Goal: Transaction & Acquisition: Purchase product/service

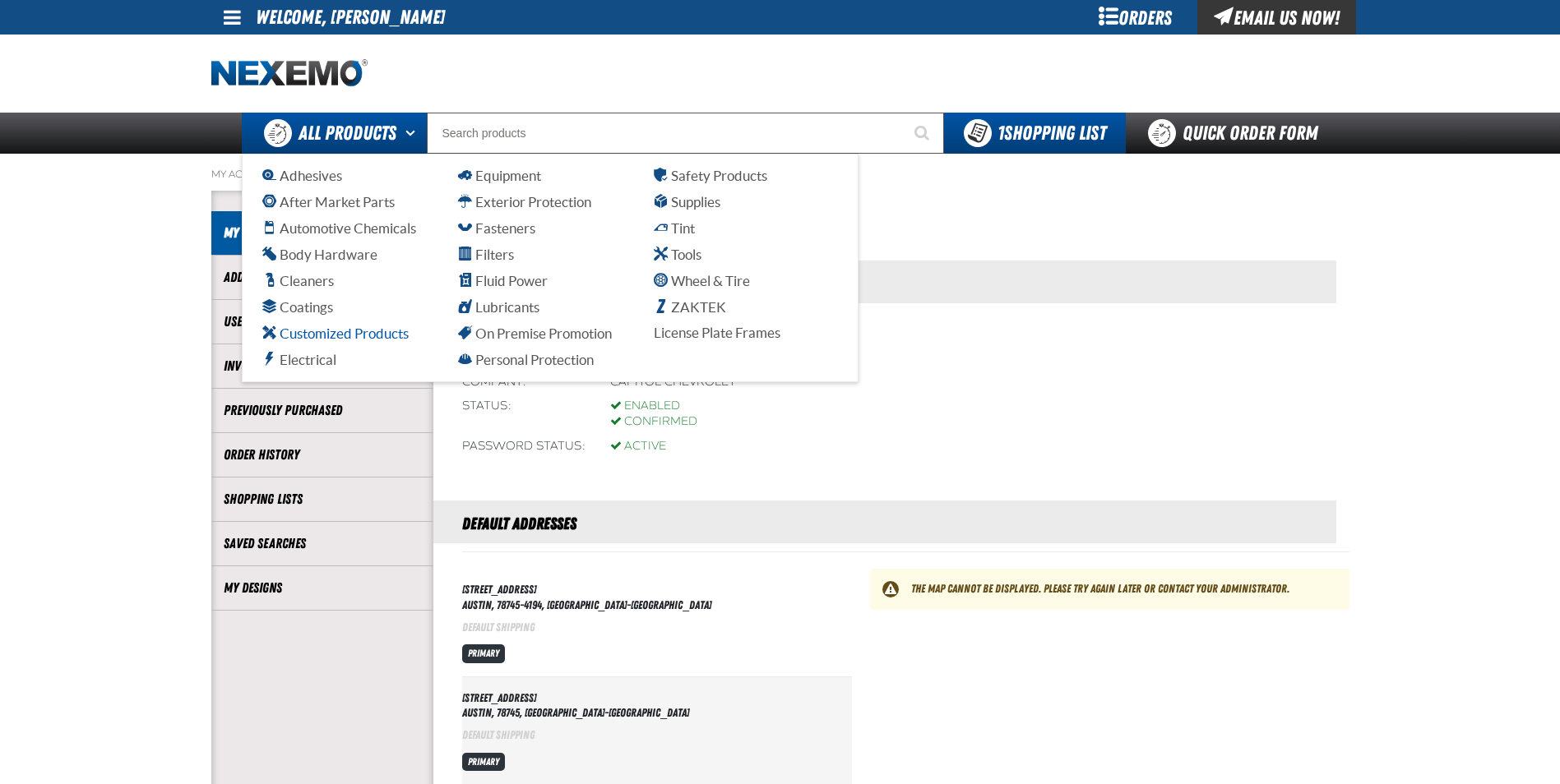
click at [350, 338] on span "Customized Products" at bounding box center [335, 333] width 146 height 15
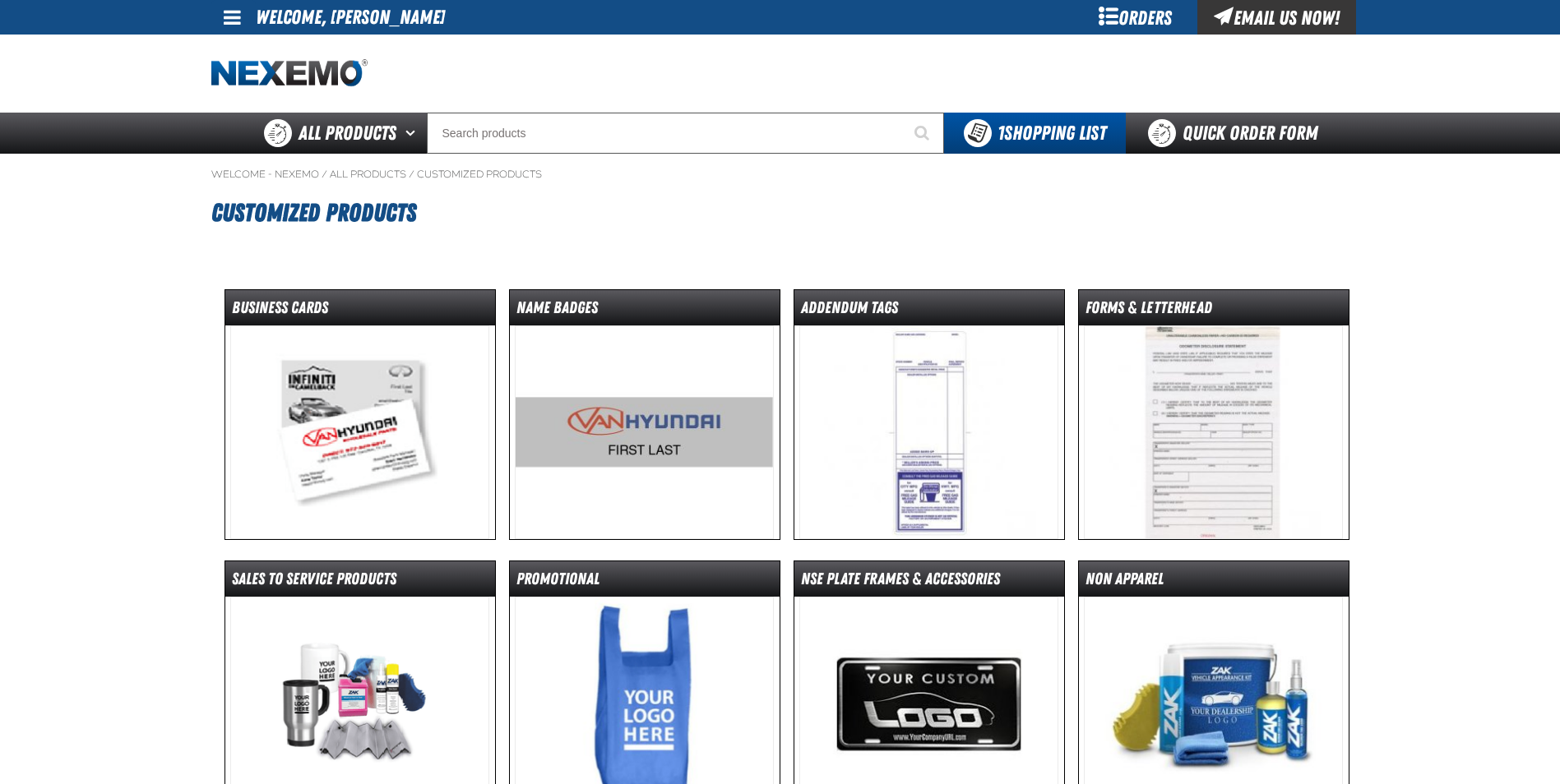
click at [403, 430] on img at bounding box center [360, 432] width 259 height 214
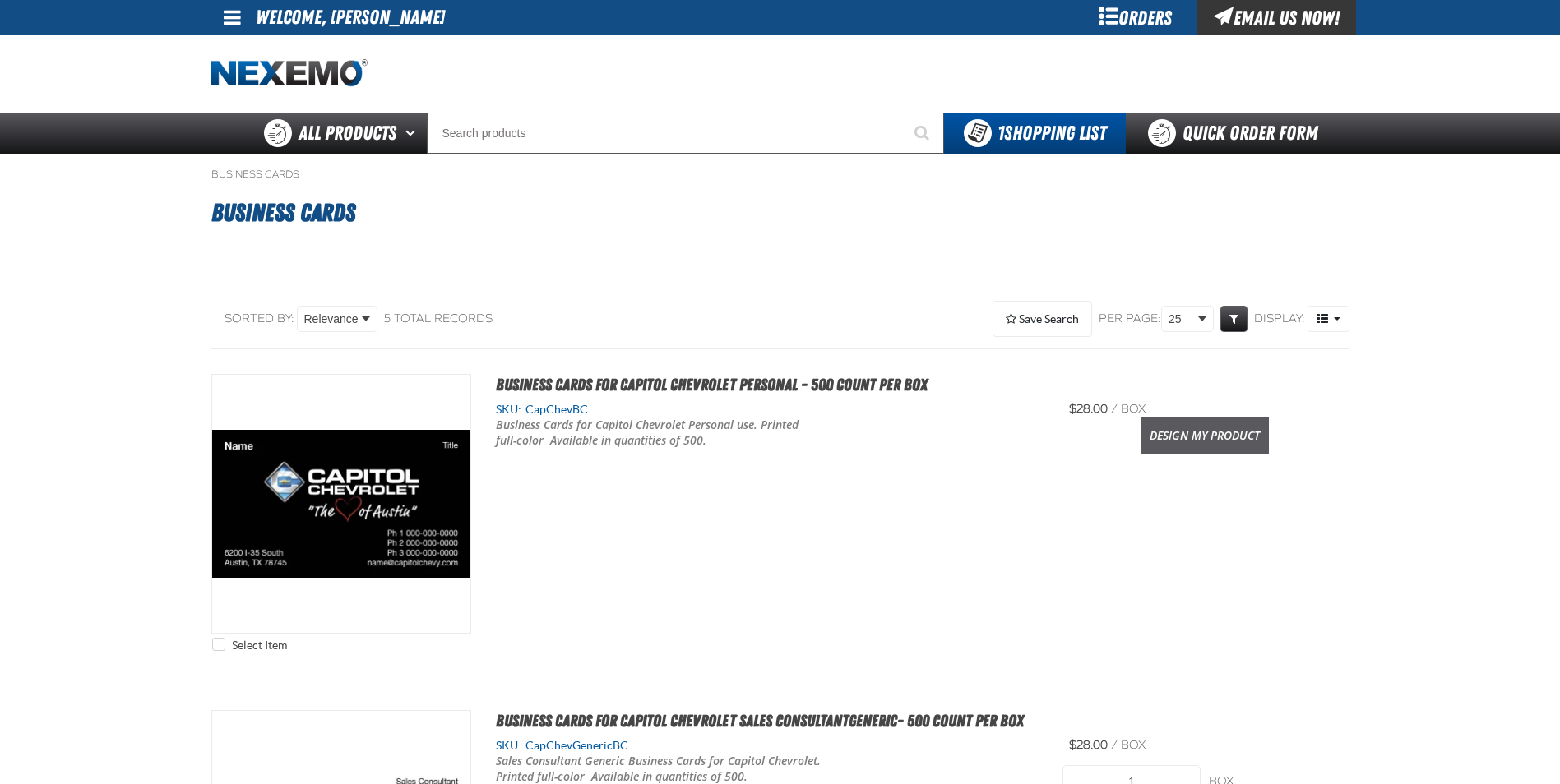
click at [1230, 432] on link "Design My Product" at bounding box center [1205, 436] width 129 height 36
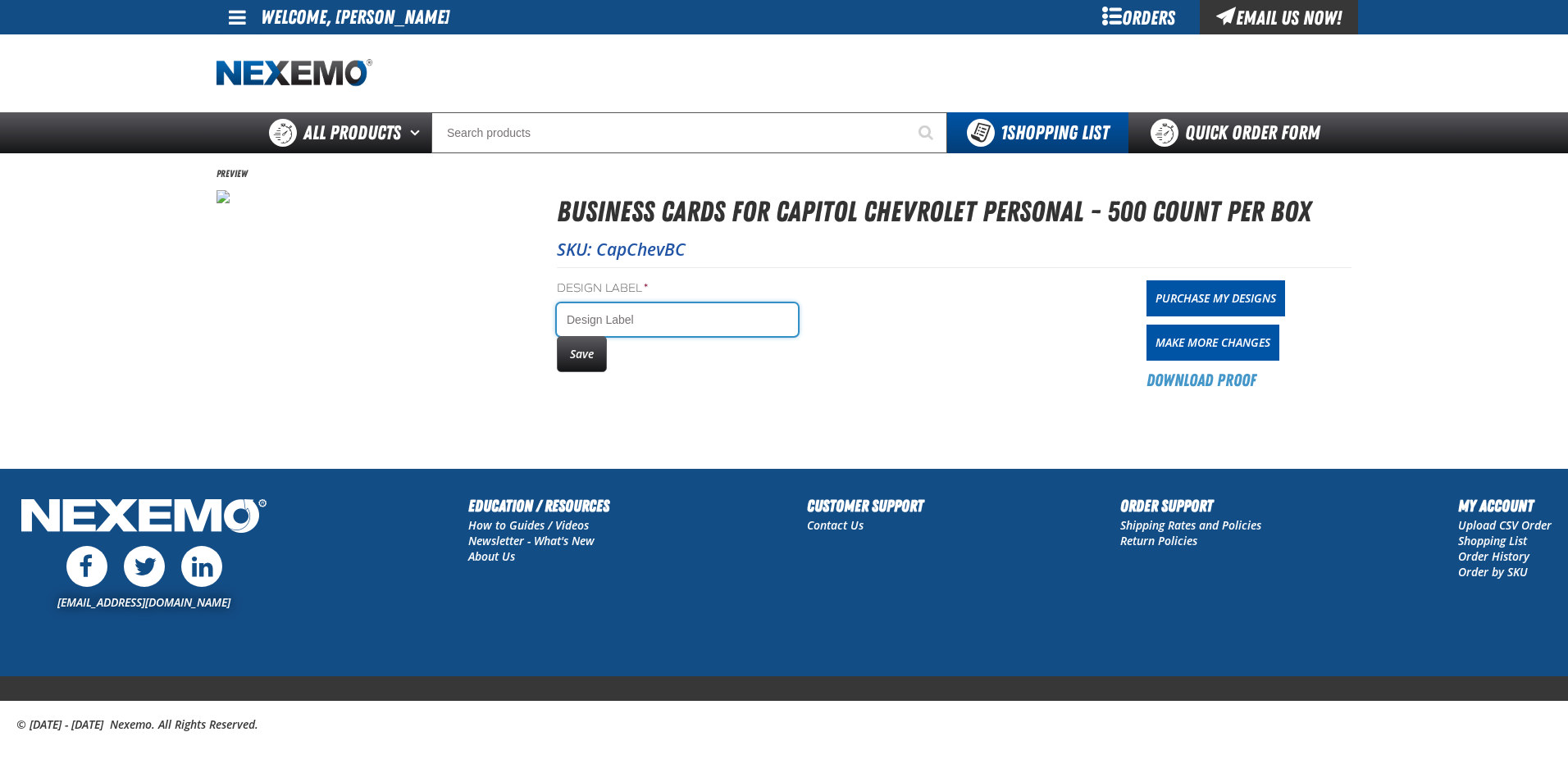
click at [582, 319] on input "Design Label *" at bounding box center [677, 320] width 241 height 33
type input "Ana Rayo"
click at [591, 359] on button "Save" at bounding box center [581, 354] width 50 height 36
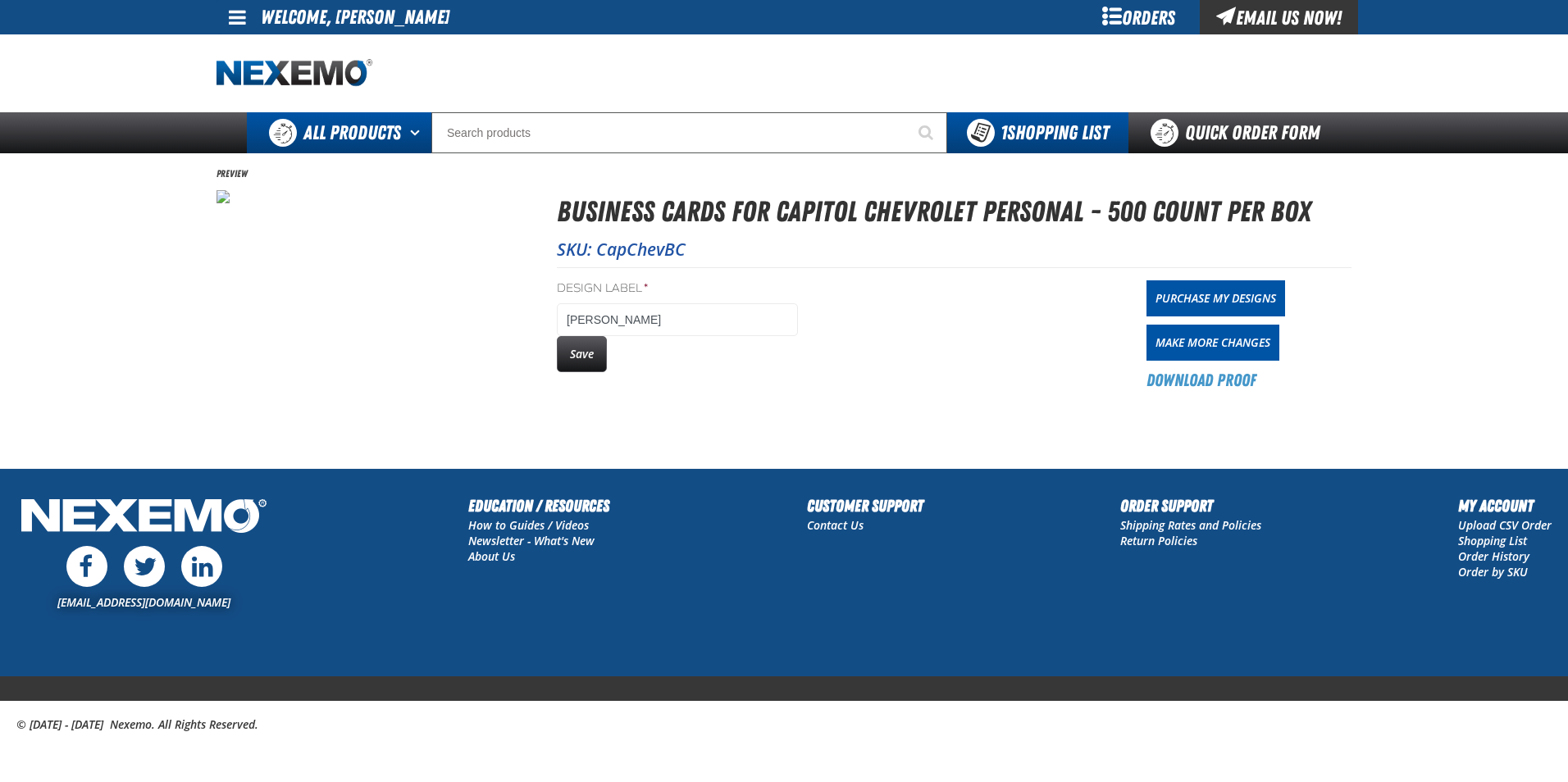
drag, startPoint x: 0, startPoint y: 0, endPoint x: 362, endPoint y: 137, distance: 387.1
click at [362, 137] on span "All Products" at bounding box center [353, 132] width 98 height 30
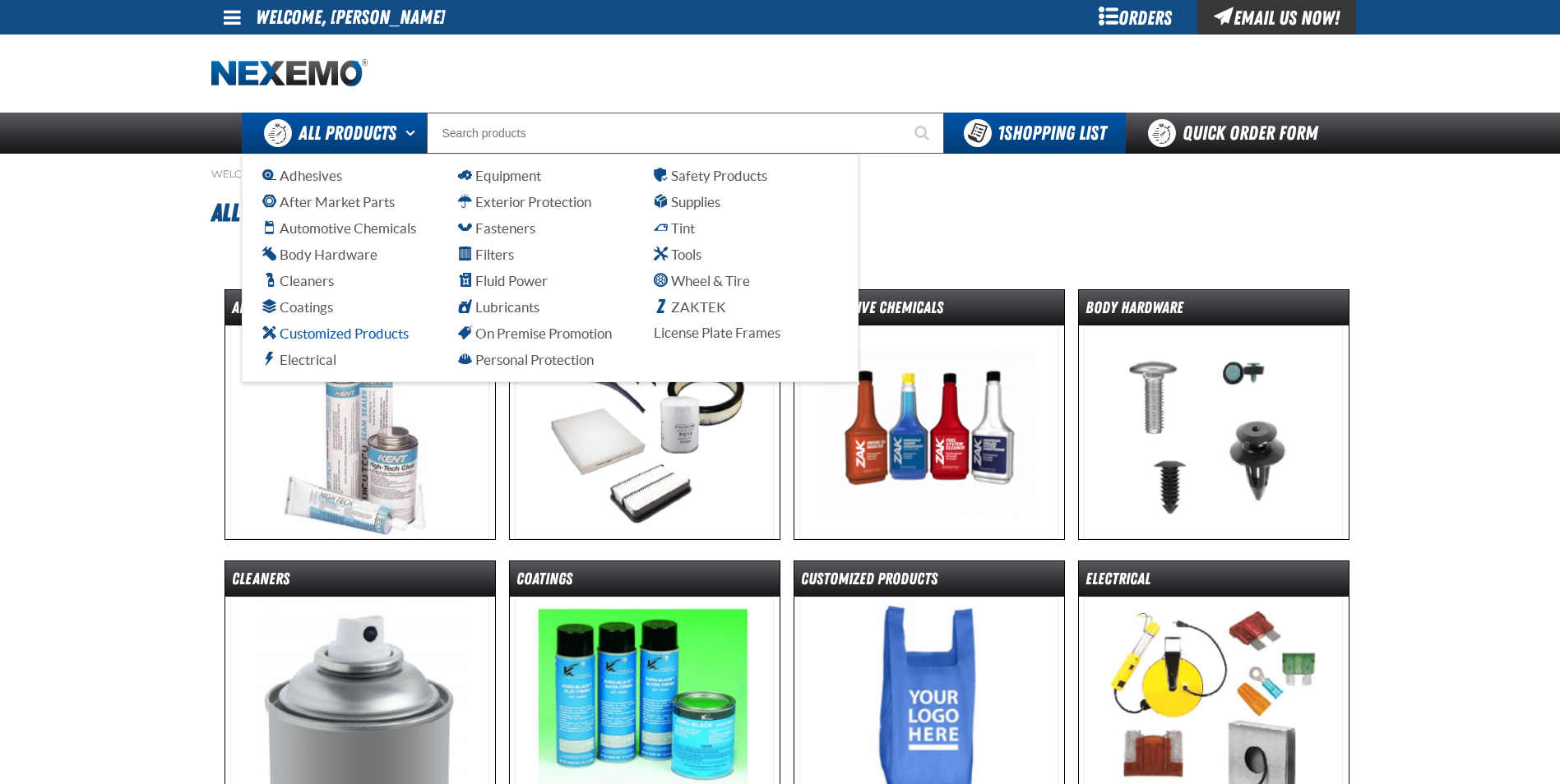
click at [371, 330] on span "Customized Products" at bounding box center [335, 333] width 146 height 15
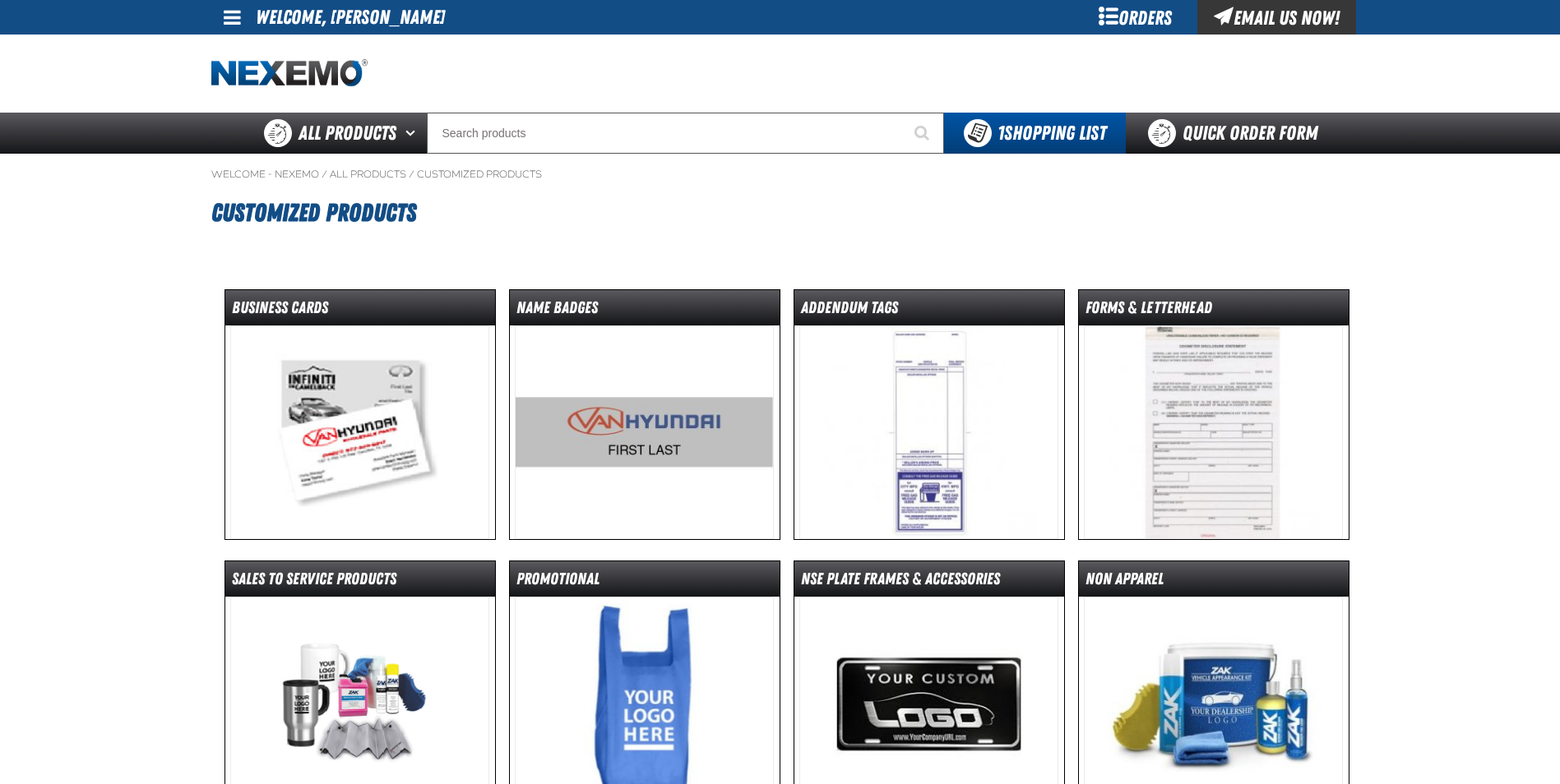
click at [646, 406] on img at bounding box center [645, 432] width 259 height 214
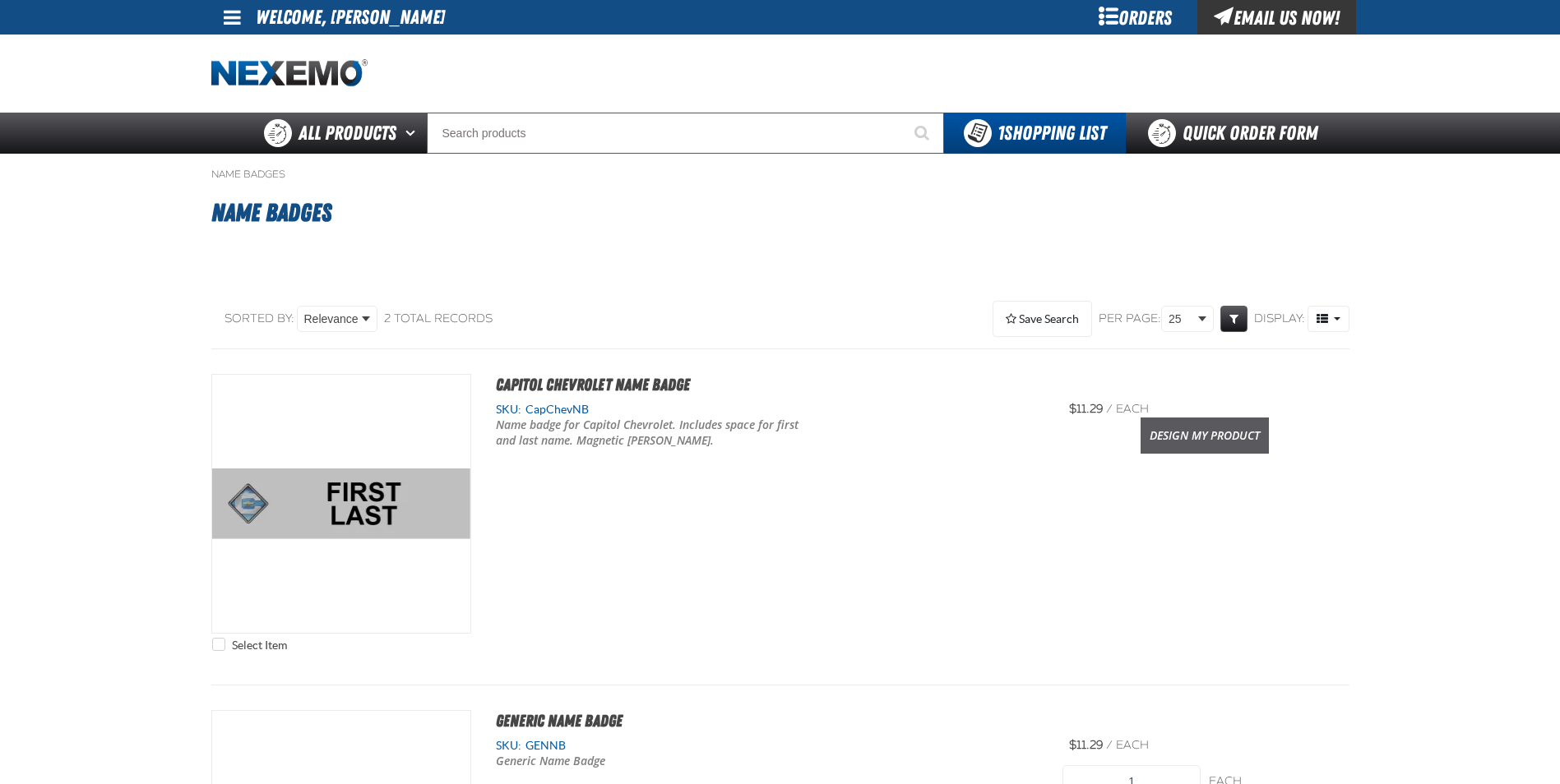
click at [1255, 435] on link "Design My Product" at bounding box center [1205, 436] width 129 height 36
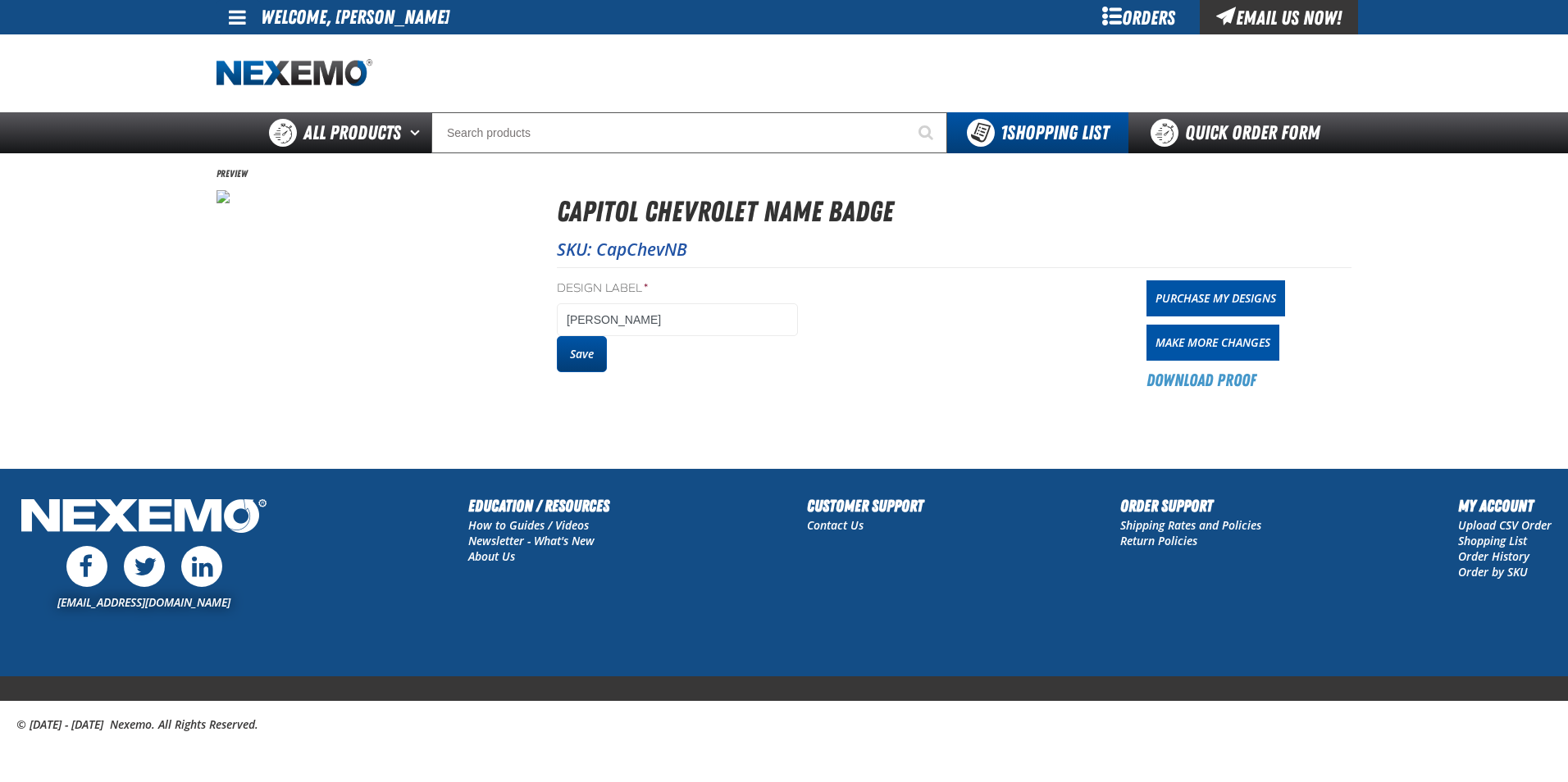
click at [582, 350] on button "Save" at bounding box center [581, 354] width 50 height 36
click at [582, 349] on button "Save" at bounding box center [581, 354] width 50 height 36
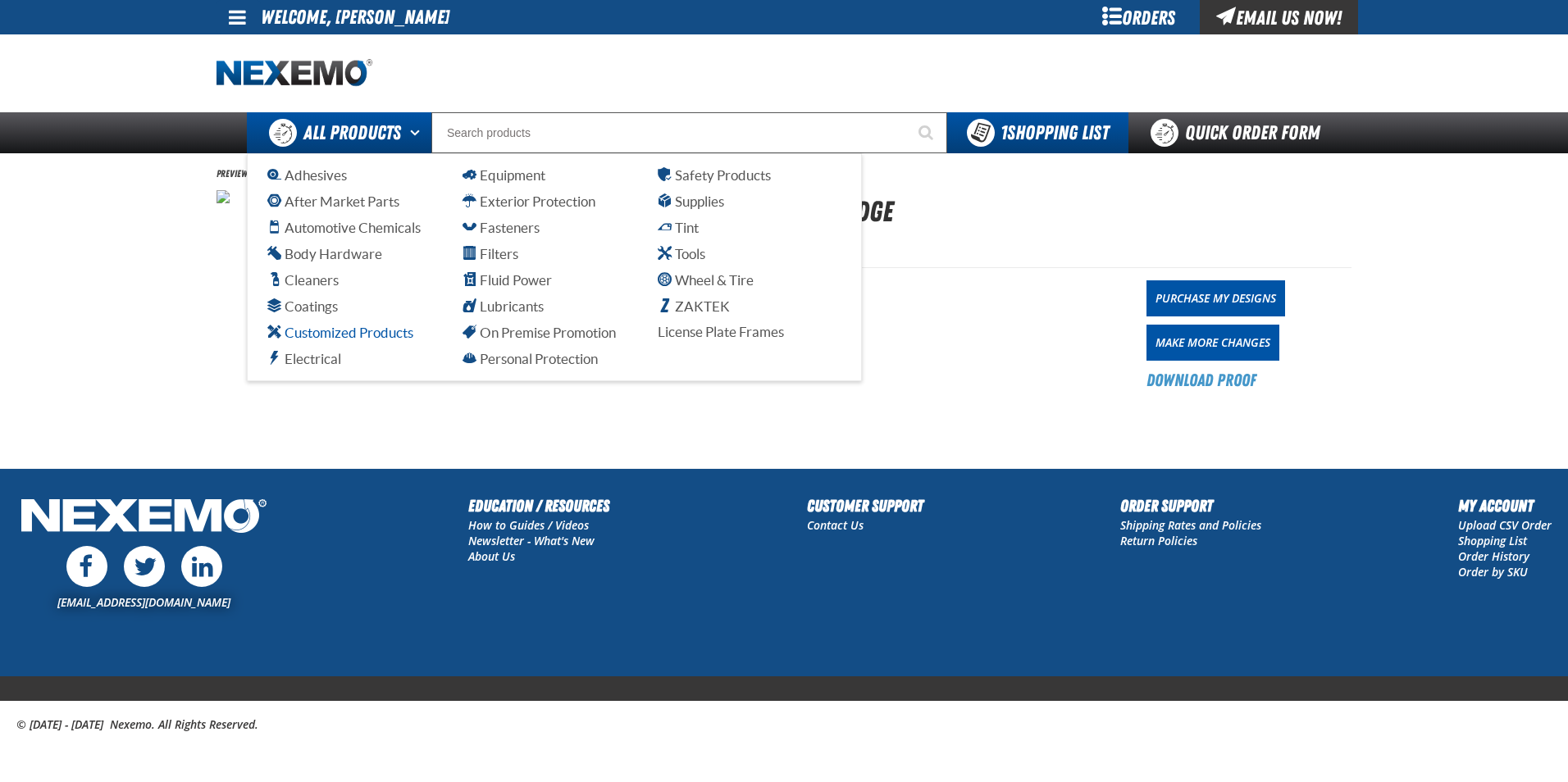
click at [365, 337] on span "Customized Products" at bounding box center [340, 332] width 146 height 15
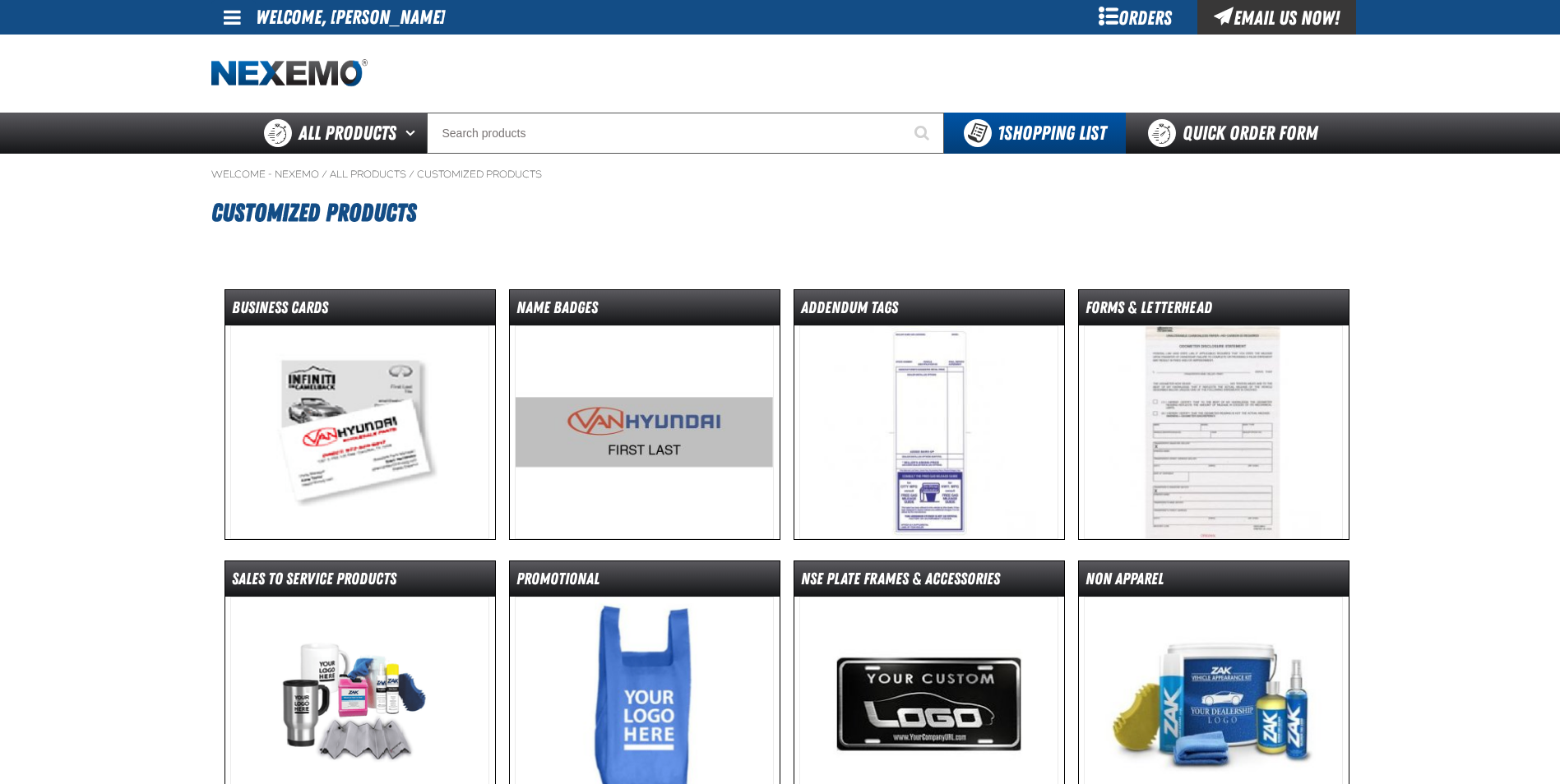
click at [643, 428] on img at bounding box center [645, 432] width 259 height 214
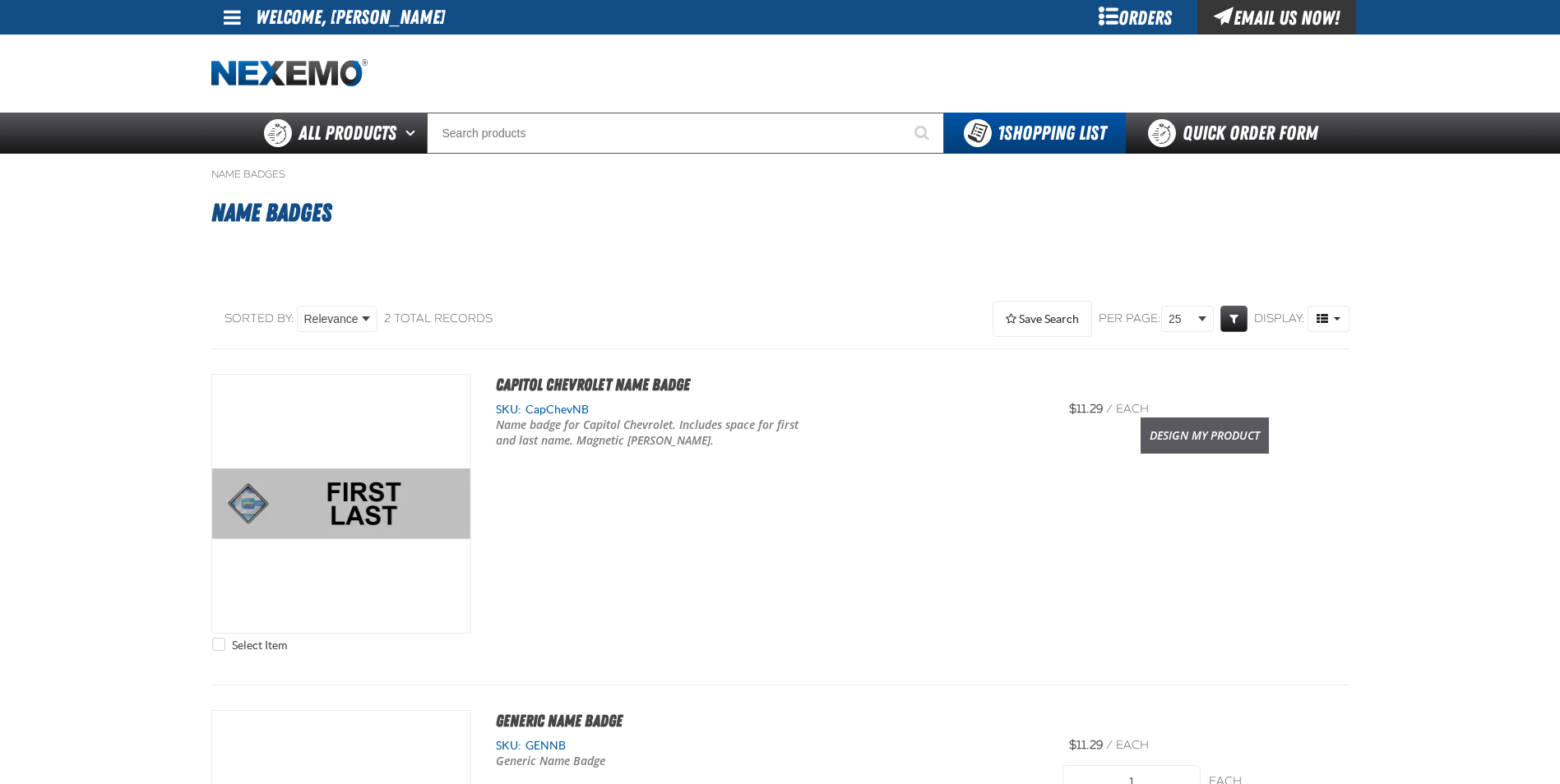
click at [1232, 423] on link "Design My Product" at bounding box center [1205, 436] width 129 height 36
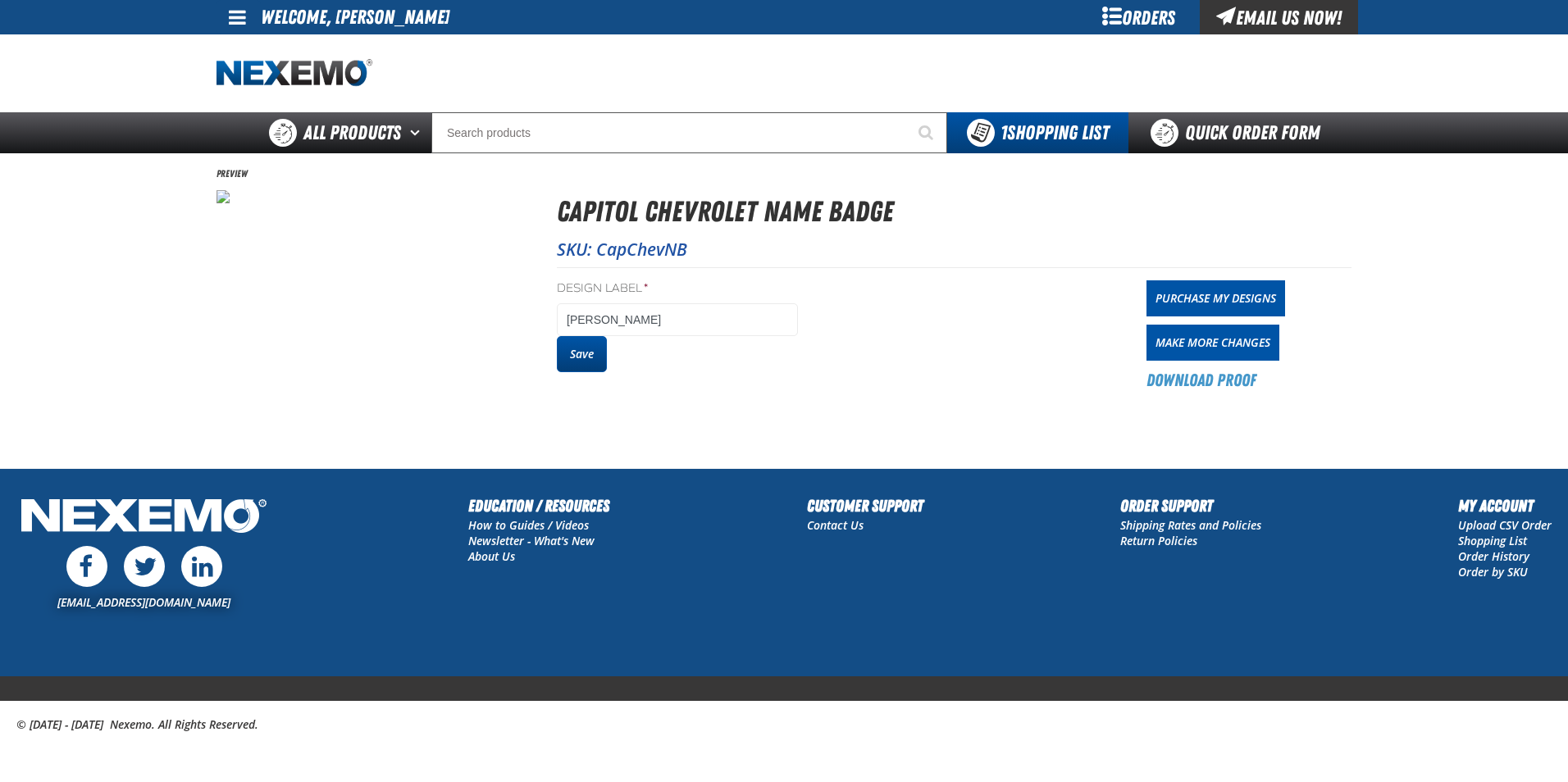
click at [592, 360] on button "Save" at bounding box center [581, 354] width 50 height 36
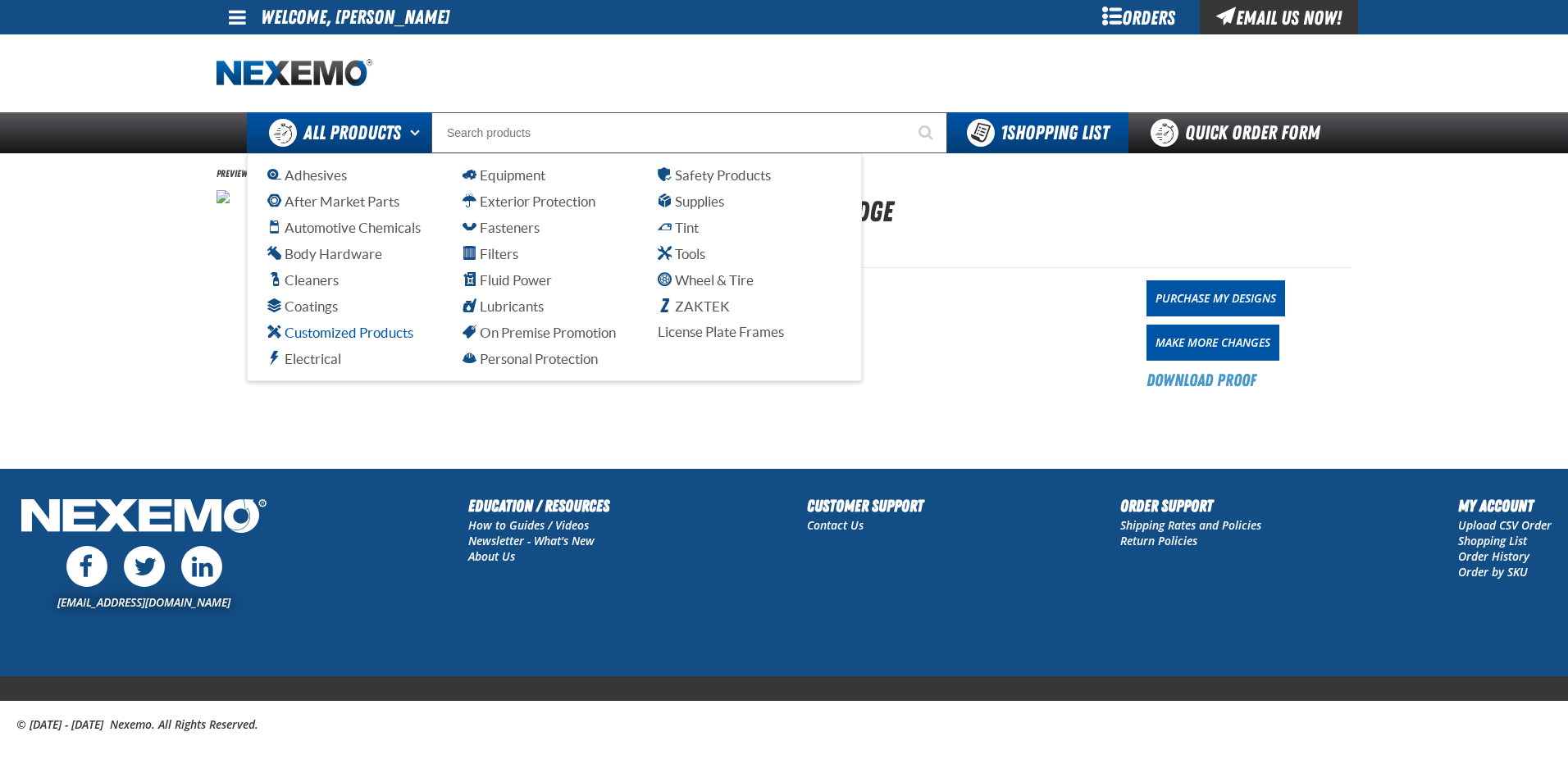
click at [406, 336] on span "Customized Products" at bounding box center [340, 332] width 146 height 15
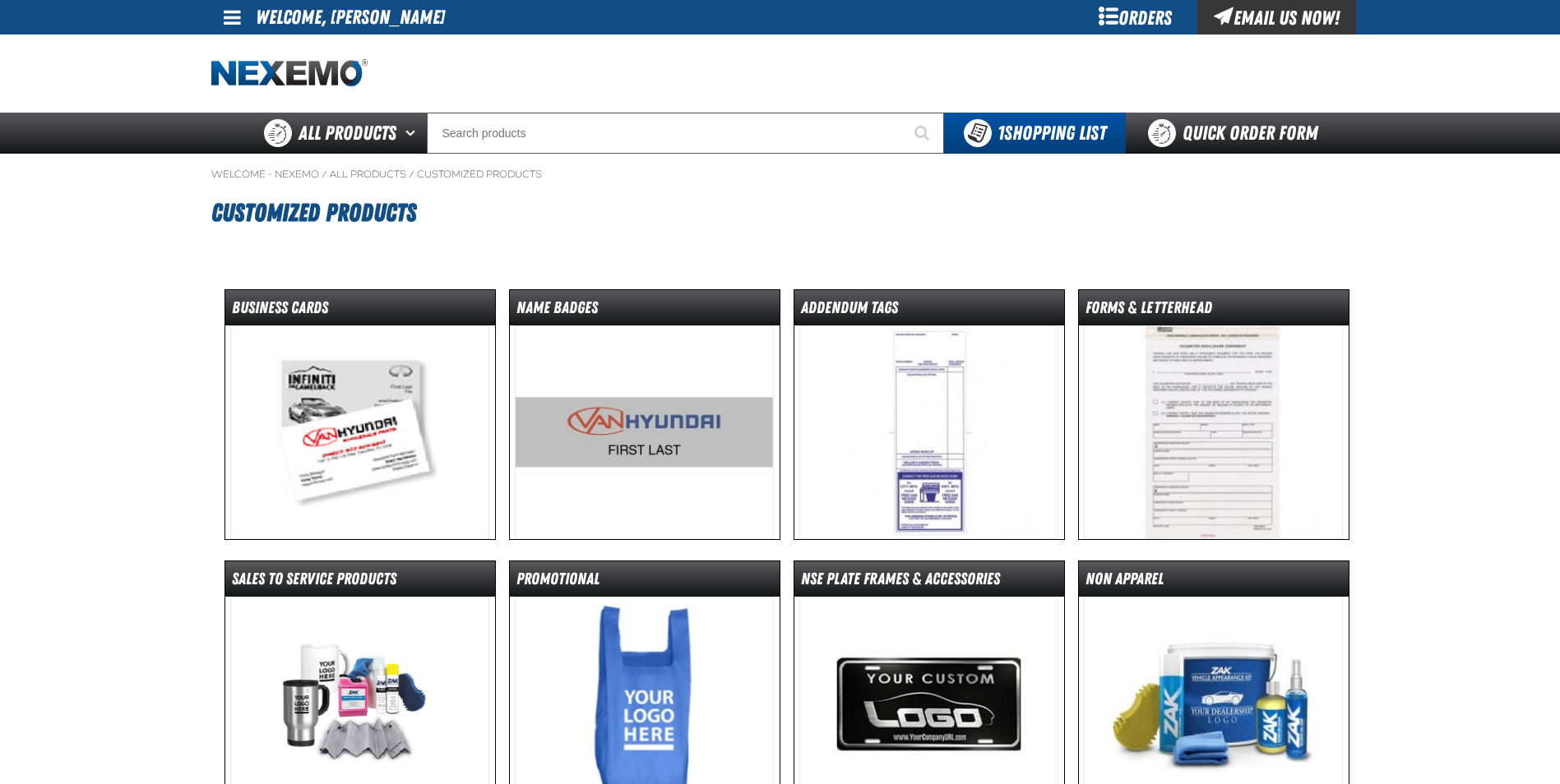
click at [337, 441] on img at bounding box center [360, 432] width 259 height 214
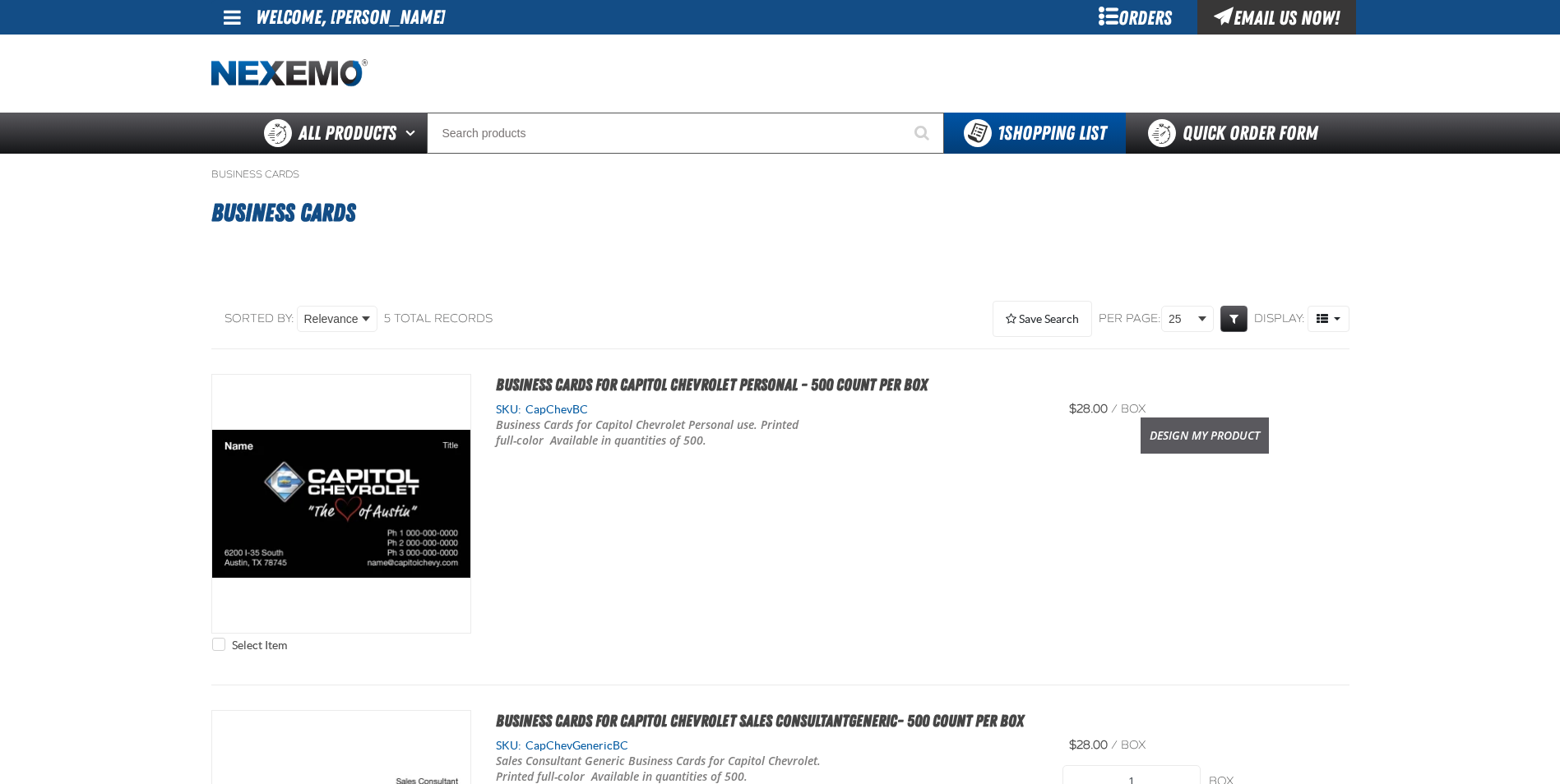
click at [1244, 451] on link "Design My Product" at bounding box center [1205, 436] width 129 height 36
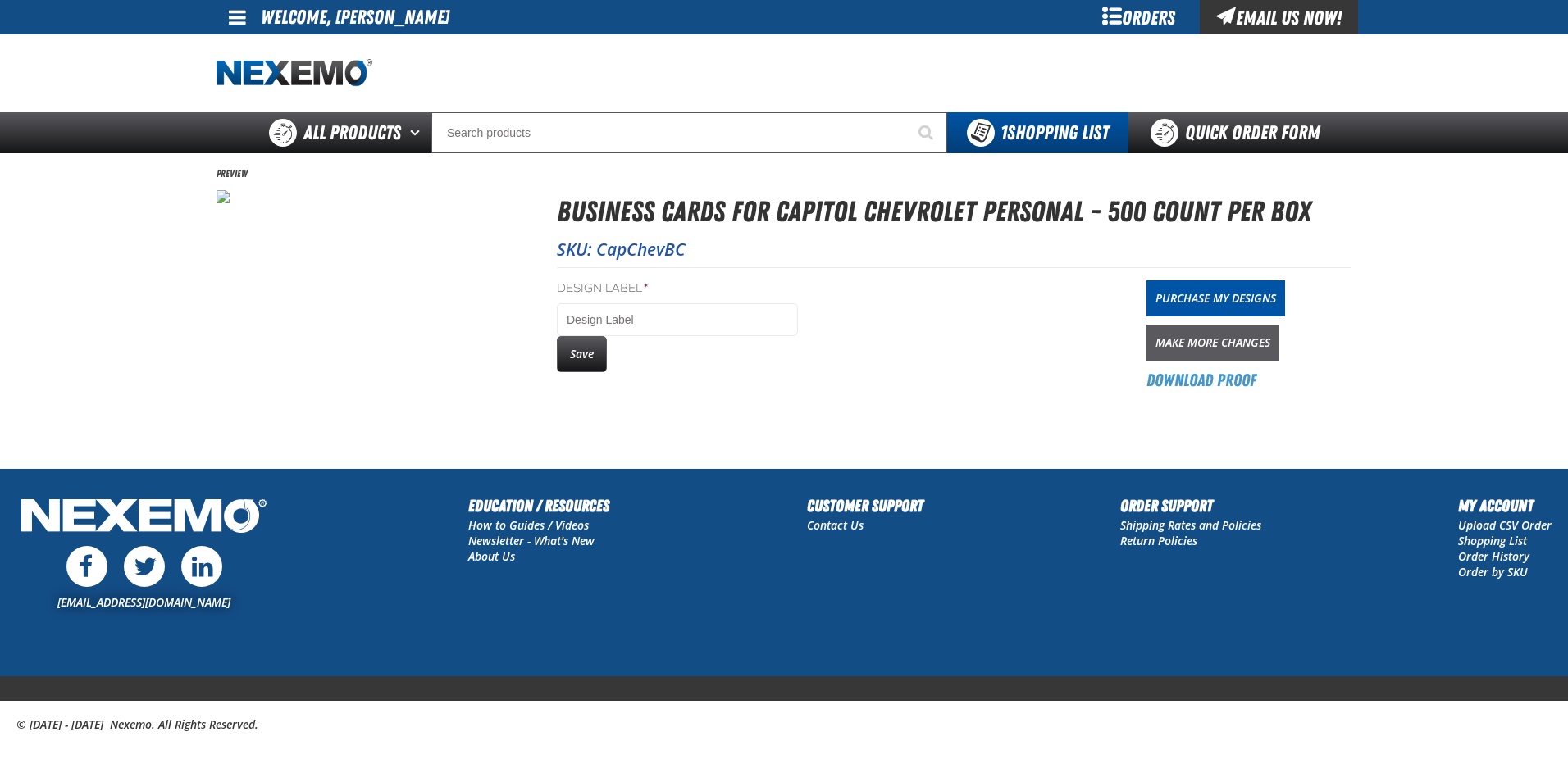
click at [1194, 338] on link "Make More Changes" at bounding box center [1212, 342] width 132 height 36
click at [612, 321] on input "Design Label *" at bounding box center [677, 320] width 241 height 33
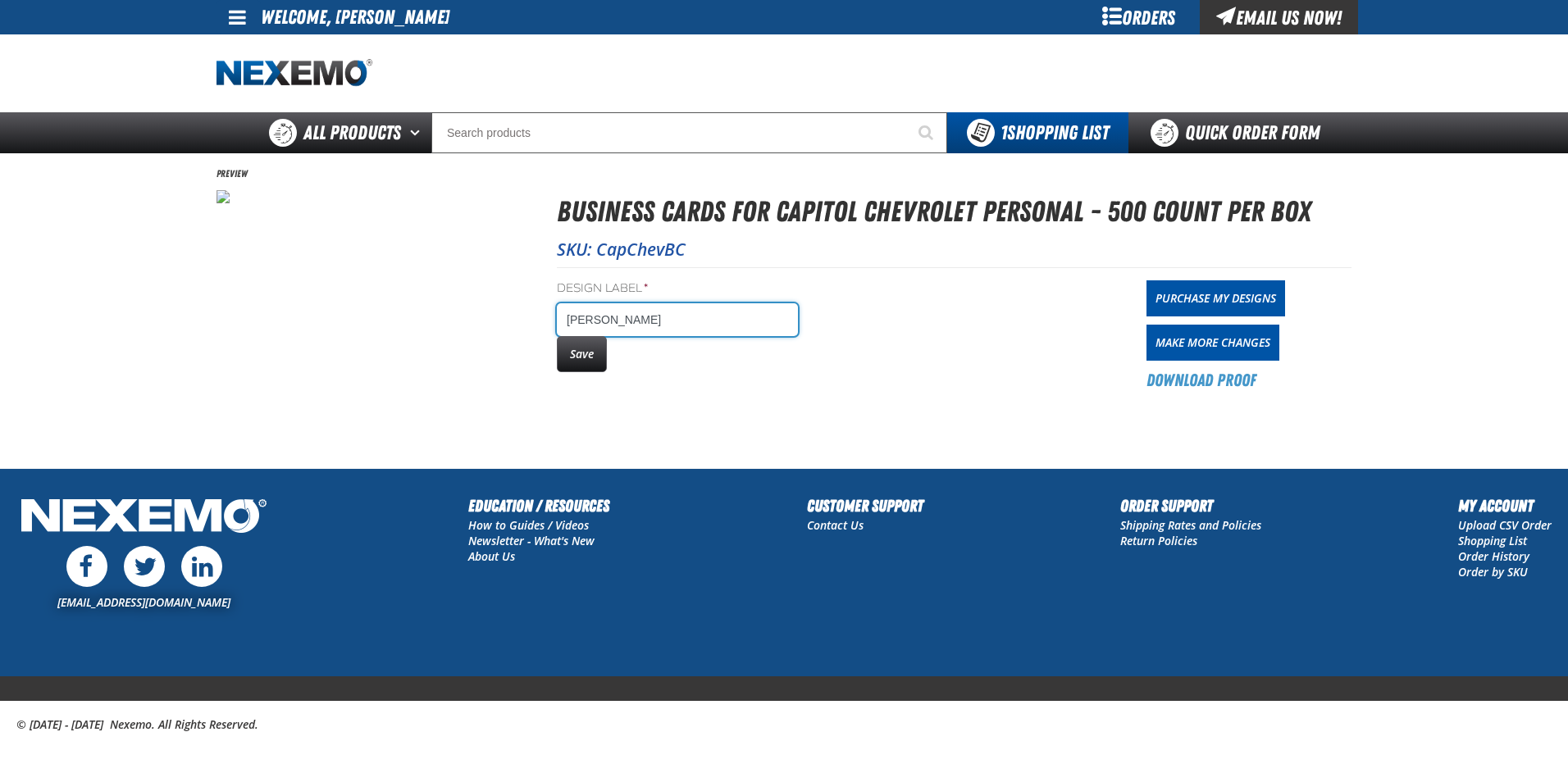
type input "[PERSON_NAME]"
click at [584, 361] on button "Save" at bounding box center [581, 354] width 50 height 36
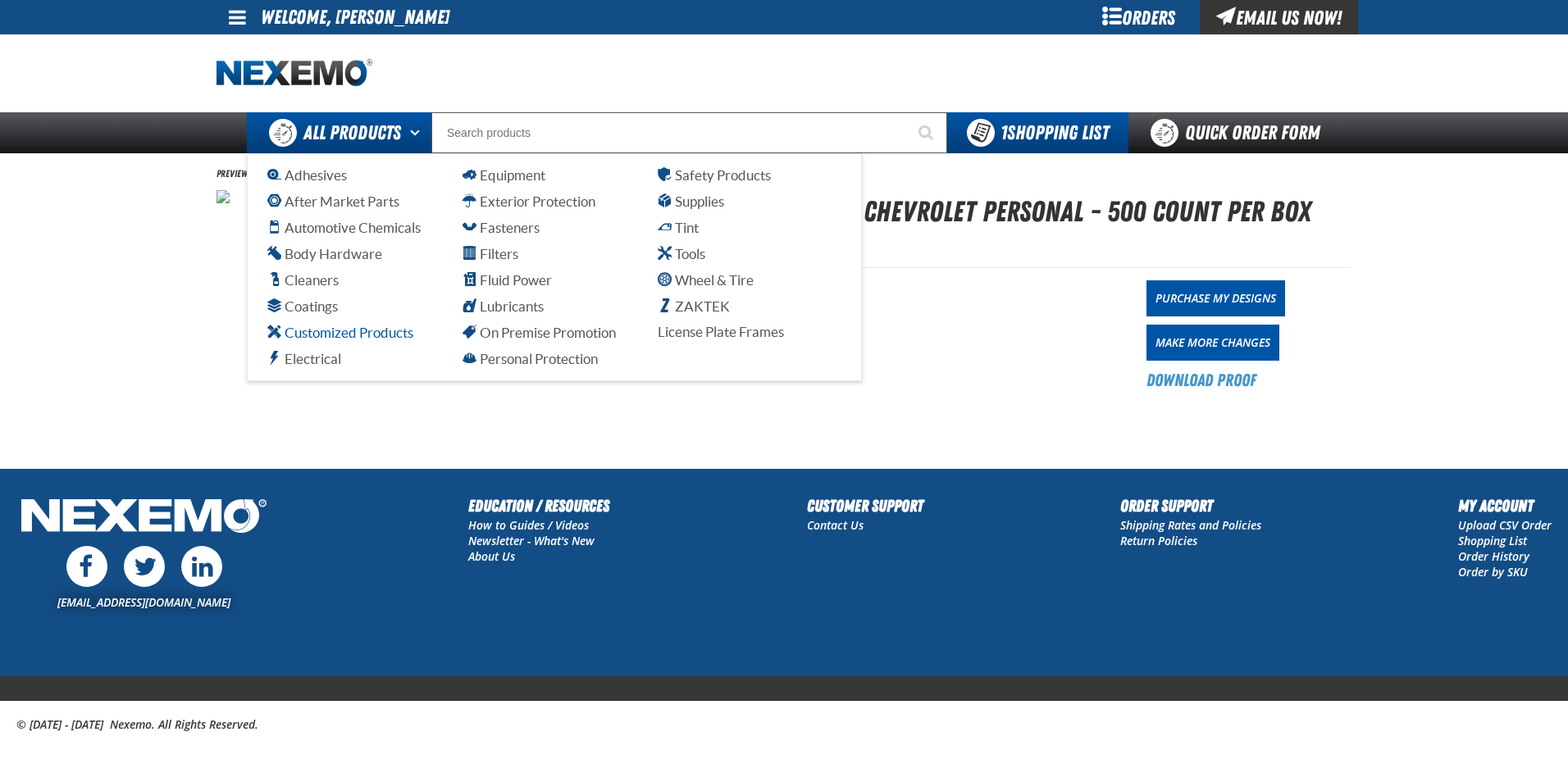
click at [356, 336] on span "Customized Products" at bounding box center [340, 332] width 146 height 15
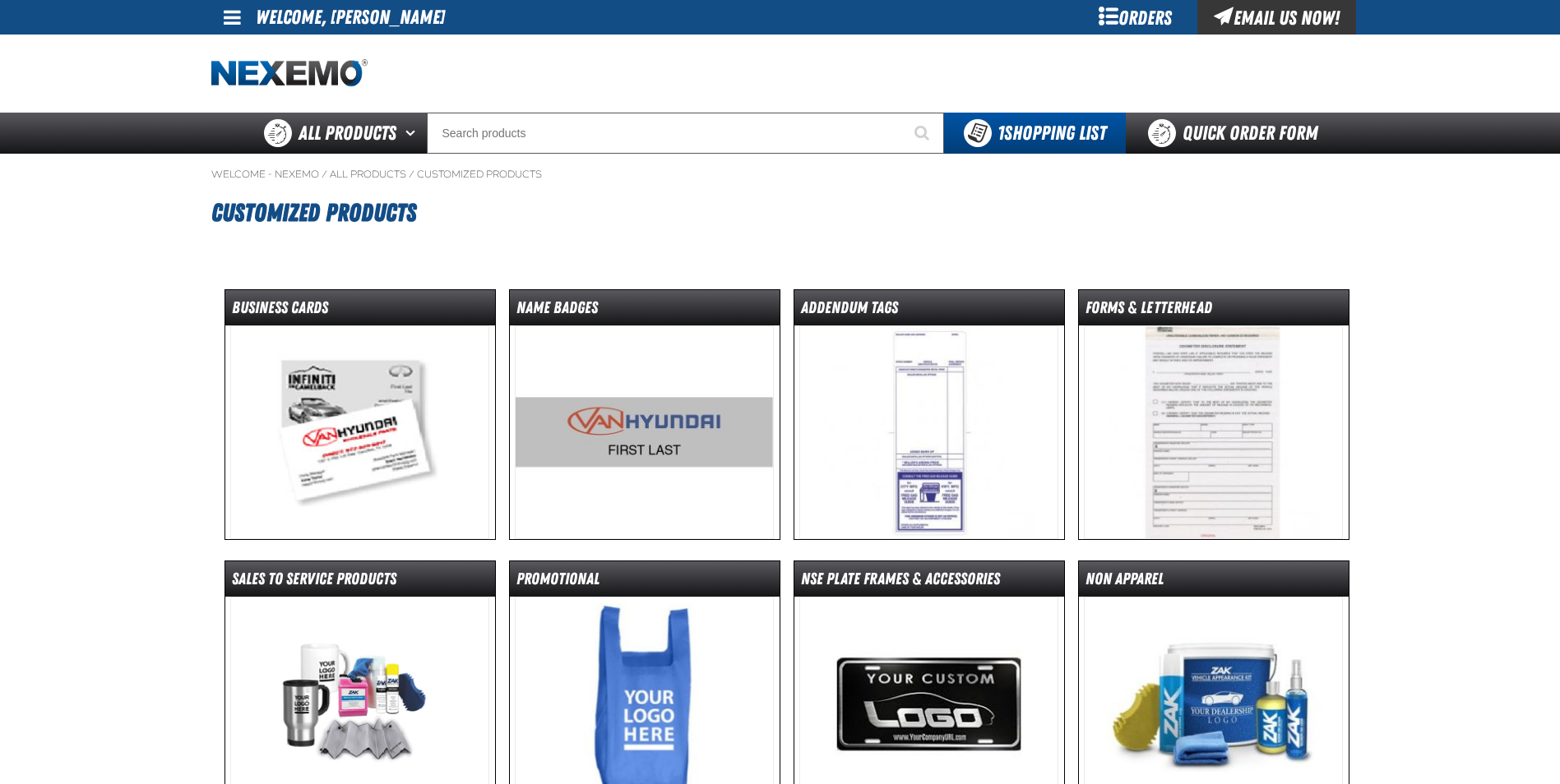
click at [633, 448] on img at bounding box center [645, 432] width 259 height 214
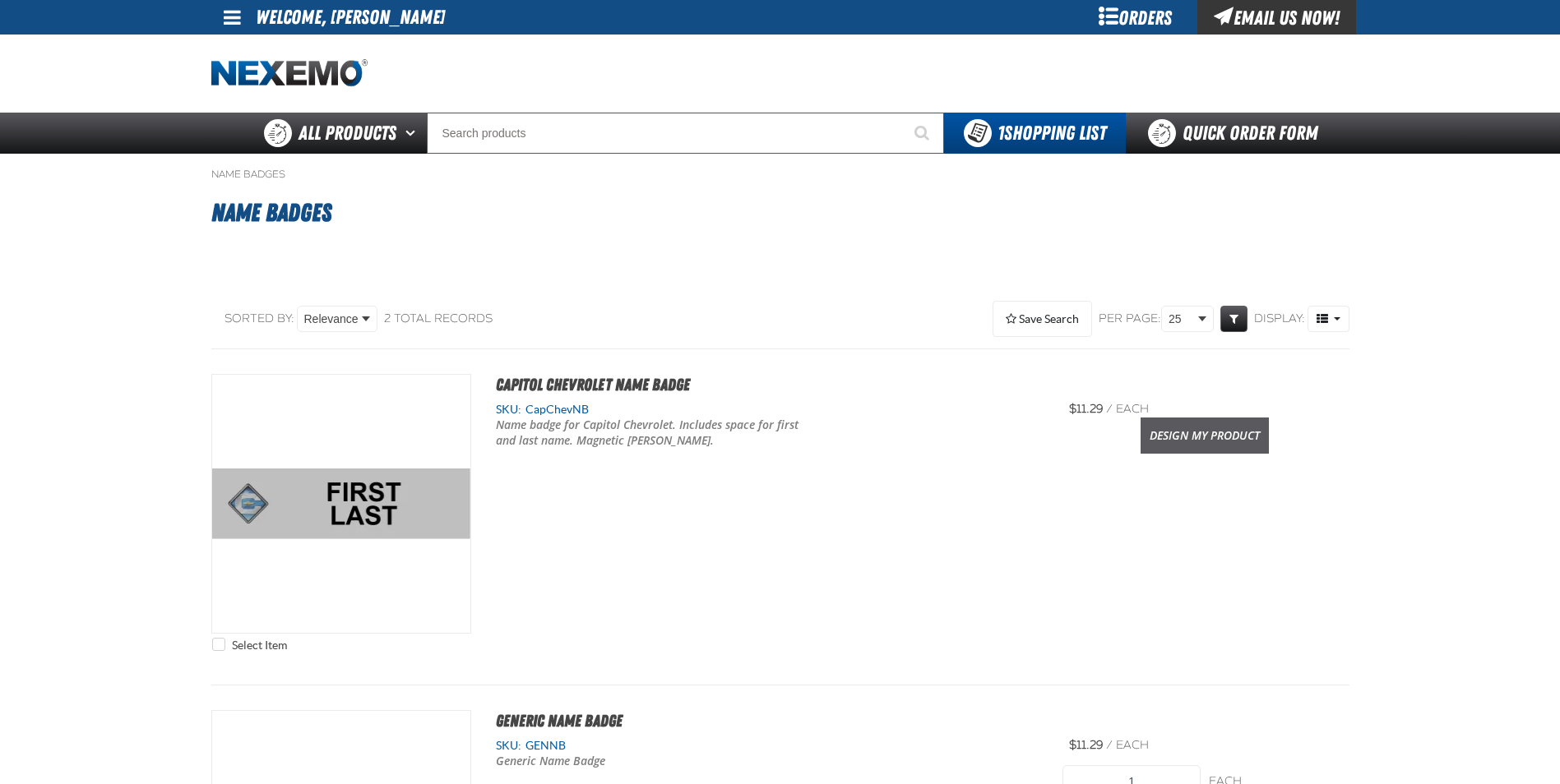
click at [1211, 425] on link "Design My Product" at bounding box center [1205, 436] width 129 height 36
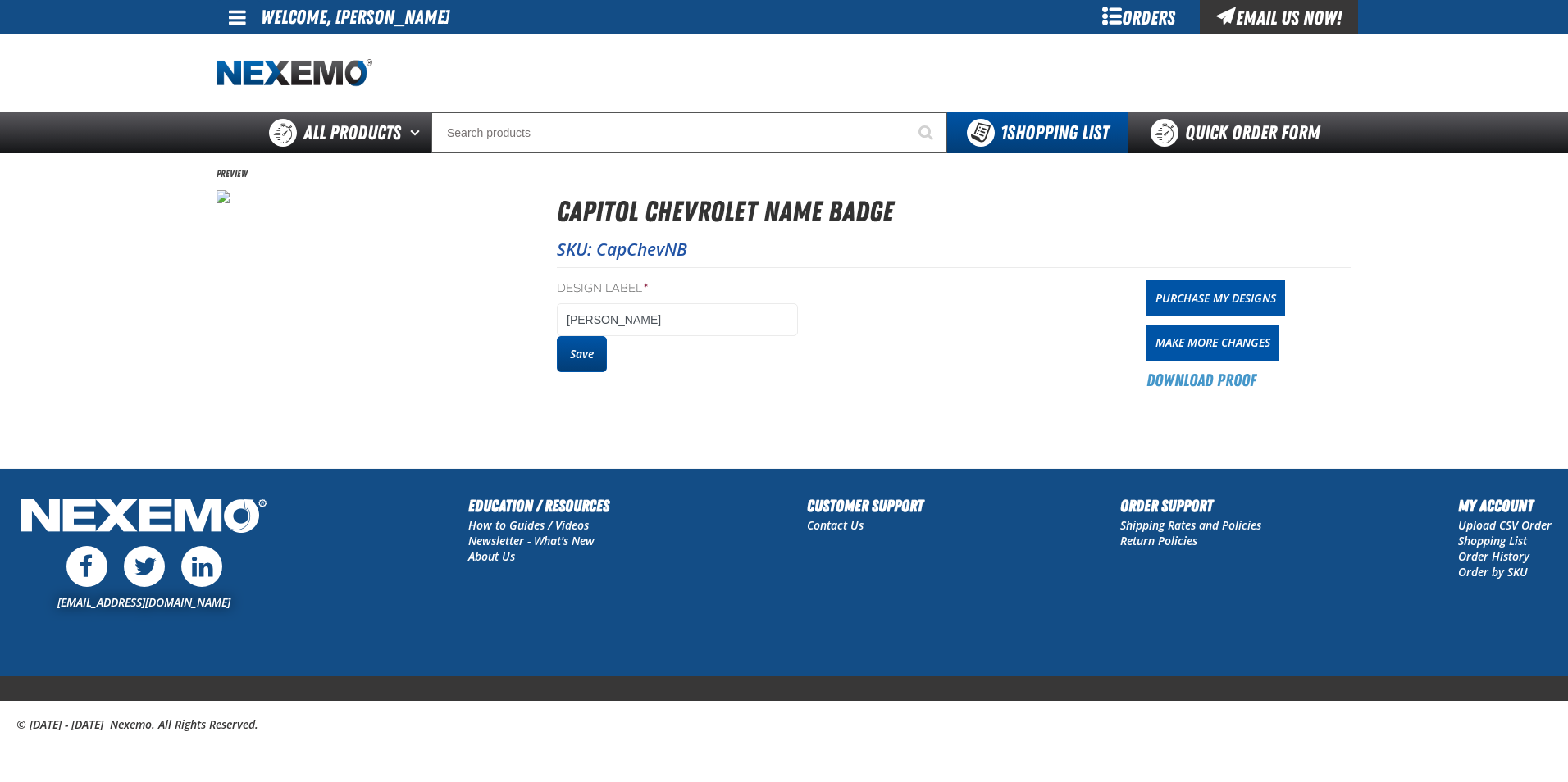
click at [577, 356] on button "Save" at bounding box center [581, 354] width 50 height 36
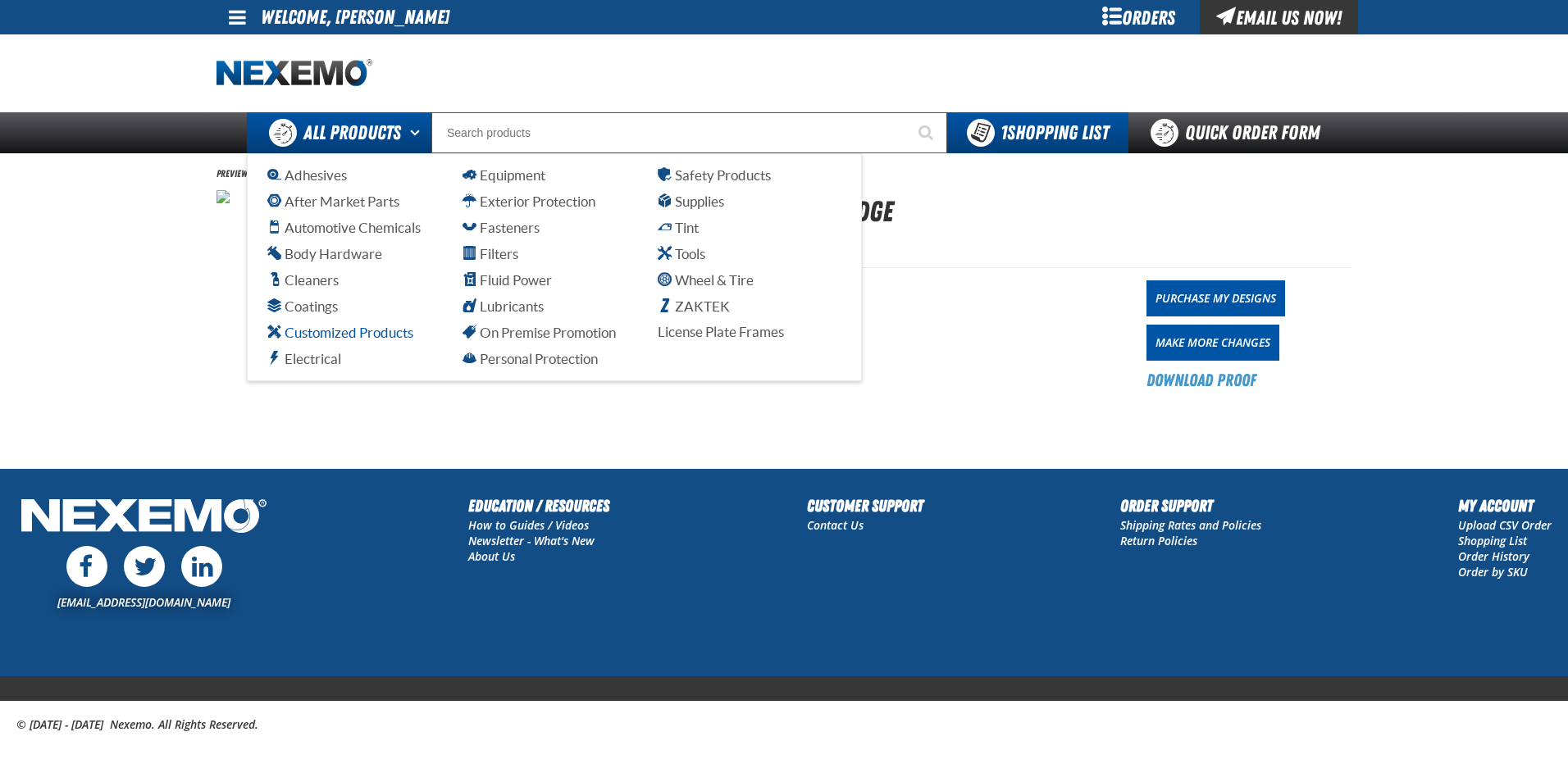
click at [353, 337] on span "Customized Products" at bounding box center [340, 332] width 146 height 15
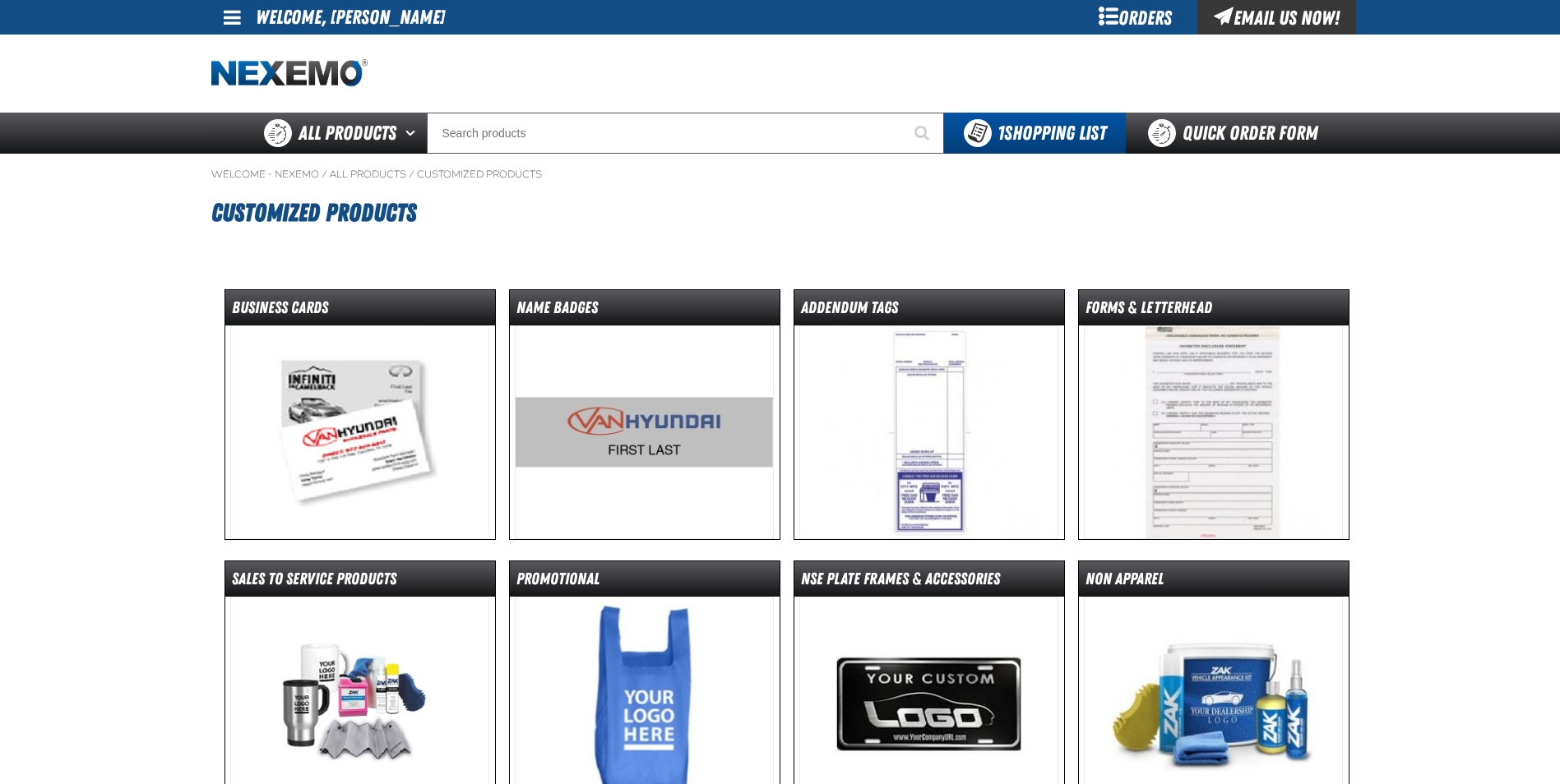
click at [617, 422] on img at bounding box center [645, 432] width 259 height 214
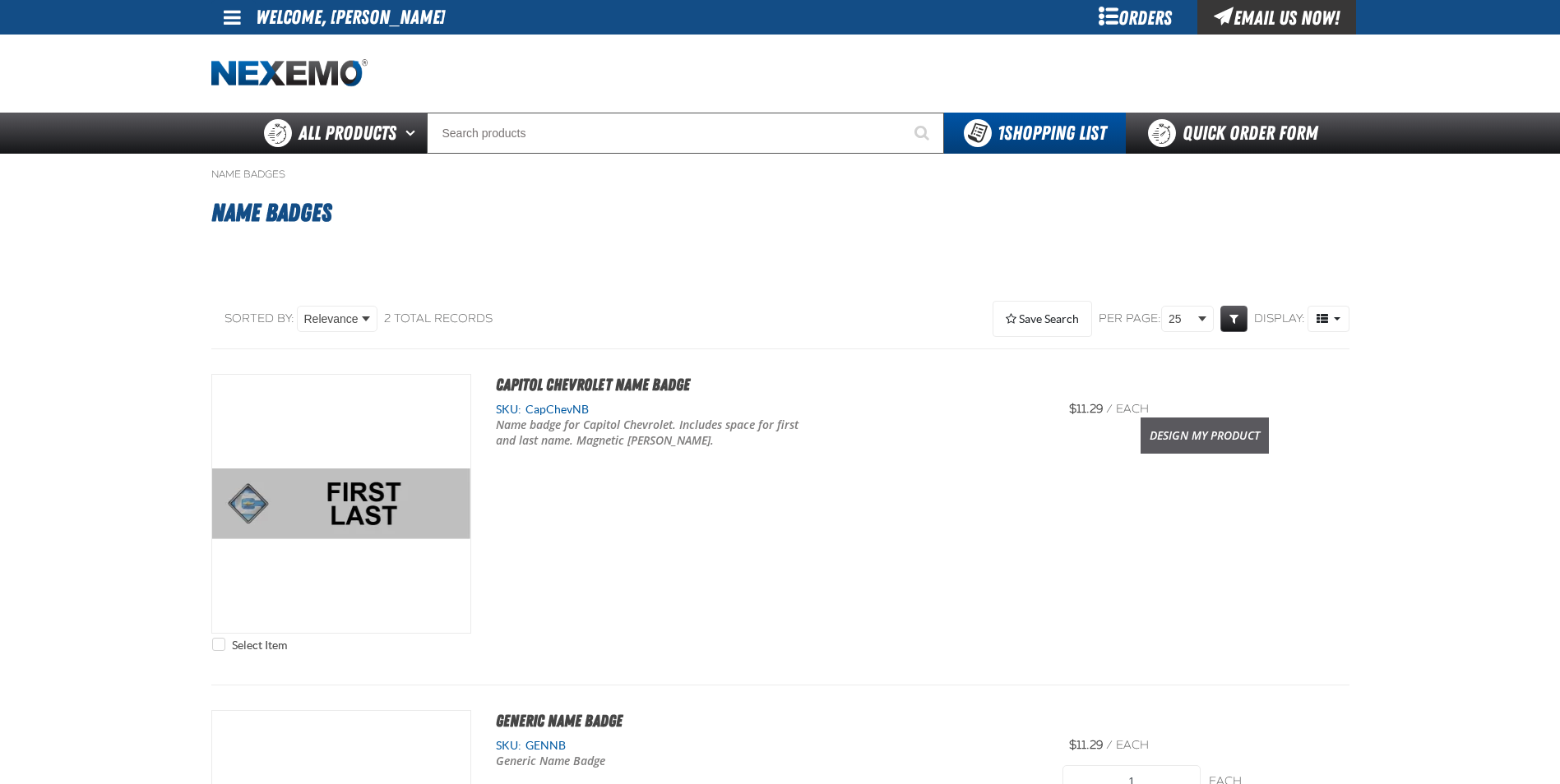
click at [1197, 441] on link "Design My Product" at bounding box center [1205, 436] width 129 height 36
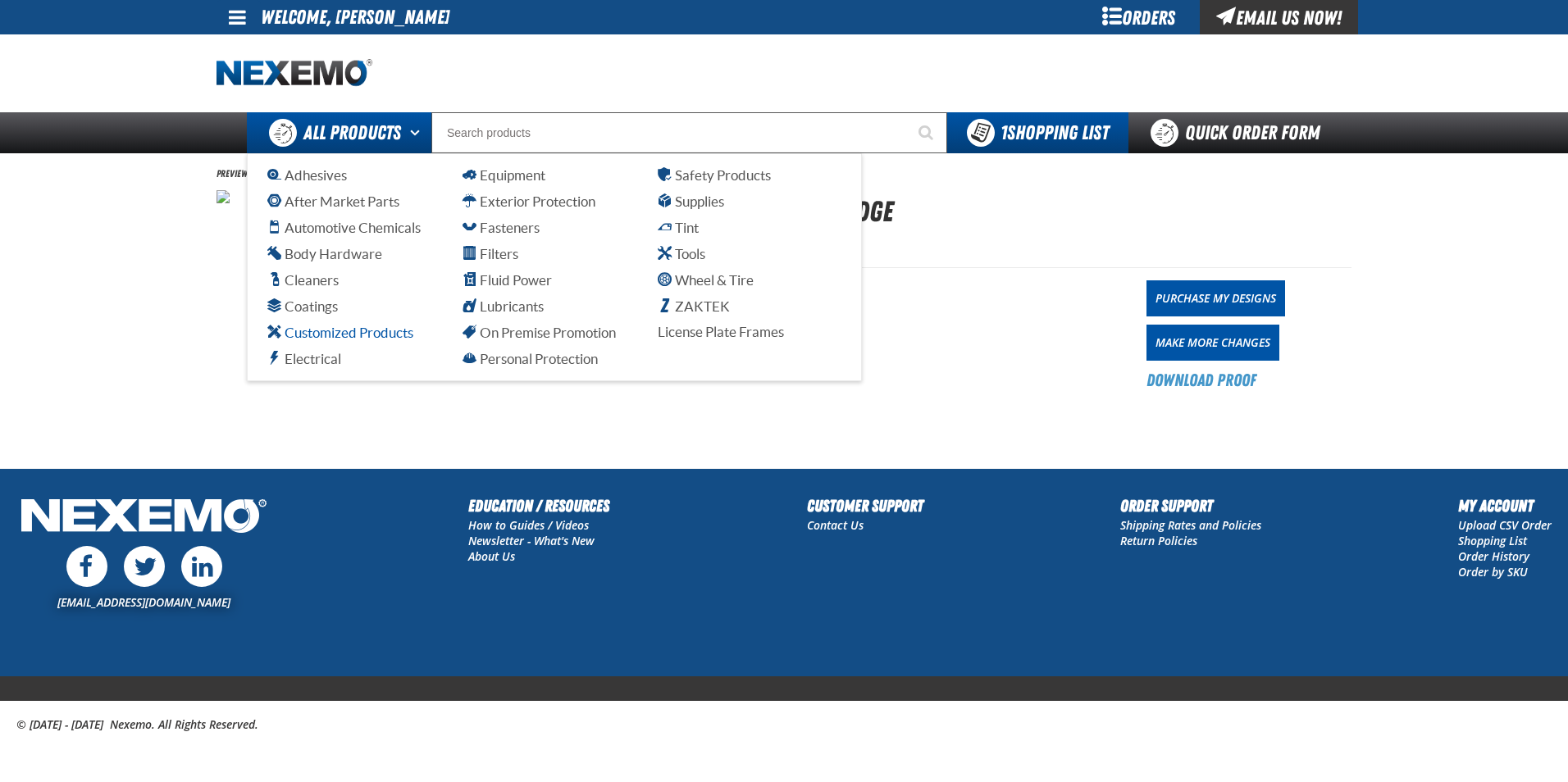
click at [374, 335] on span "Customized Products" at bounding box center [340, 332] width 146 height 15
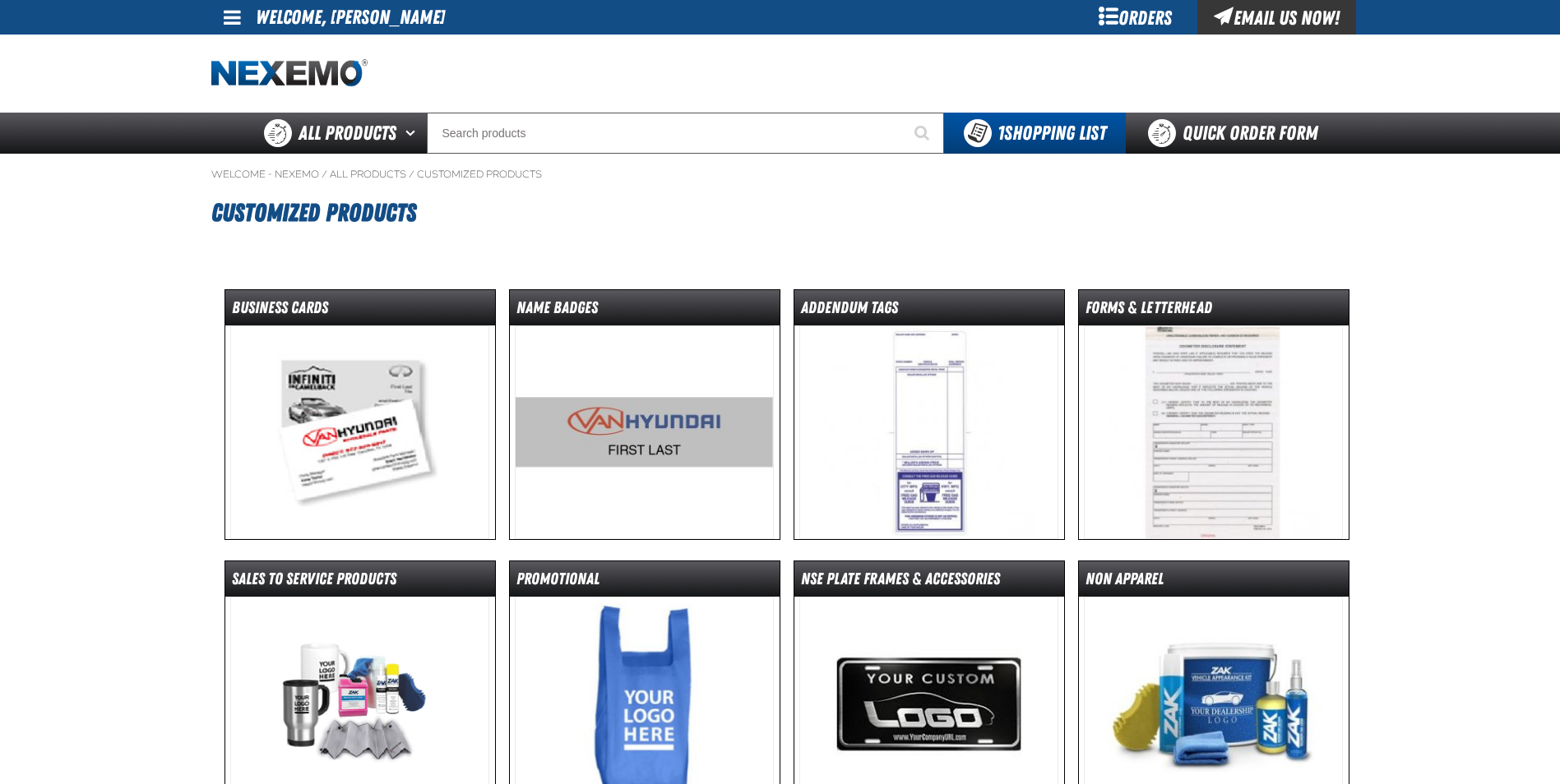
click at [695, 430] on img at bounding box center [645, 432] width 259 height 214
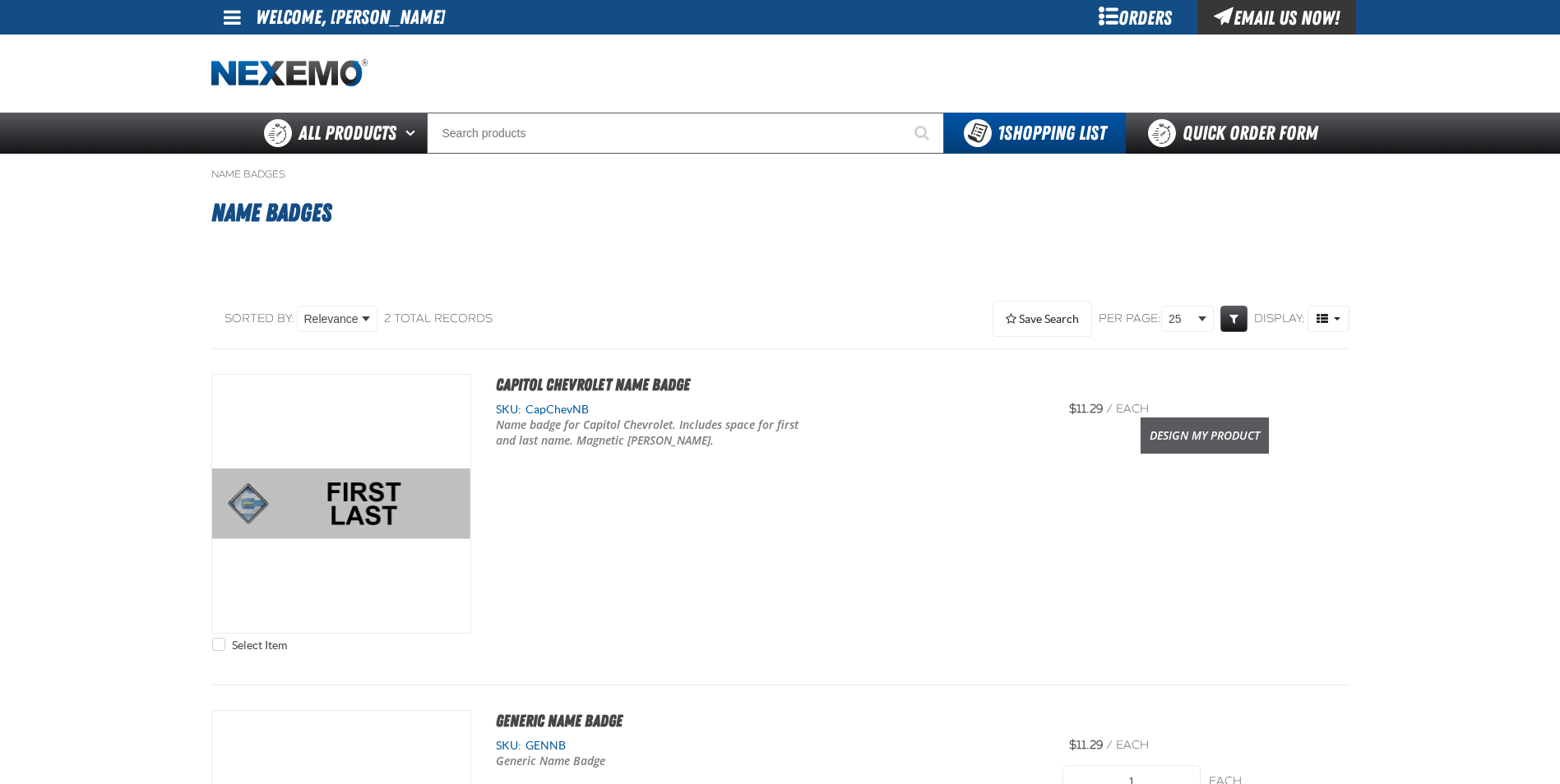
click at [1205, 445] on link "Design My Product" at bounding box center [1205, 436] width 129 height 36
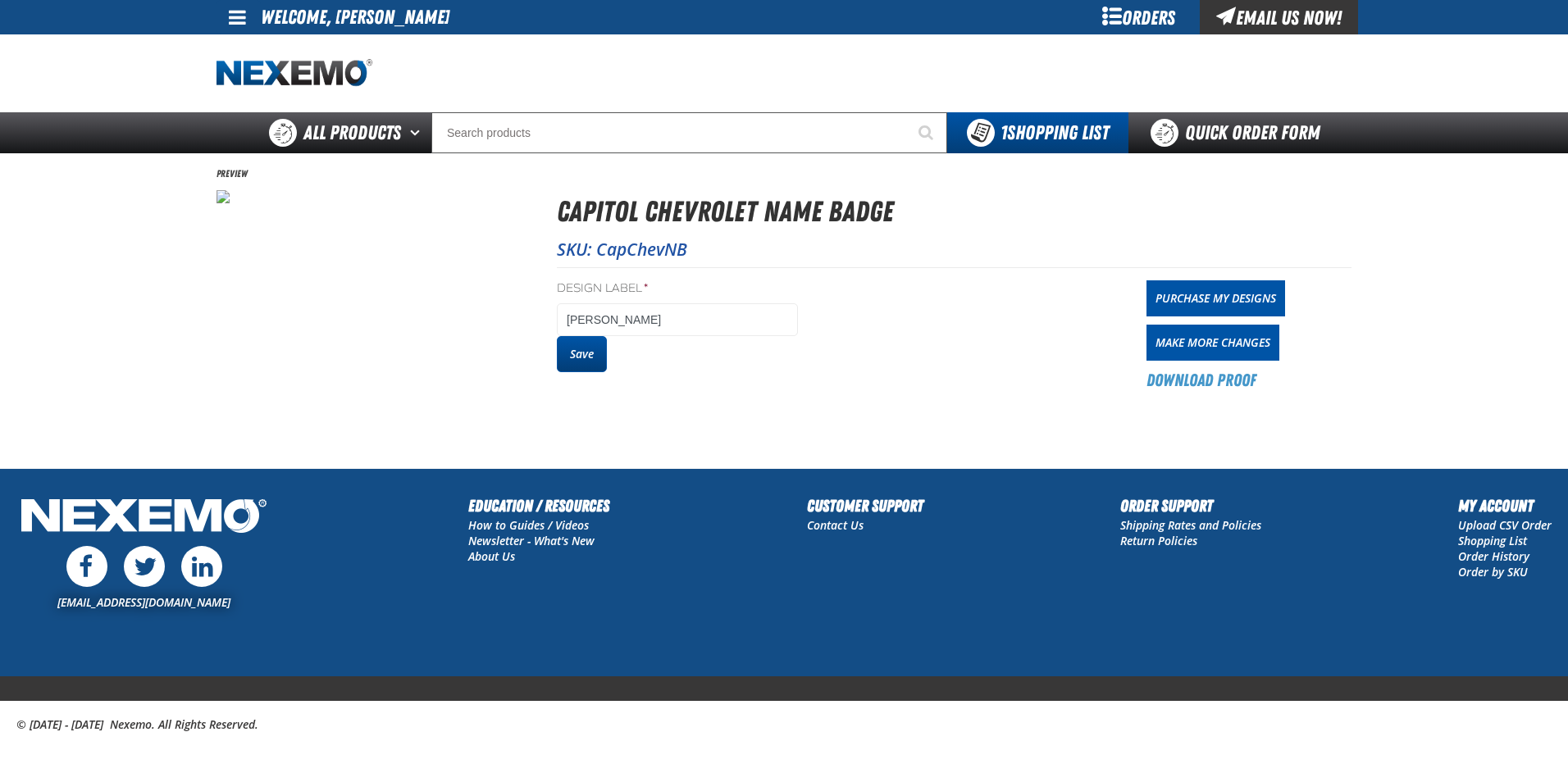
click at [589, 353] on button "Save" at bounding box center [581, 354] width 50 height 36
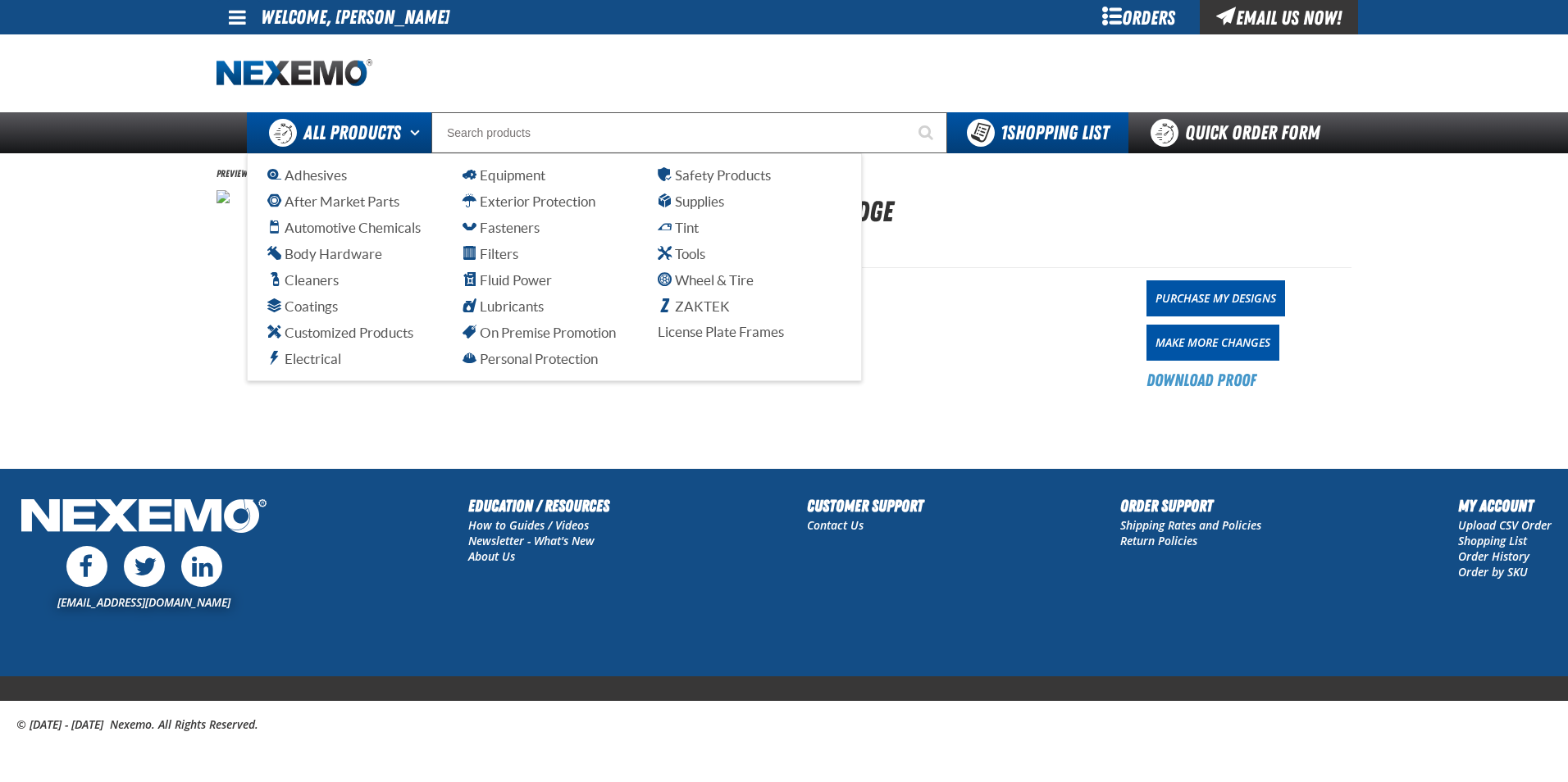
click at [390, 138] on span "All Products" at bounding box center [353, 132] width 98 height 30
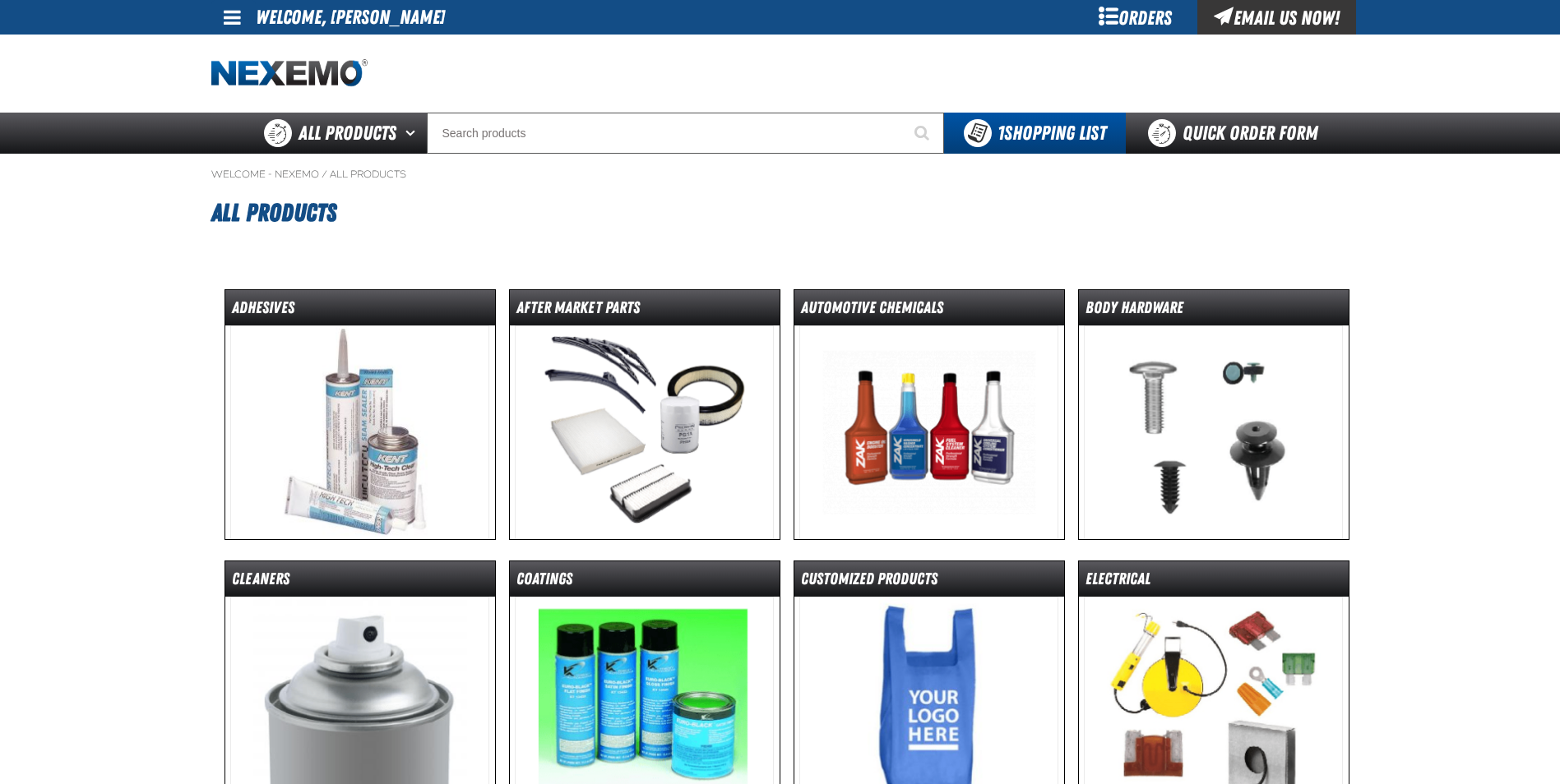
click at [942, 640] on img at bounding box center [929, 704] width 259 height 214
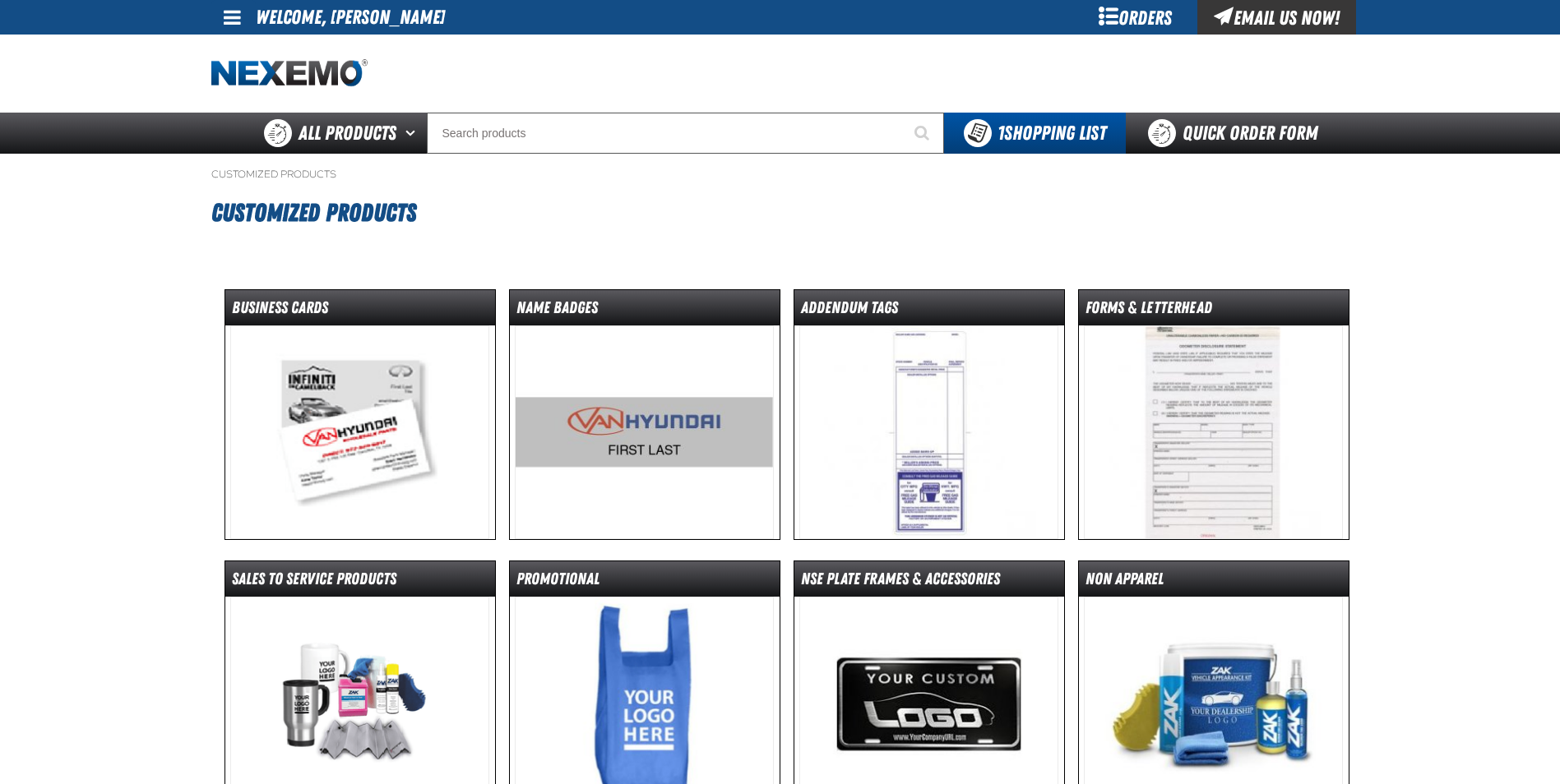
click at [712, 432] on img at bounding box center [645, 432] width 259 height 214
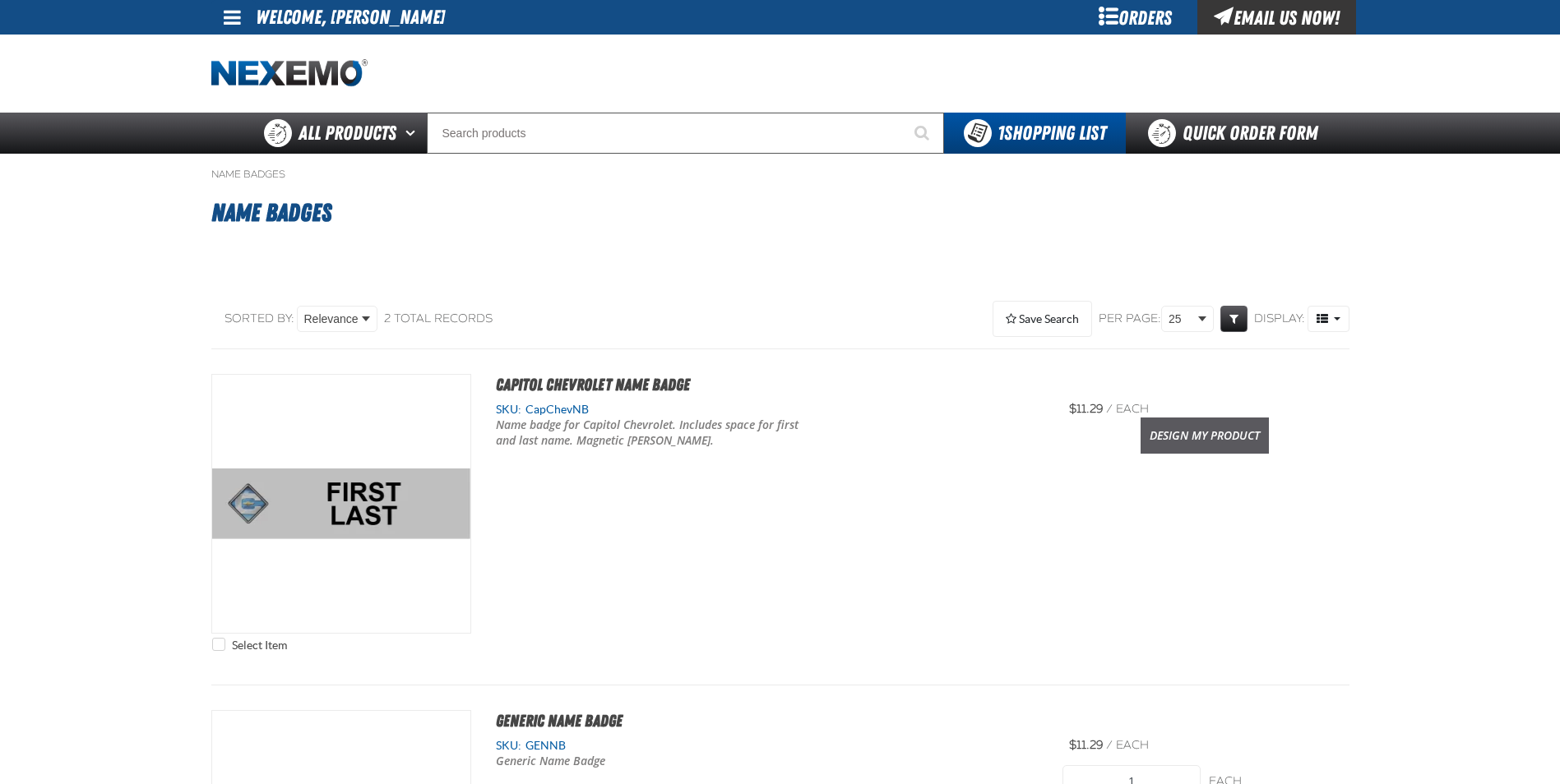
click at [1182, 439] on link "Design My Product" at bounding box center [1205, 436] width 129 height 36
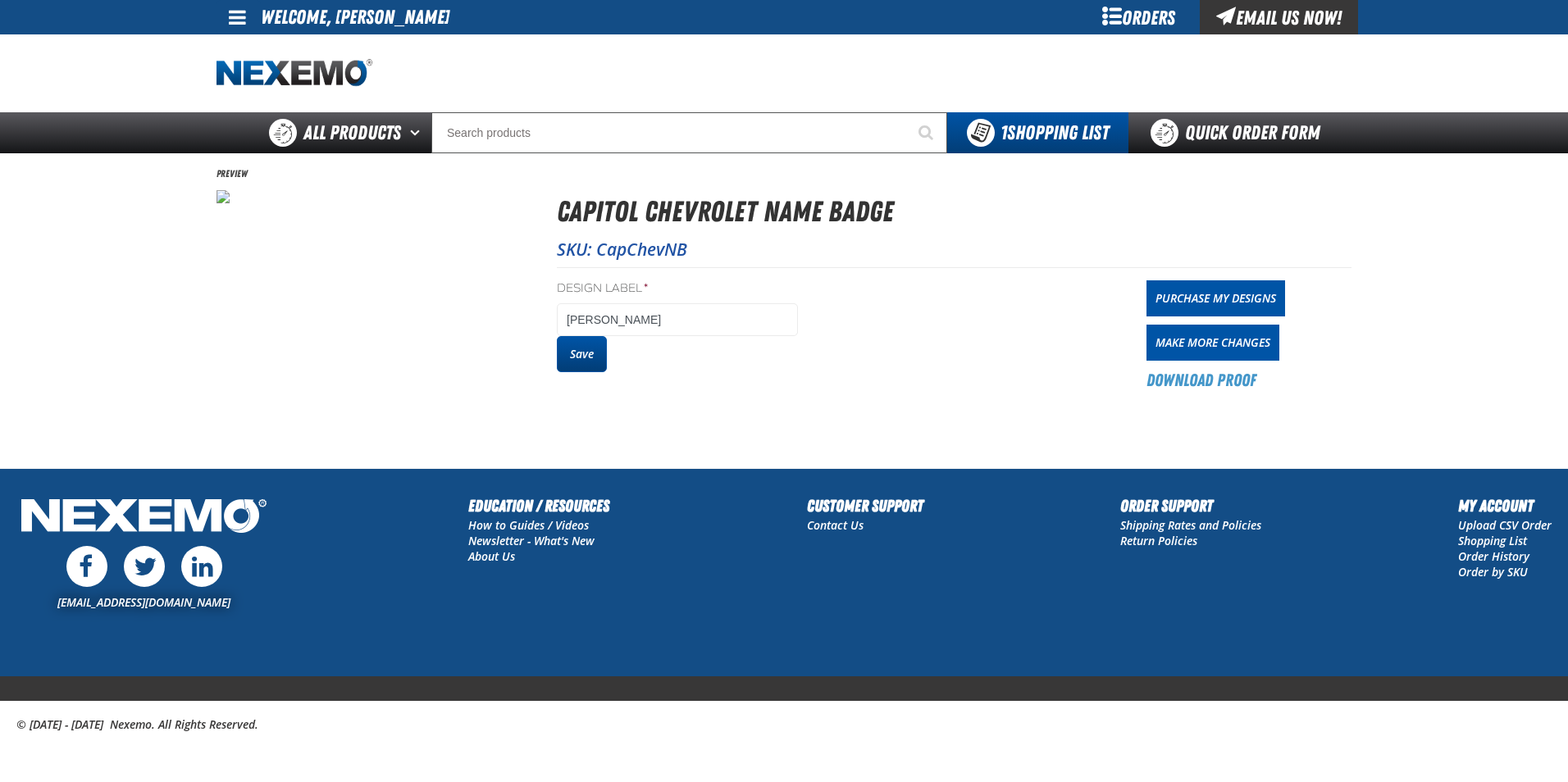
click at [572, 358] on button "Save" at bounding box center [581, 354] width 50 height 36
drag, startPoint x: 700, startPoint y: 323, endPoint x: 563, endPoint y: 374, distance: 146.2
click at [563, 374] on div "Design Label * [PERSON_NAME] Save" at bounding box center [677, 336] width 241 height 111
click at [590, 364] on button "Save" at bounding box center [581, 354] width 50 height 36
click at [360, 137] on span "All Products" at bounding box center [353, 132] width 98 height 30
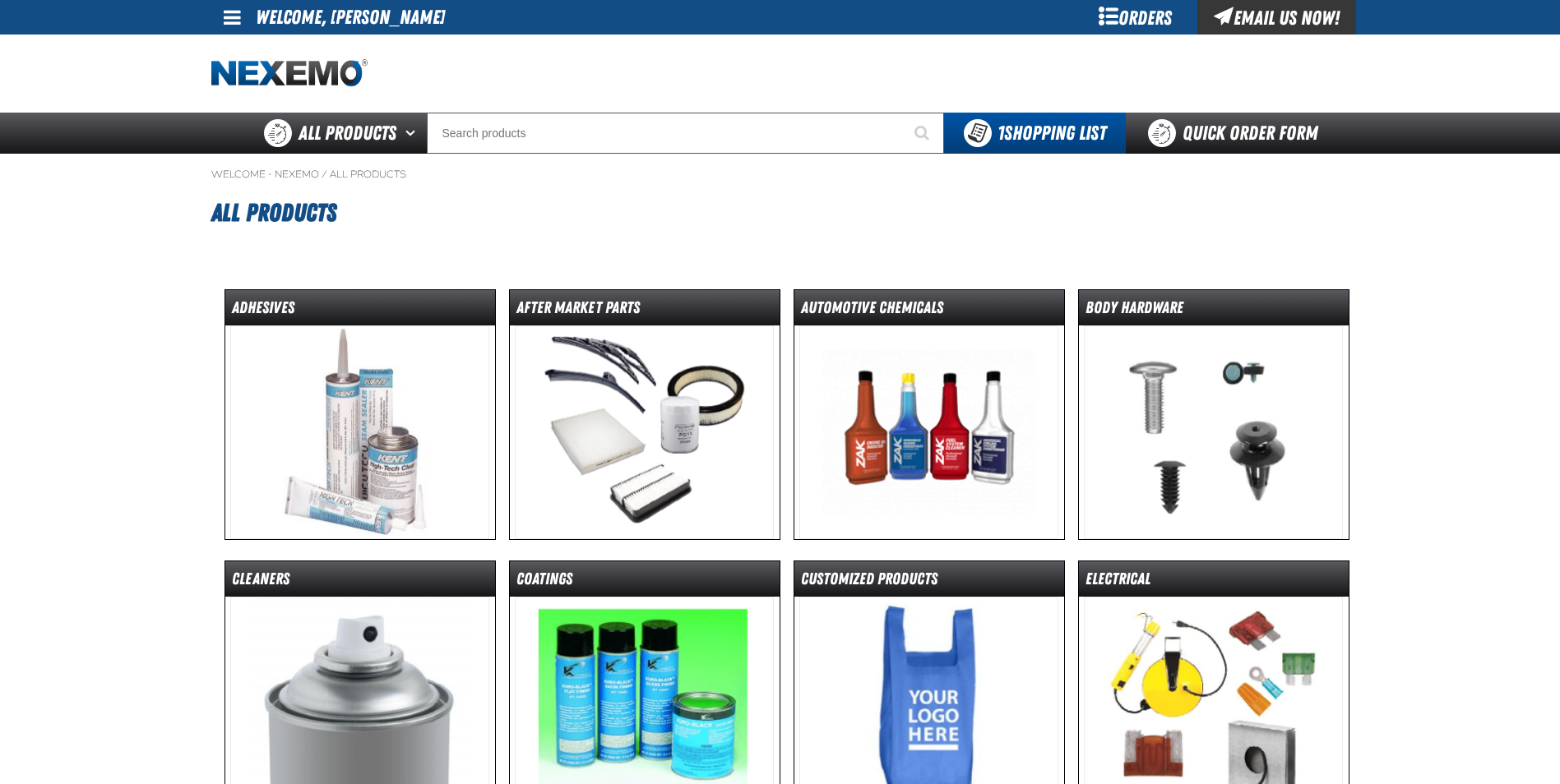
click at [909, 666] on img at bounding box center [929, 704] width 259 height 214
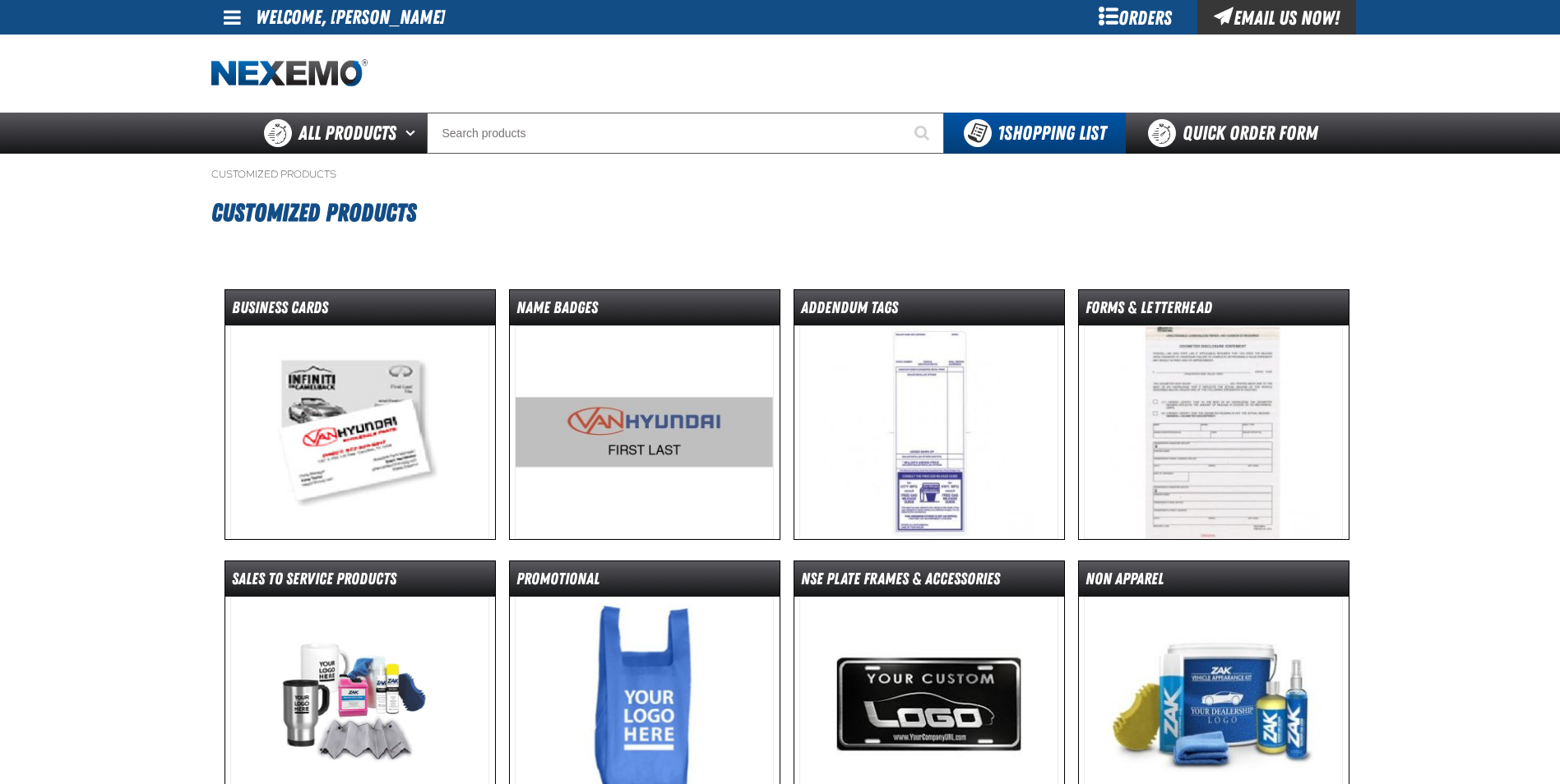
click at [710, 441] on img at bounding box center [645, 432] width 259 height 214
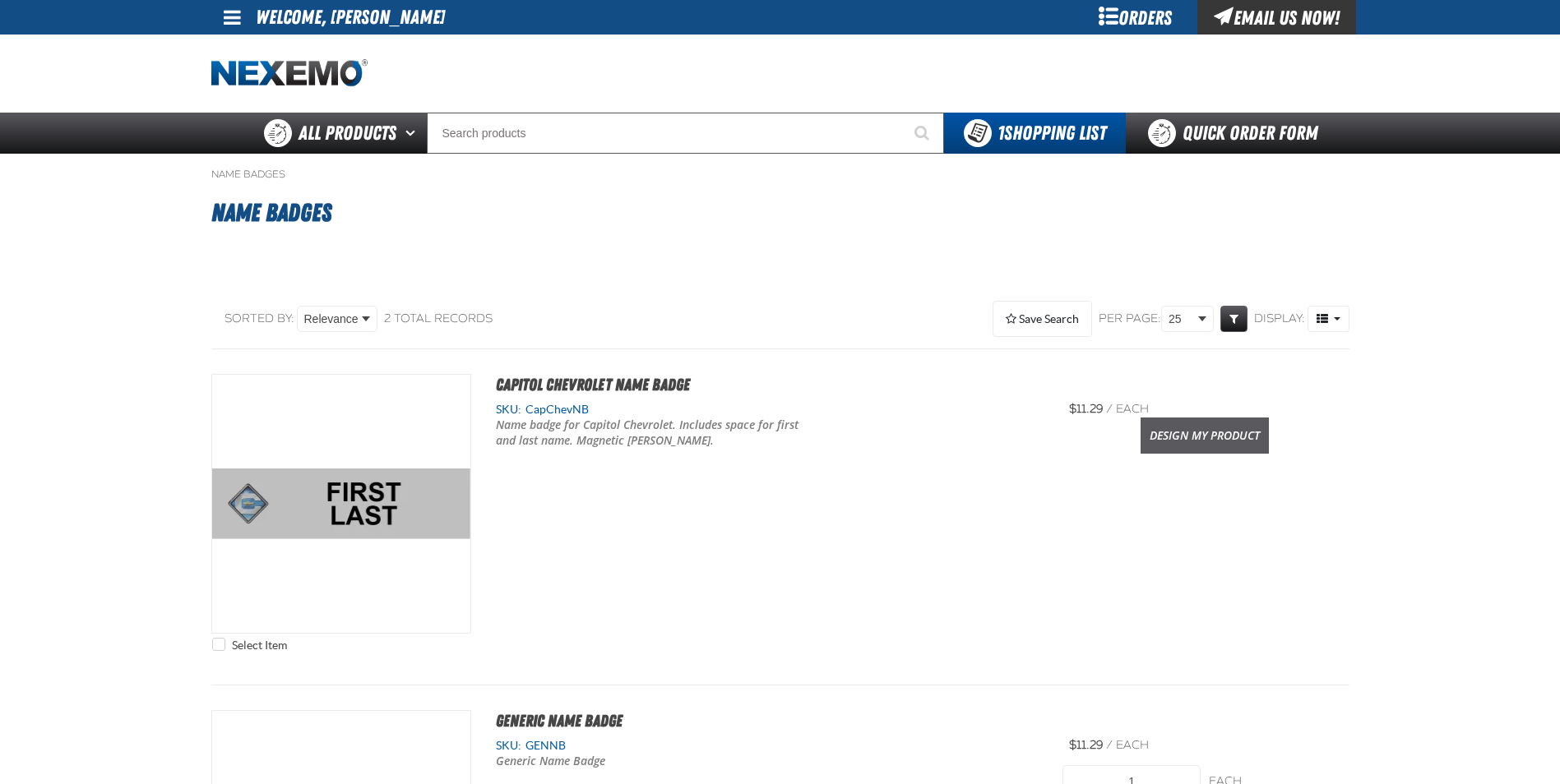
click at [1234, 444] on link "Design My Product" at bounding box center [1205, 436] width 129 height 36
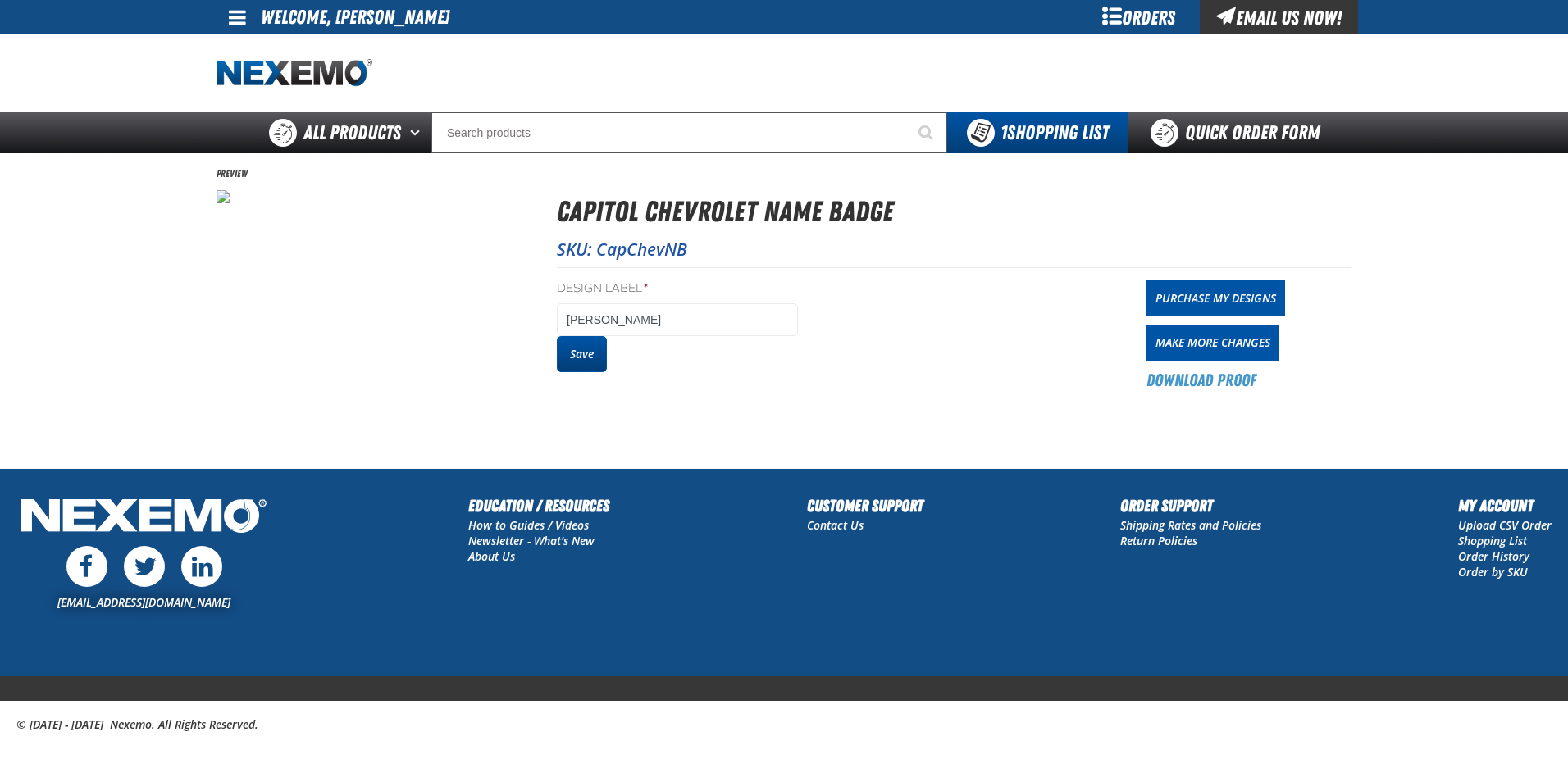
click at [590, 364] on button "Save" at bounding box center [581, 354] width 50 height 36
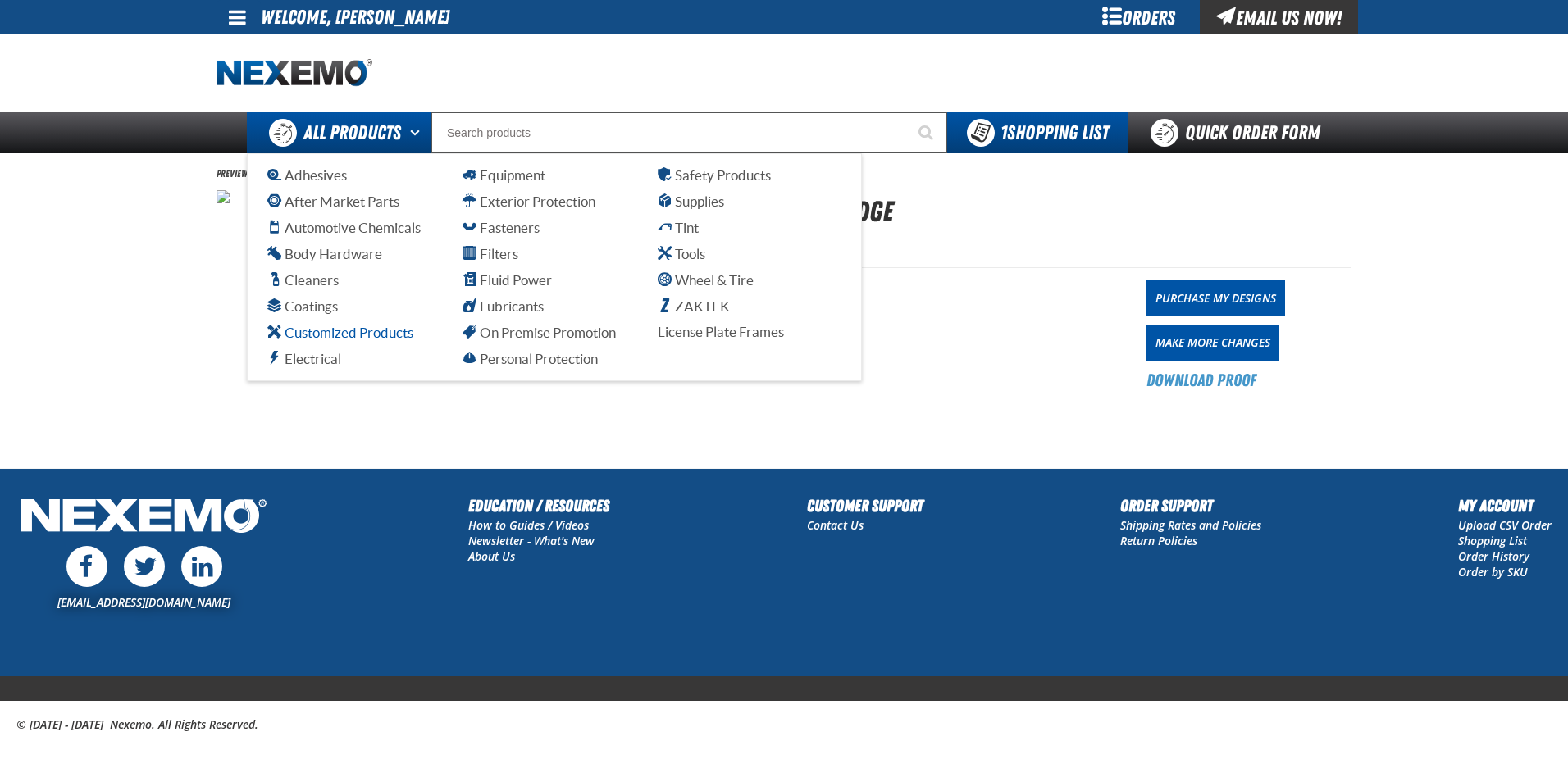
click at [379, 333] on span "Customized Products" at bounding box center [340, 332] width 146 height 15
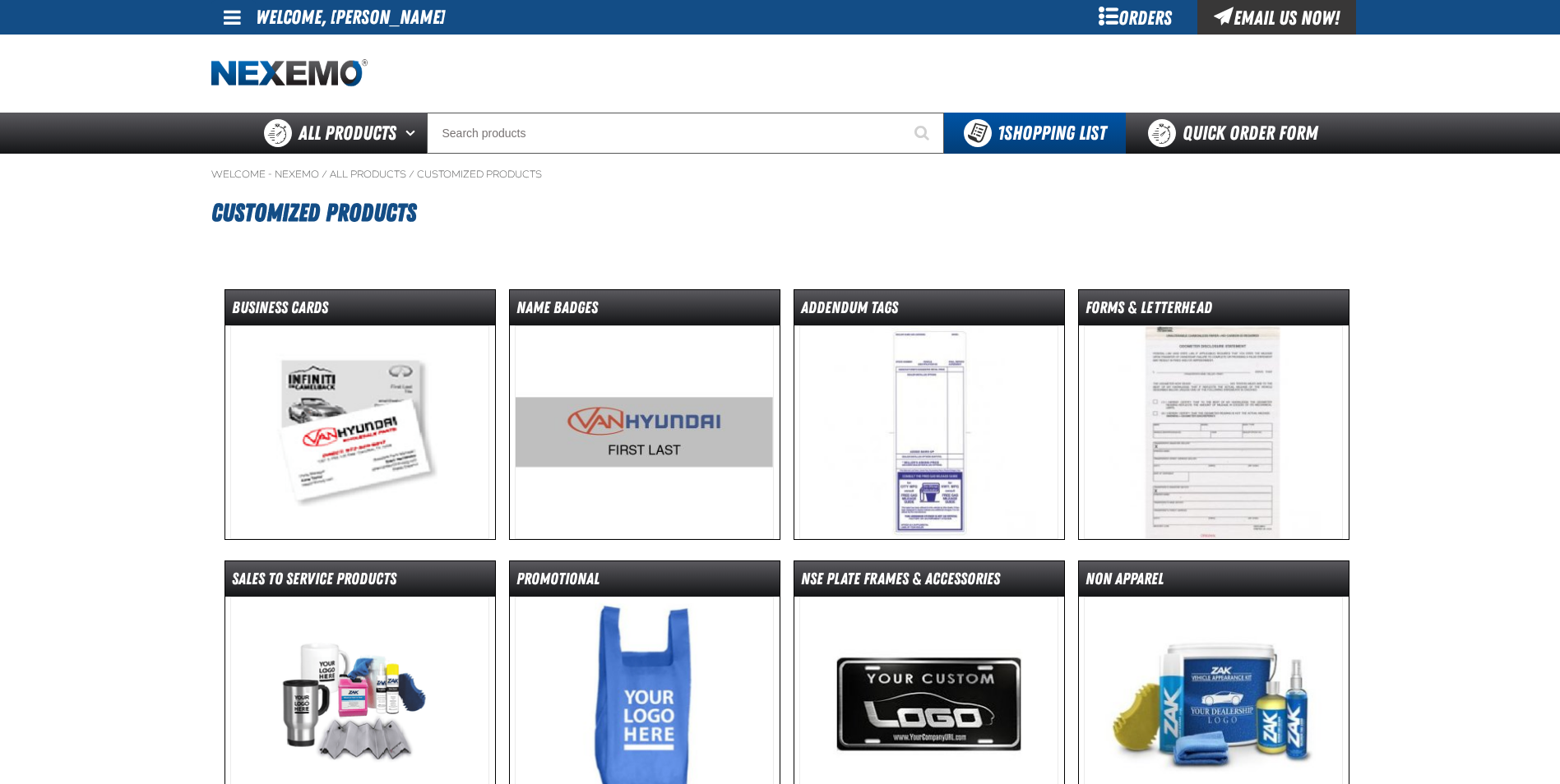
click at [660, 412] on img at bounding box center [645, 432] width 259 height 214
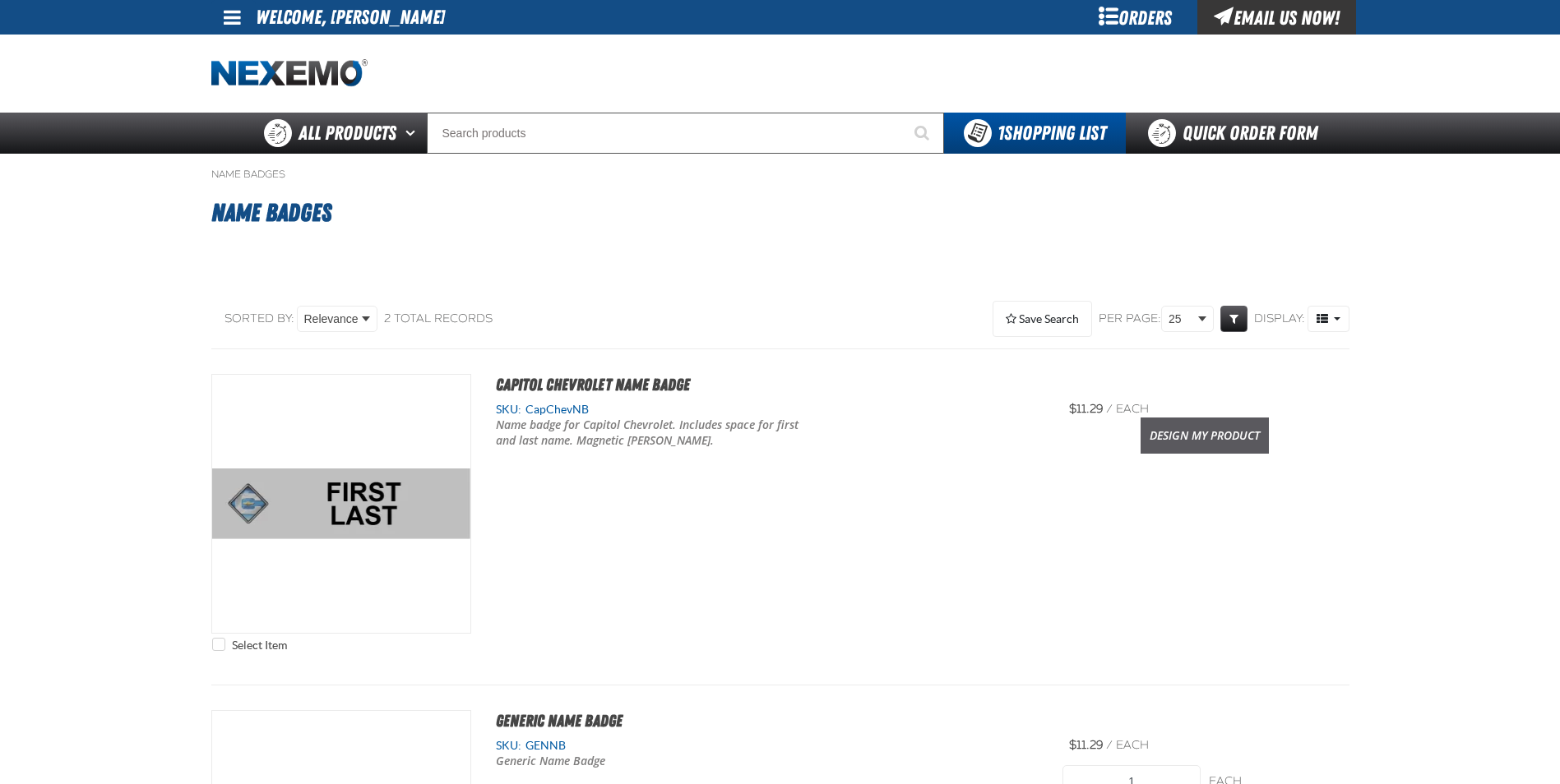
click at [1233, 440] on link "Design My Product" at bounding box center [1205, 436] width 129 height 36
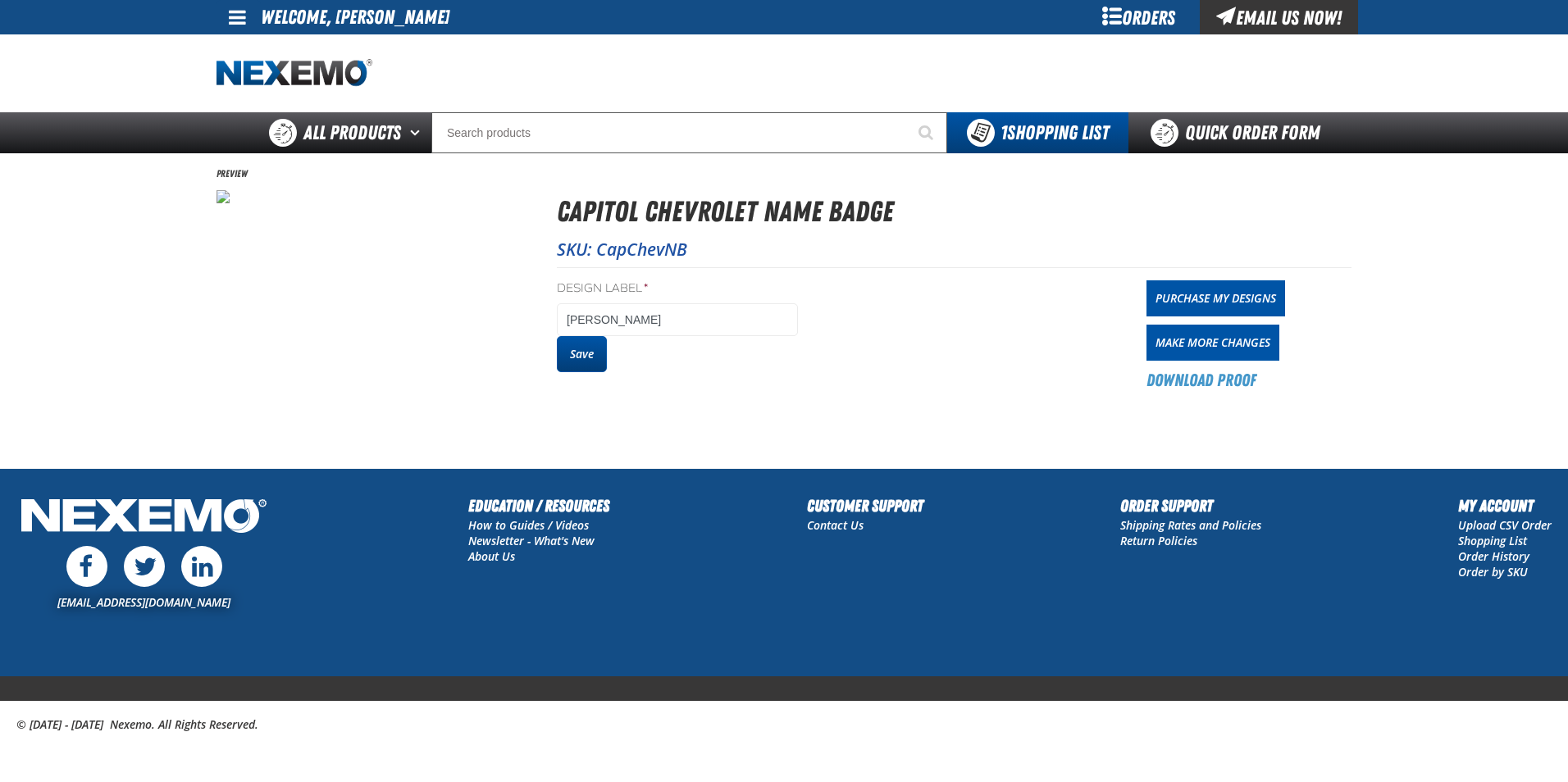
click at [581, 353] on button "Save" at bounding box center [581, 354] width 50 height 36
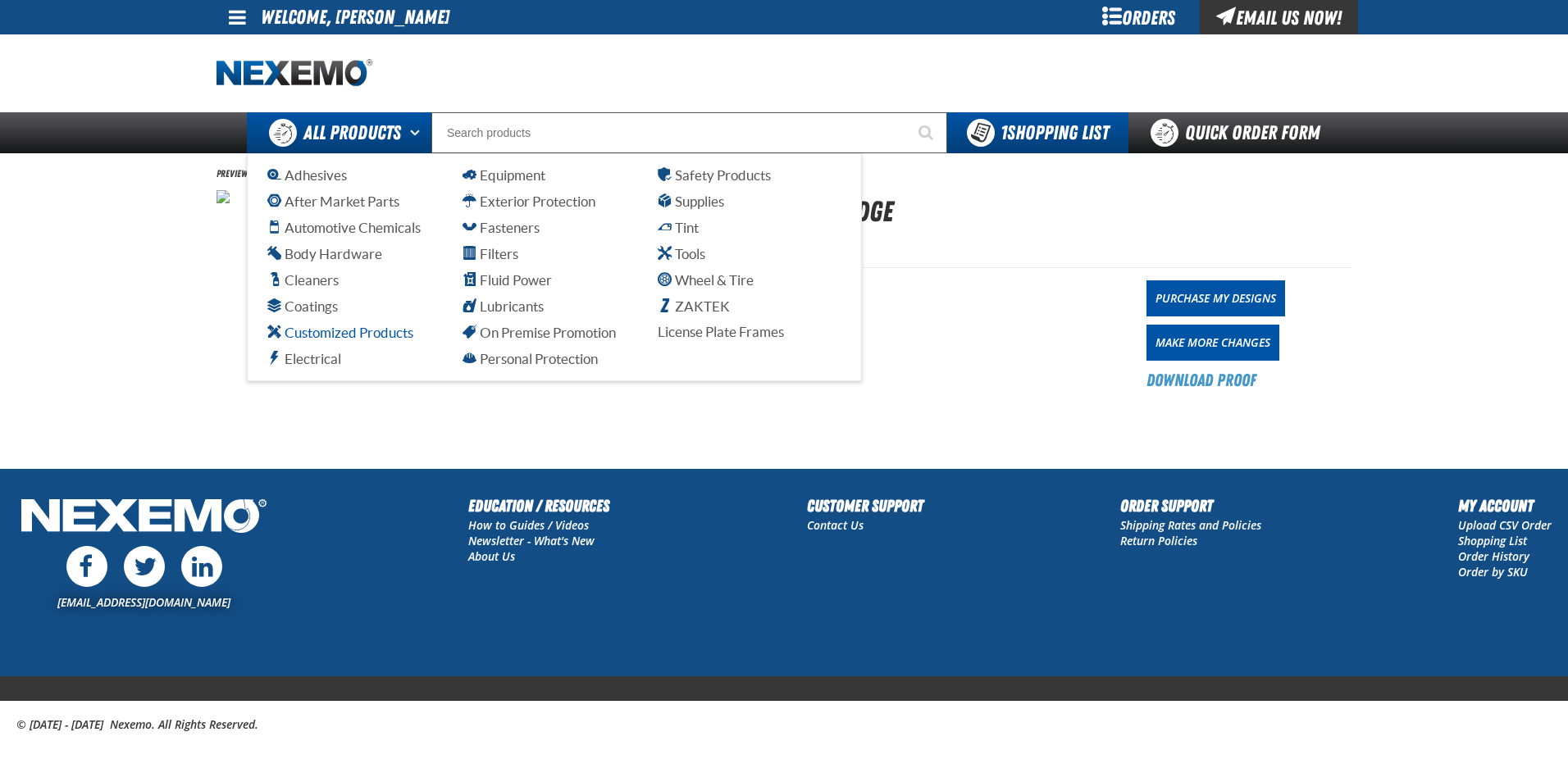
click at [358, 334] on span "Customized Products" at bounding box center [340, 332] width 146 height 15
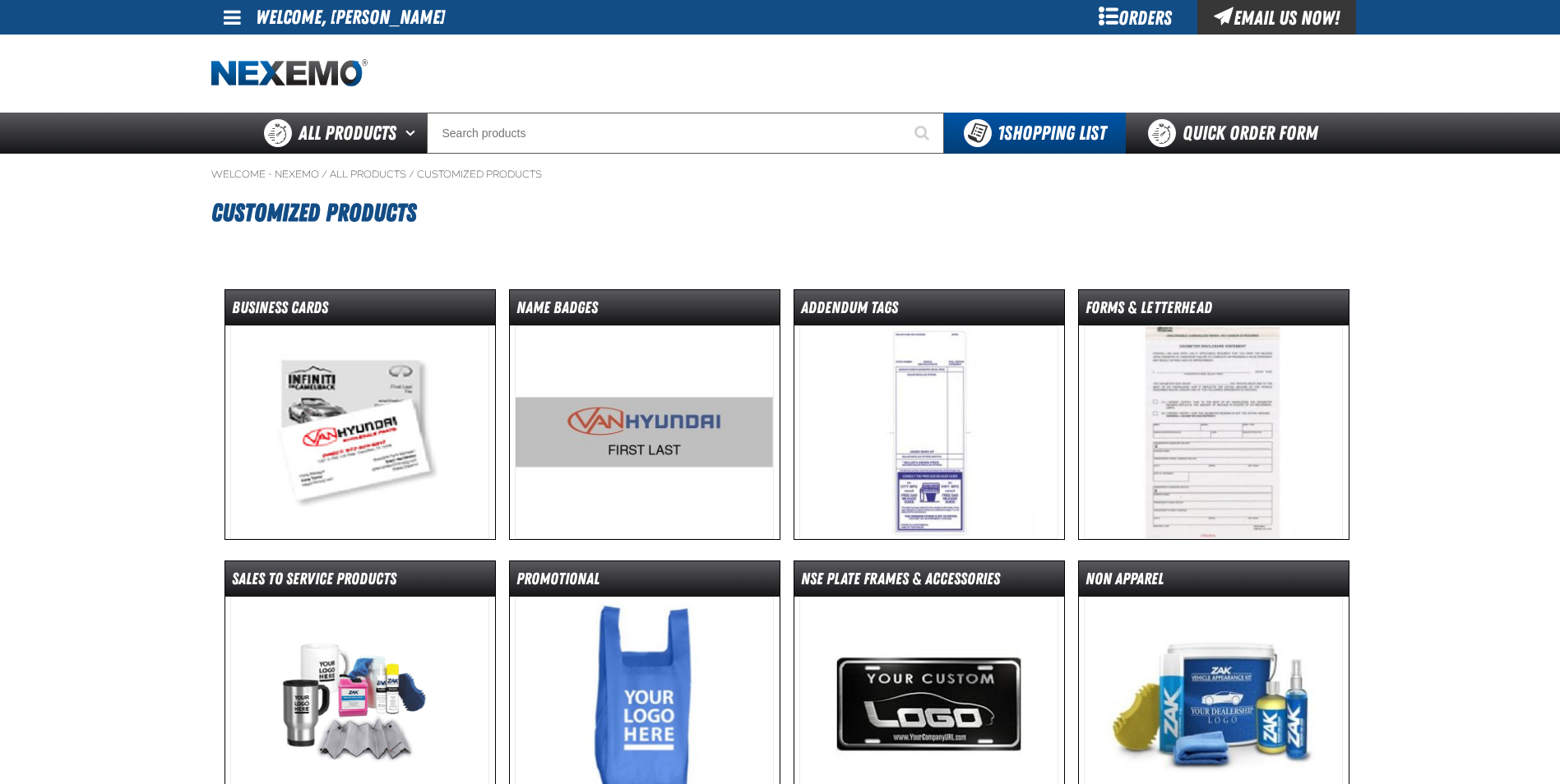
click at [590, 420] on img at bounding box center [645, 432] width 259 height 214
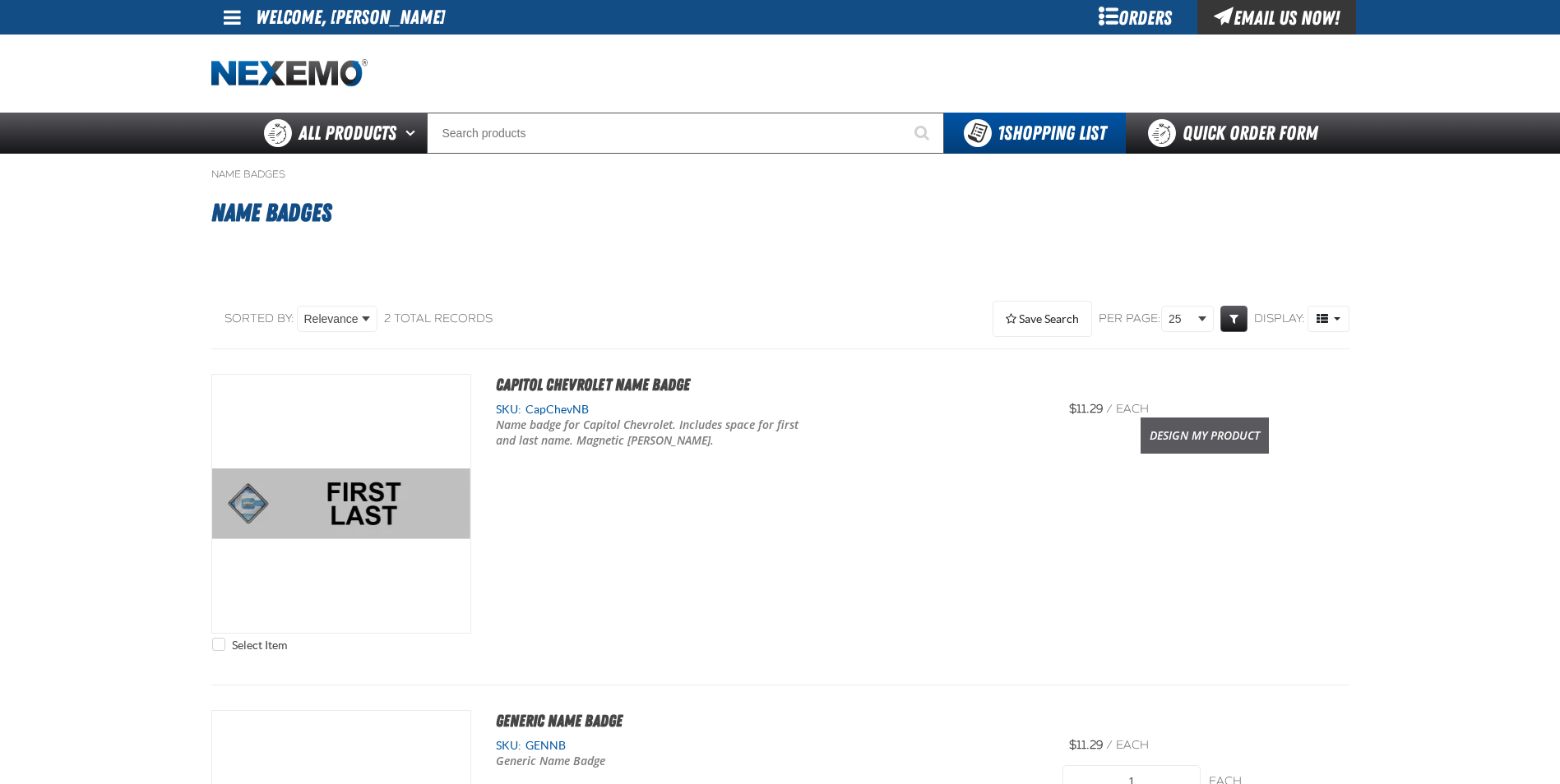
click at [1222, 440] on link "Design My Product" at bounding box center [1205, 436] width 129 height 36
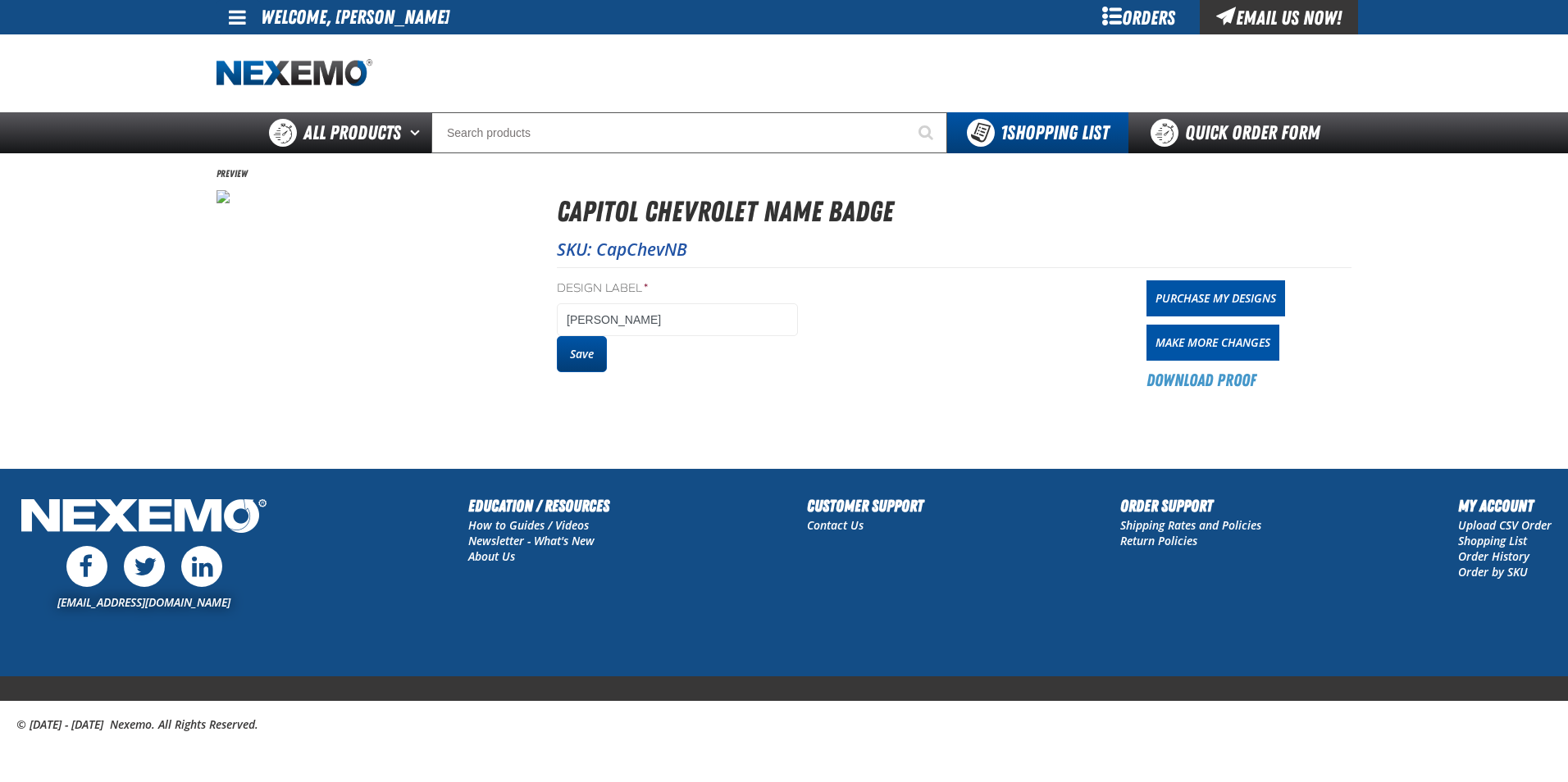
click at [574, 360] on button "Save" at bounding box center [581, 354] width 50 height 36
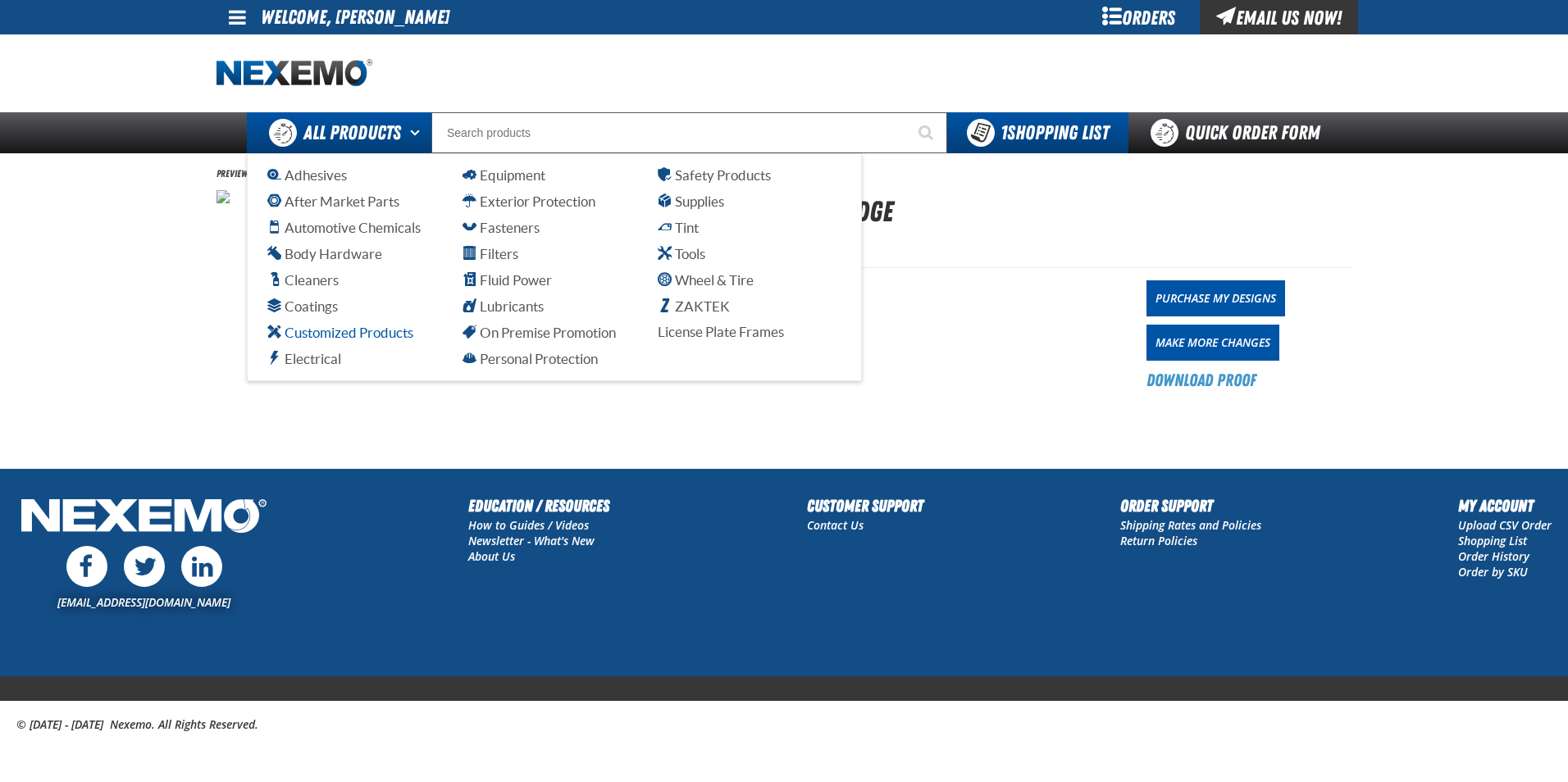
click at [366, 332] on span "Customized Products" at bounding box center [340, 332] width 146 height 15
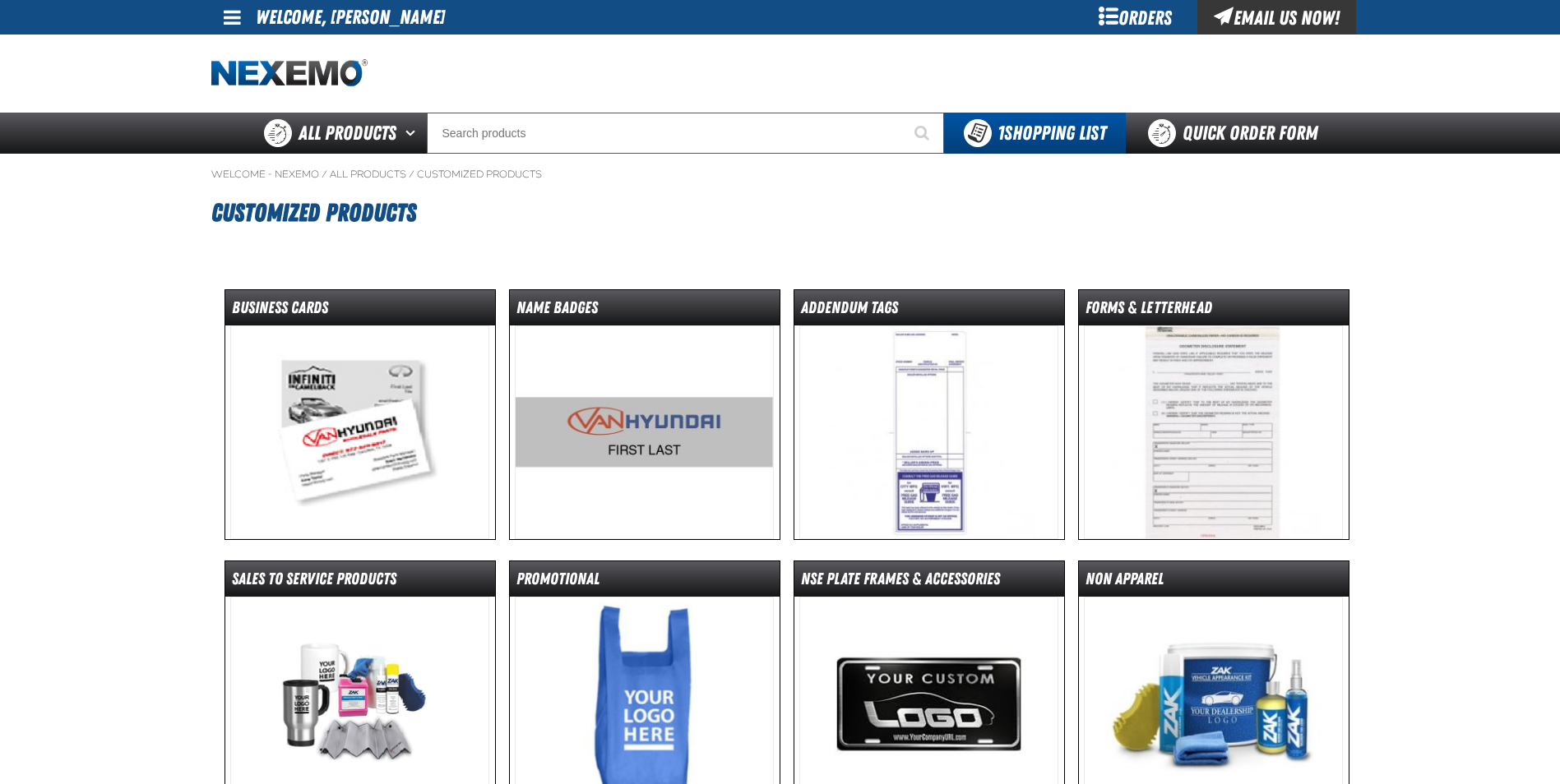
click at [384, 408] on img at bounding box center [360, 432] width 259 height 214
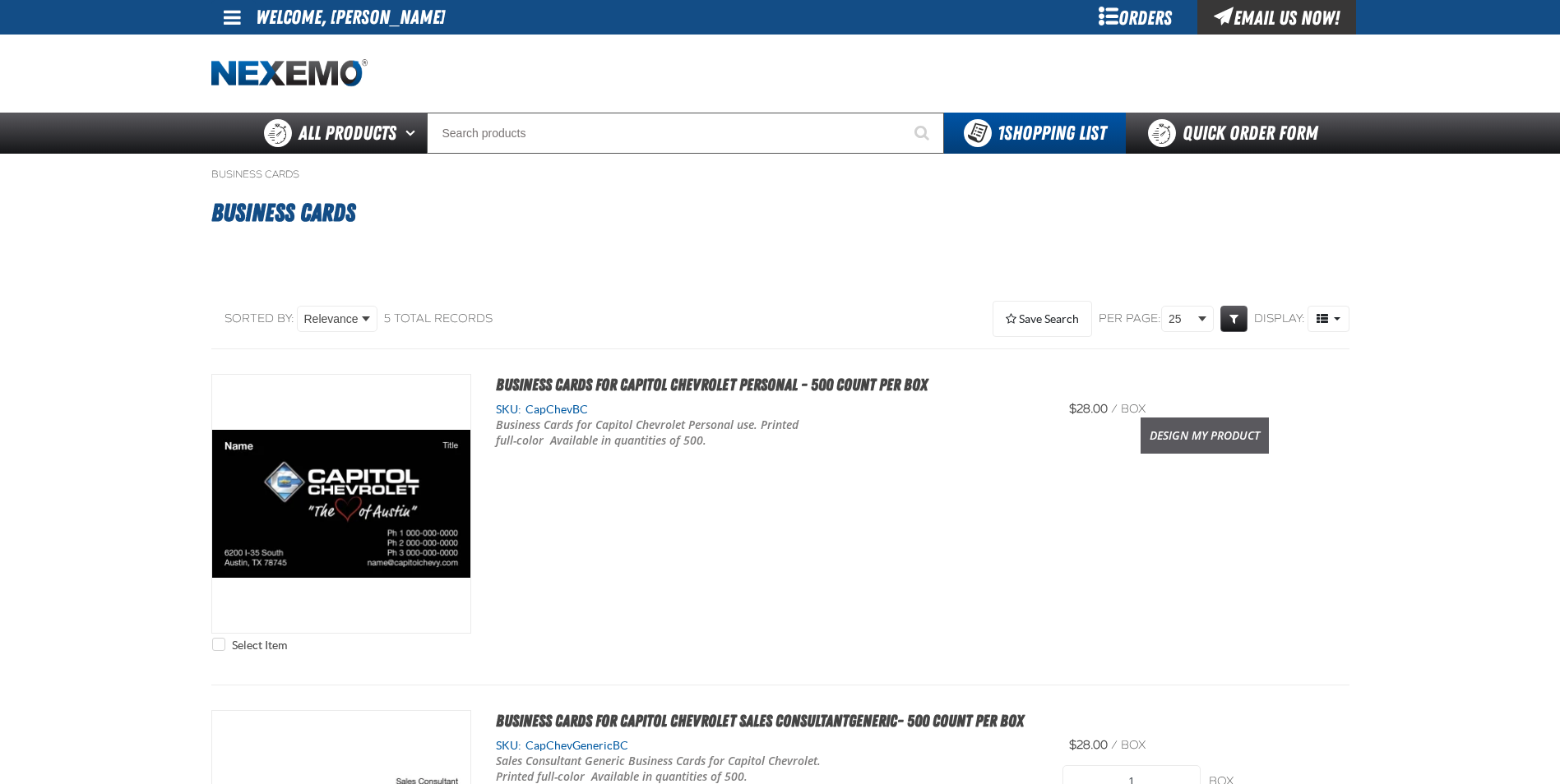
click at [1173, 431] on link "Design My Product" at bounding box center [1205, 436] width 129 height 36
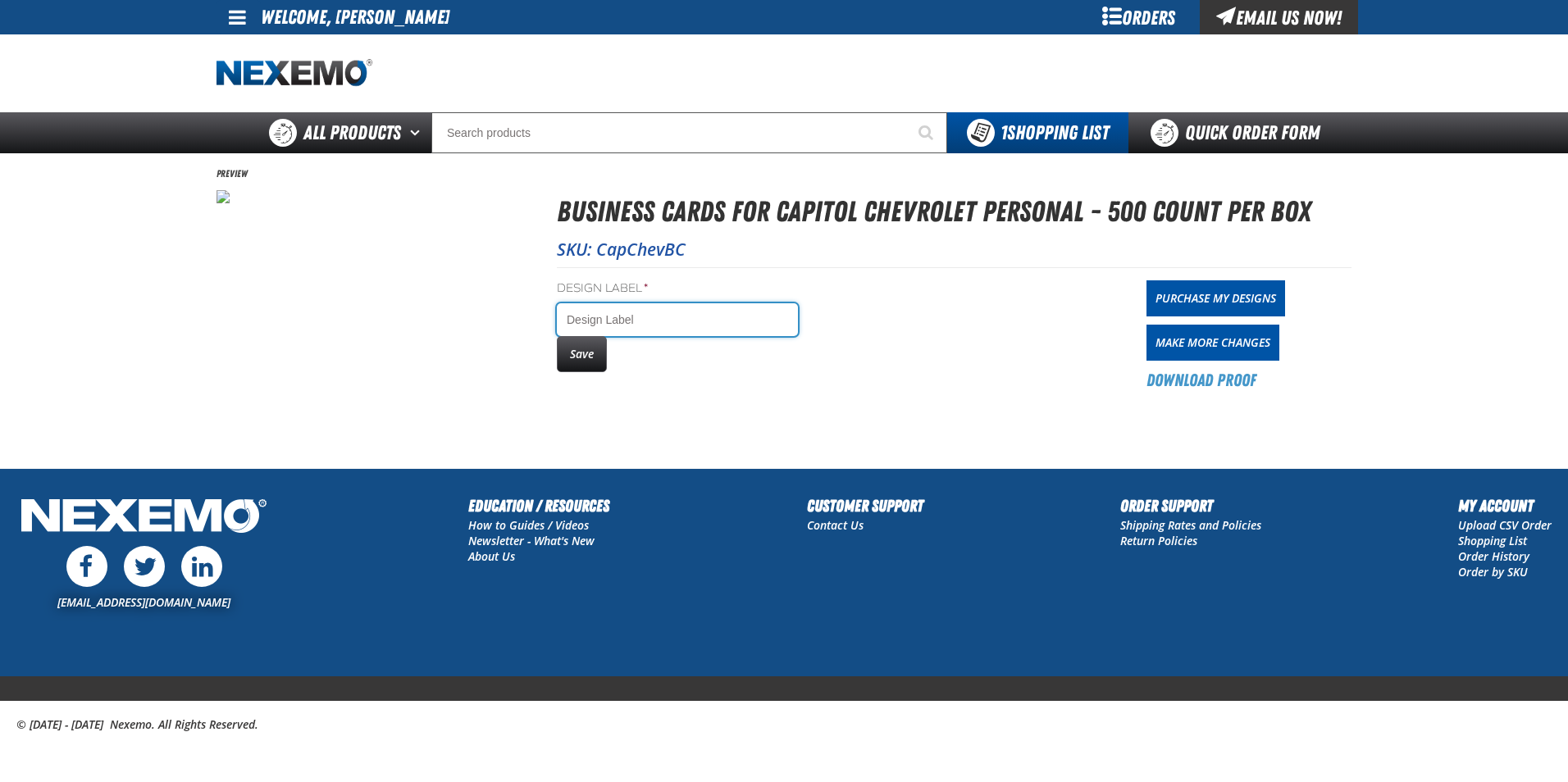
click at [601, 306] on input "Design Label *" at bounding box center [677, 320] width 241 height 33
type input "Jessica Zarate"
click at [593, 363] on button "Save" at bounding box center [581, 354] width 50 height 36
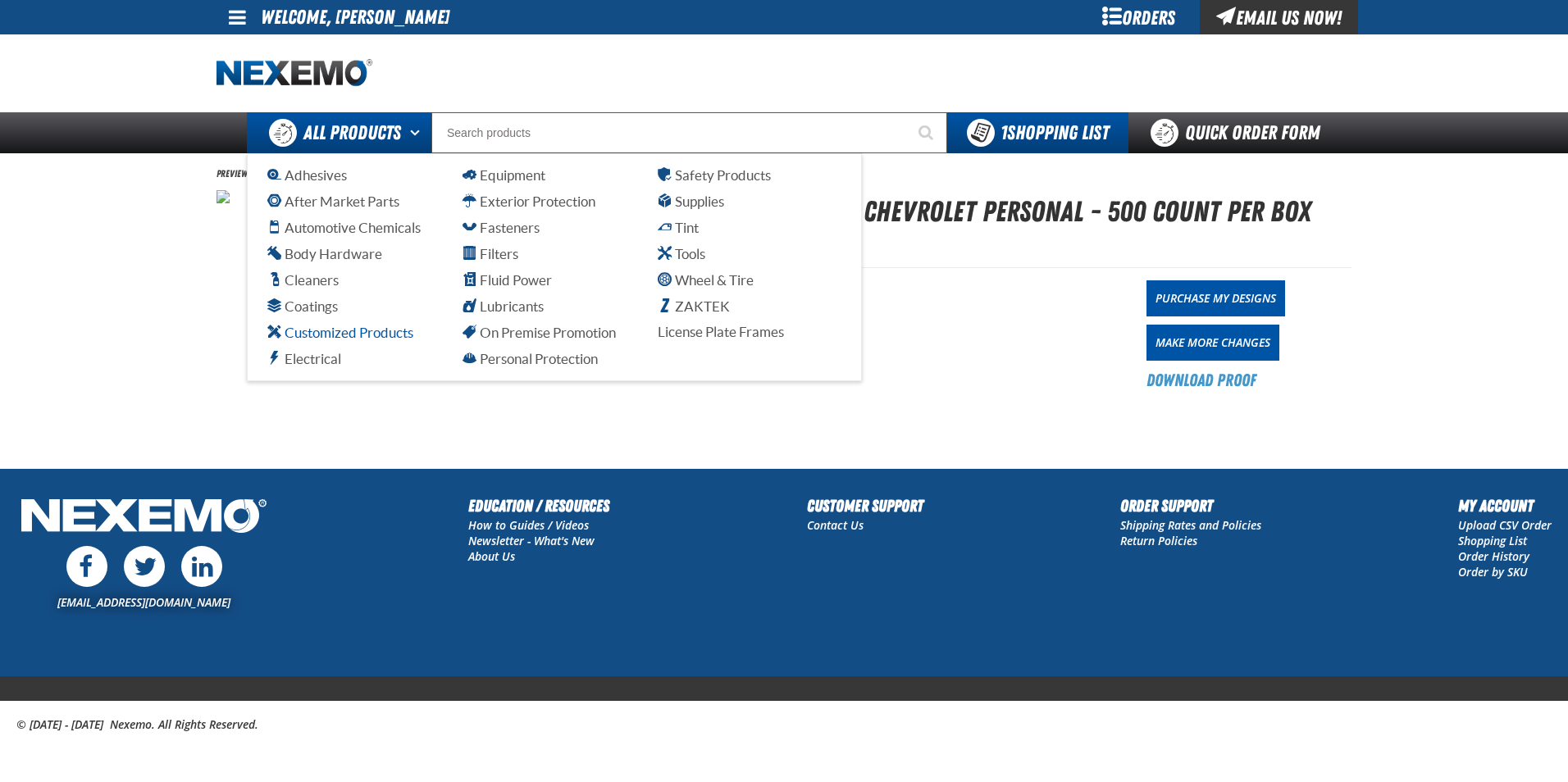
click at [367, 333] on span "Customized Products" at bounding box center [340, 332] width 146 height 15
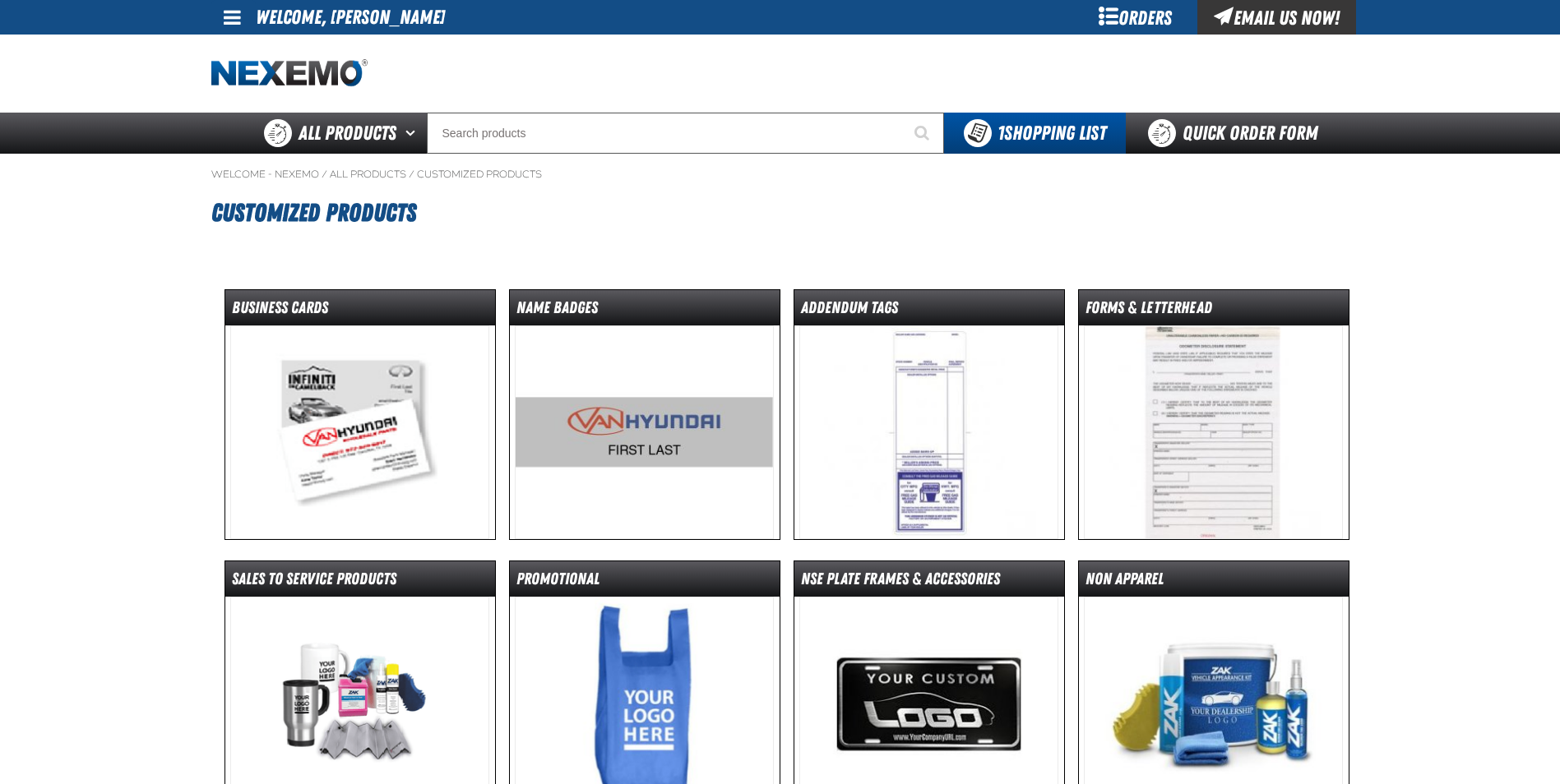
click at [360, 416] on img at bounding box center [360, 432] width 259 height 214
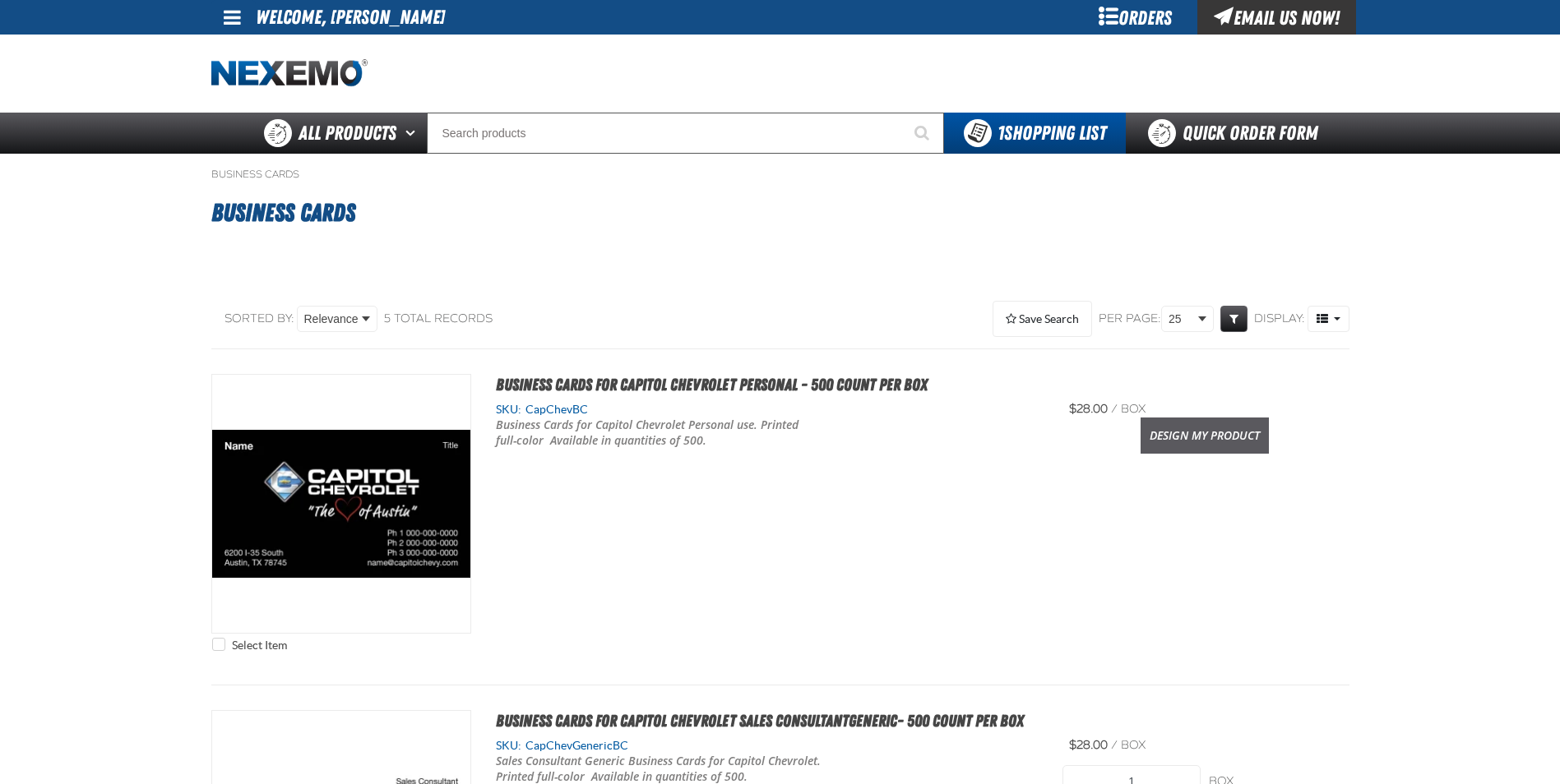
click at [1178, 430] on link "Design My Product" at bounding box center [1205, 436] width 129 height 36
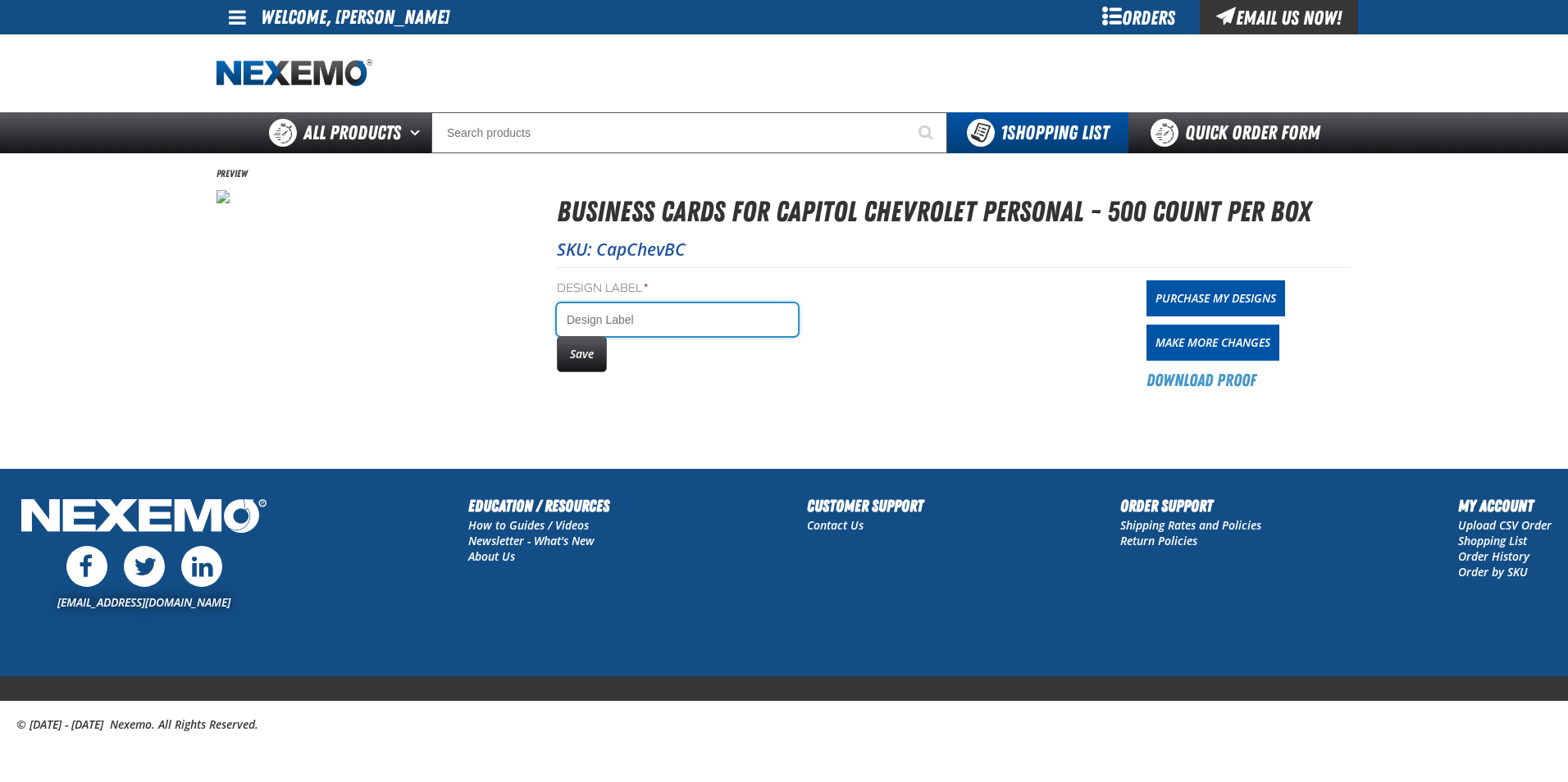
click at [620, 321] on input "Design Label *" at bounding box center [677, 320] width 241 height 33
type input "BRANDON VANSA"
click at [570, 354] on button "Save" at bounding box center [581, 354] width 50 height 36
click at [585, 357] on button "Save" at bounding box center [581, 354] width 50 height 36
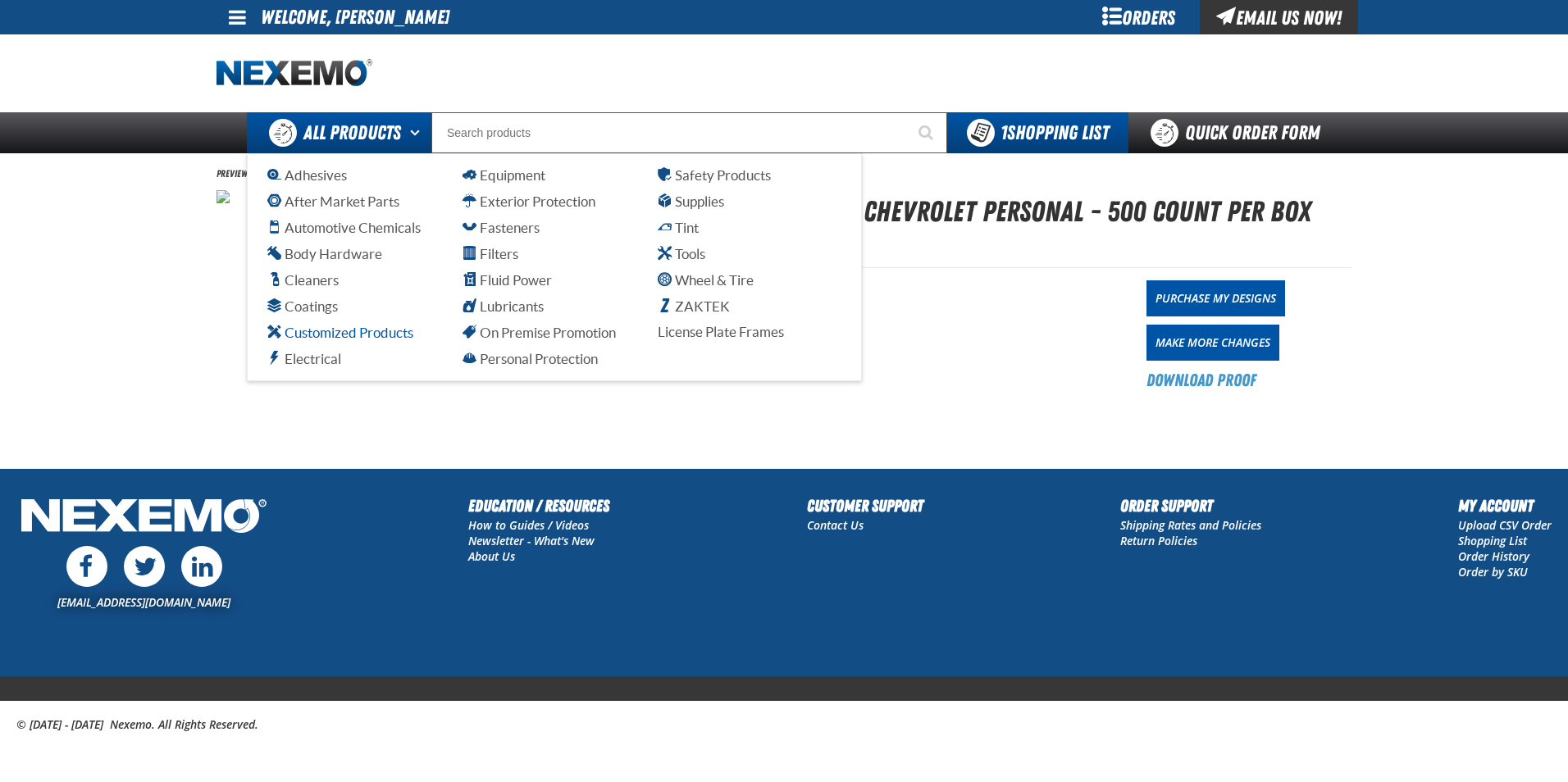
click at [356, 338] on span "Customized Products" at bounding box center [340, 332] width 146 height 15
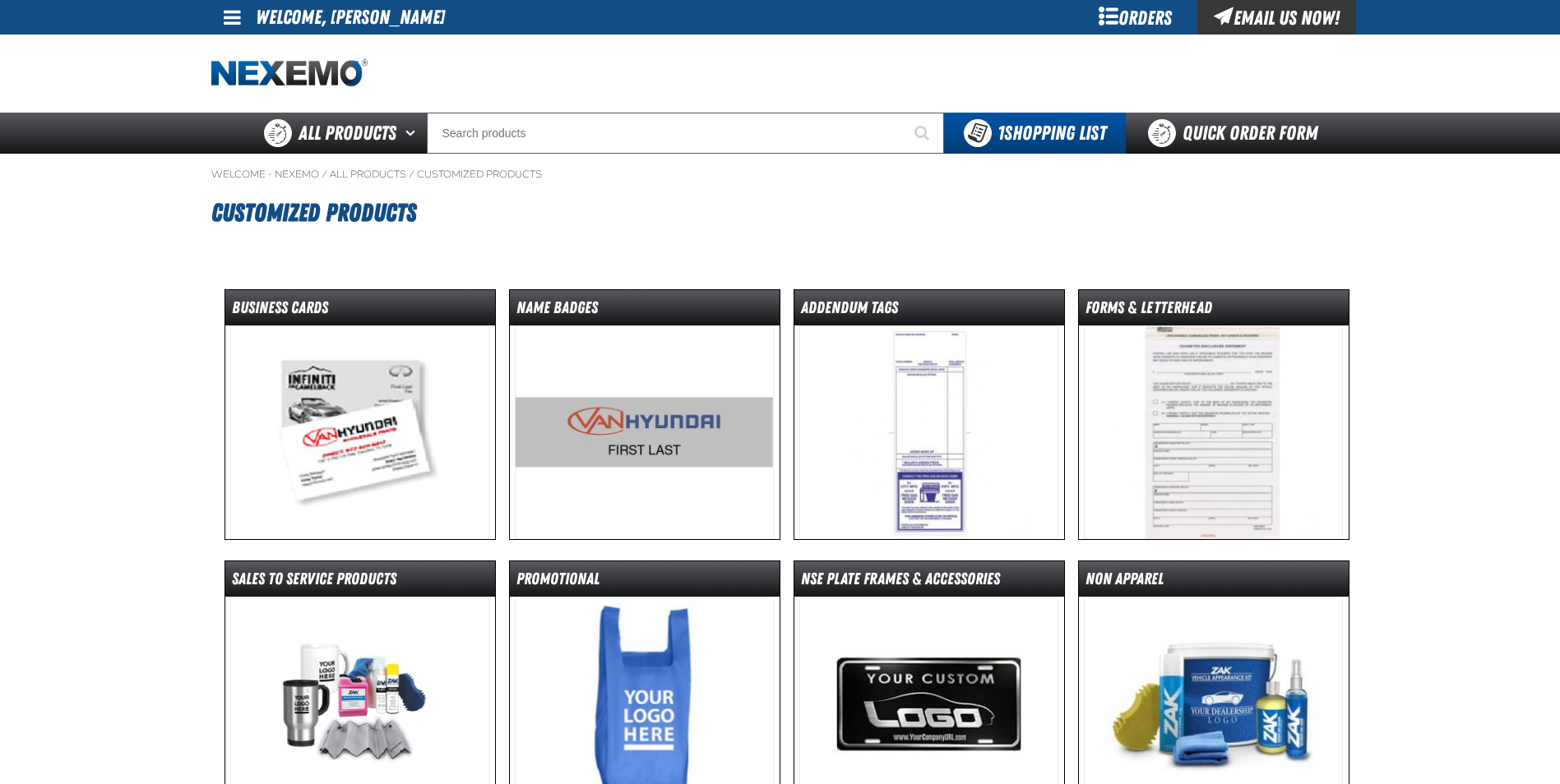
click at [347, 429] on img at bounding box center [360, 432] width 259 height 214
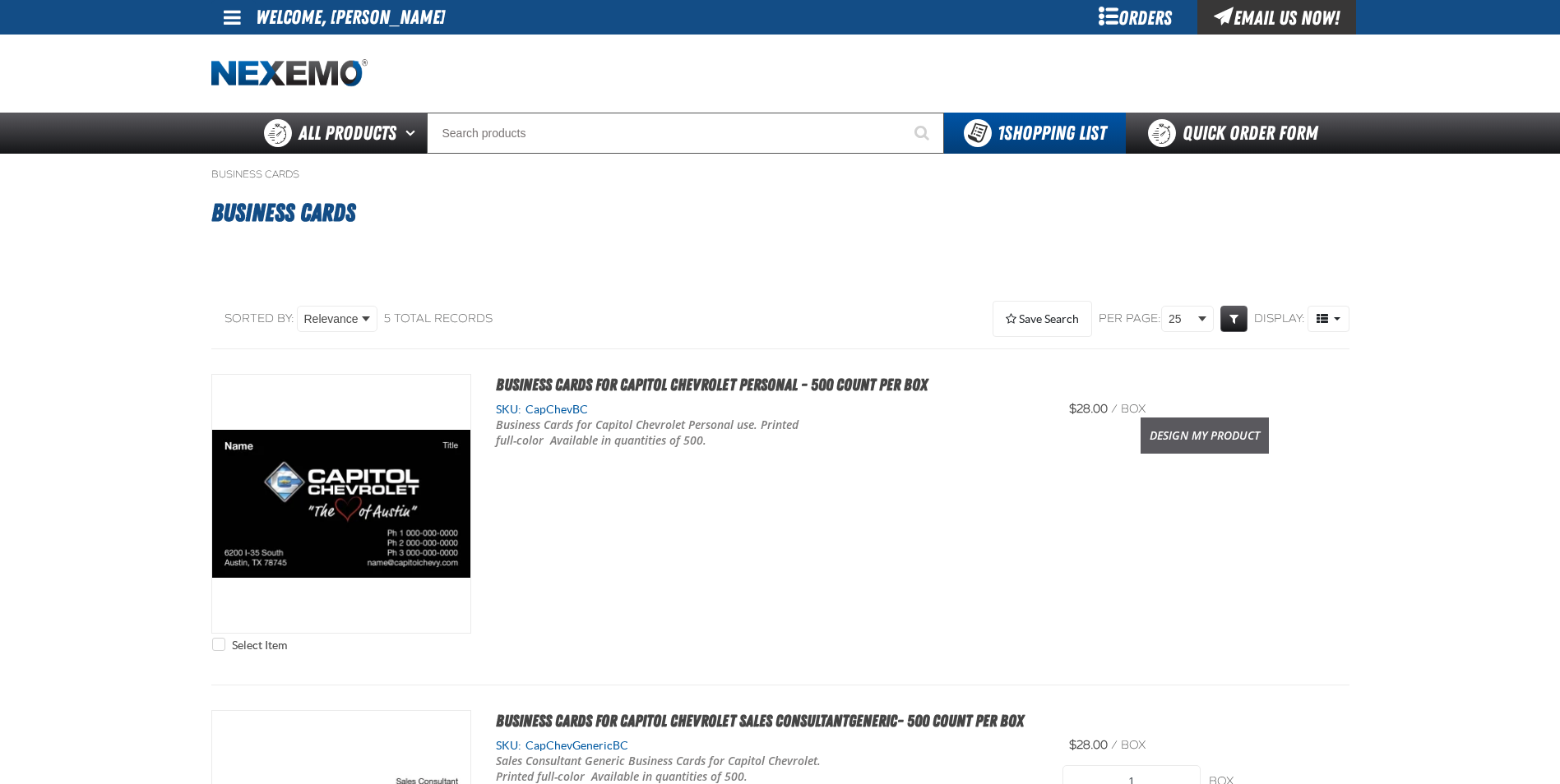
click at [1257, 445] on link "Design My Product" at bounding box center [1205, 436] width 129 height 36
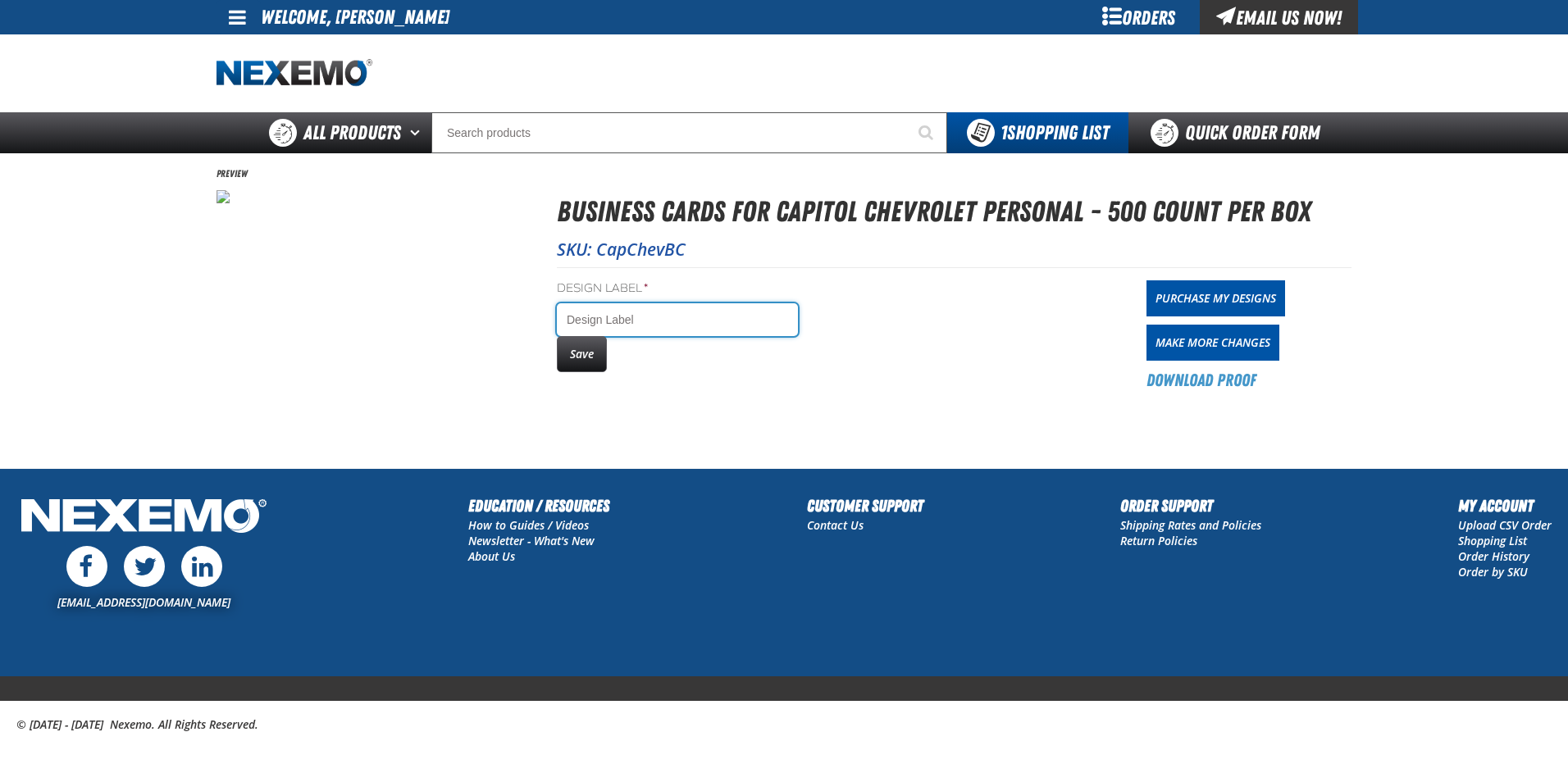
click at [624, 315] on input "Design Label *" at bounding box center [677, 320] width 241 height 33
type input "SARENA BAILEY"
click at [580, 363] on button "Save" at bounding box center [581, 354] width 50 height 36
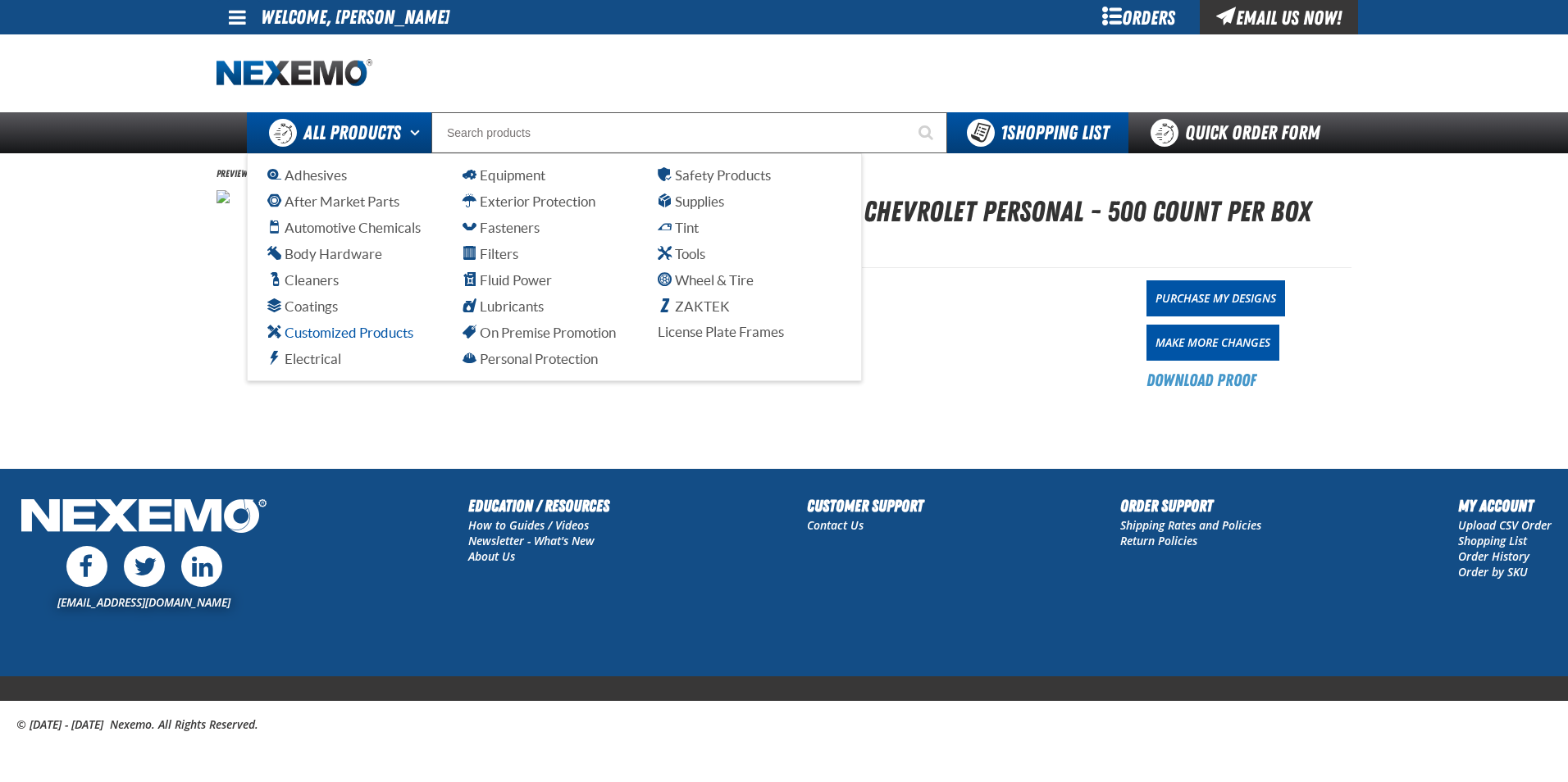
click at [358, 334] on span "Customized Products" at bounding box center [340, 332] width 146 height 15
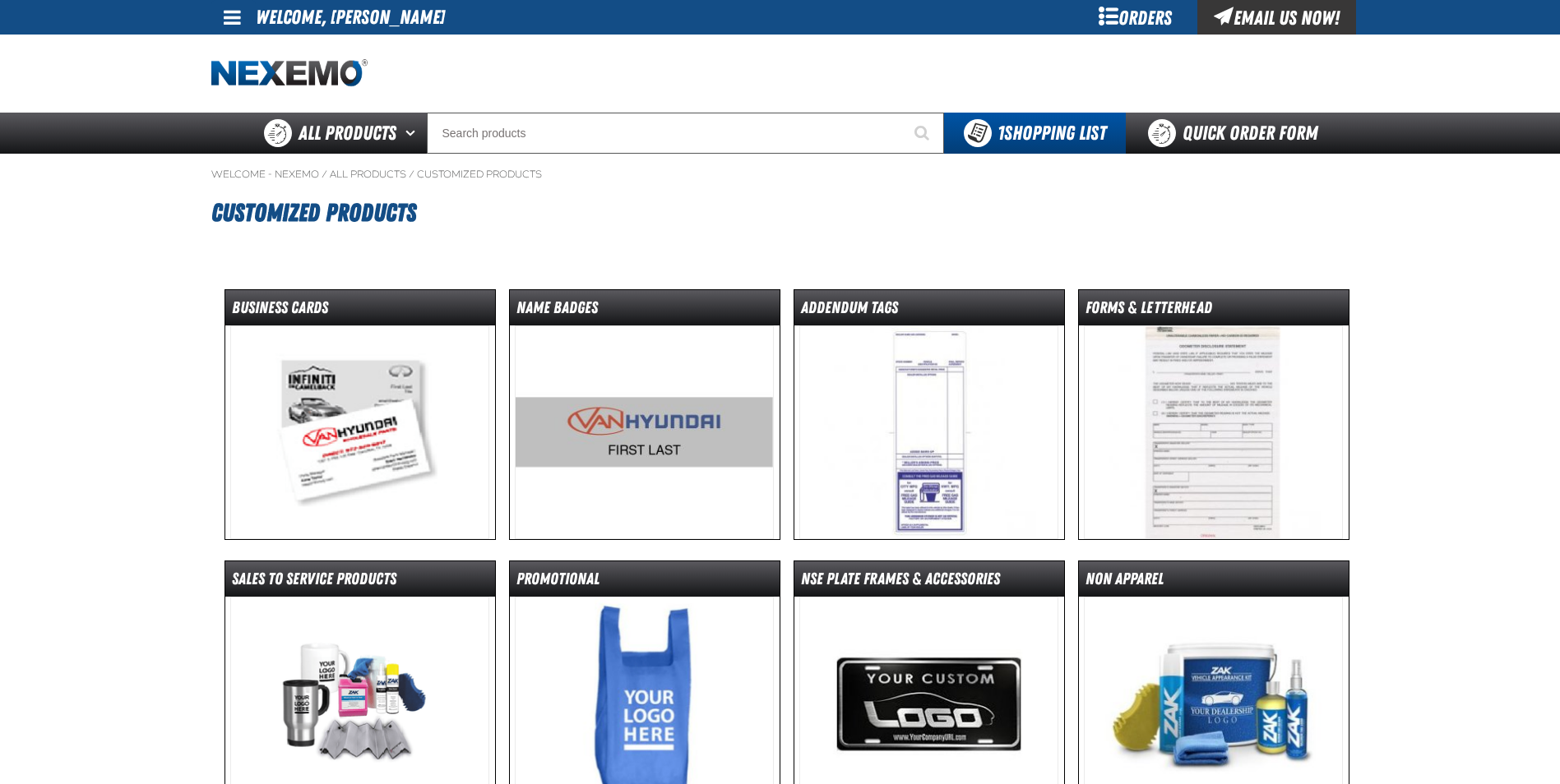
click at [370, 409] on img at bounding box center [360, 432] width 259 height 214
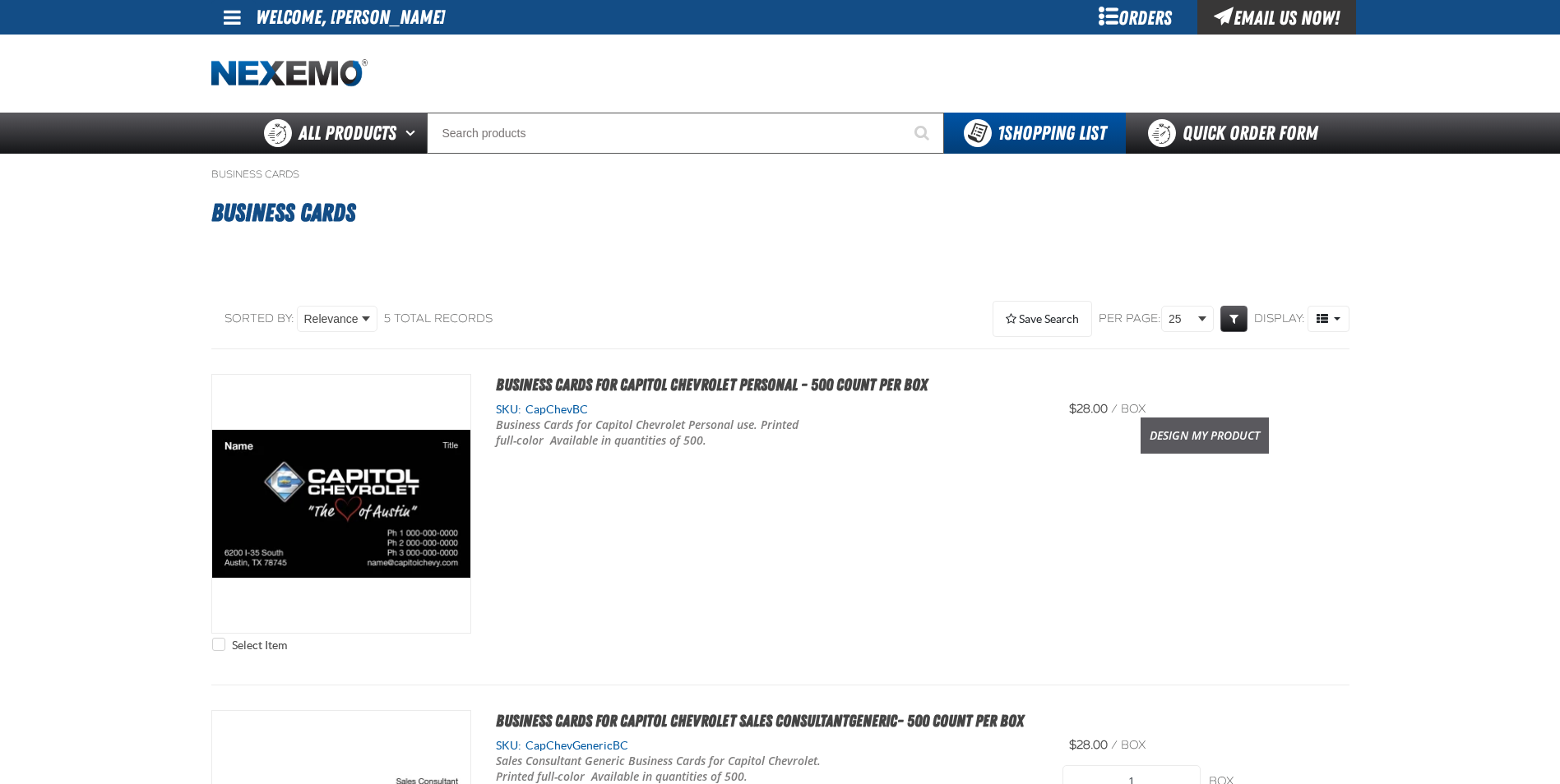
click at [1234, 441] on link "Design My Product" at bounding box center [1205, 436] width 129 height 36
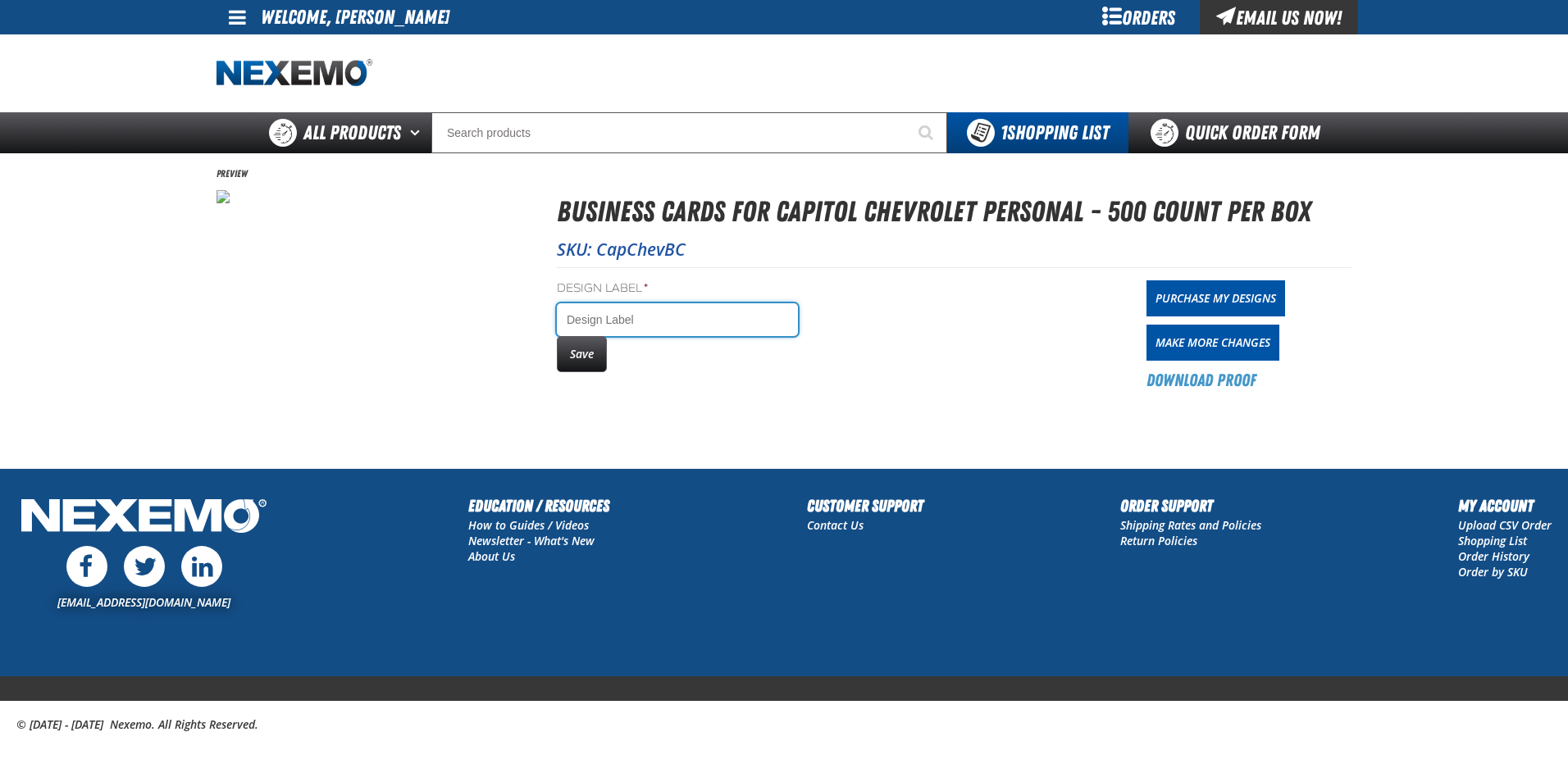
click at [612, 325] on input "Design Label *" at bounding box center [677, 320] width 241 height 33
type input "[PERSON_NAME]"
click at [594, 365] on button "Save" at bounding box center [581, 354] width 50 height 36
click at [578, 353] on button "Save" at bounding box center [581, 354] width 50 height 36
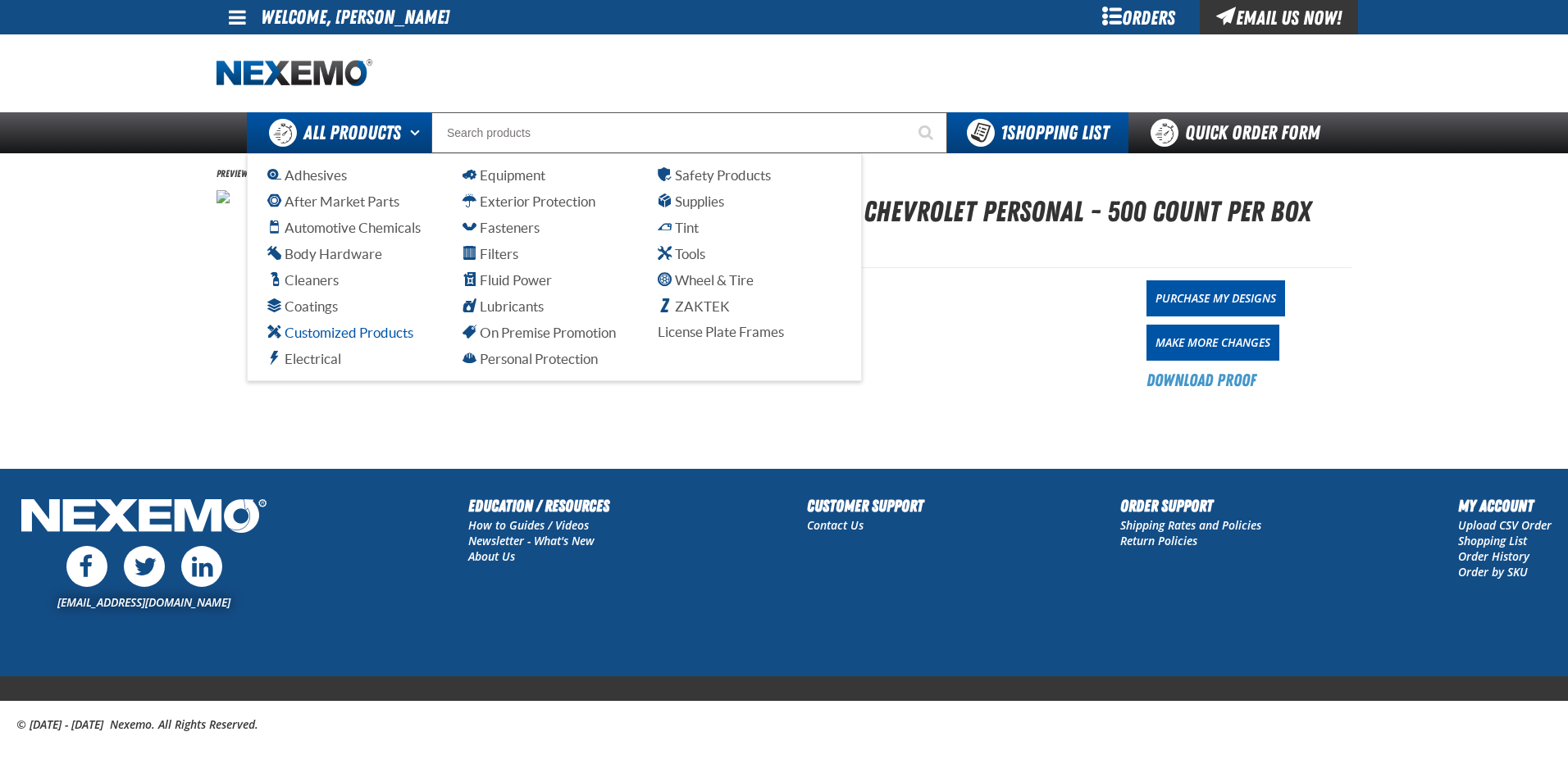
click at [381, 337] on span "Customized Products" at bounding box center [340, 332] width 146 height 15
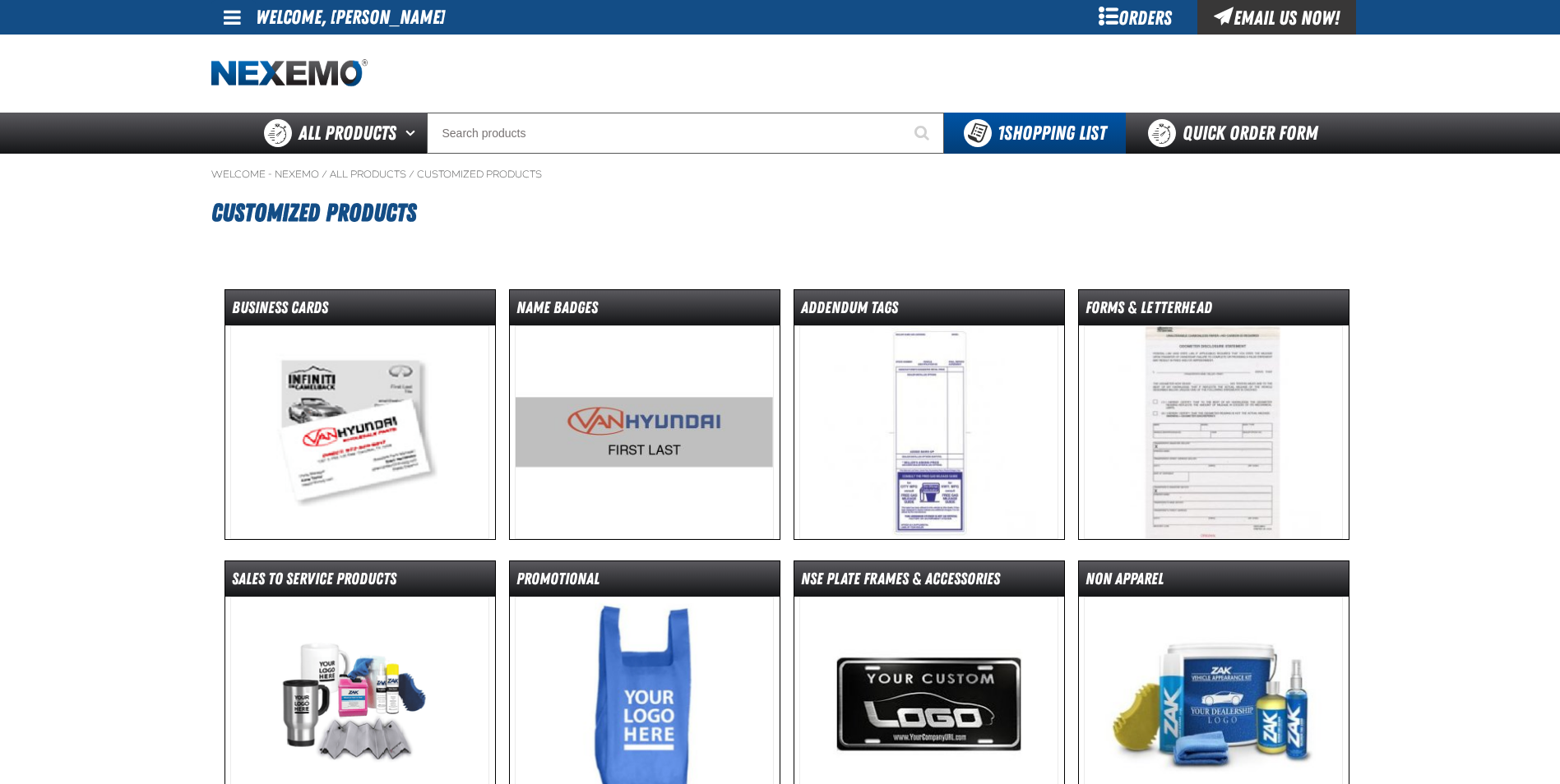
click at [404, 430] on img at bounding box center [360, 432] width 259 height 214
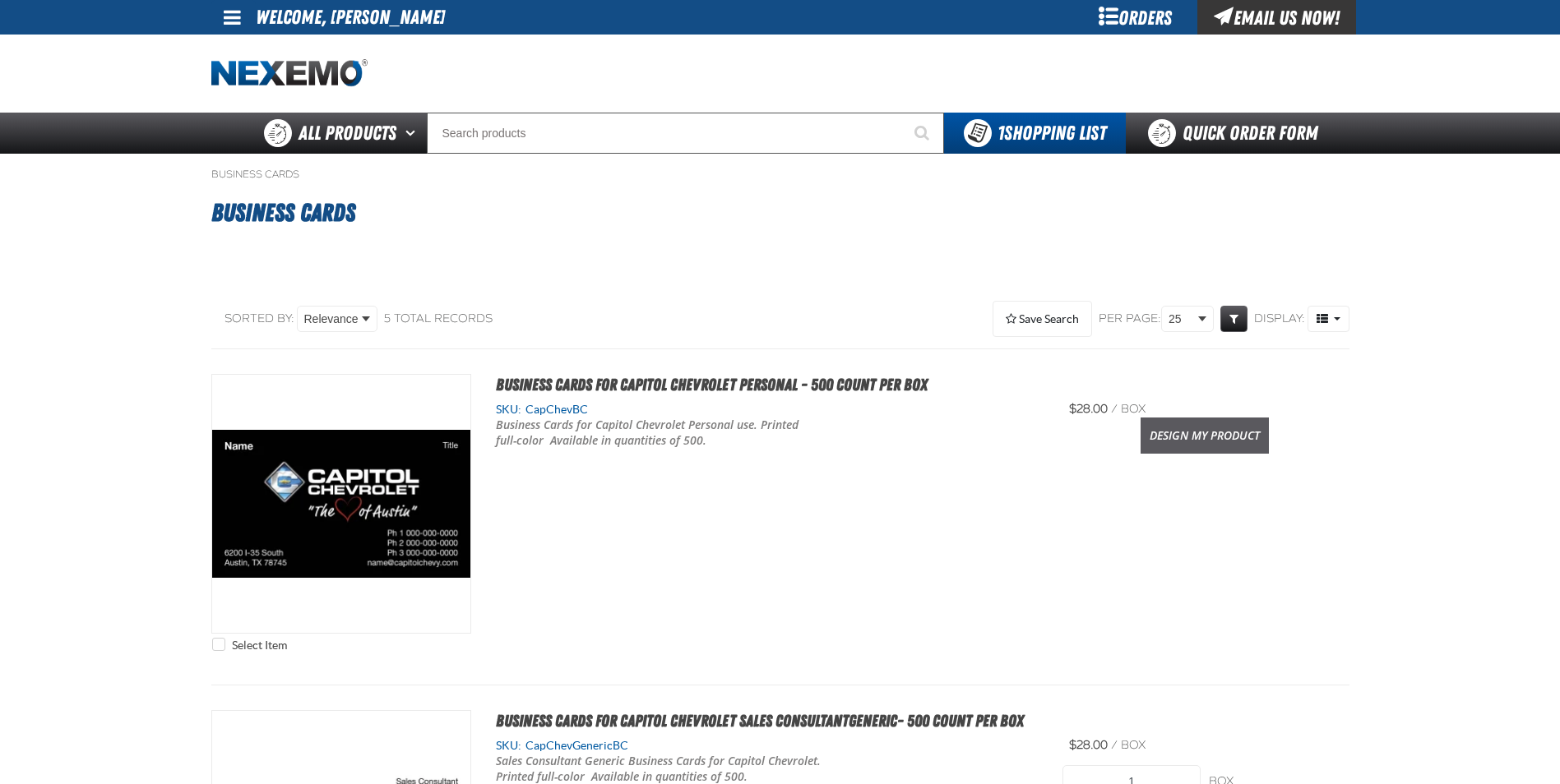
click at [1153, 434] on link "Design My Product" at bounding box center [1205, 436] width 129 height 36
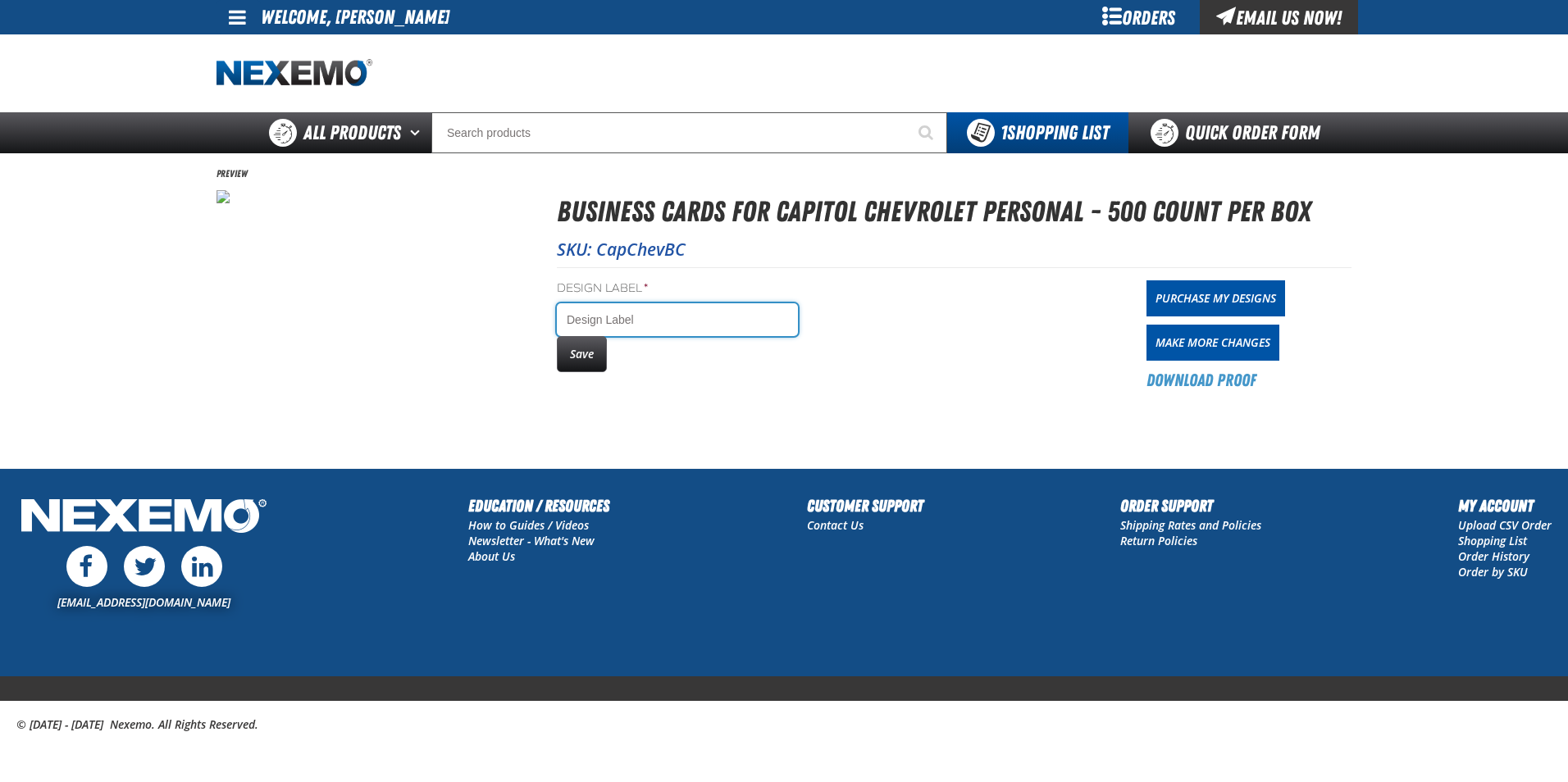
click at [697, 326] on input "Design Label *" at bounding box center [677, 320] width 241 height 33
type input "GAVIN PARDEIRO"
click at [581, 355] on button "Save" at bounding box center [581, 354] width 50 height 36
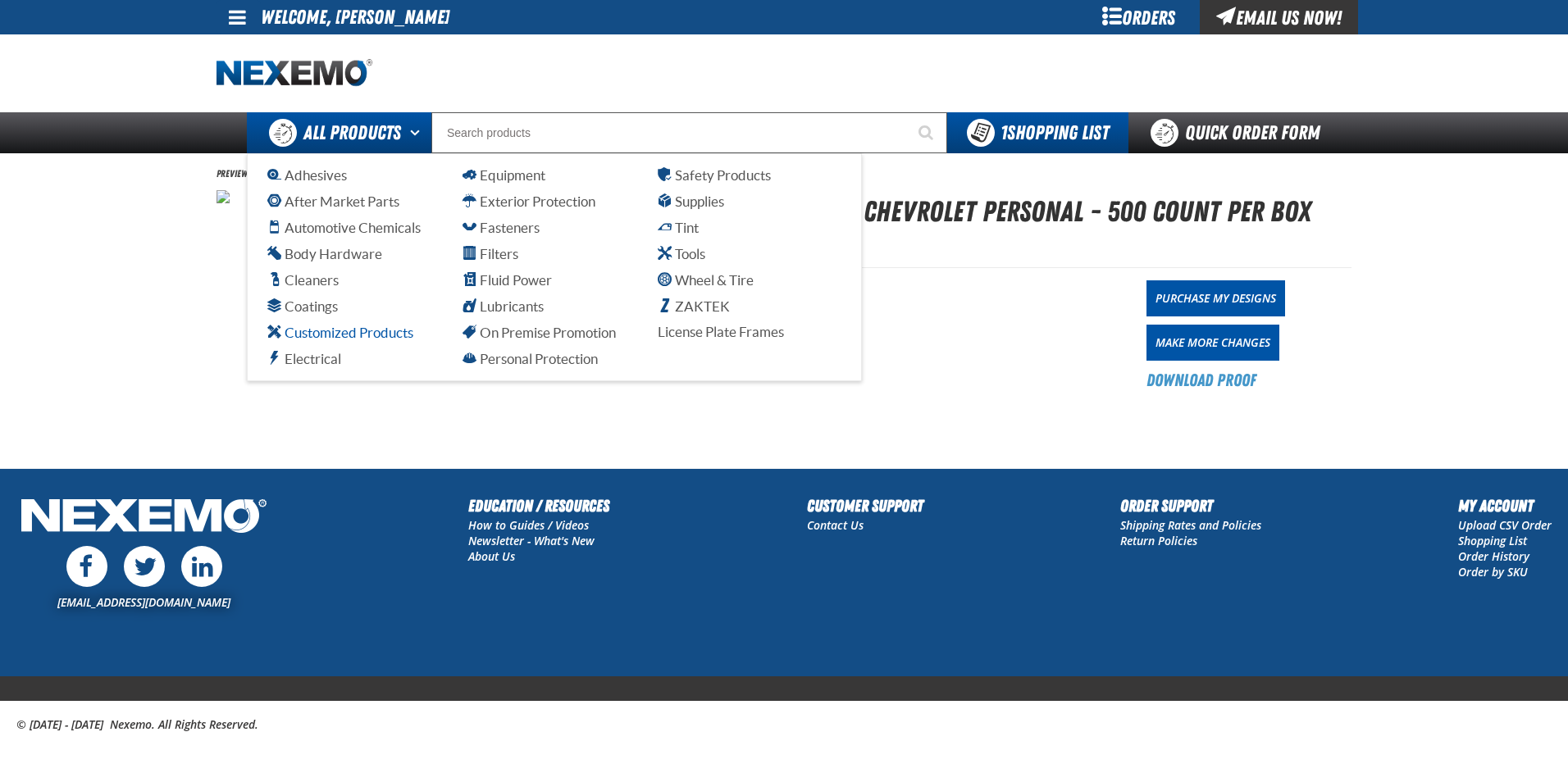
click at [362, 335] on span "Customized Products" at bounding box center [340, 332] width 146 height 15
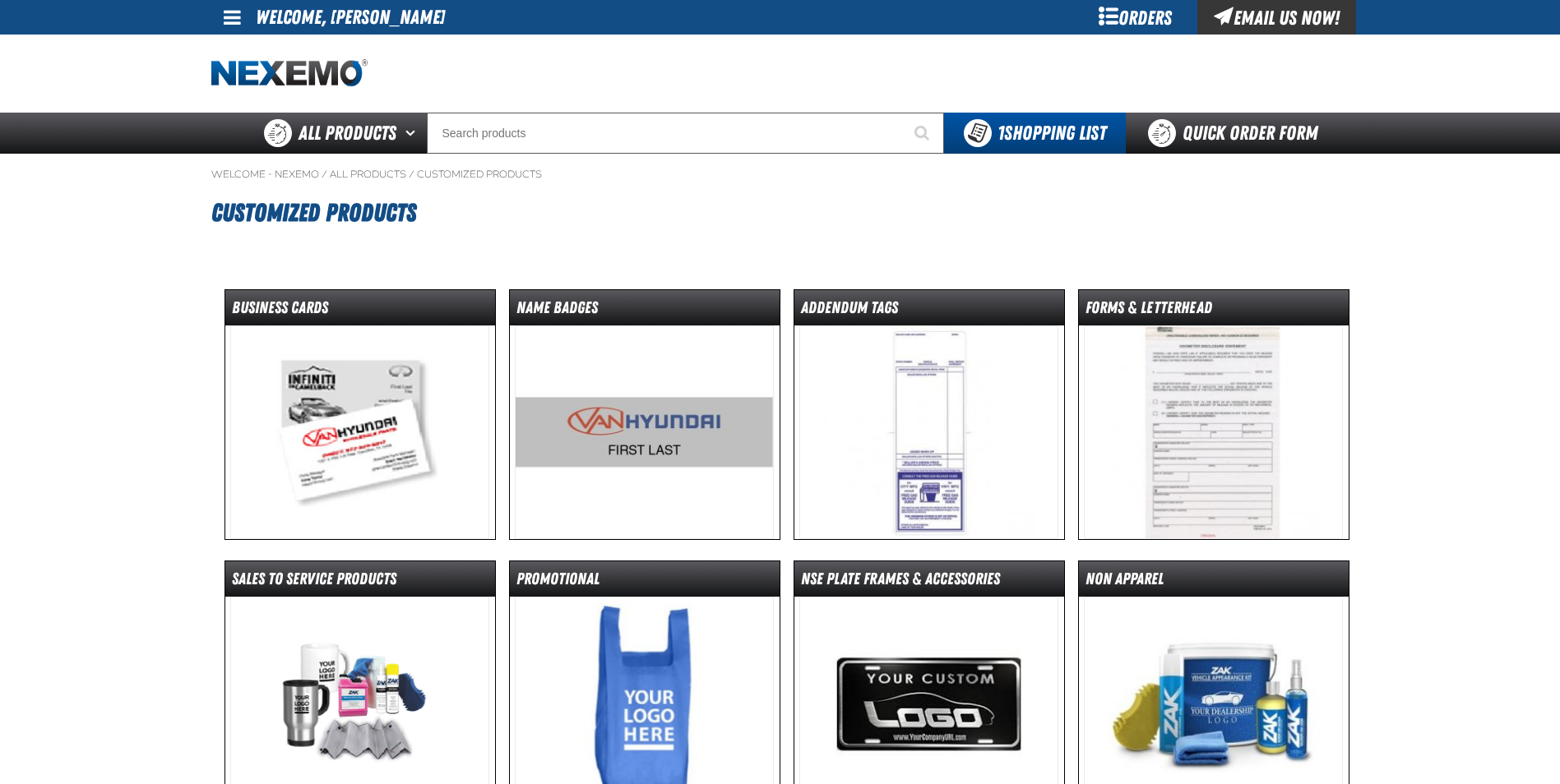
click at [382, 428] on img at bounding box center [360, 432] width 259 height 214
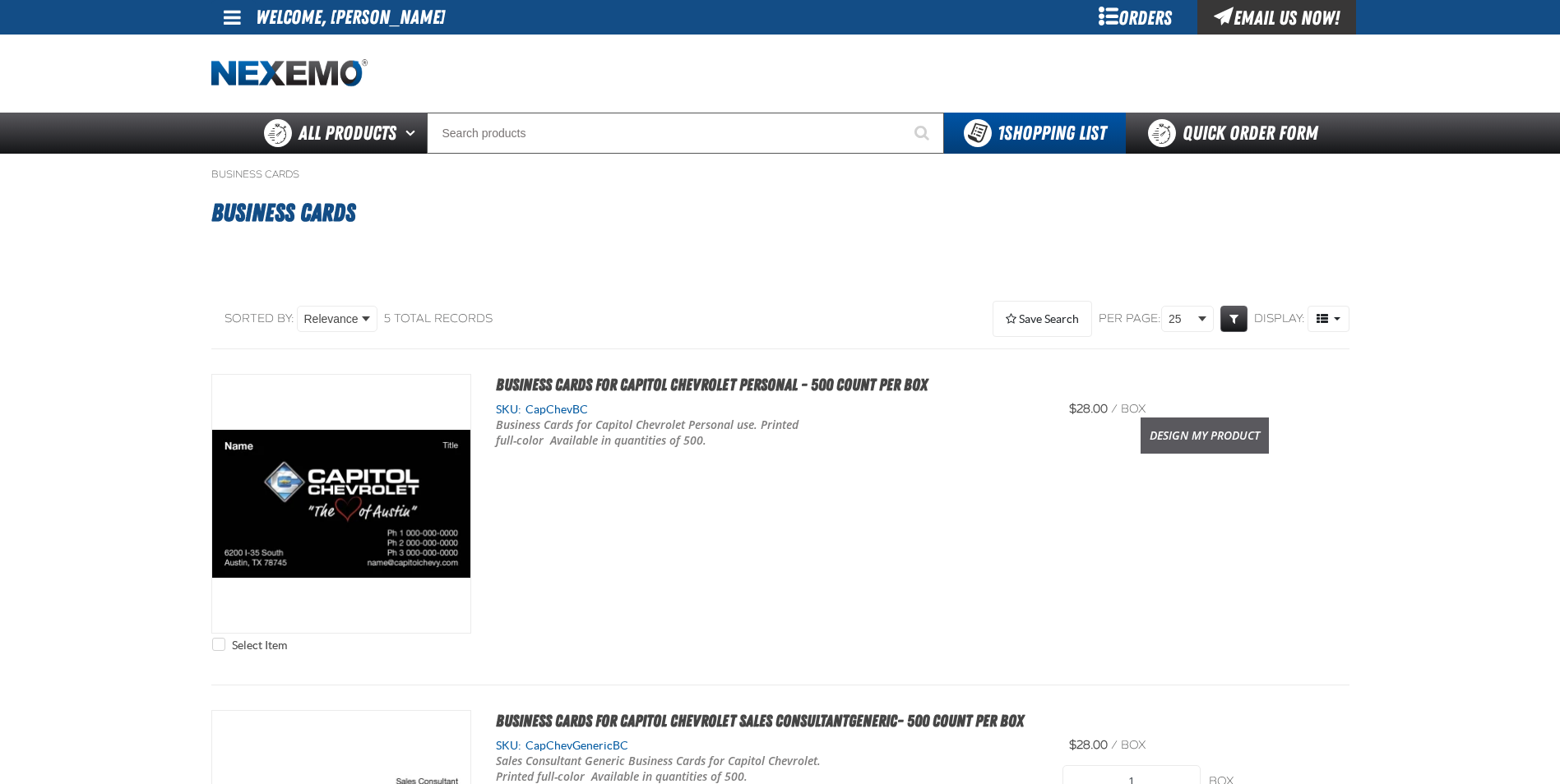
click at [1184, 434] on link "Design My Product" at bounding box center [1205, 436] width 129 height 36
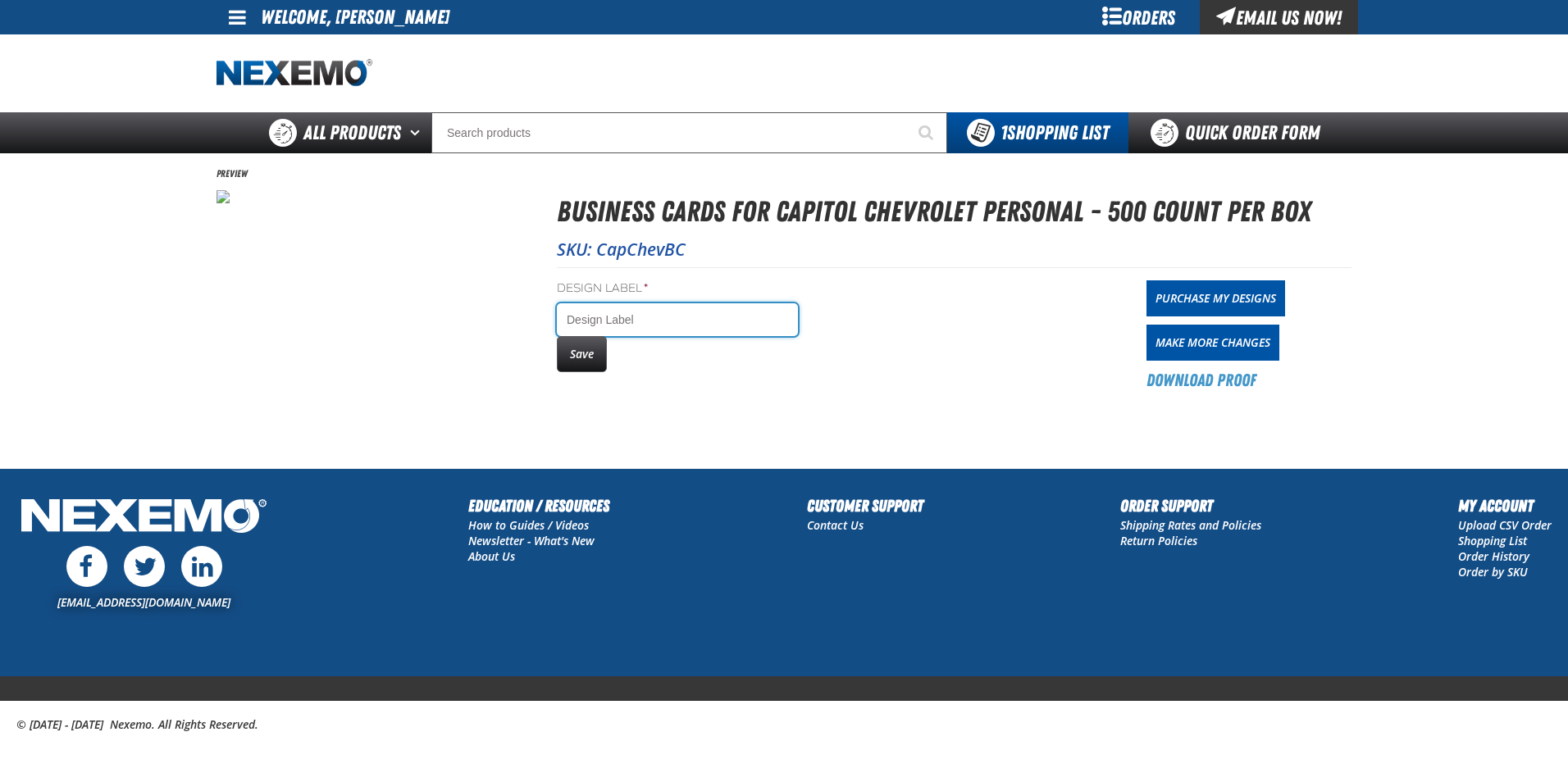
click at [601, 321] on input "Design Label *" at bounding box center [677, 320] width 241 height 33
type input "K"
type input "LUIS SILVA"
click at [591, 356] on button "Save" at bounding box center [581, 354] width 50 height 36
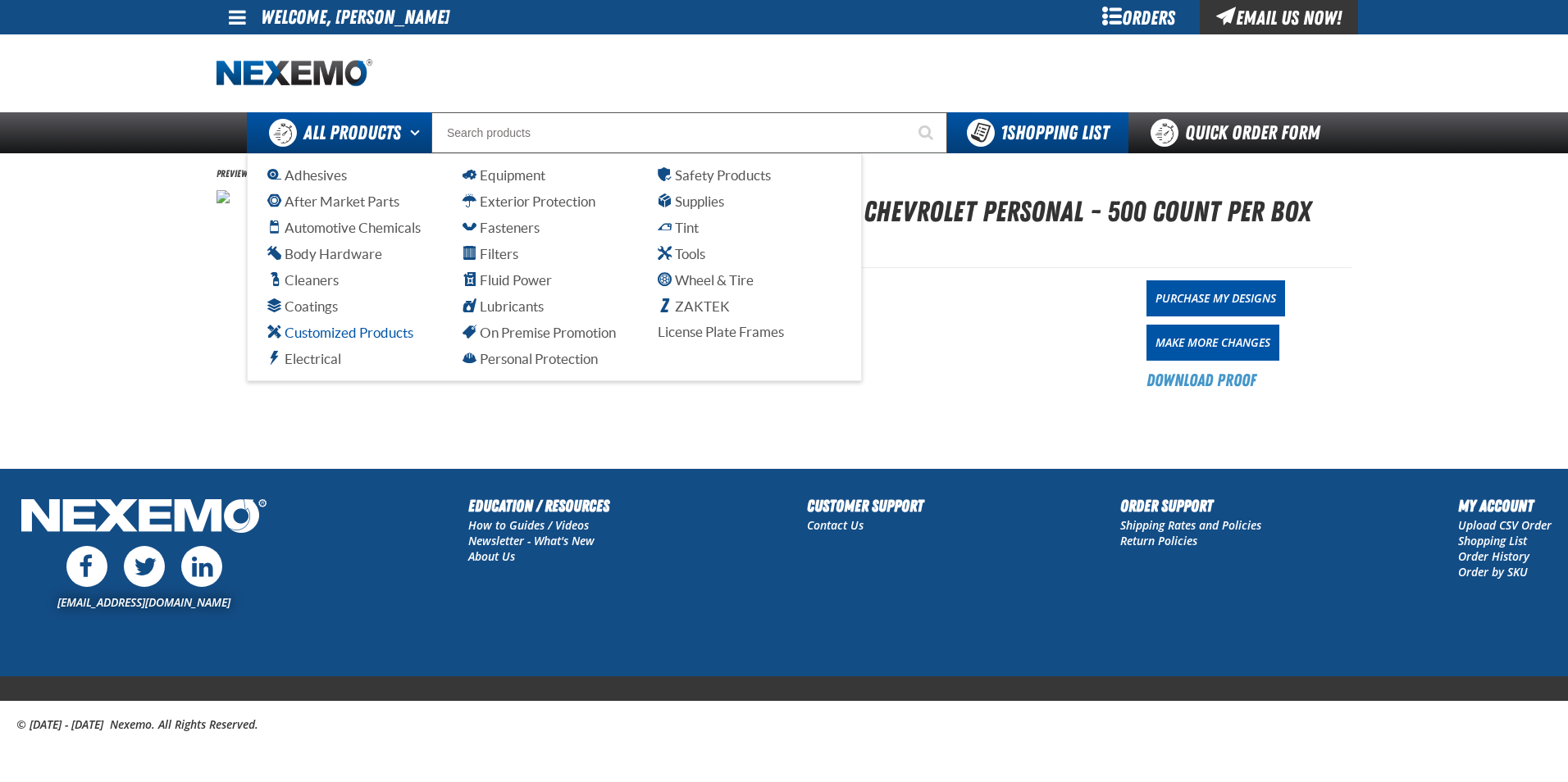
click at [362, 332] on span "Customized Products" at bounding box center [340, 332] width 146 height 15
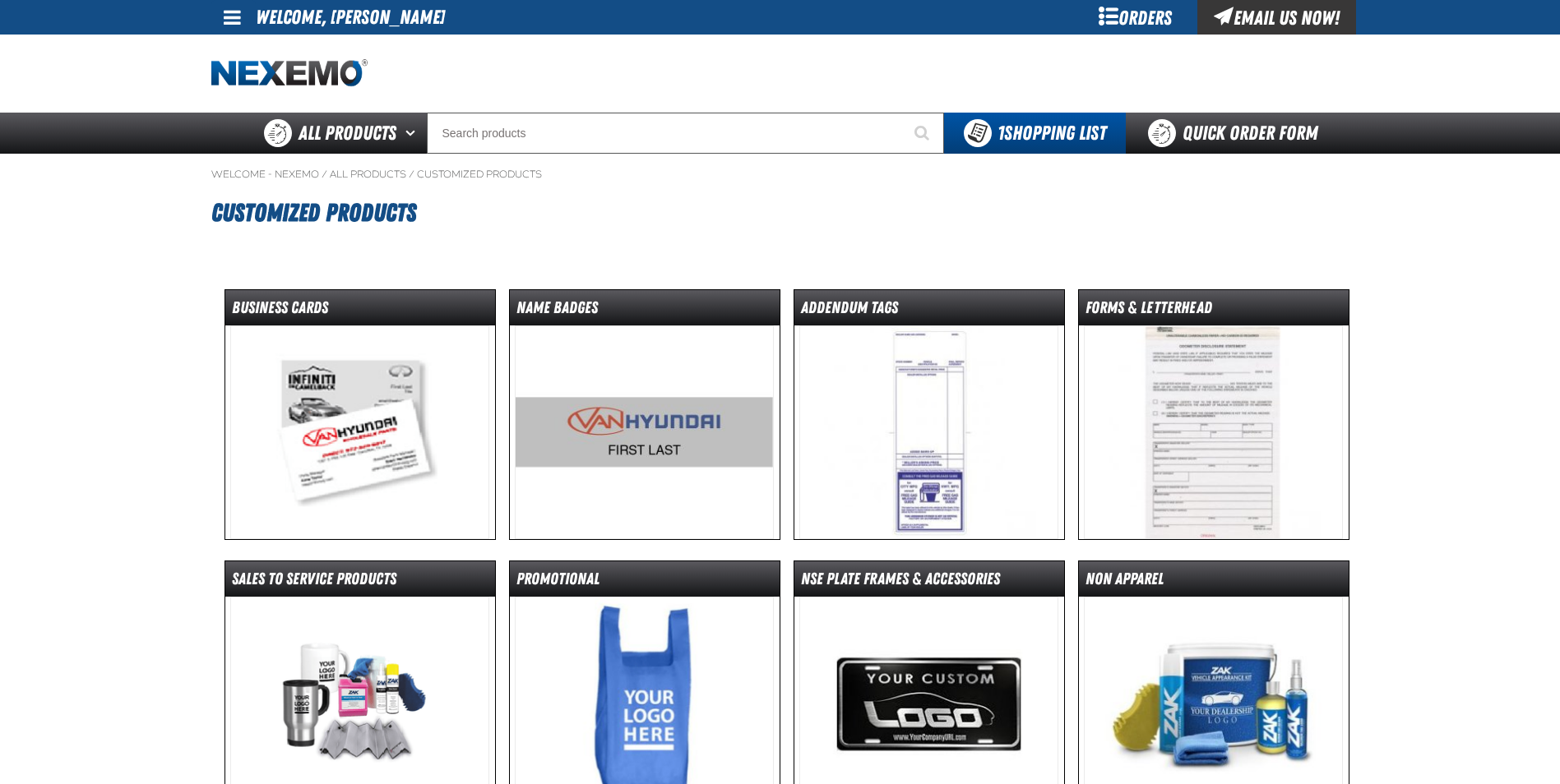
click at [367, 402] on img at bounding box center [360, 432] width 259 height 214
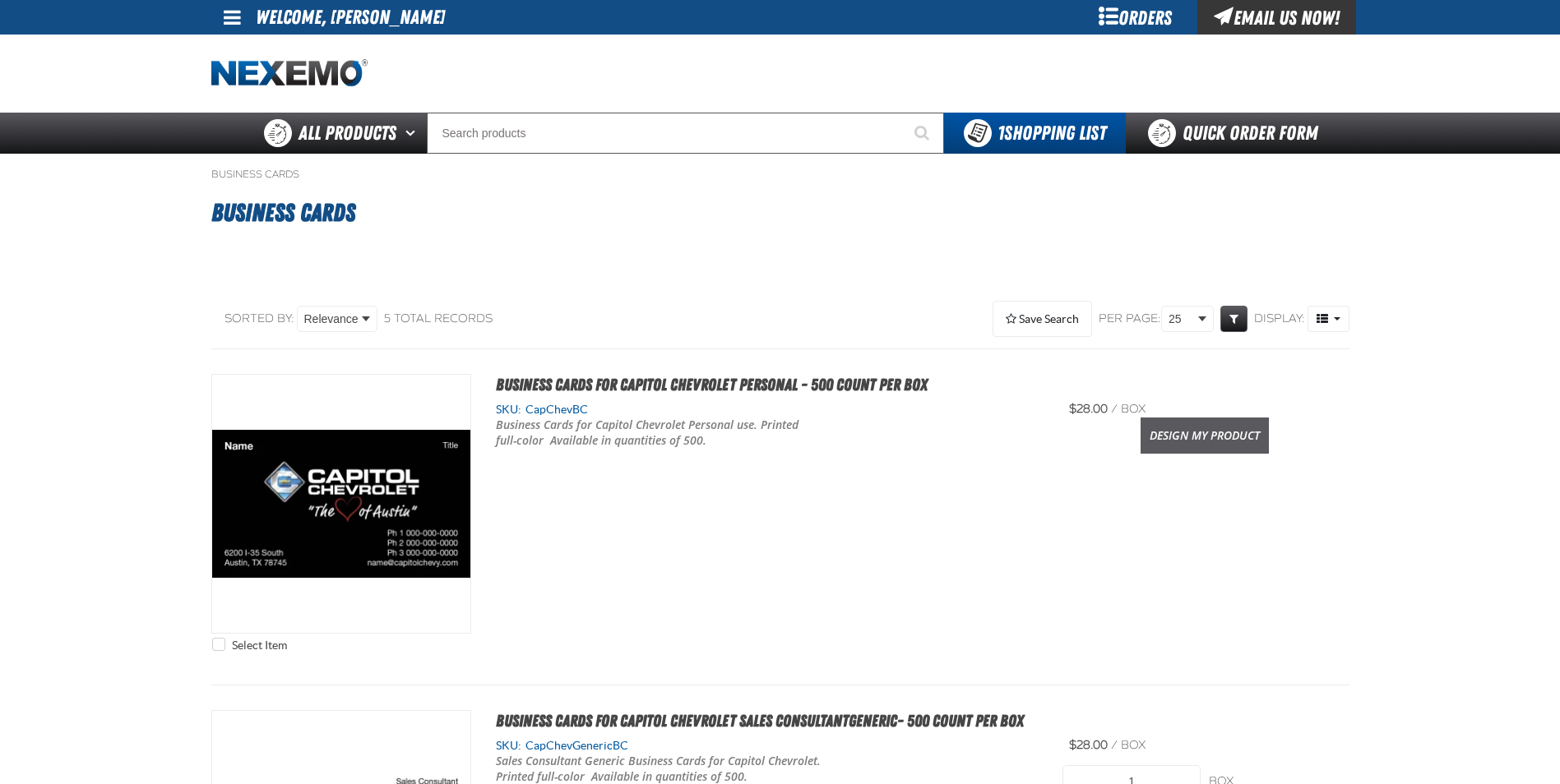
click at [1171, 432] on link "Design My Product" at bounding box center [1205, 436] width 129 height 36
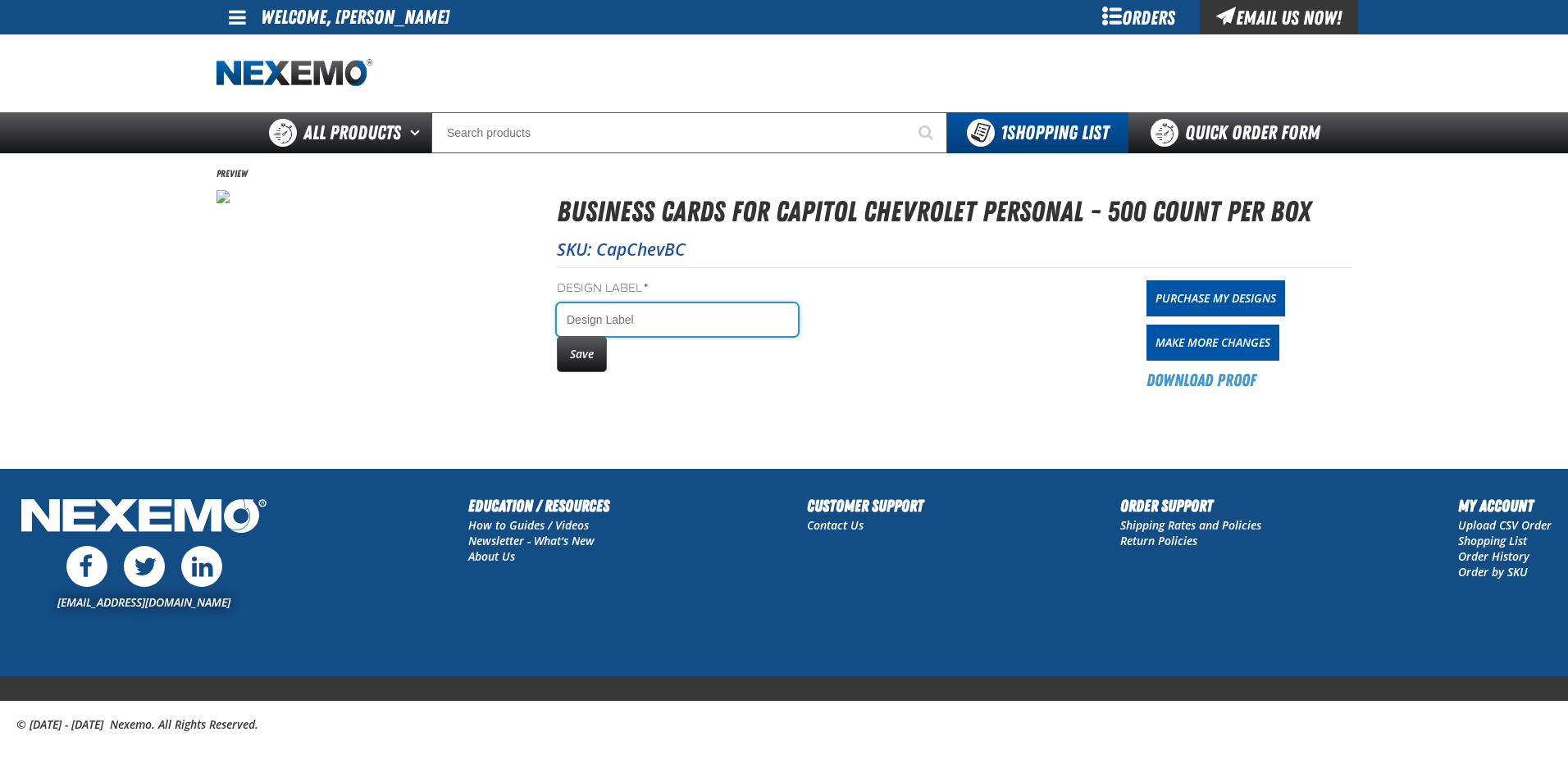
click at [617, 320] on input "Design Label *" at bounding box center [677, 320] width 241 height 33
type input "Christian Gorostieta"
click at [595, 356] on button "Save" at bounding box center [581, 354] width 50 height 36
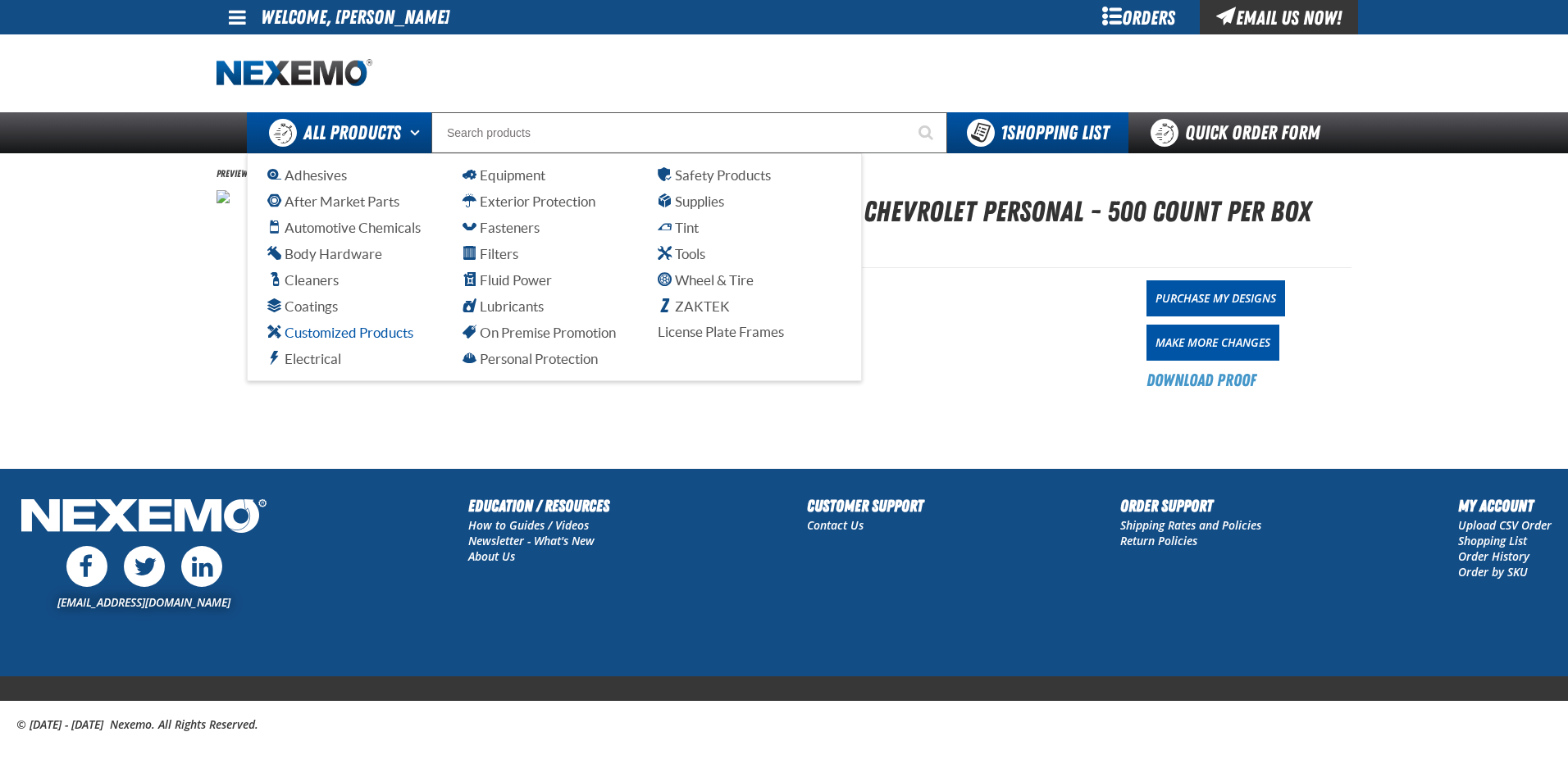
click at [368, 333] on span "Customized Products" at bounding box center [340, 332] width 146 height 15
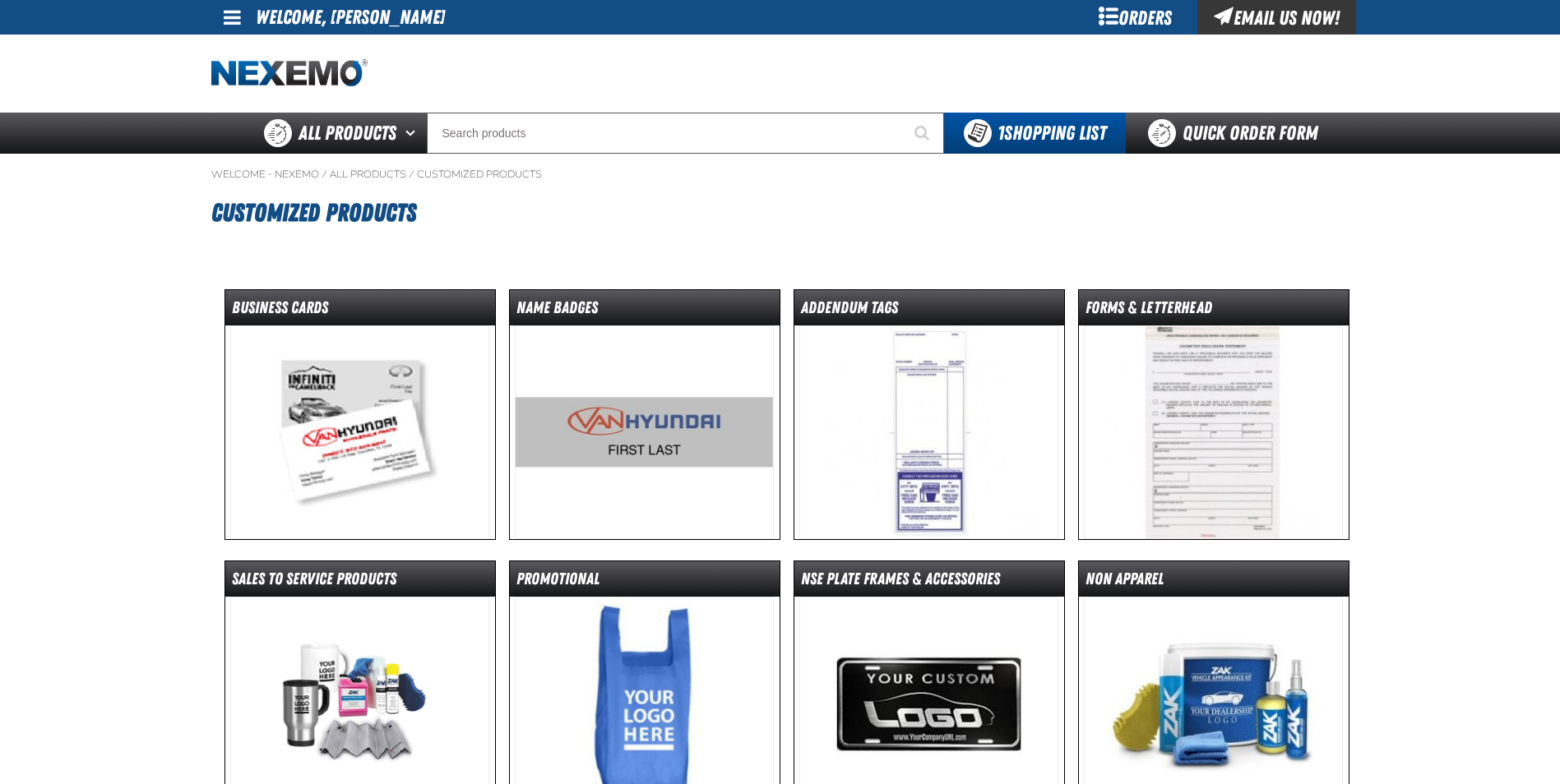
click at [707, 442] on img at bounding box center [645, 432] width 259 height 214
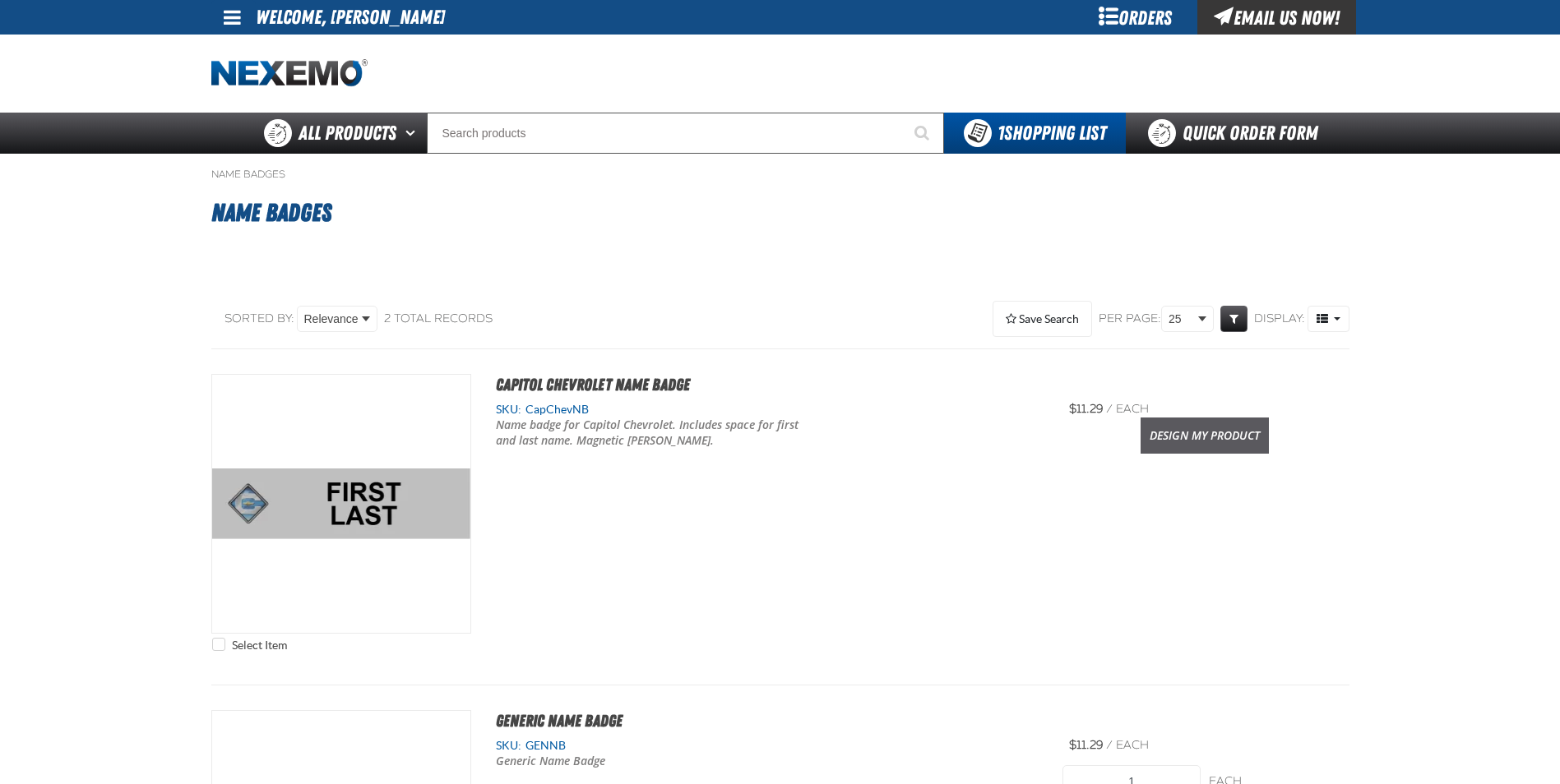
click at [1195, 436] on link "Design My Product" at bounding box center [1205, 436] width 129 height 36
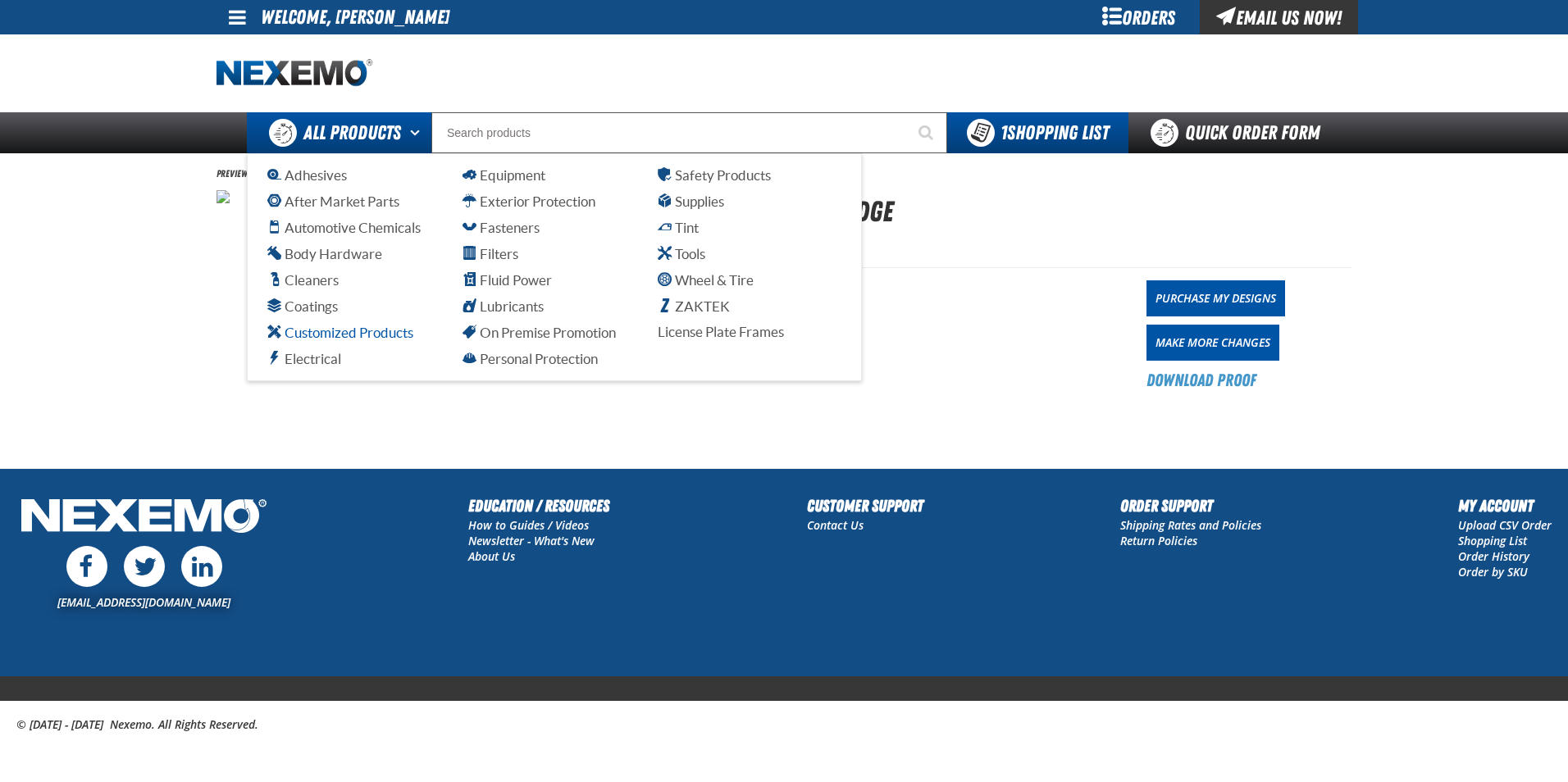
click at [364, 333] on span "Customized Products" at bounding box center [340, 332] width 146 height 15
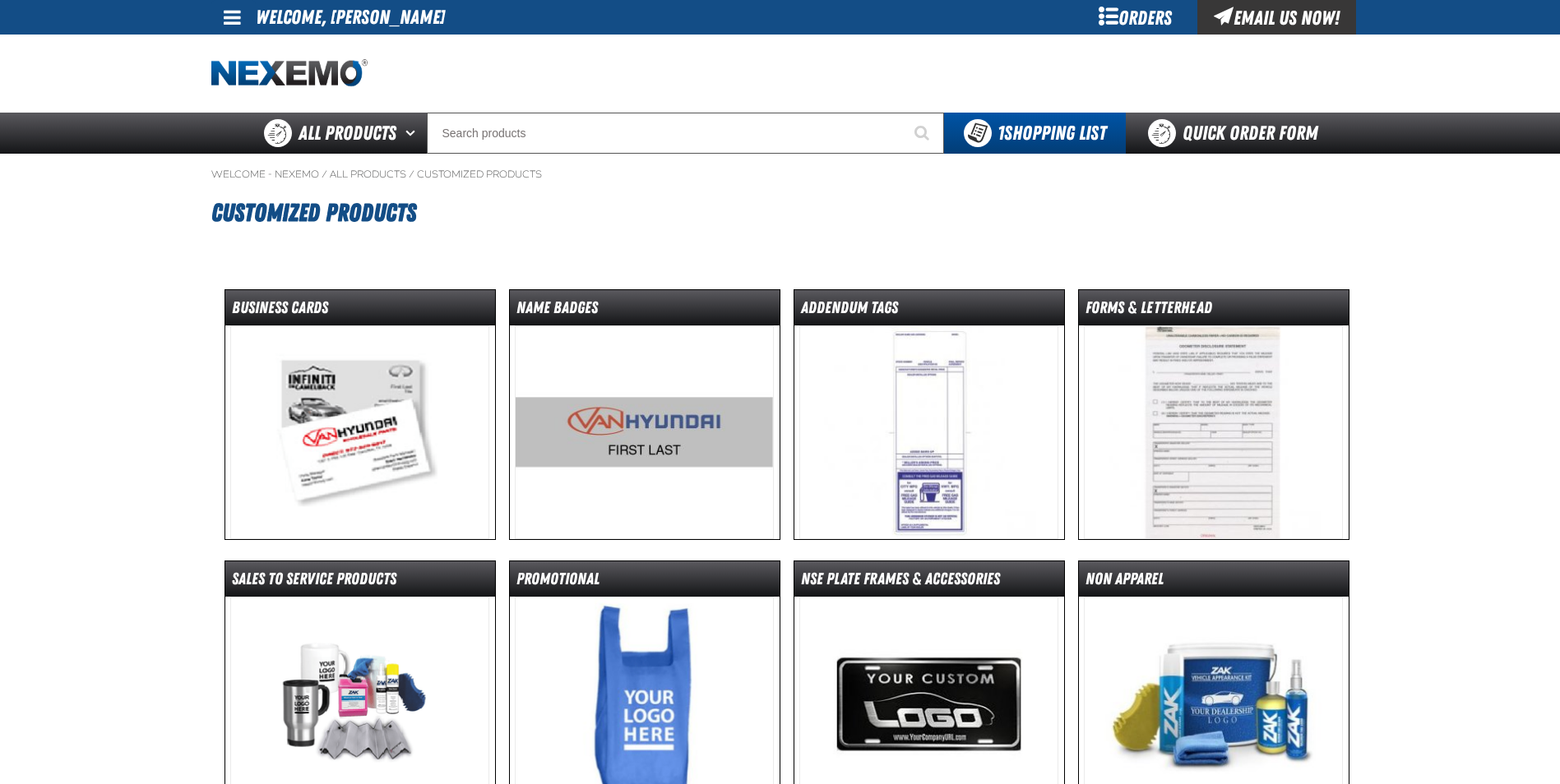
click at [383, 425] on img at bounding box center [360, 432] width 259 height 214
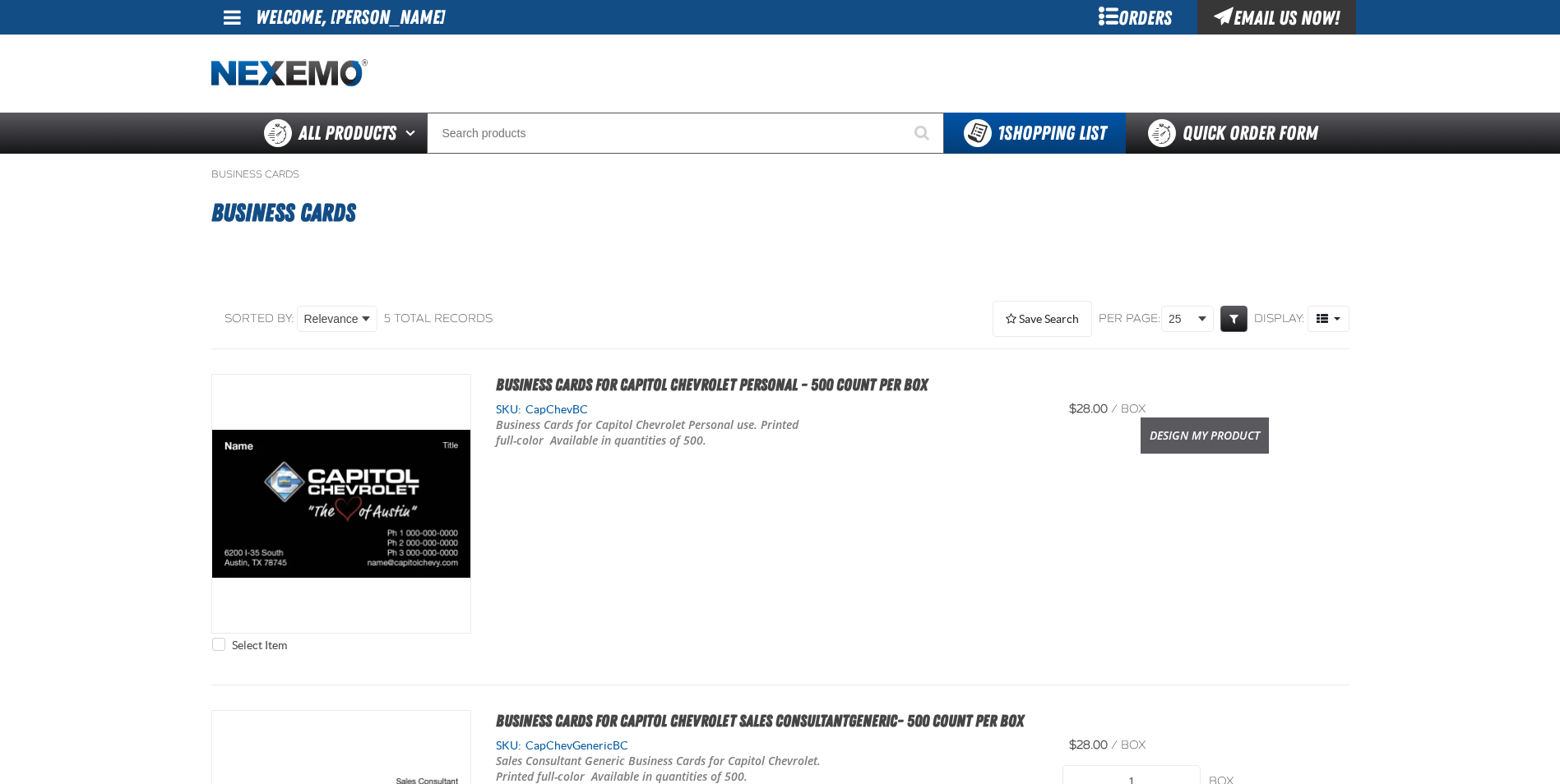
click at [1195, 434] on link "Design My Product" at bounding box center [1205, 436] width 129 height 36
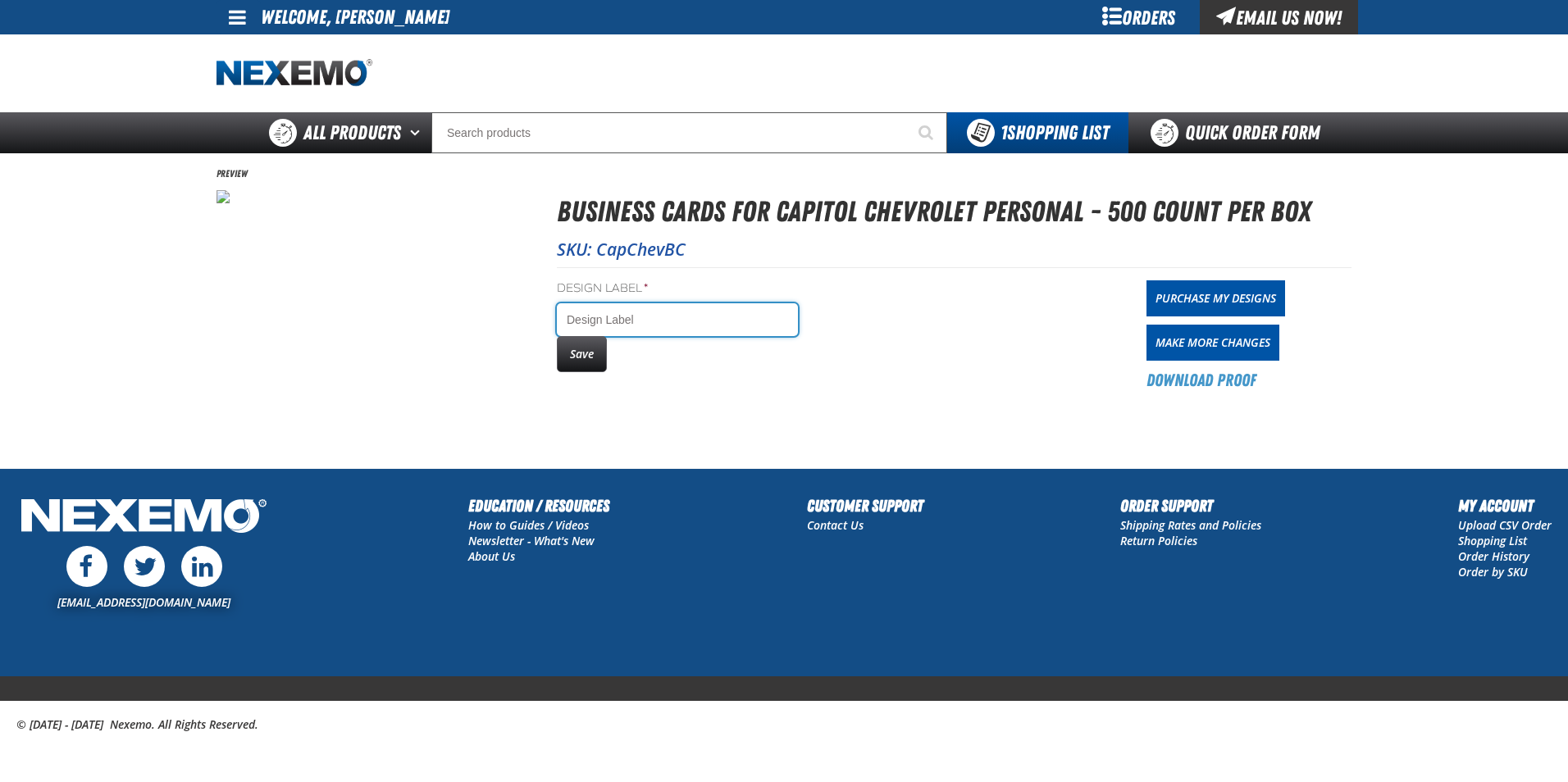
click at [615, 317] on input "Design Label *" at bounding box center [677, 320] width 241 height 33
type input "Ronald Smith"
click at [586, 360] on button "Save" at bounding box center [581, 354] width 50 height 36
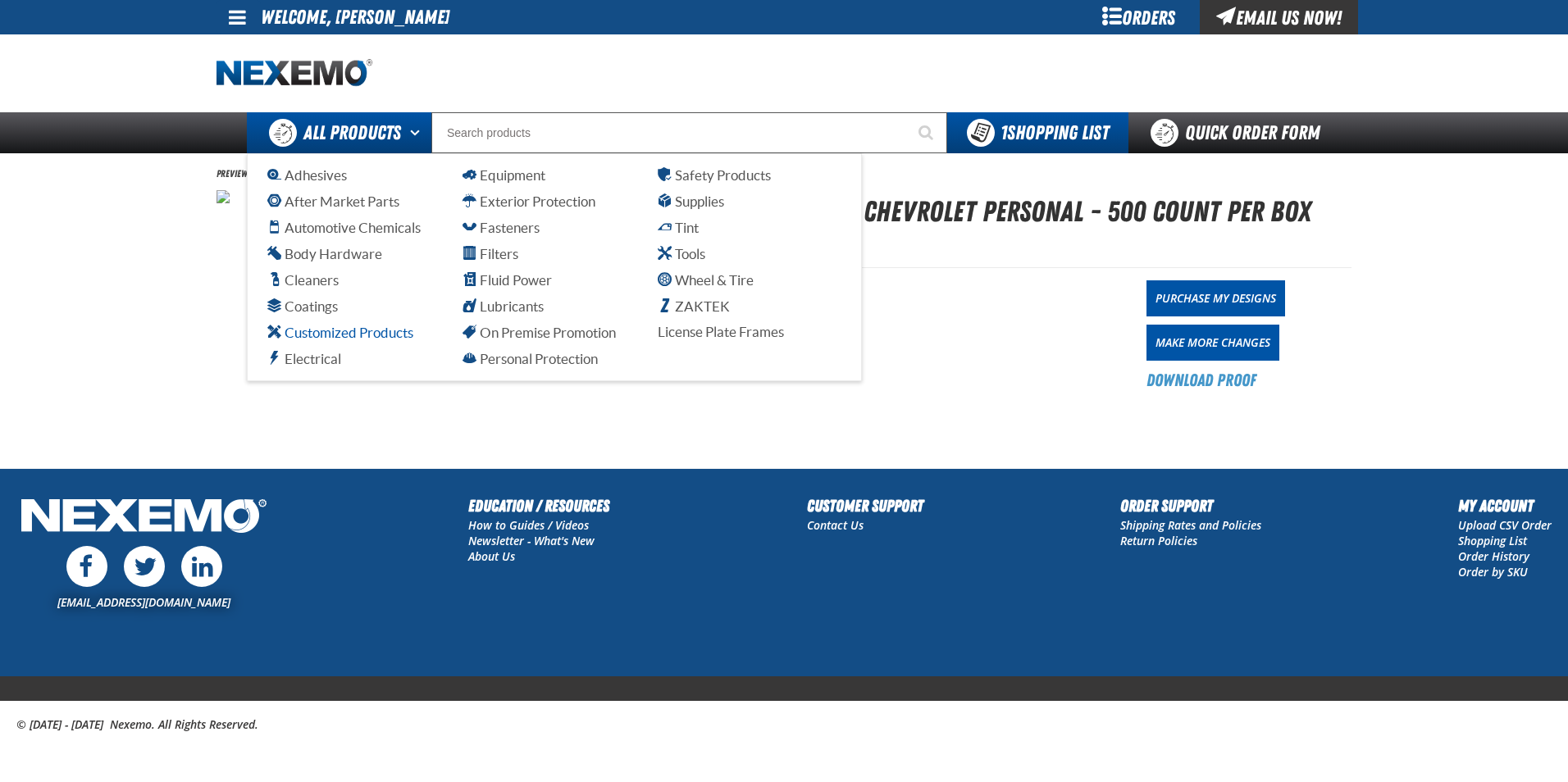
click at [381, 337] on span "Customized Products" at bounding box center [340, 332] width 146 height 15
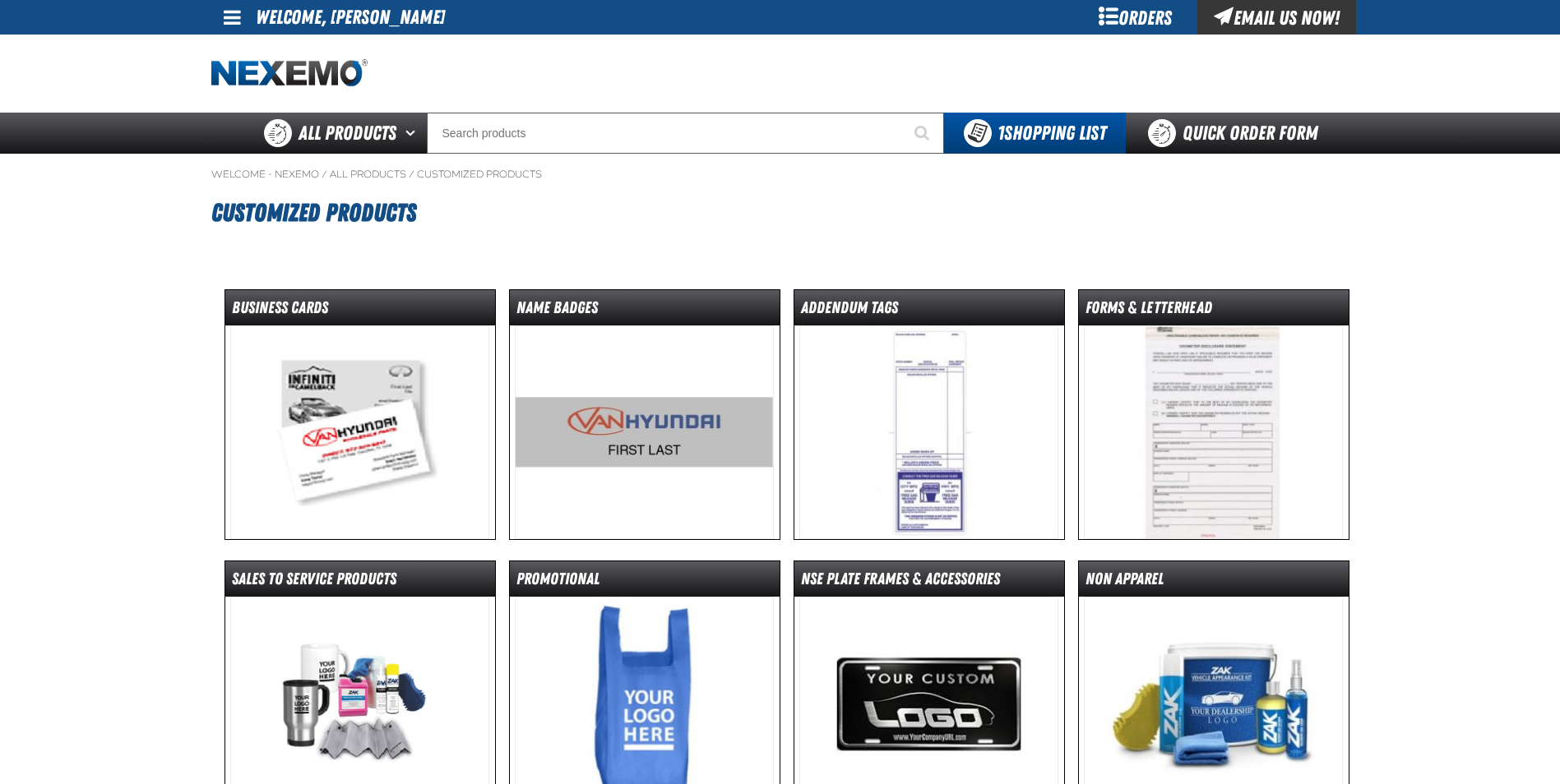
click at [640, 457] on img at bounding box center [645, 432] width 259 height 214
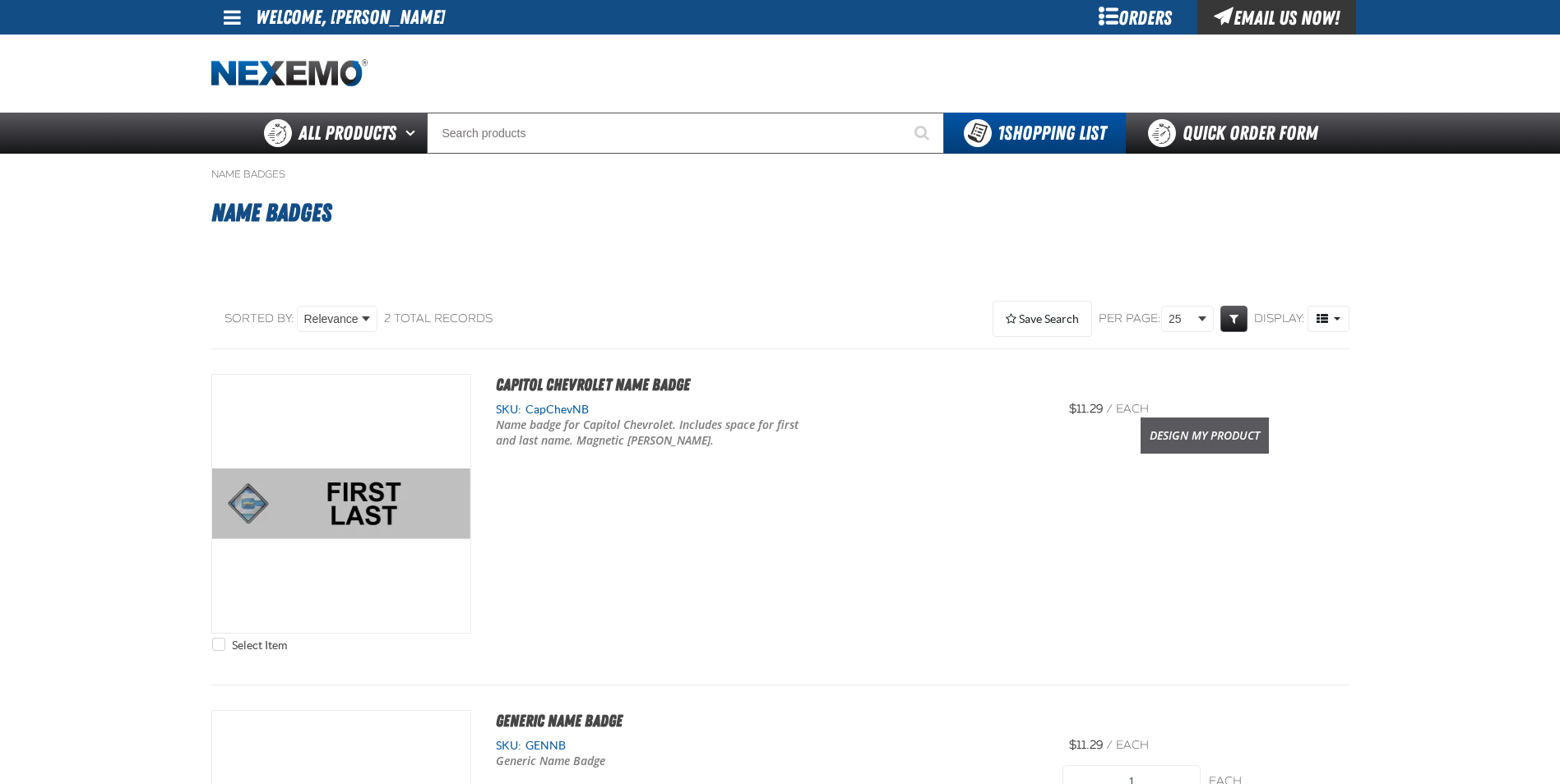
click at [1184, 434] on link "Design My Product" at bounding box center [1205, 436] width 129 height 36
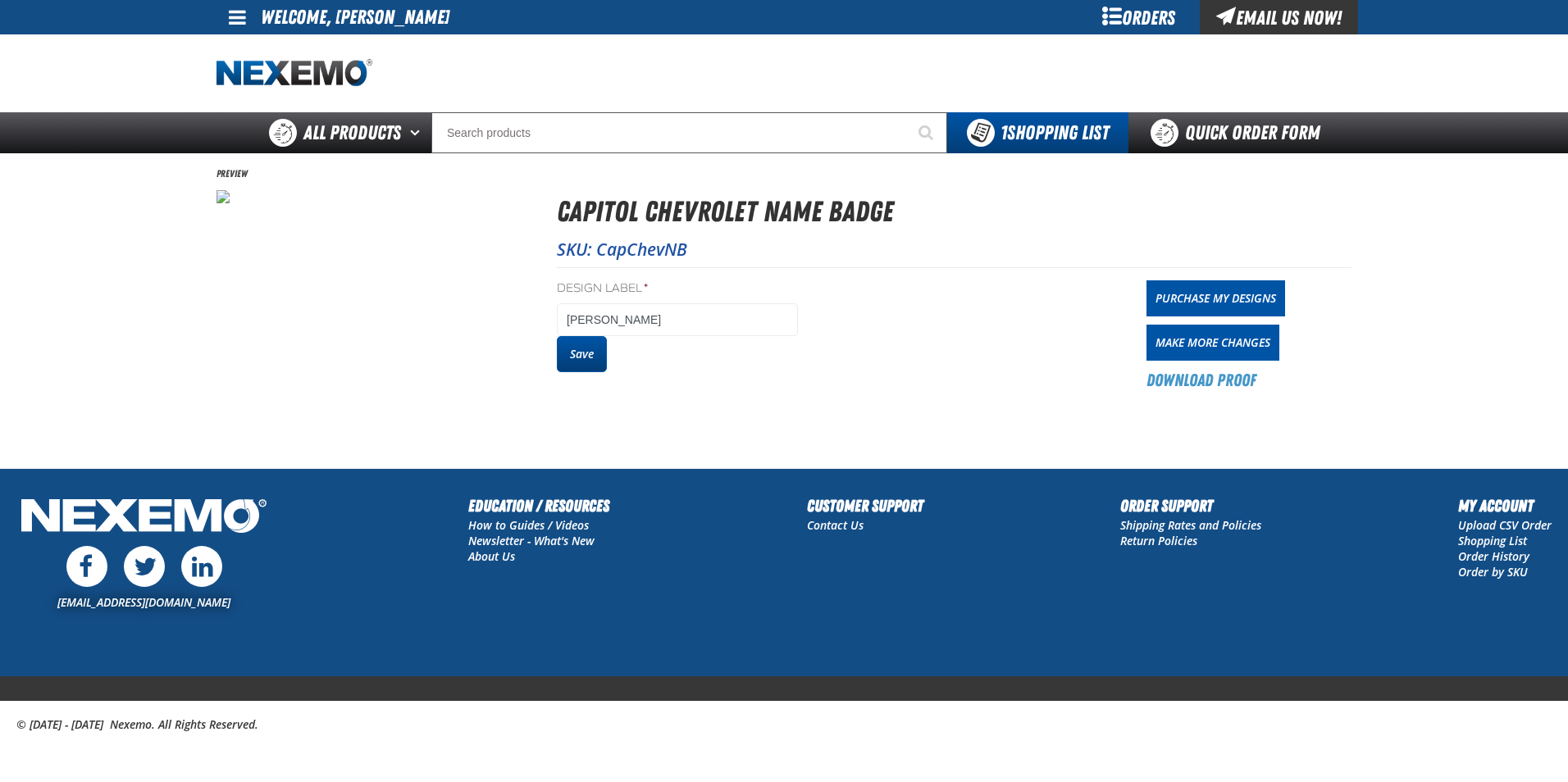
click at [586, 358] on button "Save" at bounding box center [581, 354] width 50 height 36
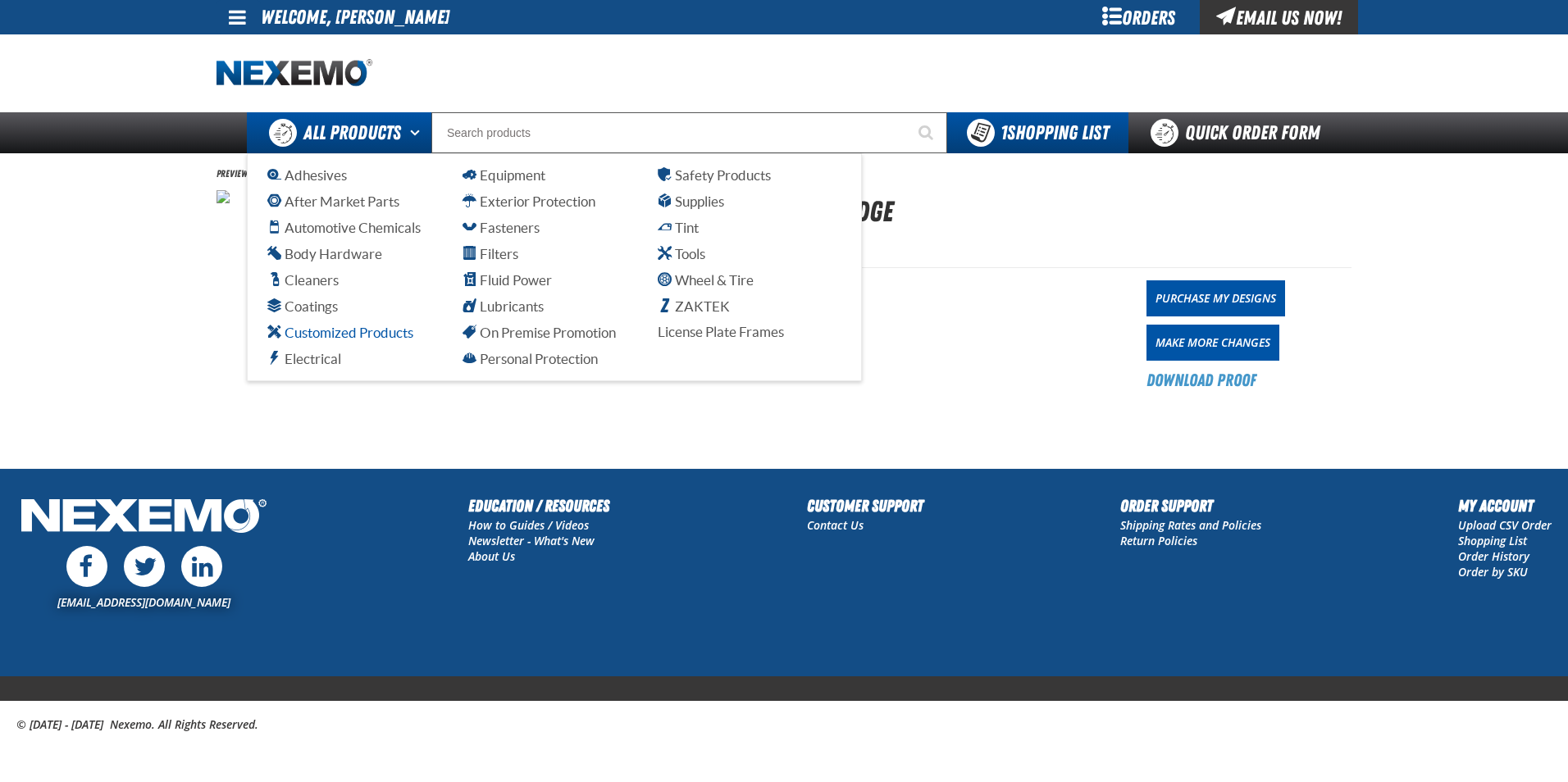
click at [372, 336] on span "Customized Products" at bounding box center [340, 332] width 146 height 15
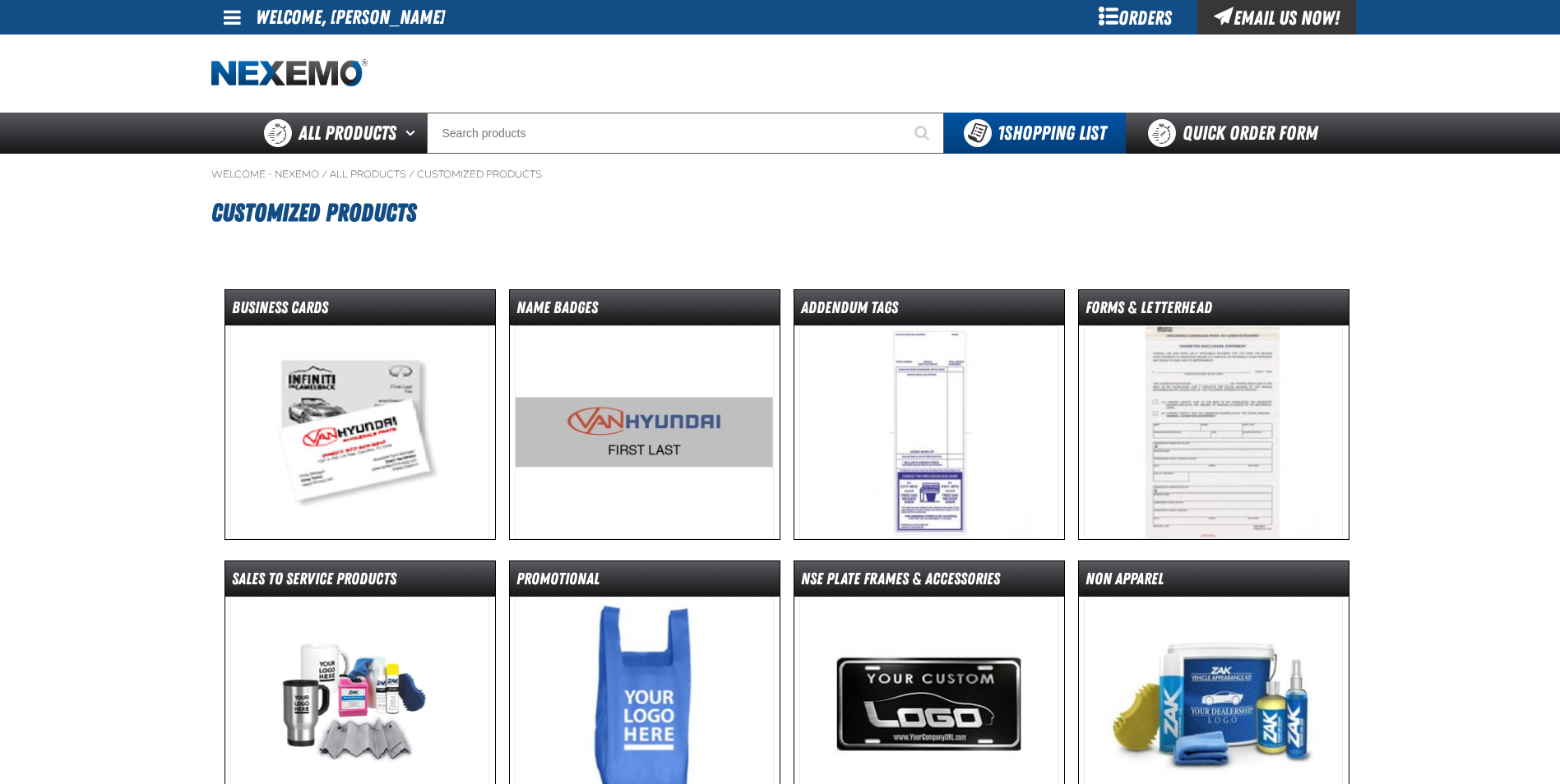
click at [387, 421] on img at bounding box center [360, 432] width 259 height 214
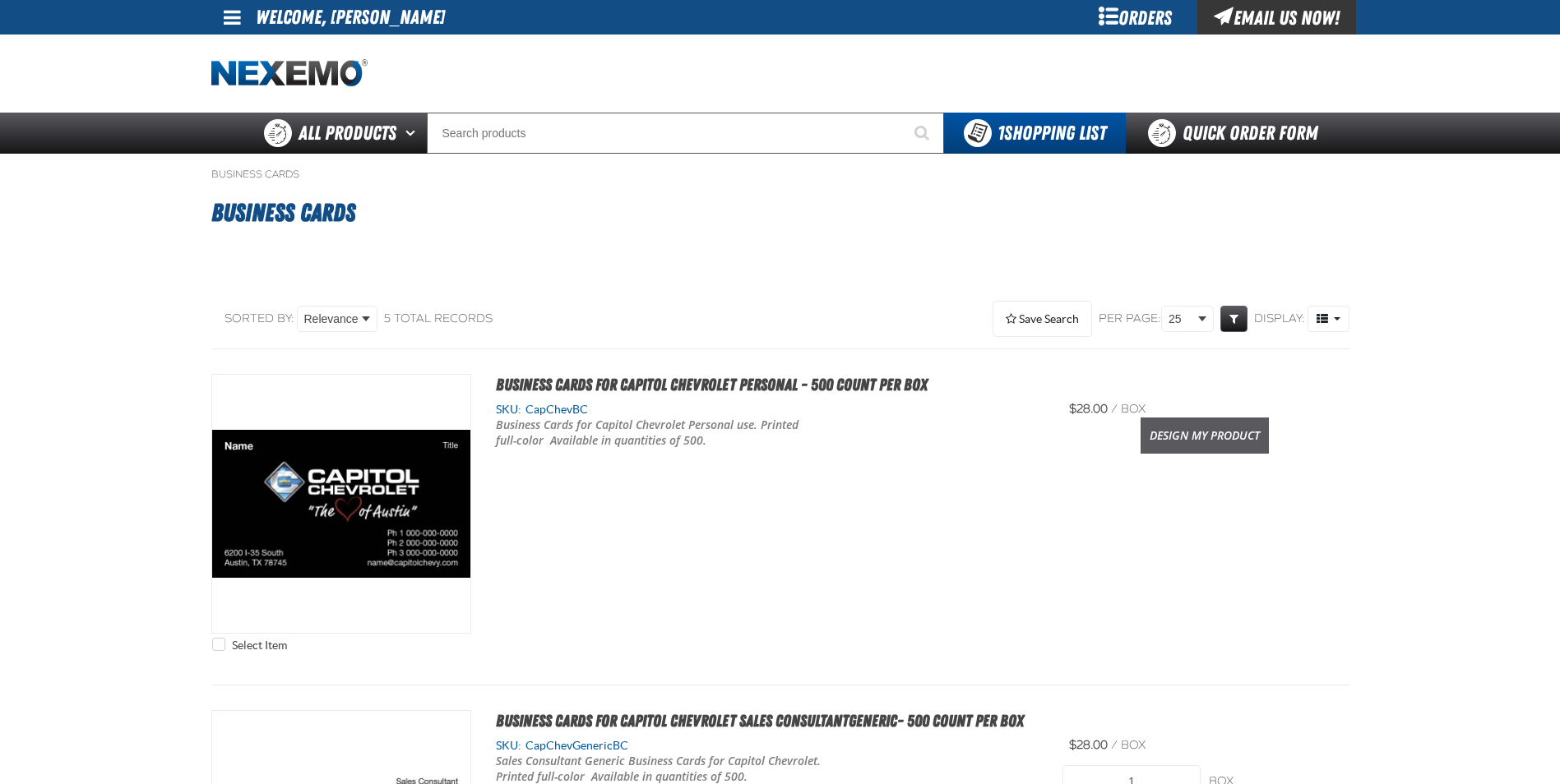
click at [1184, 434] on link "Design My Product" at bounding box center [1205, 436] width 129 height 36
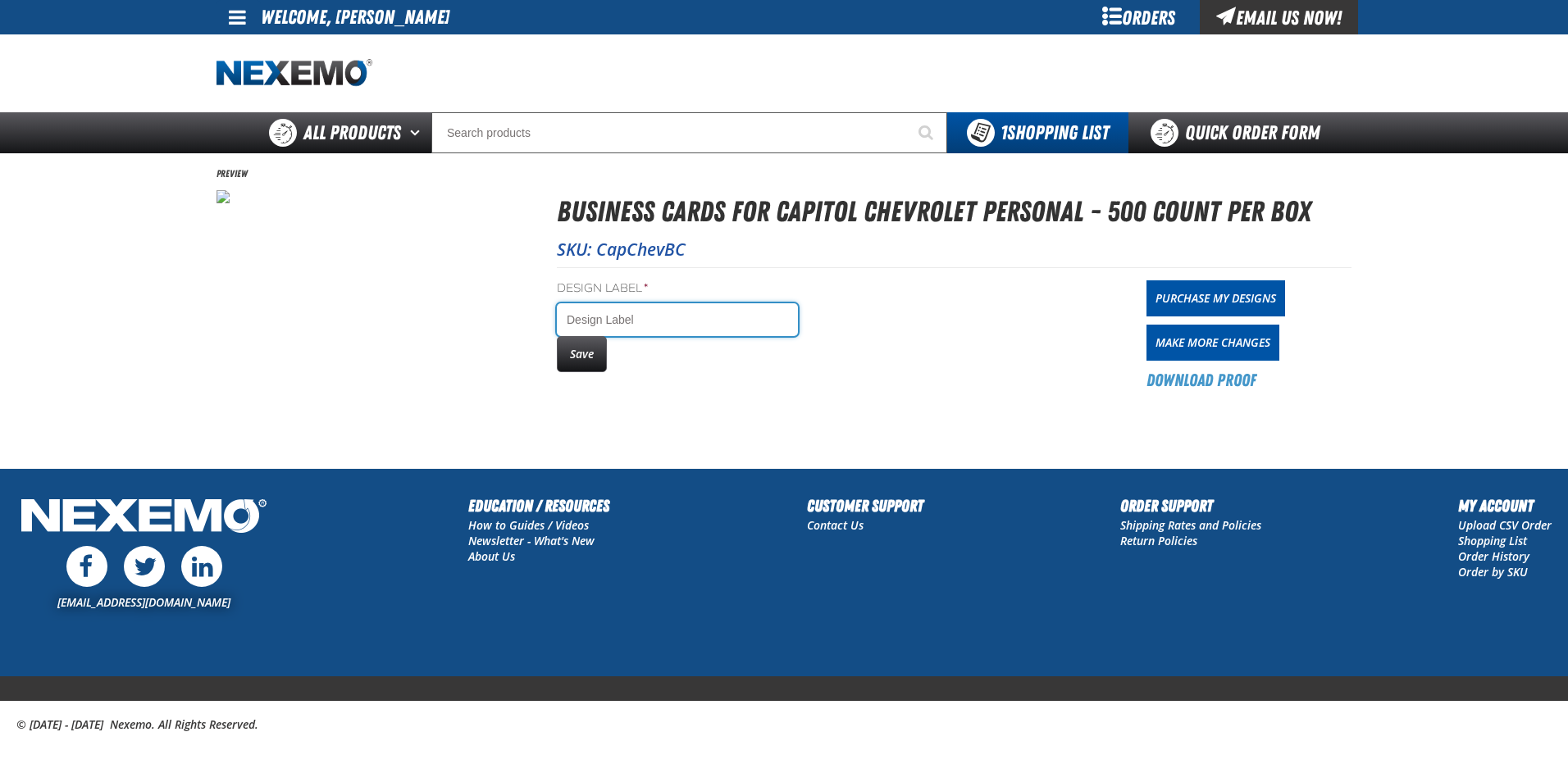
click at [698, 324] on input "Design Label *" at bounding box center [677, 320] width 241 height 33
type input "e"
type input "W"
type input "[PERSON_NAME]"
click at [579, 364] on button "Save" at bounding box center [581, 354] width 50 height 36
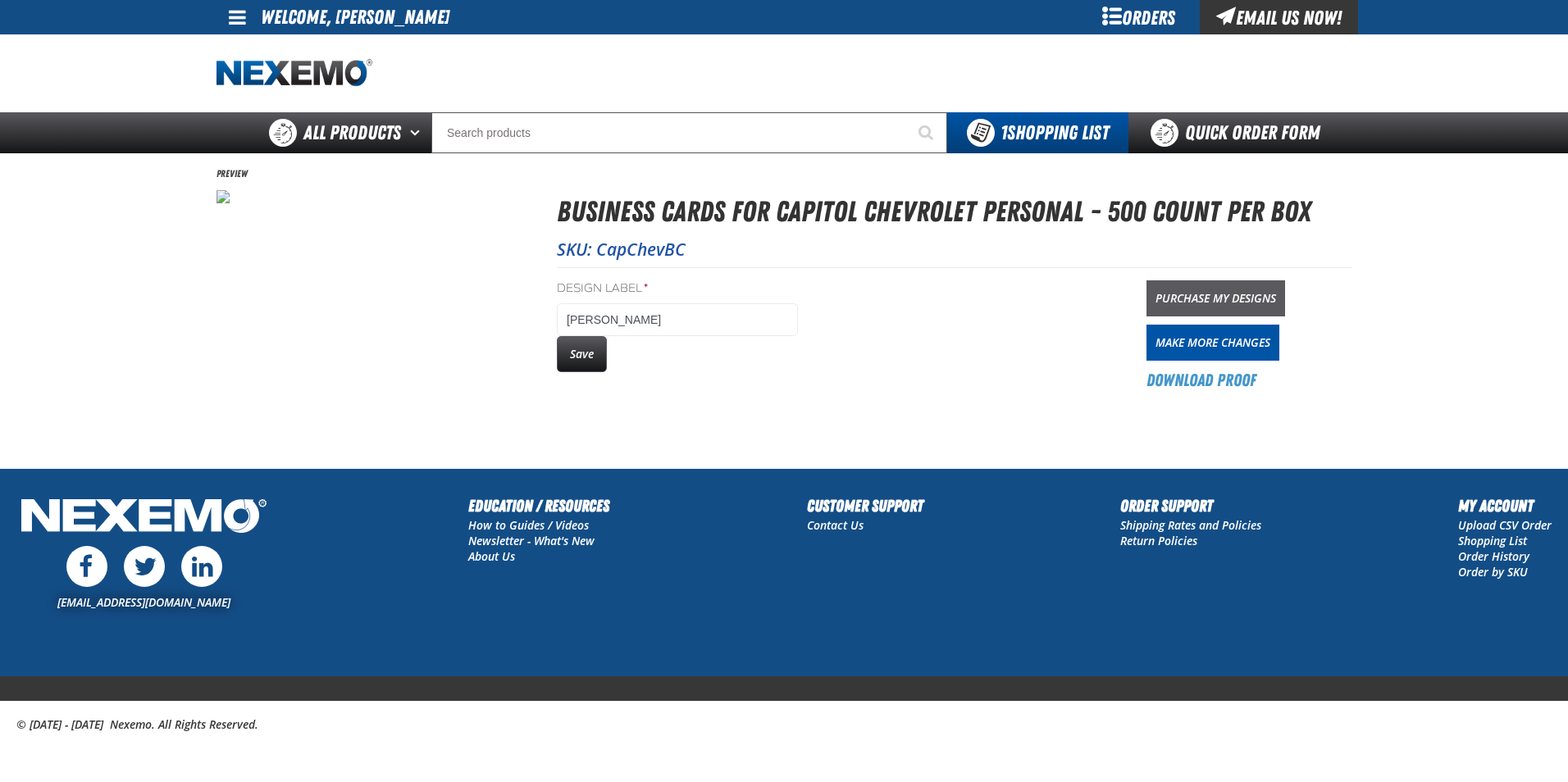
click at [1229, 295] on link "Purchase My Designs" at bounding box center [1215, 298] width 138 height 36
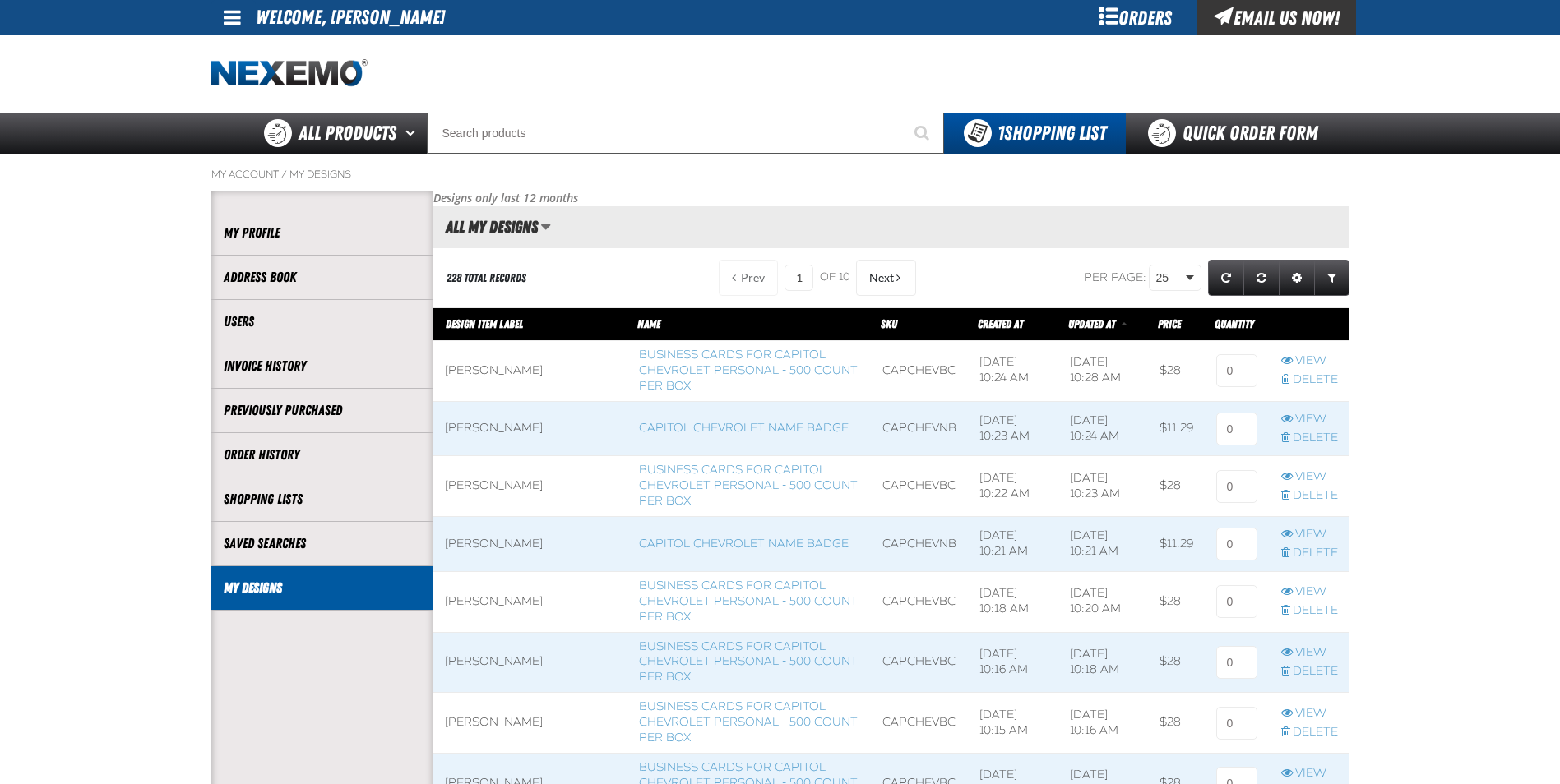
scroll to position [1, 1]
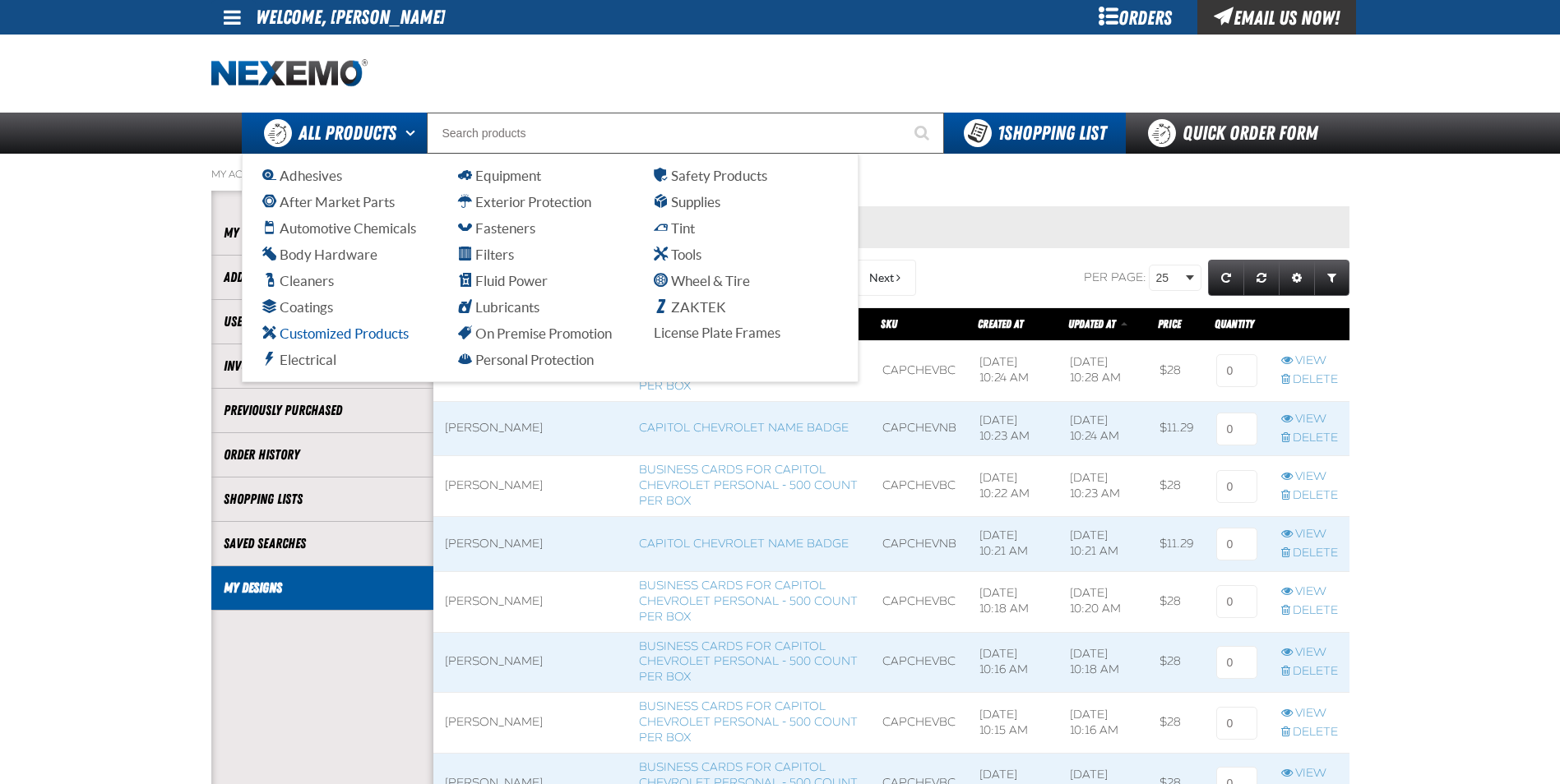
click at [319, 332] on span "Customized Products" at bounding box center [335, 333] width 146 height 15
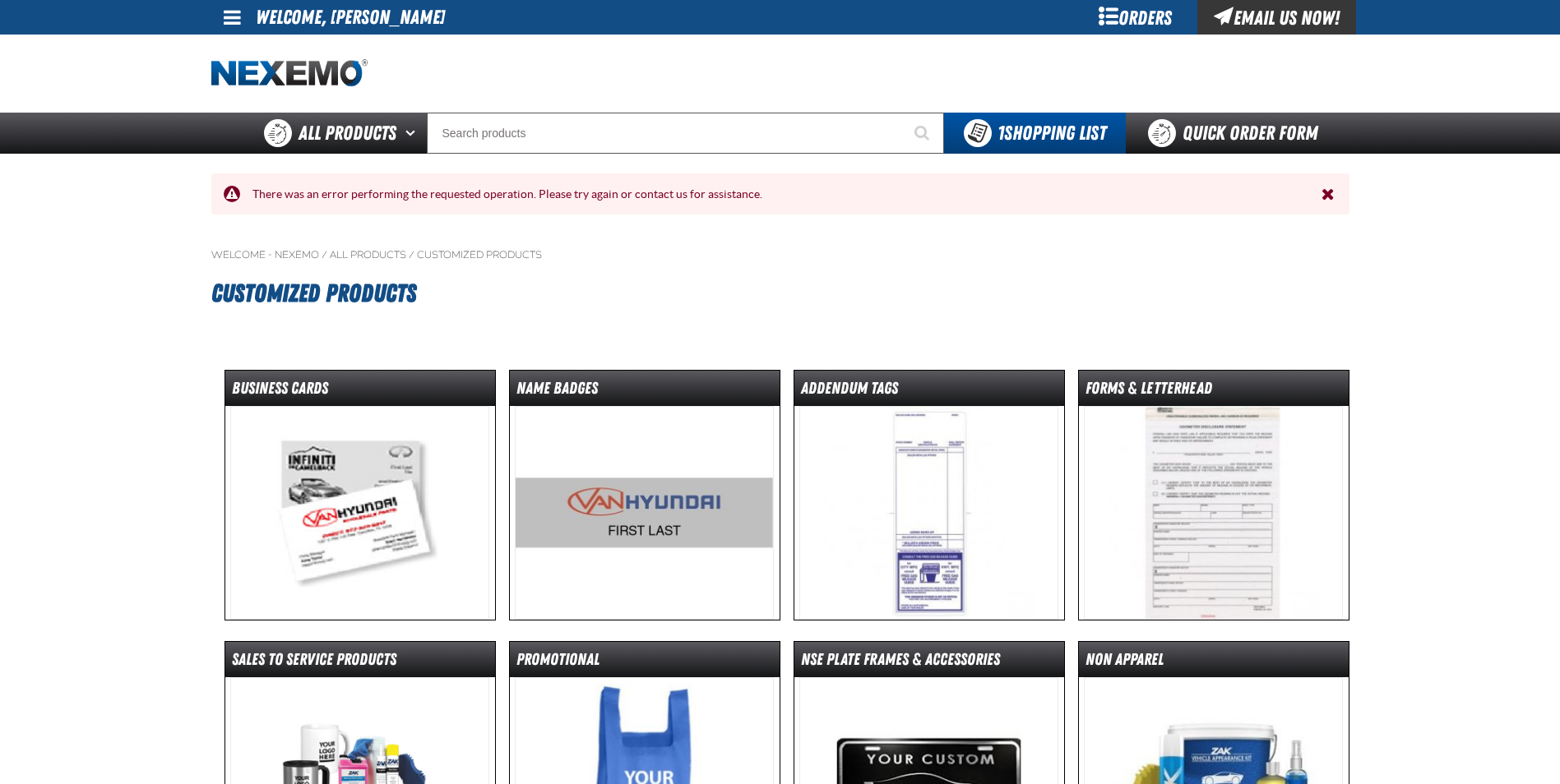
click at [568, 502] on img at bounding box center [645, 513] width 259 height 214
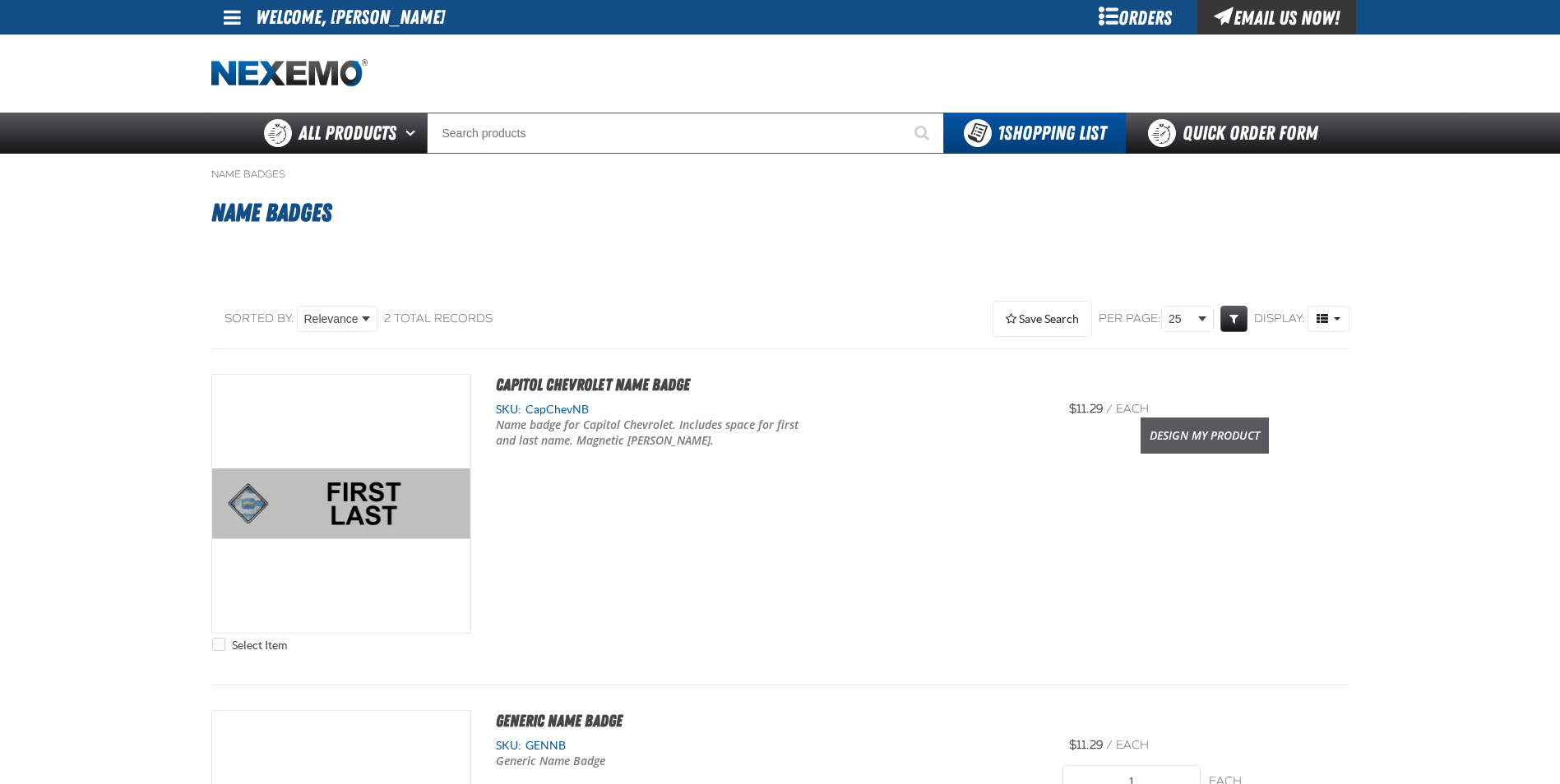
click at [1215, 433] on link "Design My Product" at bounding box center [1205, 436] width 129 height 36
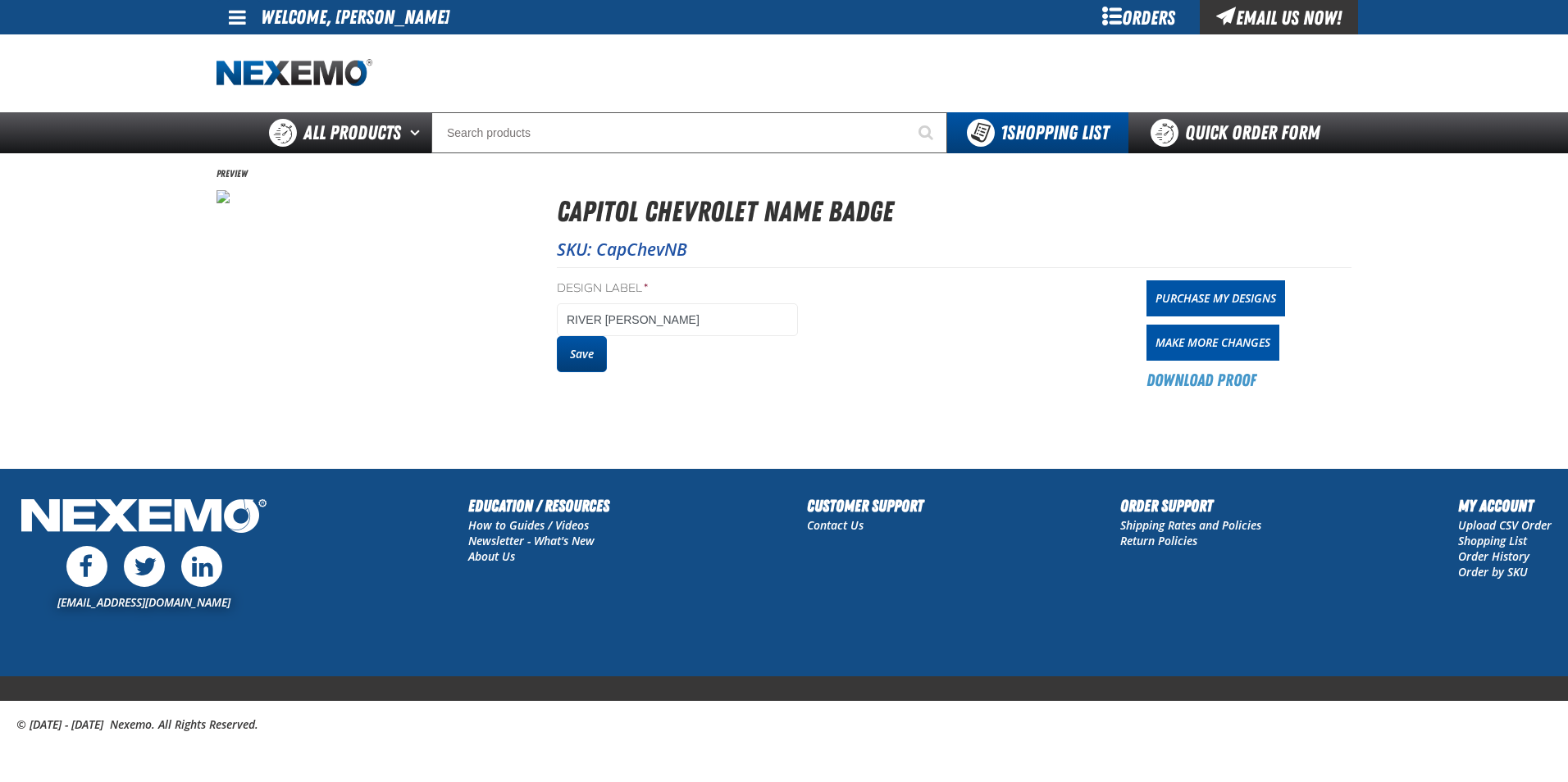
click at [578, 363] on button "Save" at bounding box center [581, 354] width 50 height 36
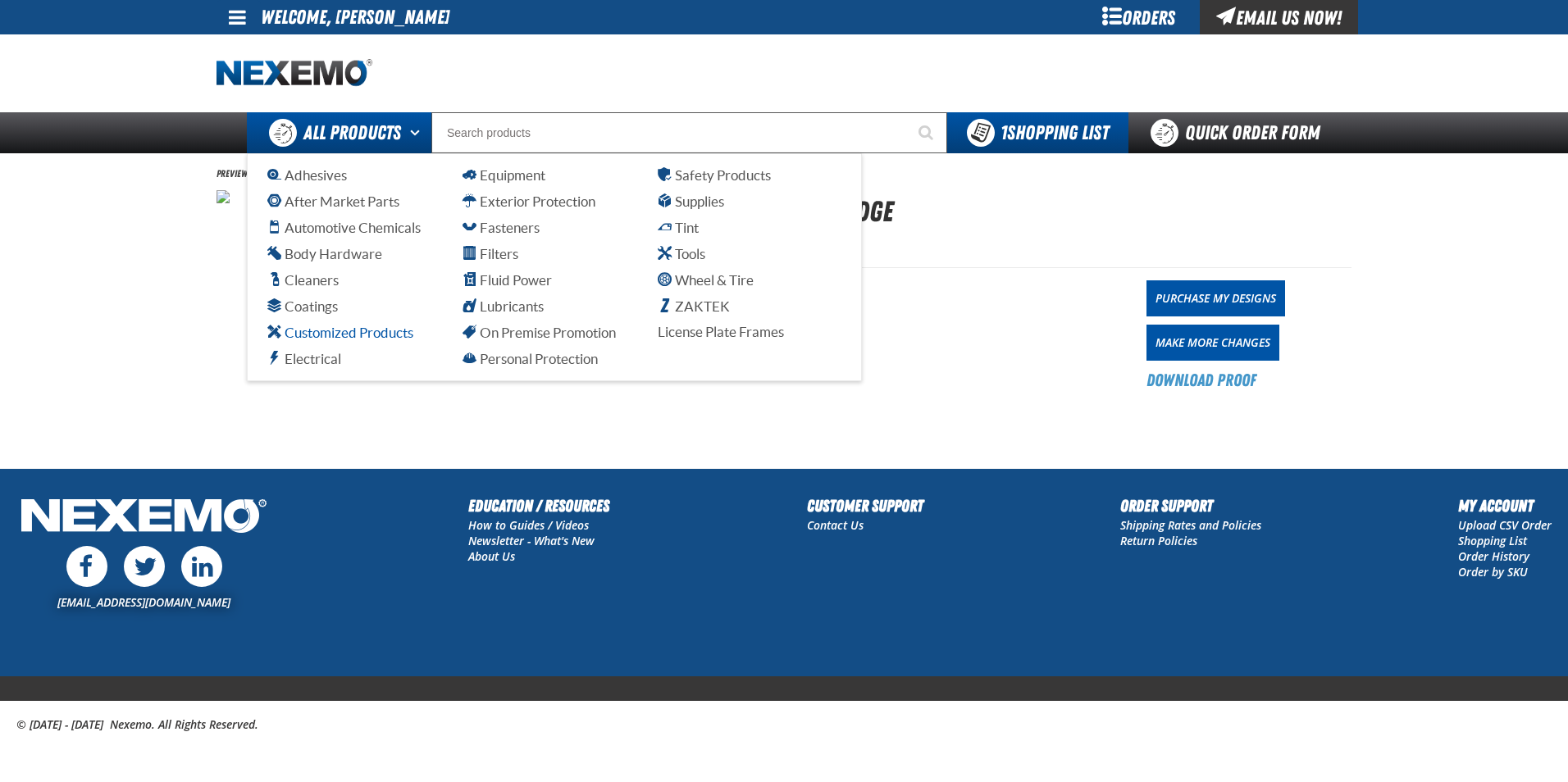
click at [377, 333] on span "Customized Products" at bounding box center [340, 332] width 146 height 15
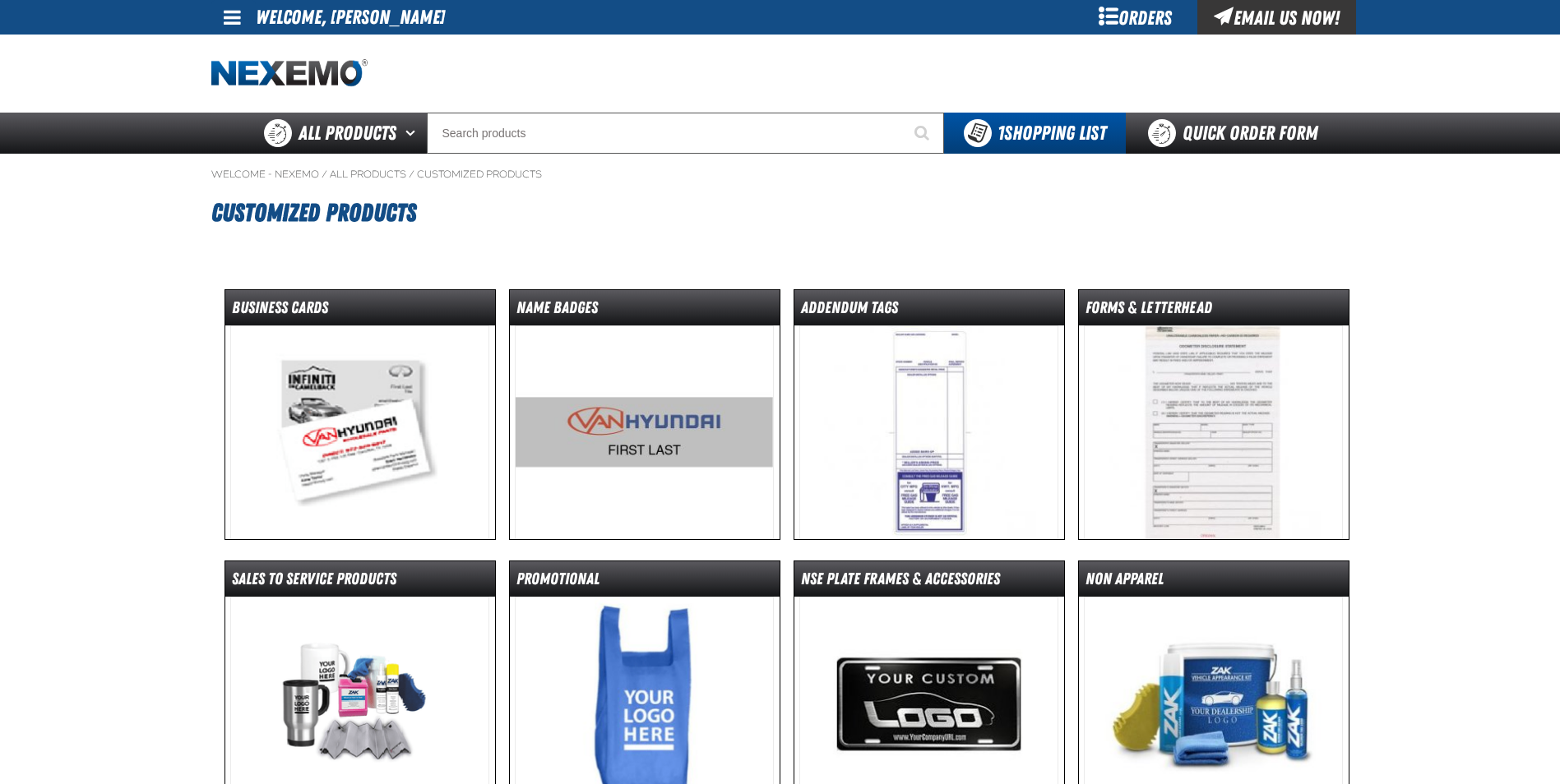
click at [403, 403] on img at bounding box center [360, 432] width 259 height 214
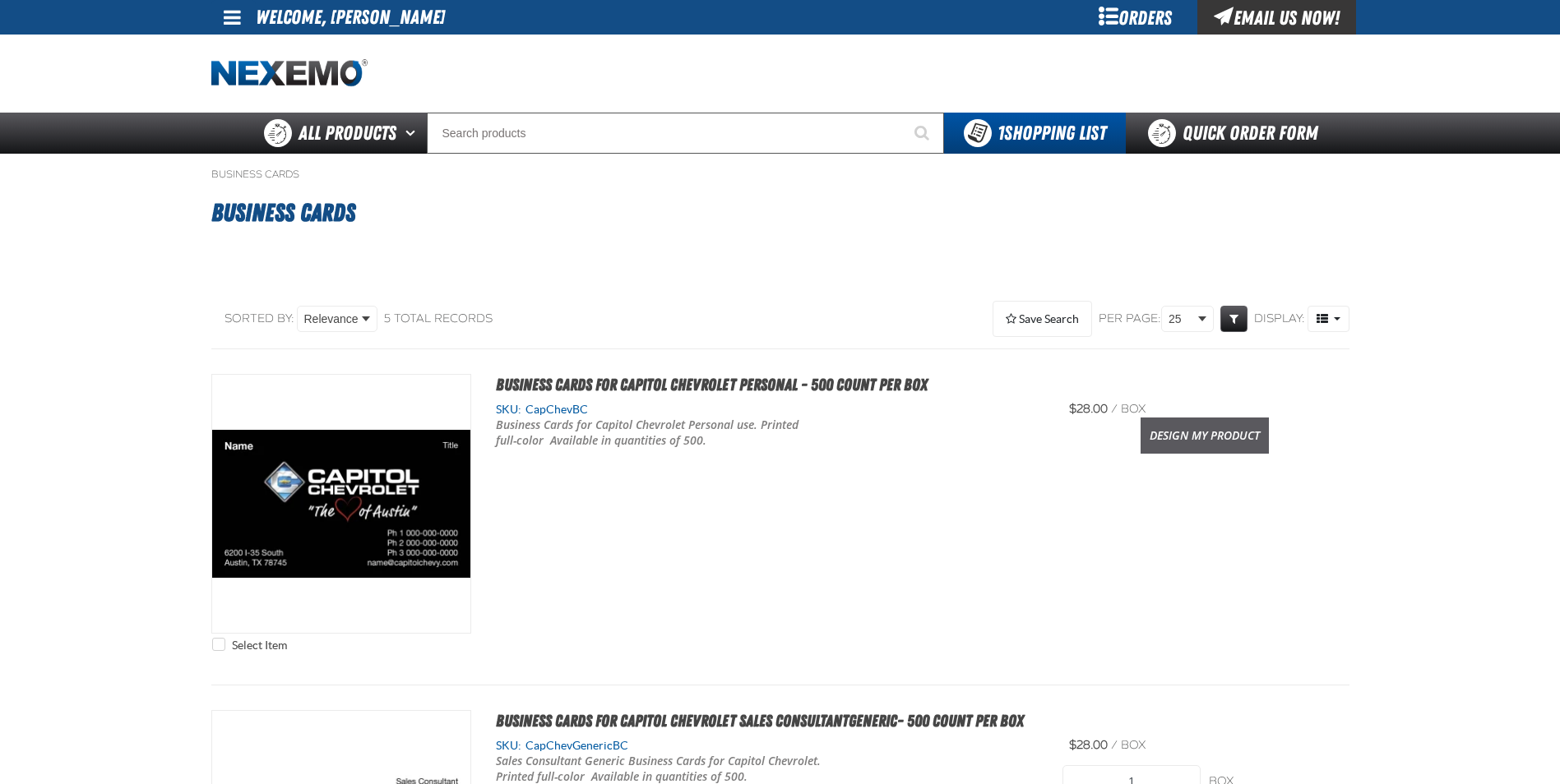
click at [1255, 434] on link "Design My Product" at bounding box center [1205, 436] width 129 height 36
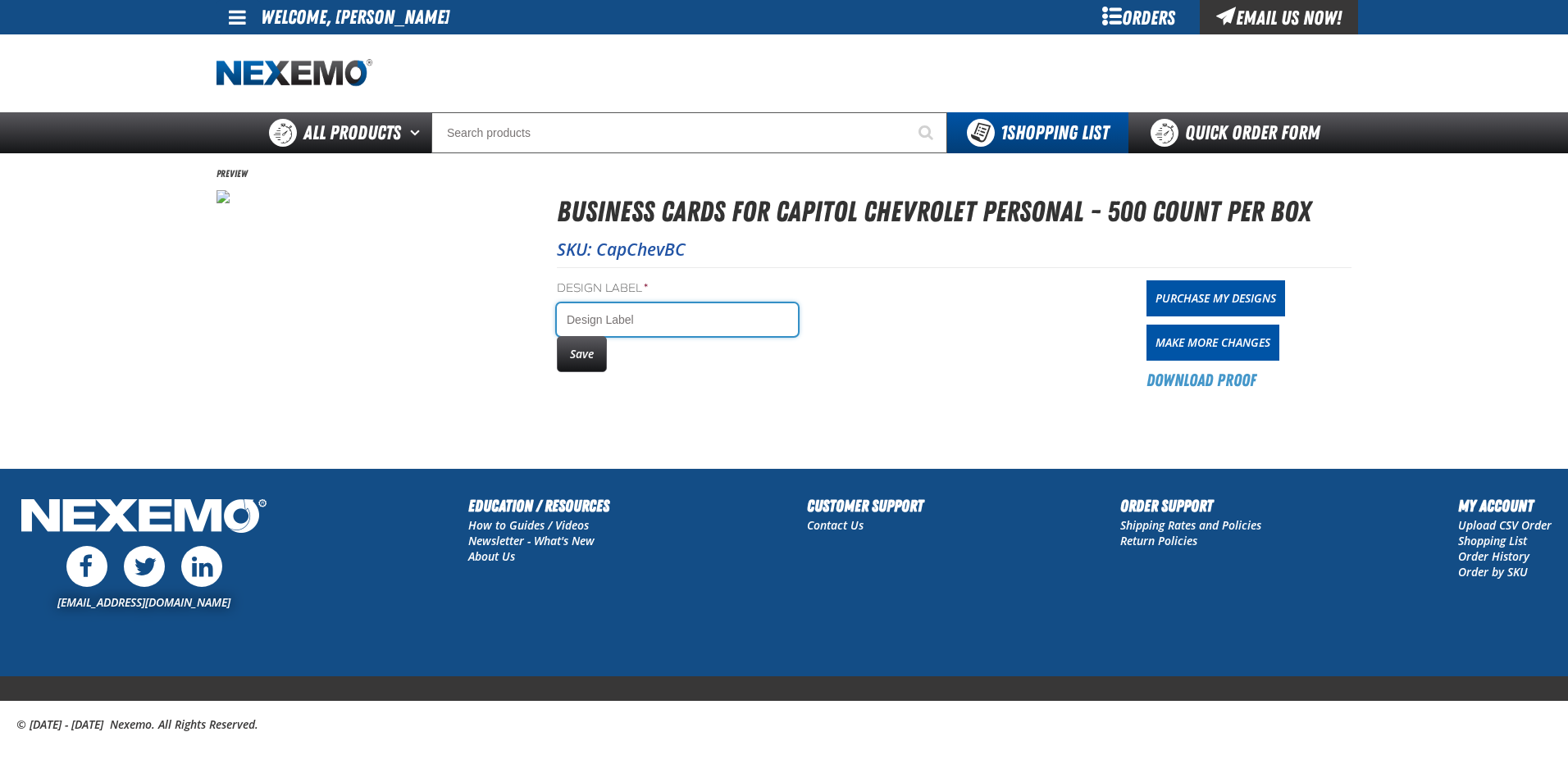
click at [607, 315] on input "Design Label *" at bounding box center [677, 320] width 241 height 33
type input "River [PERSON_NAME]"
click at [606, 359] on button "Save" at bounding box center [581, 354] width 50 height 36
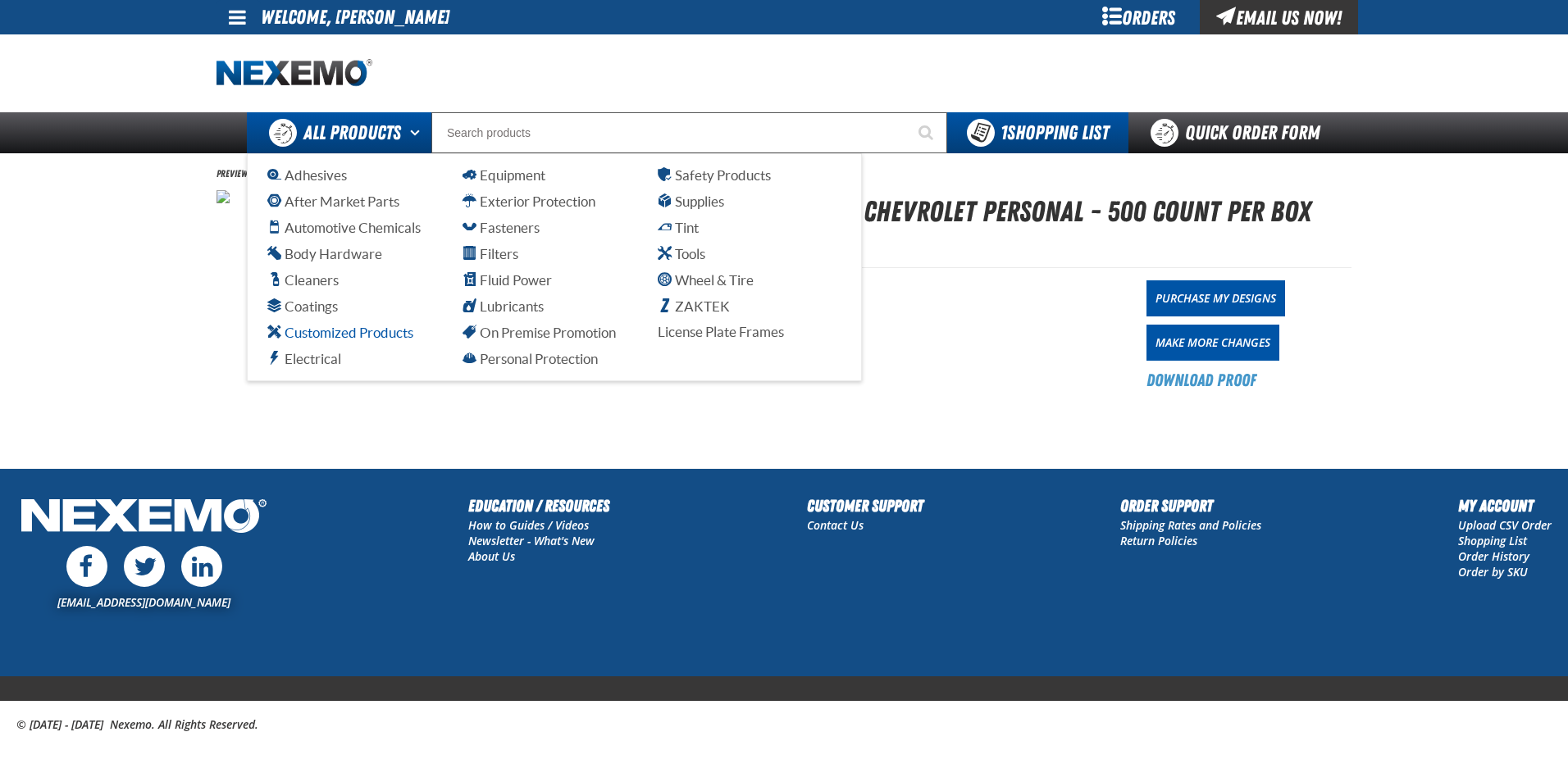
click at [346, 335] on span "Customized Products" at bounding box center [340, 332] width 146 height 15
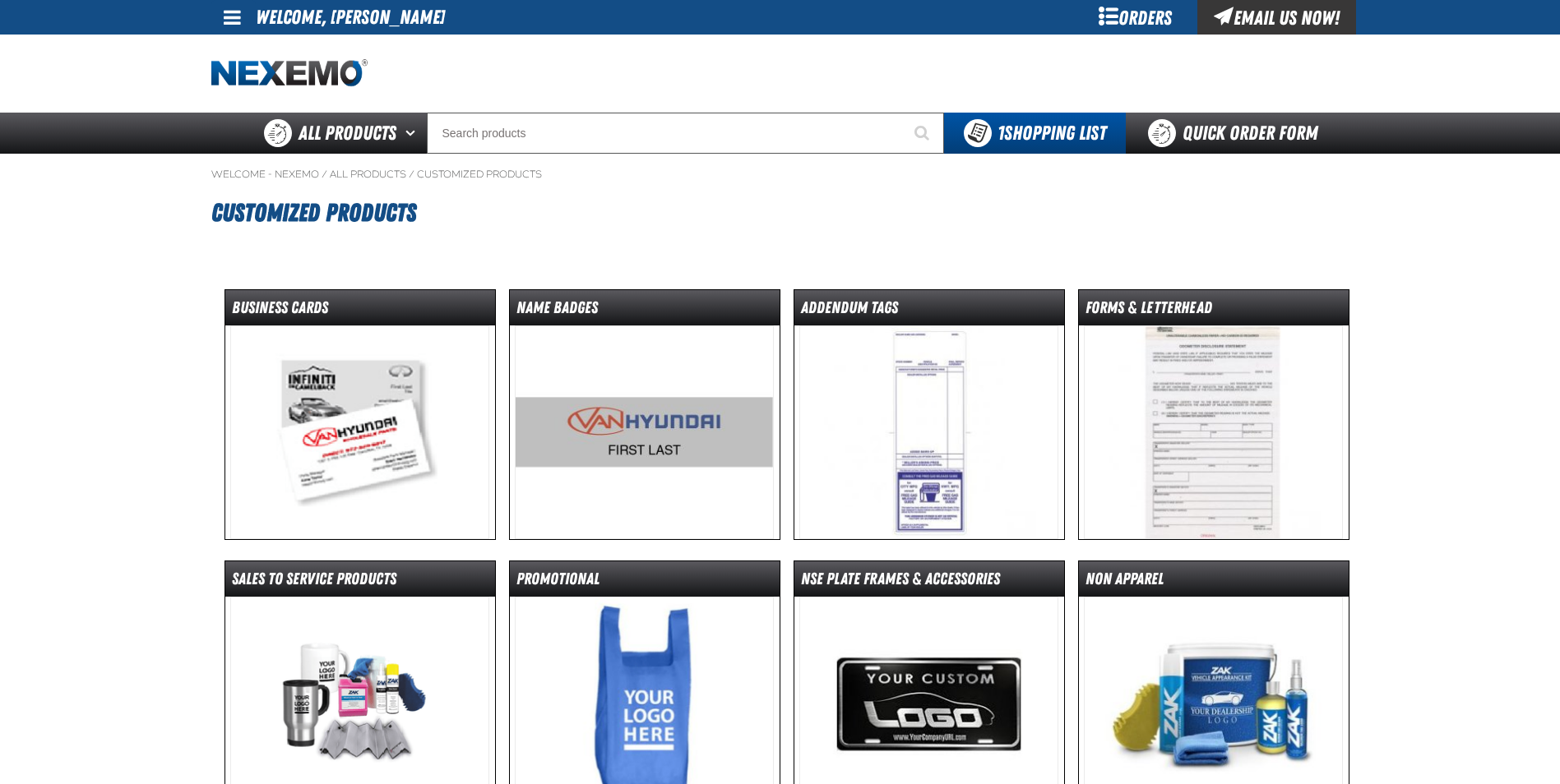
click at [595, 429] on img at bounding box center [645, 432] width 259 height 214
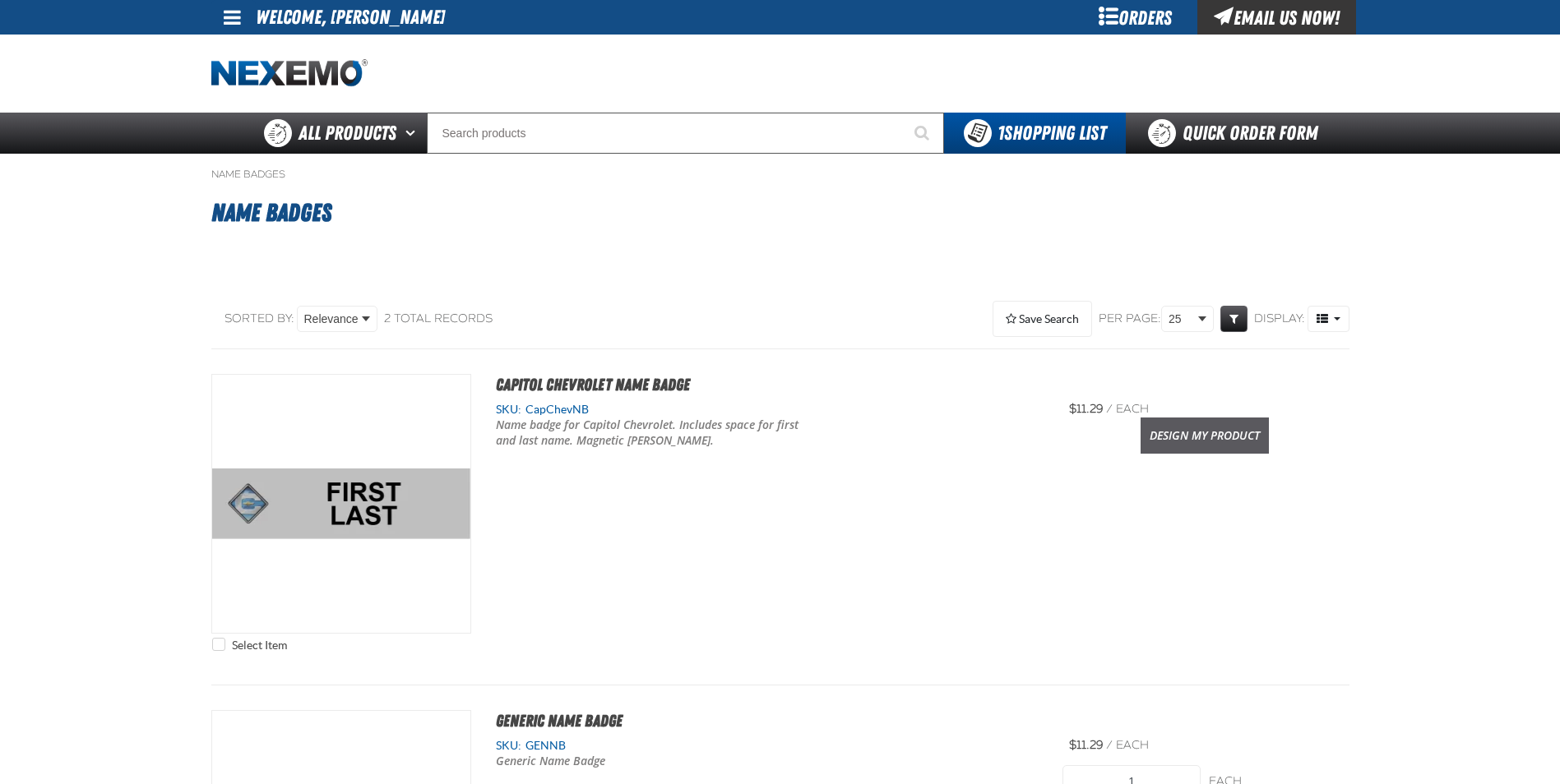
click at [1167, 426] on link "Design My Product" at bounding box center [1205, 436] width 129 height 36
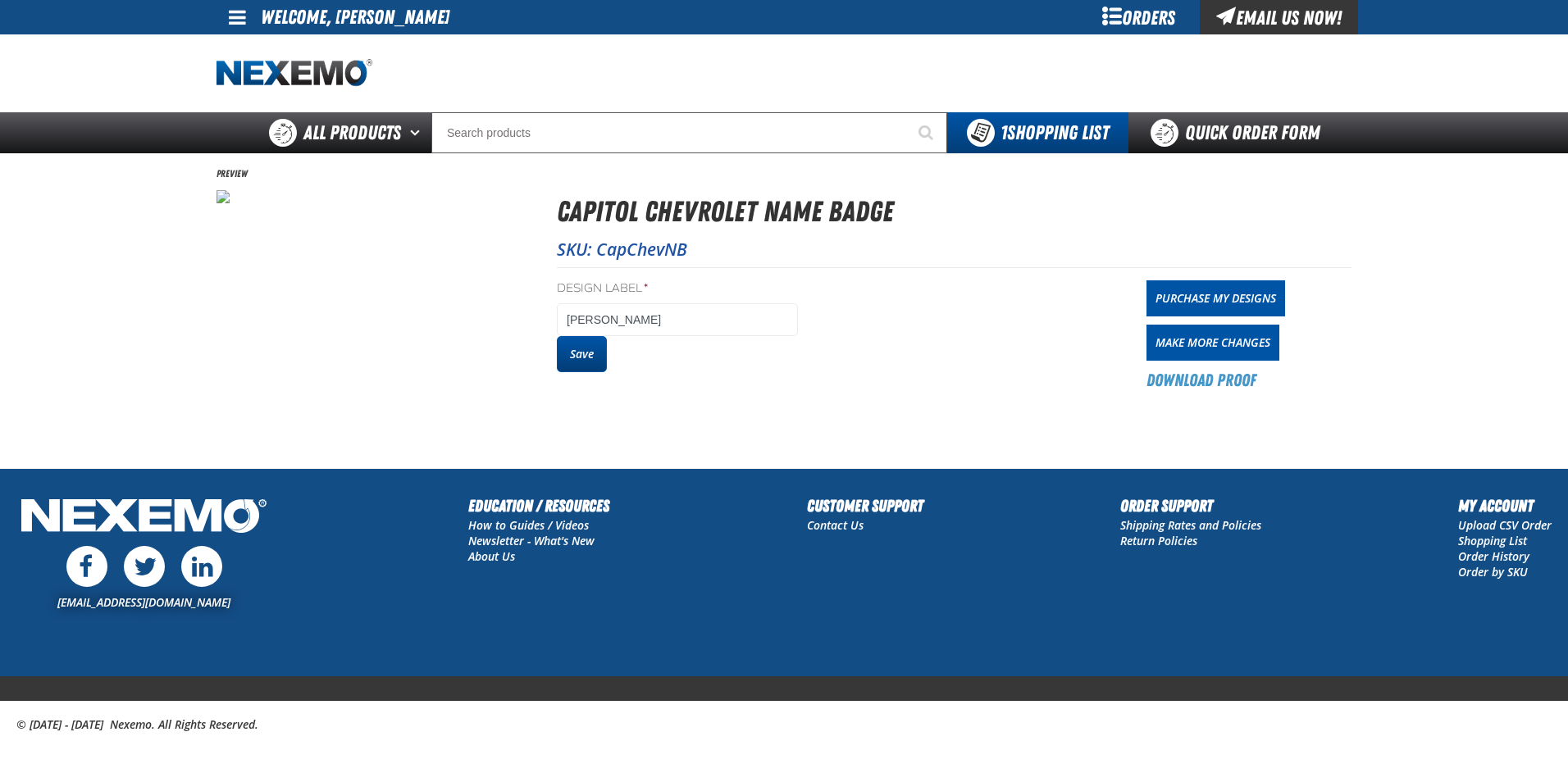
click at [595, 364] on button "Save" at bounding box center [581, 354] width 50 height 36
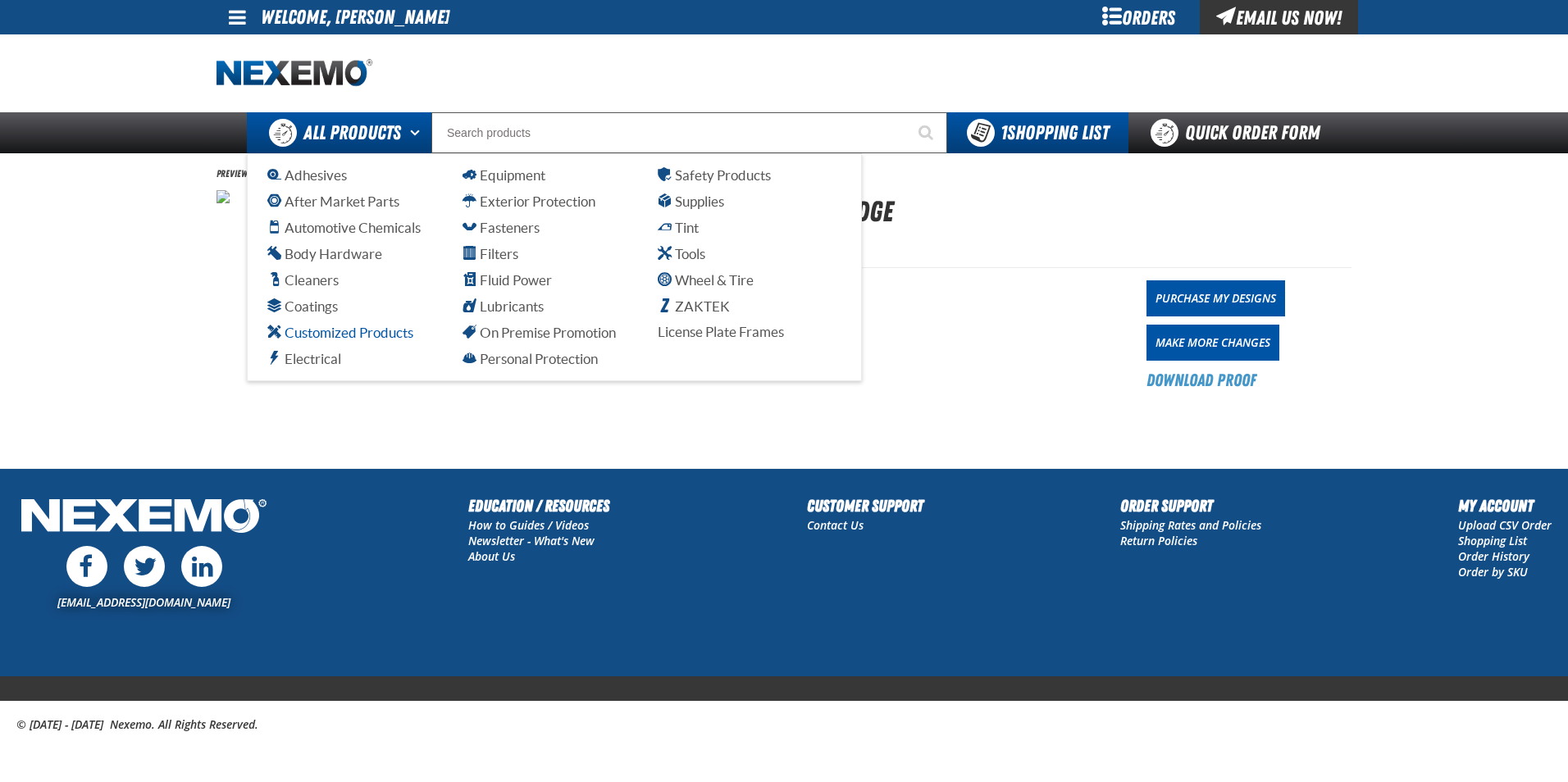
click at [386, 333] on span "Customized Products" at bounding box center [340, 332] width 146 height 15
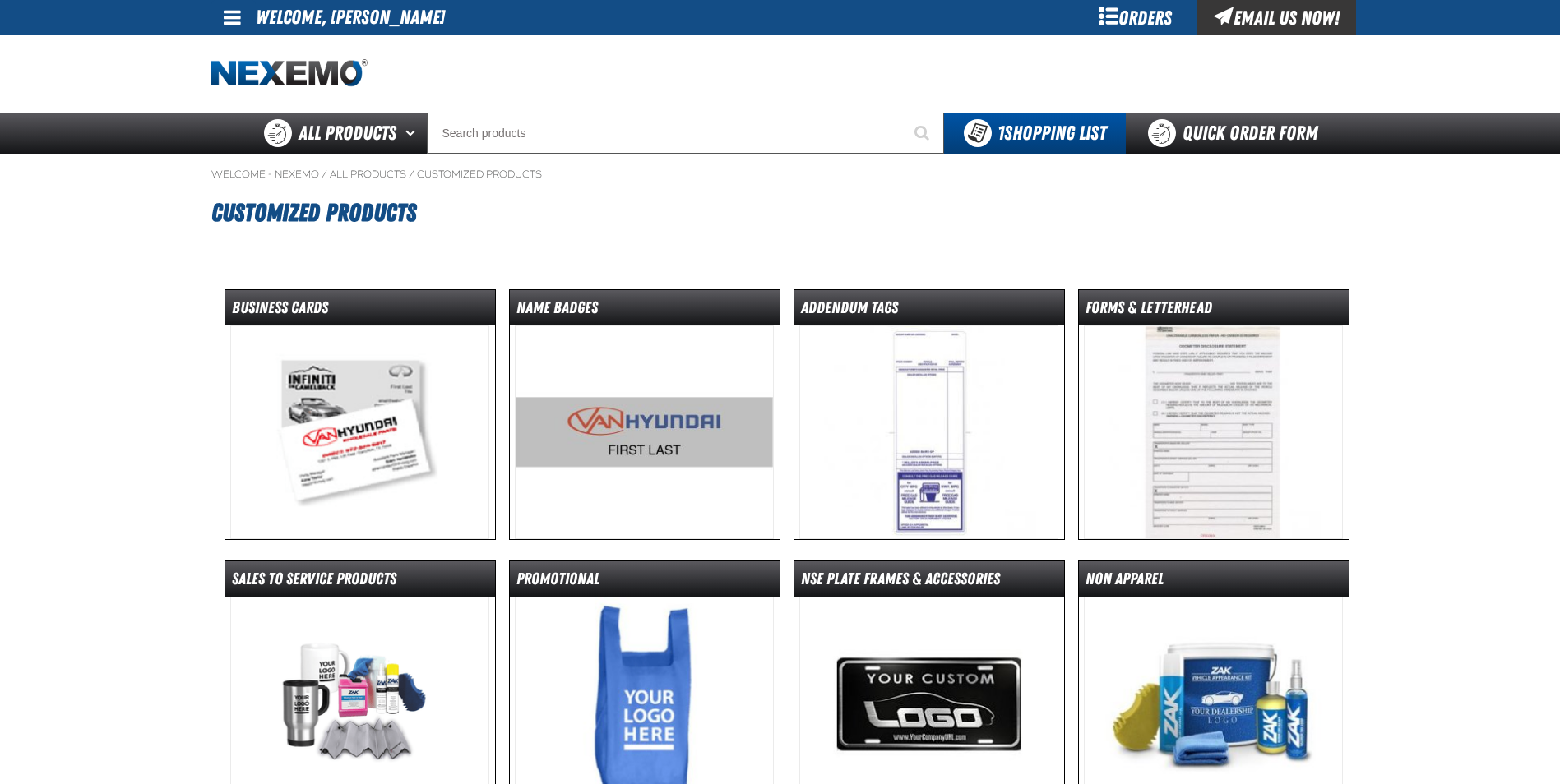
click at [406, 432] on img at bounding box center [360, 432] width 259 height 214
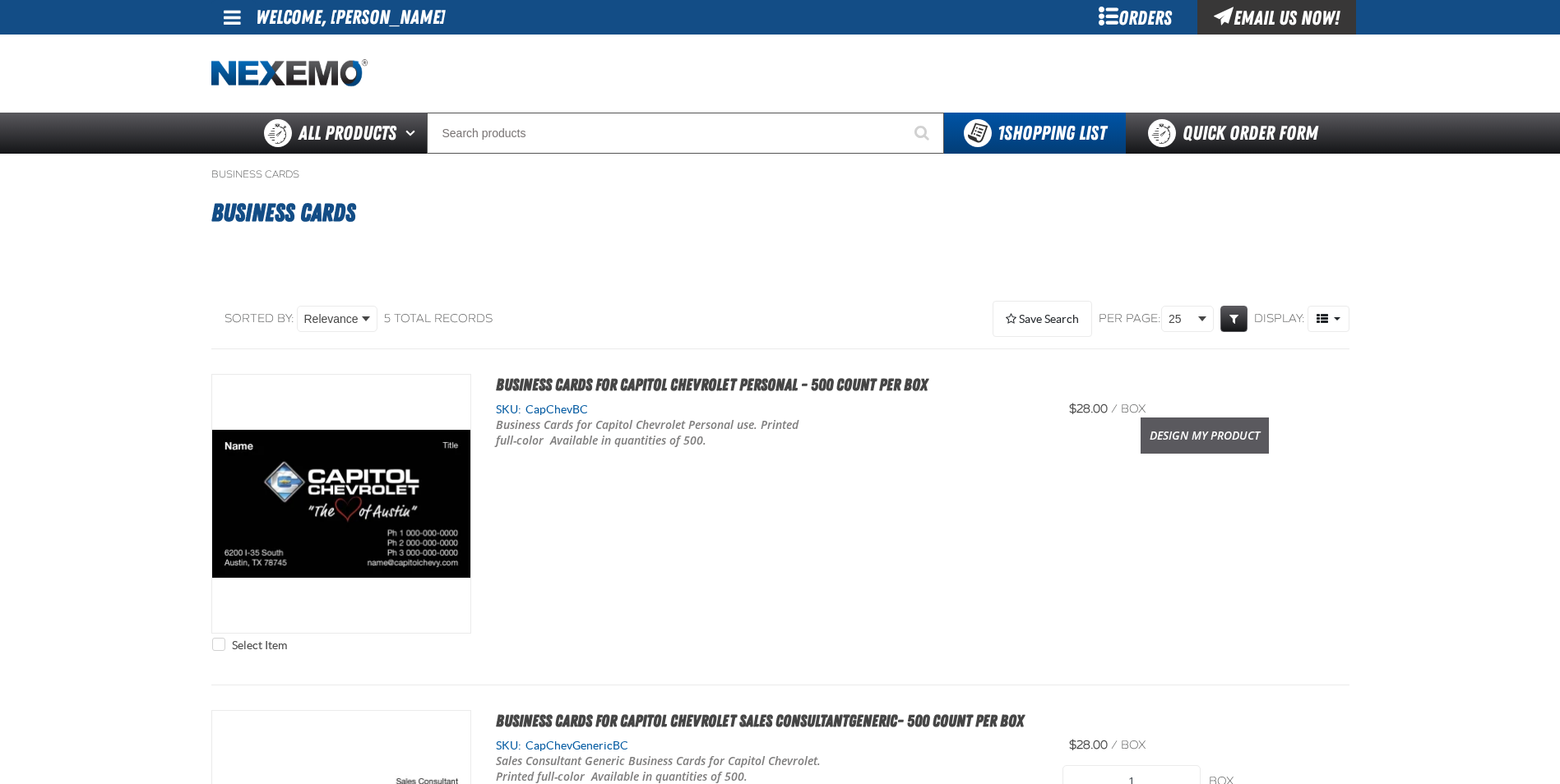
click at [1173, 447] on link "Design My Product" at bounding box center [1205, 436] width 129 height 36
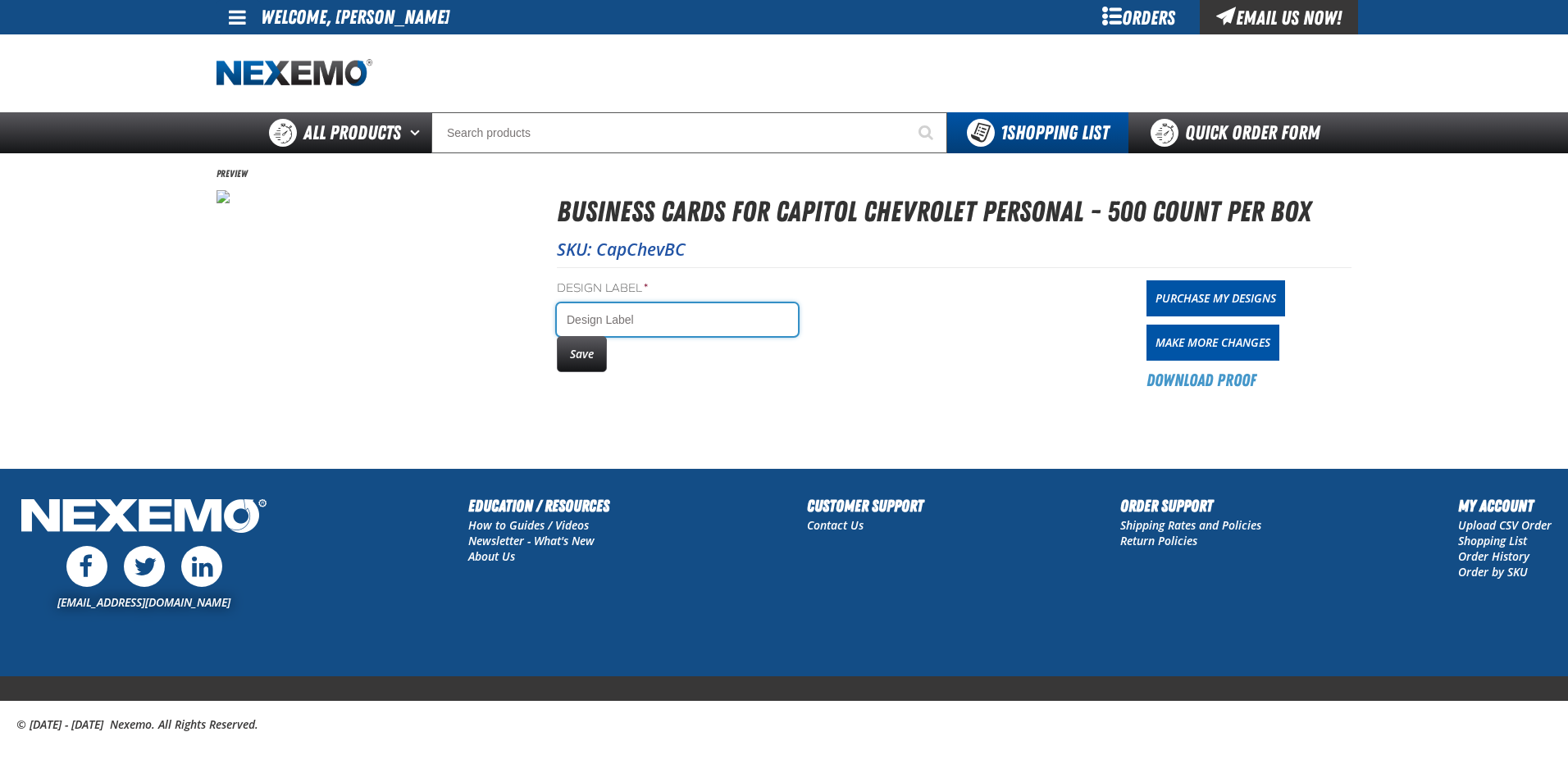
click at [654, 329] on input "Design Label *" at bounding box center [677, 320] width 241 height 33
click at [615, 322] on input "Jayson Shaefer" at bounding box center [677, 320] width 241 height 33
type input "[PERSON_NAME]"
click at [574, 359] on button "Save" at bounding box center [581, 354] width 50 height 36
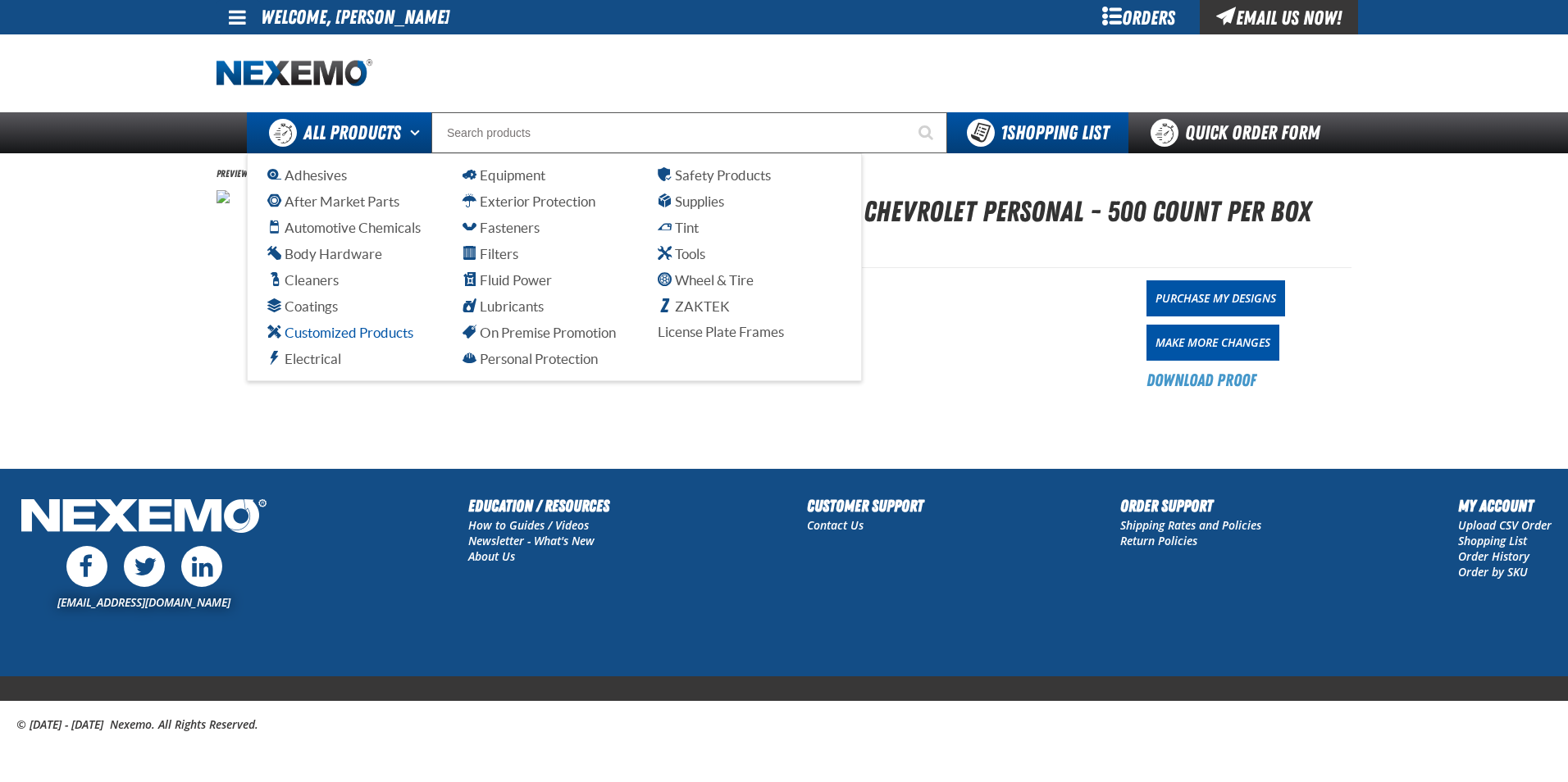
click at [362, 332] on span "Customized Products" at bounding box center [340, 332] width 146 height 15
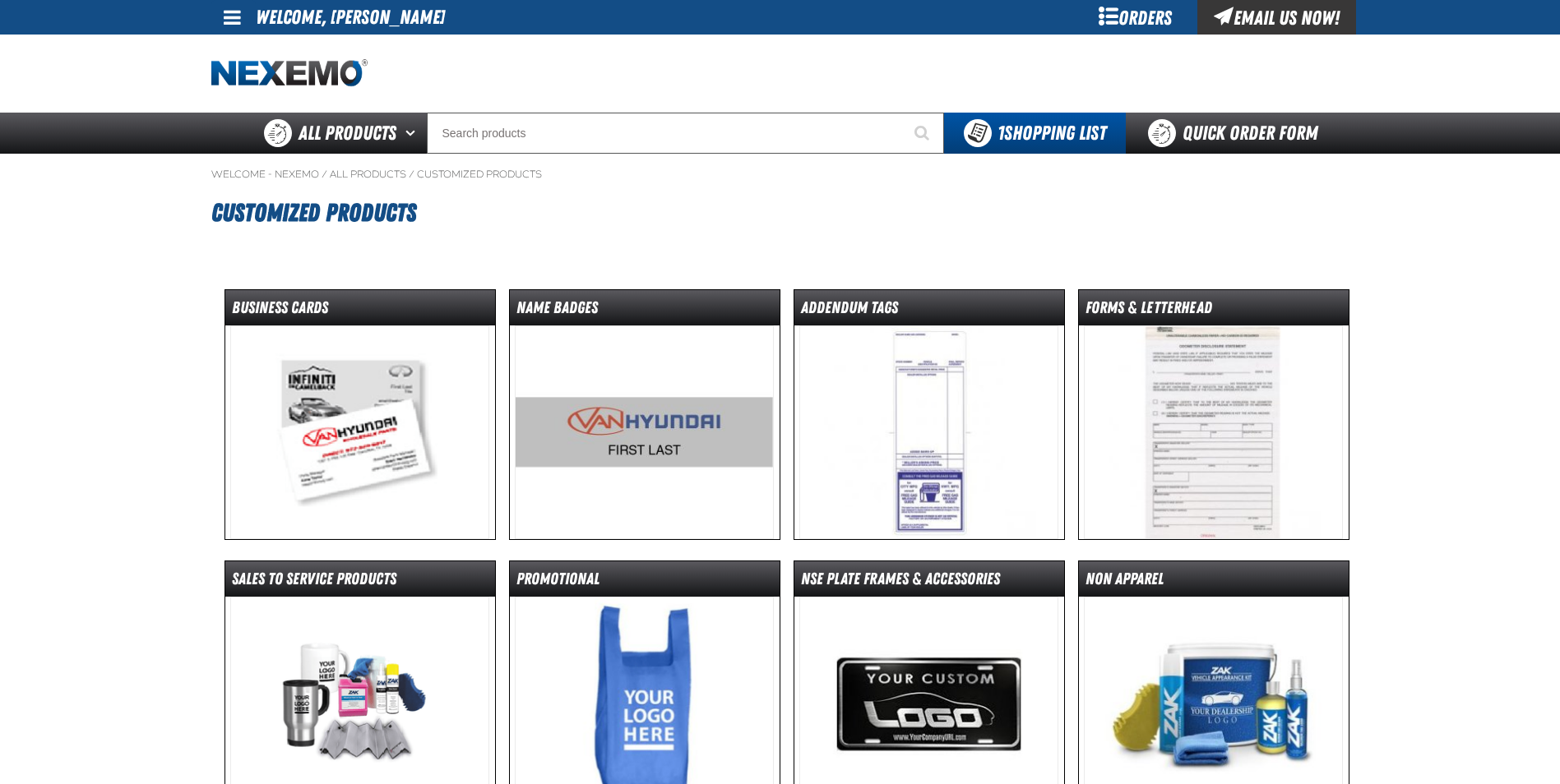
click at [370, 415] on img at bounding box center [360, 432] width 259 height 214
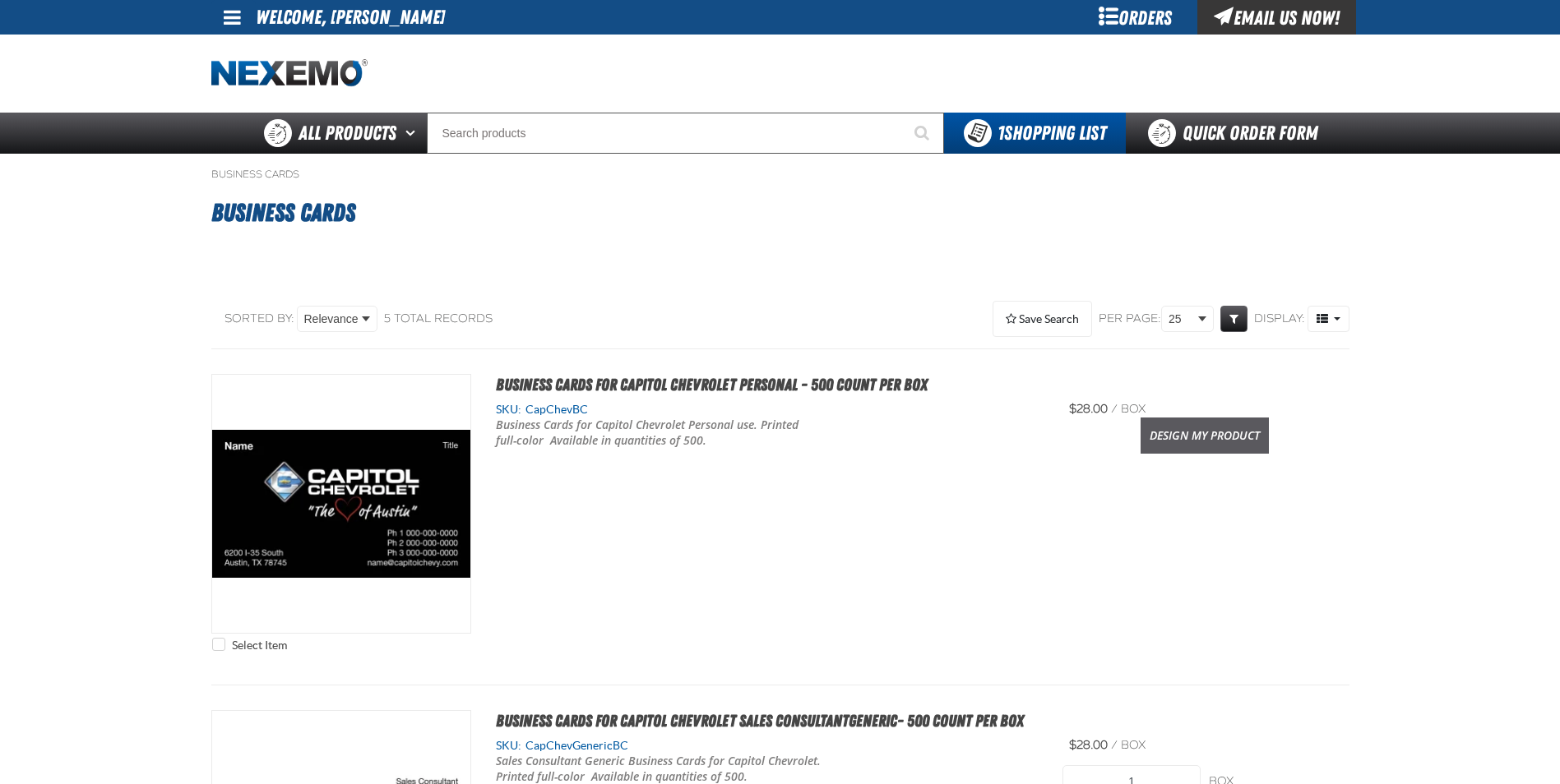
click at [1211, 435] on link "Design My Product" at bounding box center [1205, 436] width 129 height 36
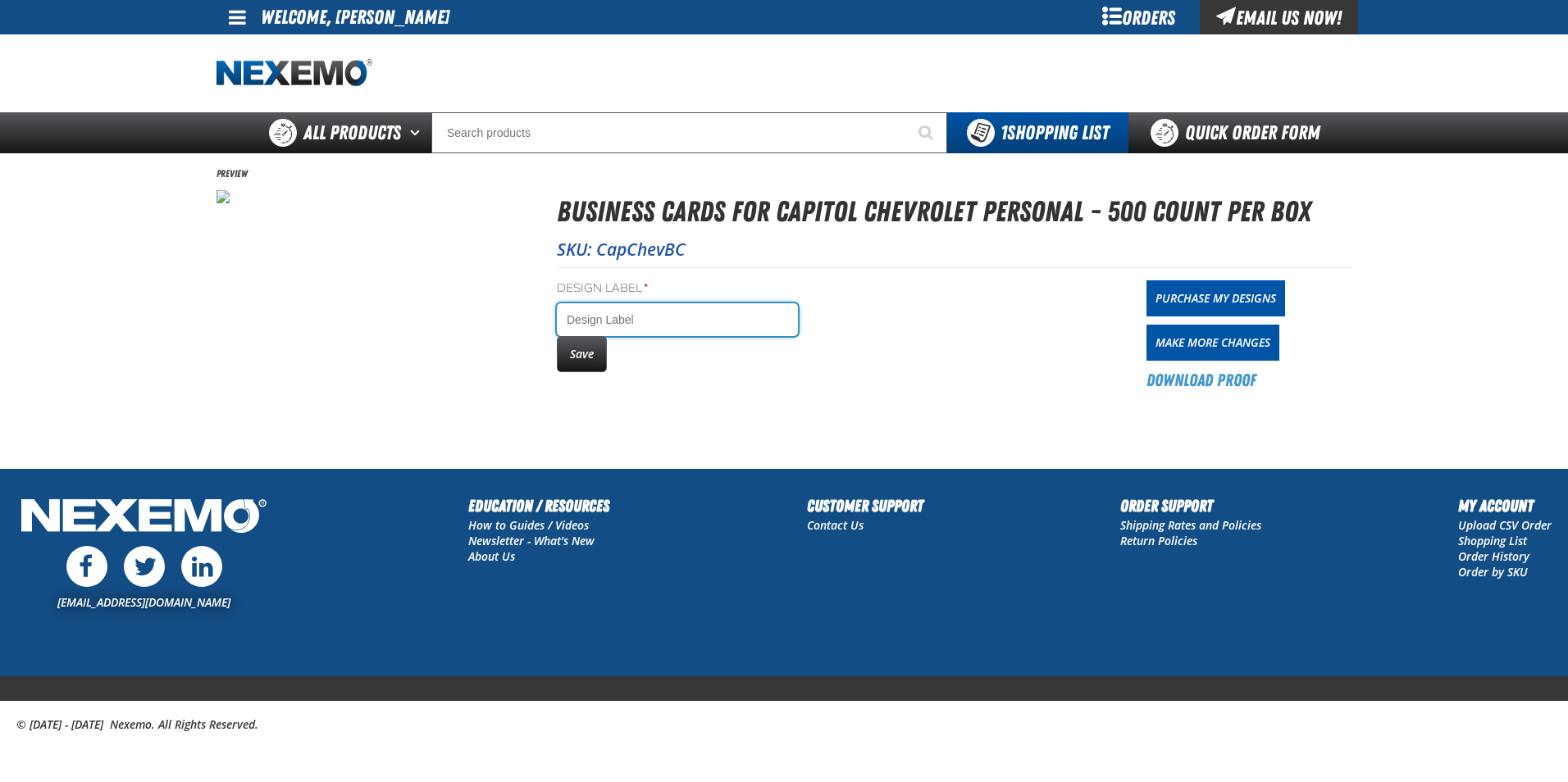
click at [661, 329] on input "Design Label *" at bounding box center [677, 320] width 241 height 33
type input "[PERSON_NAME]"
click at [588, 361] on button "Save" at bounding box center [581, 354] width 50 height 36
click at [1226, 305] on link "Purchase My Designs" at bounding box center [1215, 298] width 138 height 36
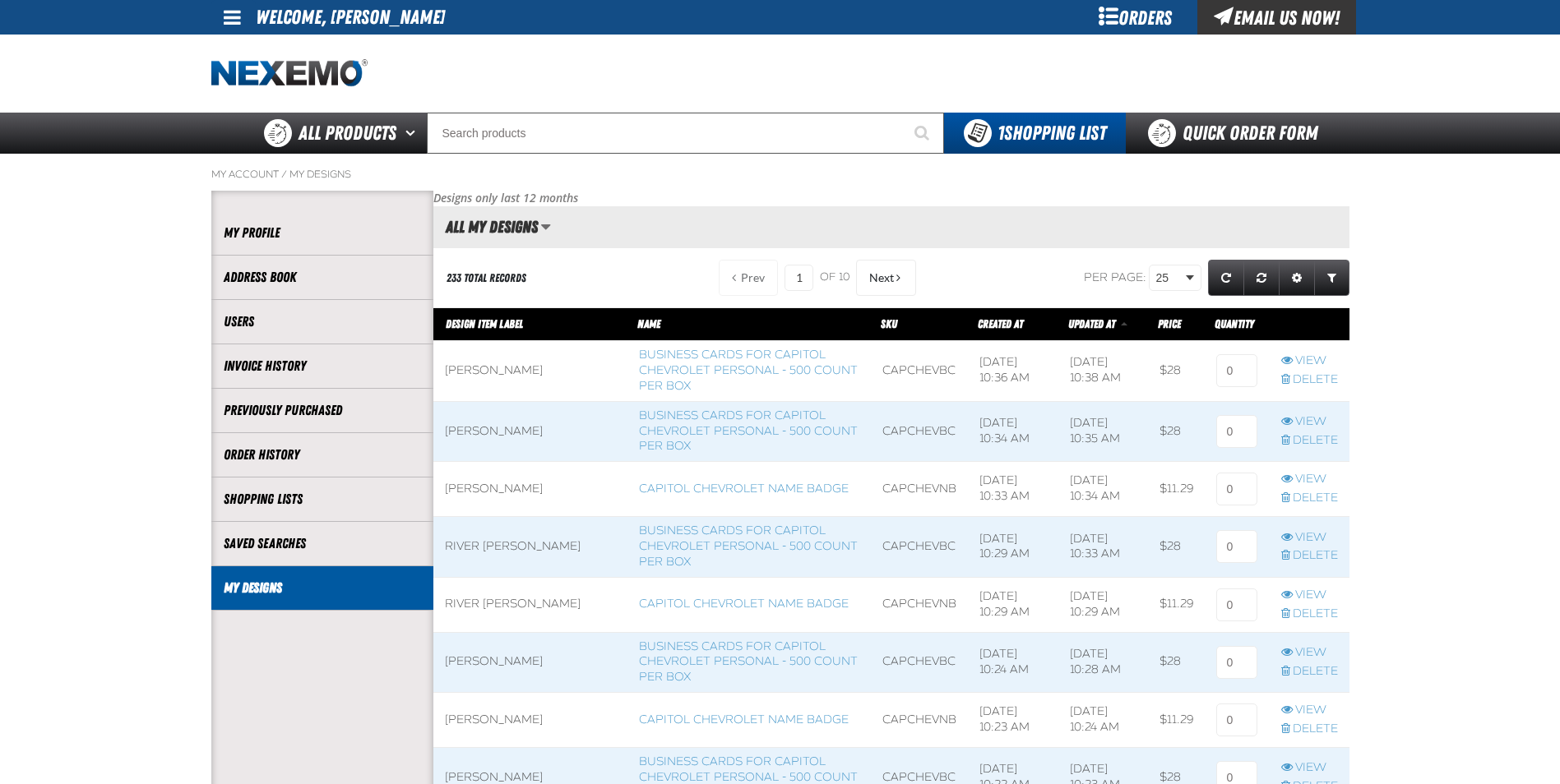
scroll to position [1, 1]
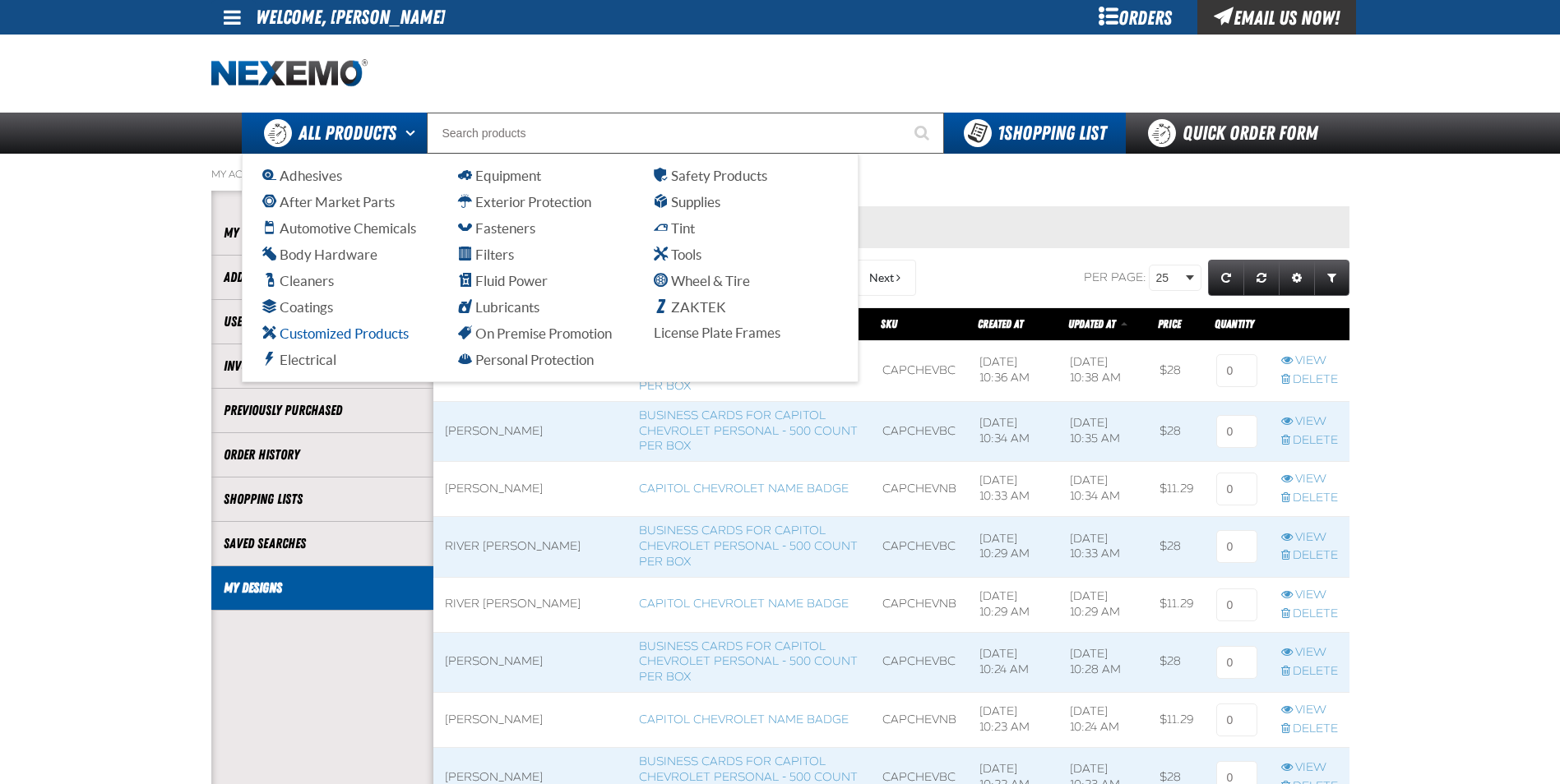
click at [358, 339] on span "Customized Products" at bounding box center [335, 333] width 146 height 15
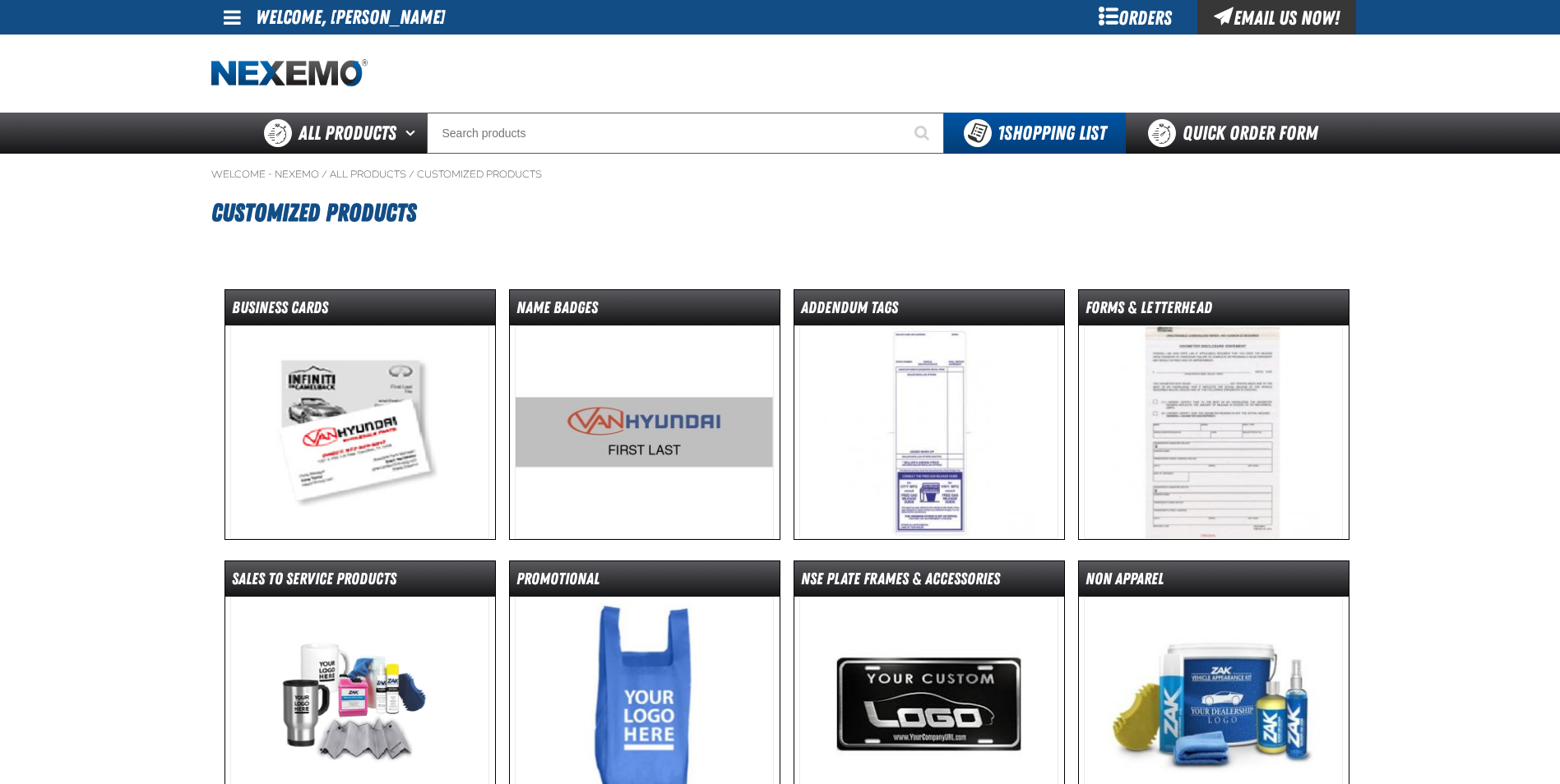
click at [662, 436] on img at bounding box center [645, 432] width 259 height 214
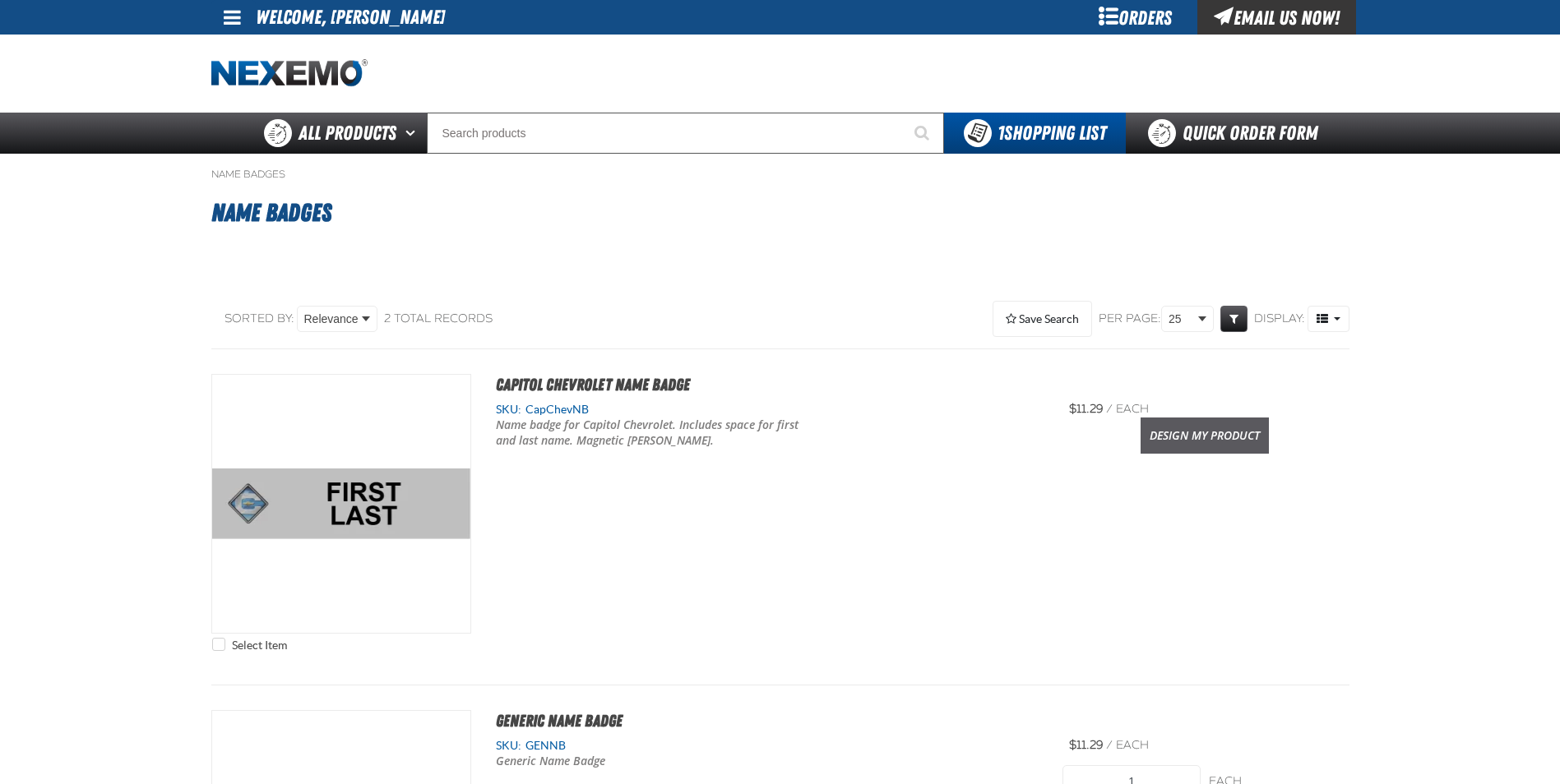
click at [1166, 443] on link "Design My Product" at bounding box center [1205, 436] width 129 height 36
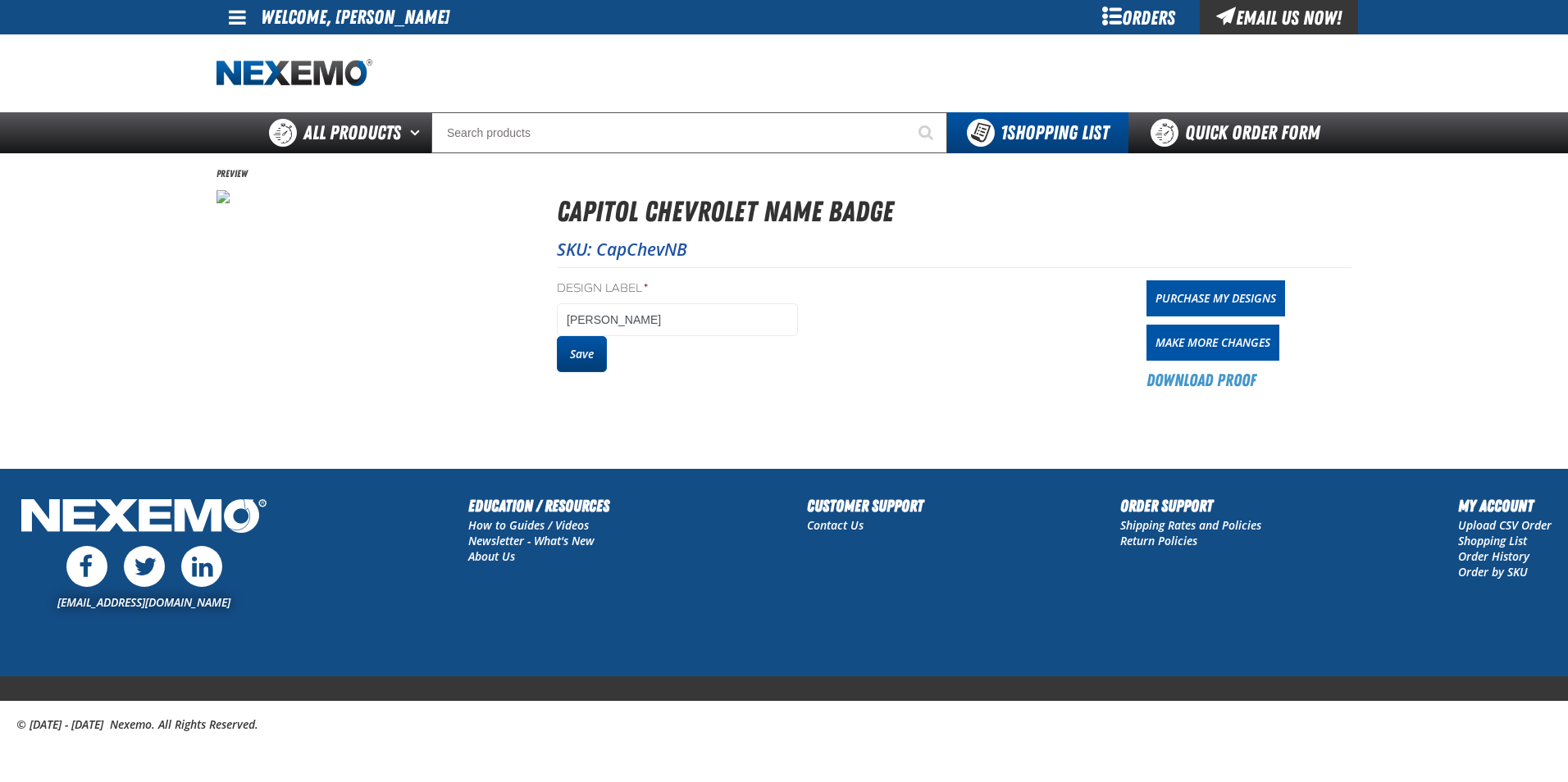
click at [569, 348] on button "Save" at bounding box center [581, 354] width 50 height 36
drag, startPoint x: 0, startPoint y: 0, endPoint x: 387, endPoint y: 136, distance: 410.2
click at [387, 136] on span "All Products" at bounding box center [353, 132] width 98 height 30
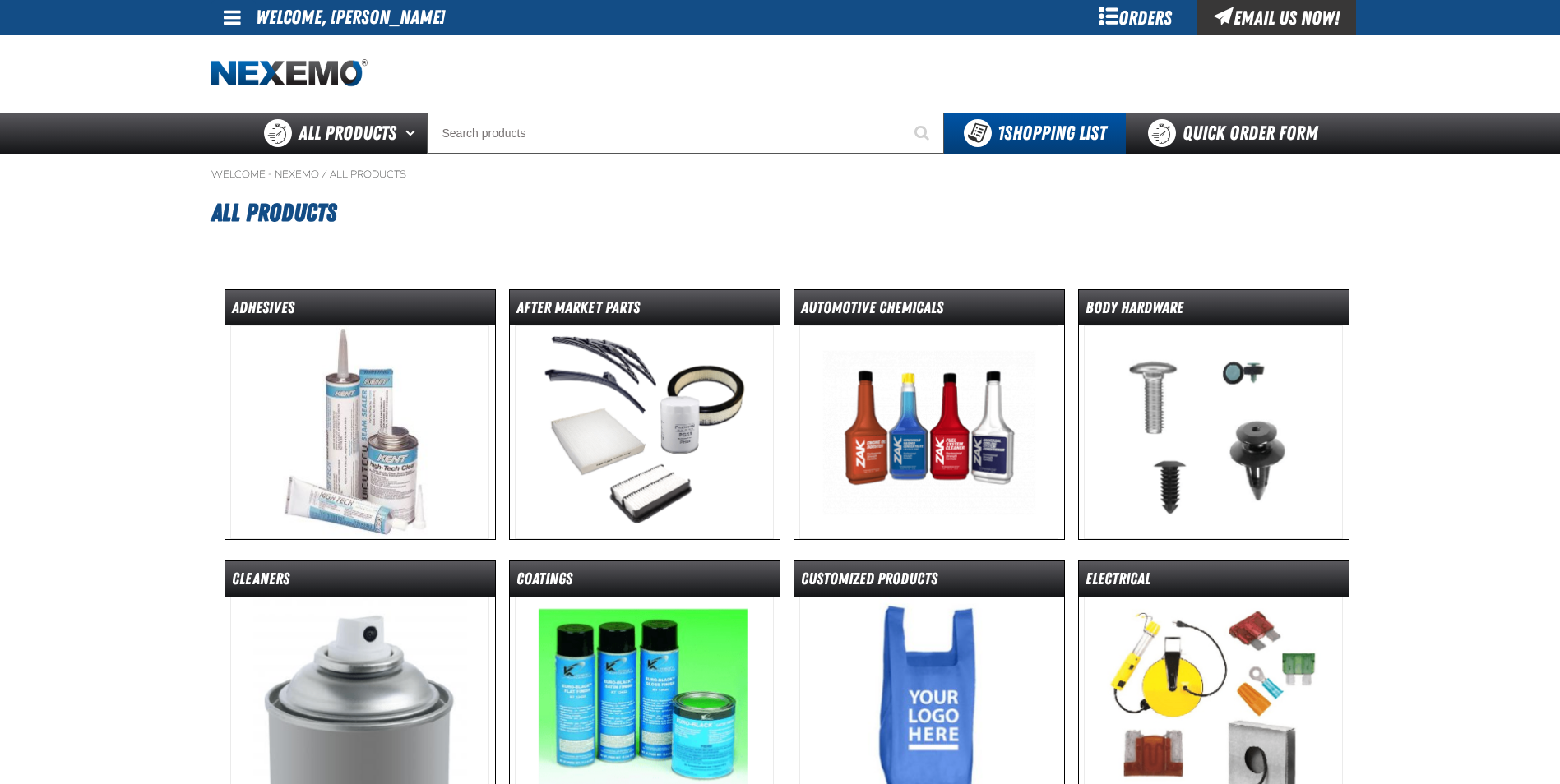
click at [986, 690] on img at bounding box center [929, 704] width 259 height 214
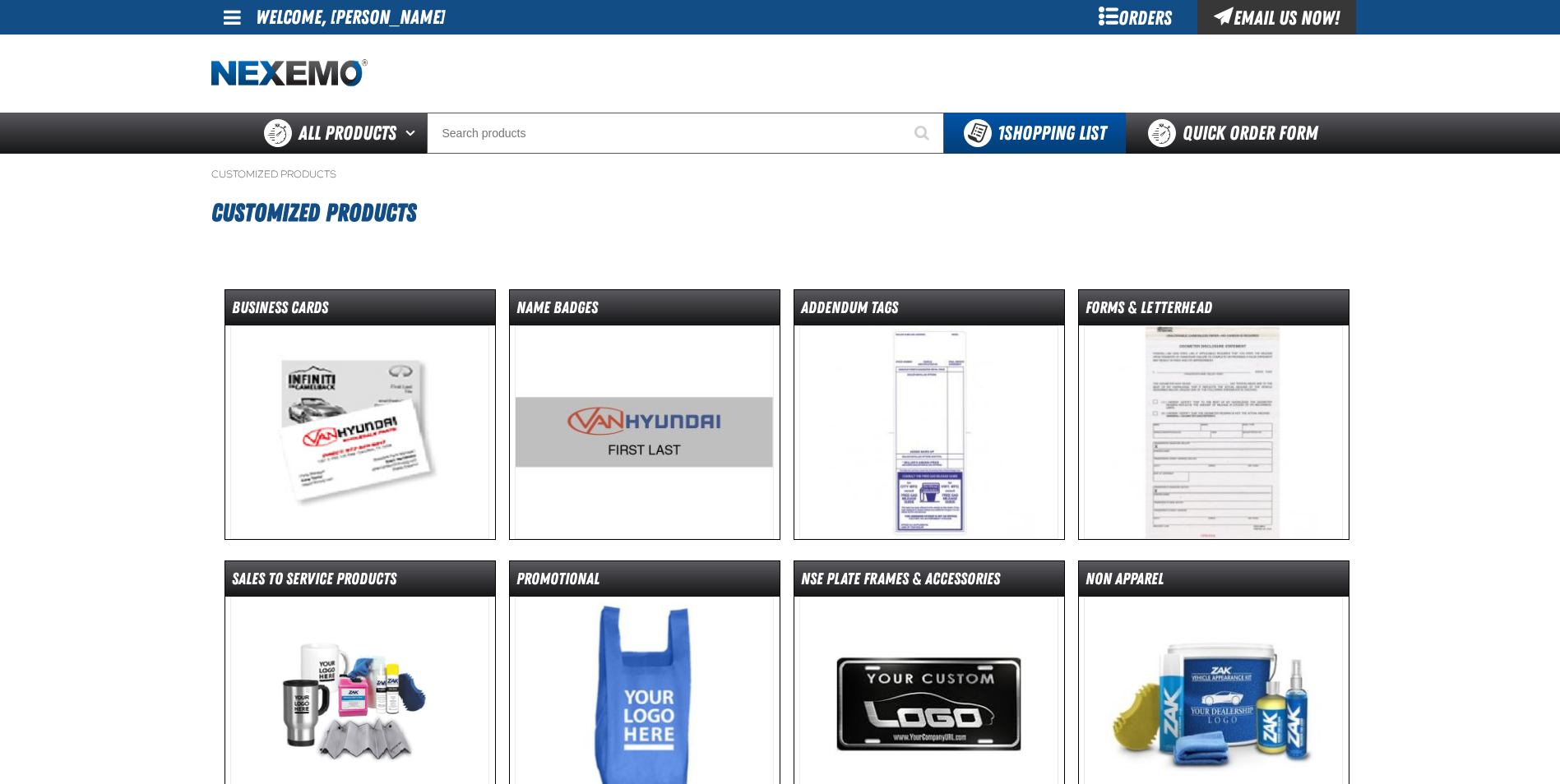
click at [653, 402] on img at bounding box center [645, 432] width 259 height 214
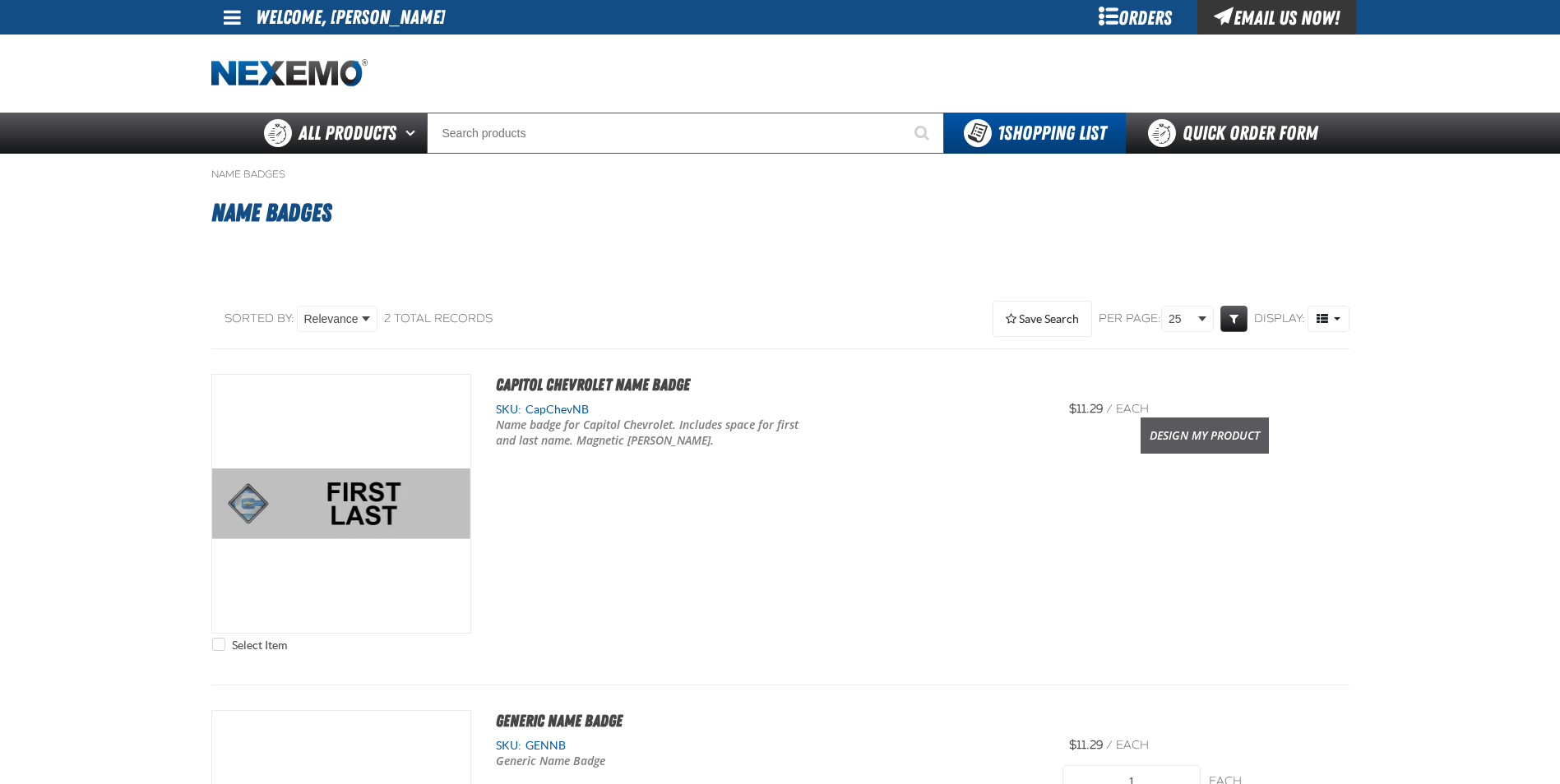
click at [1185, 436] on link "Design My Product" at bounding box center [1205, 436] width 129 height 36
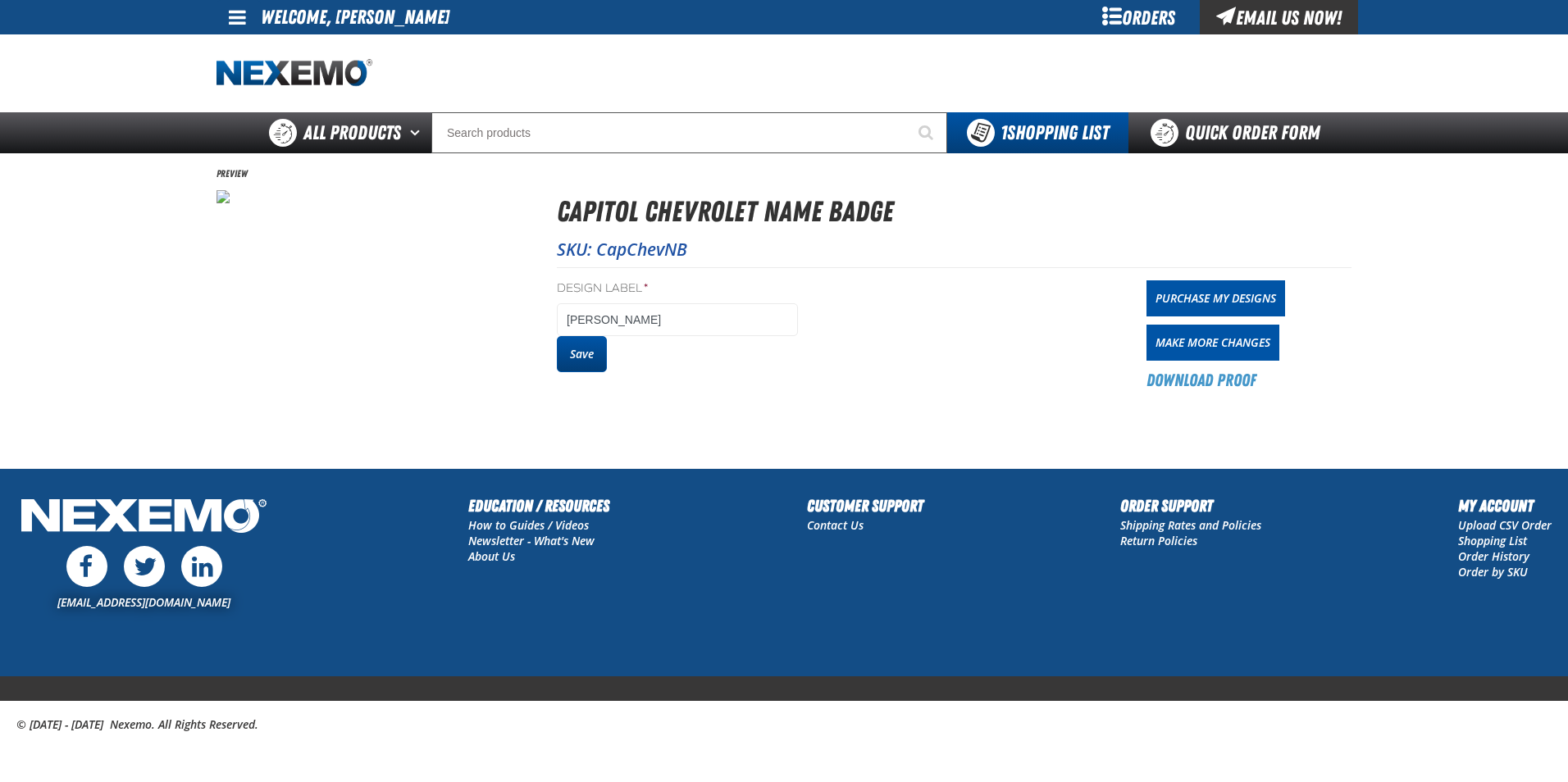
click at [587, 363] on button "Save" at bounding box center [581, 354] width 50 height 36
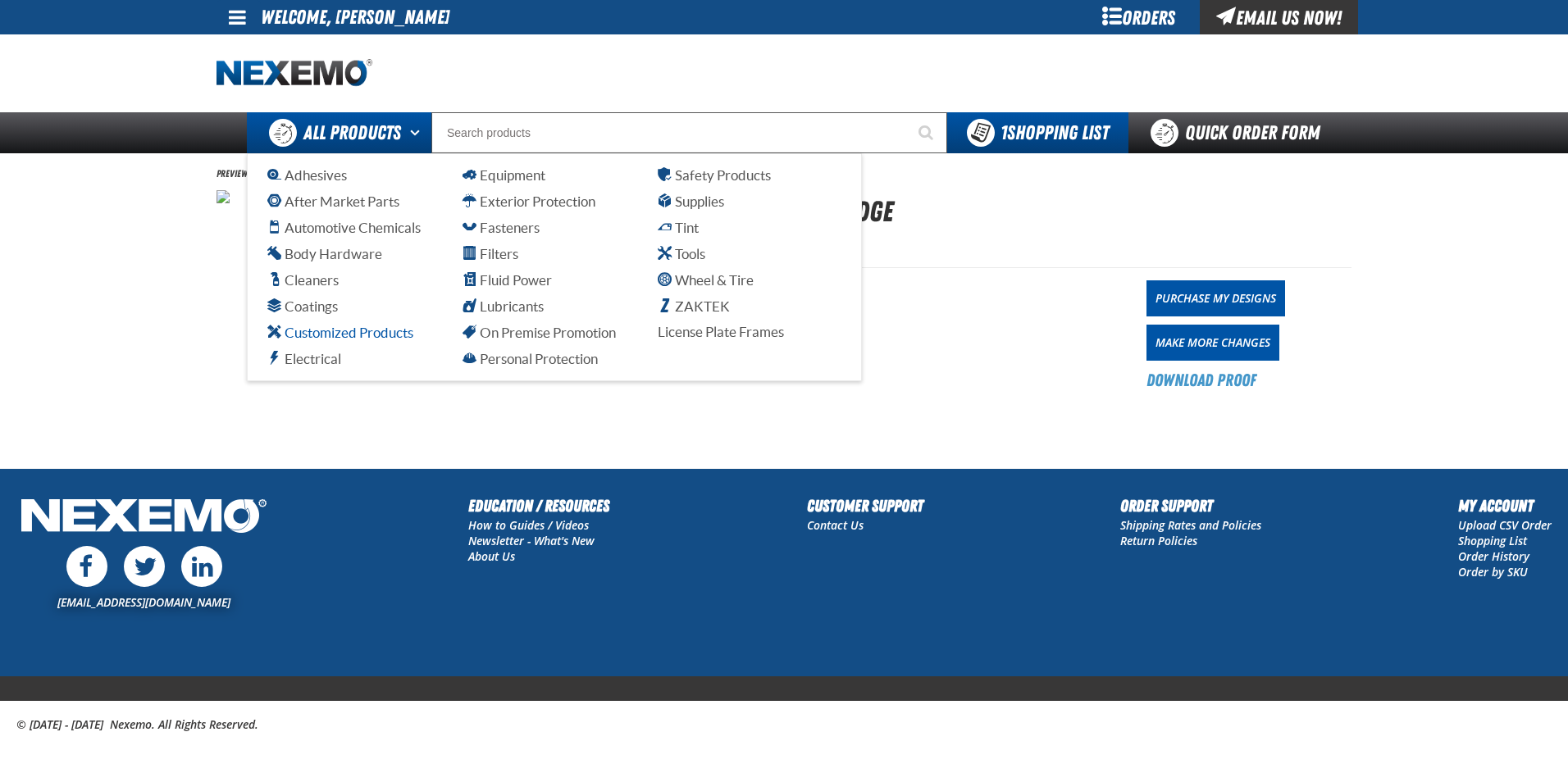
click at [333, 329] on span "Customized Products" at bounding box center [340, 332] width 146 height 15
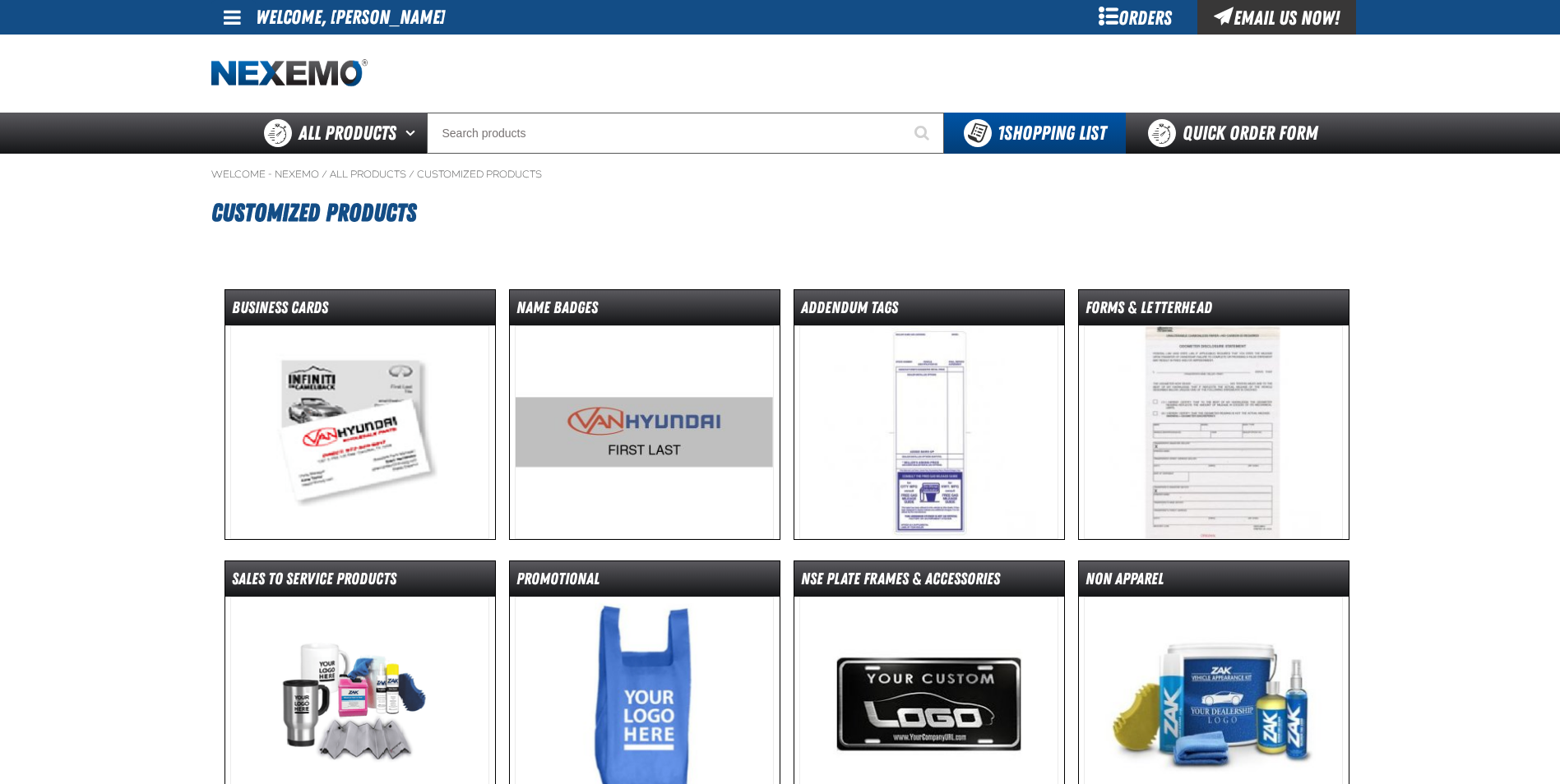
click at [410, 456] on img at bounding box center [360, 432] width 259 height 214
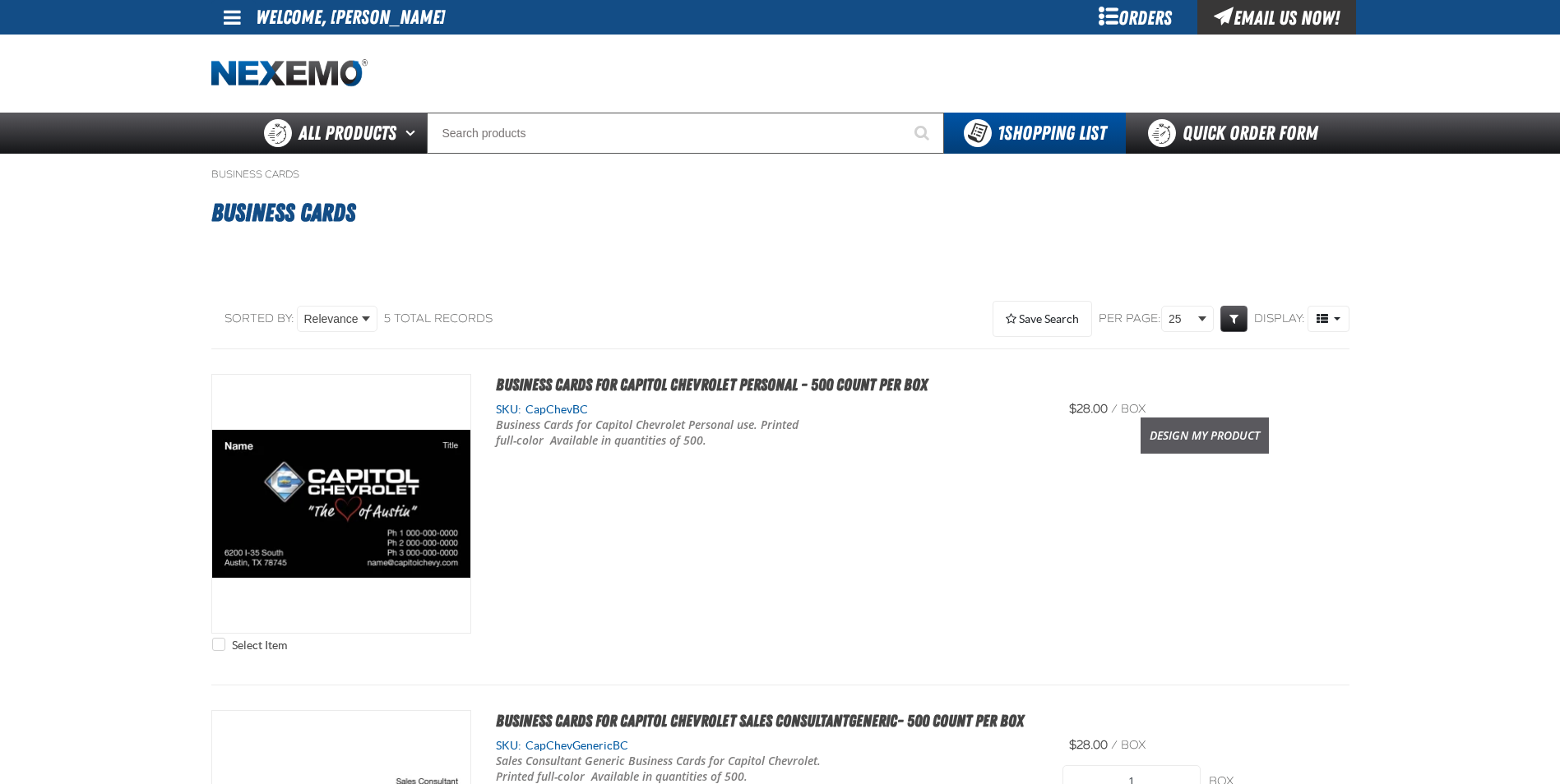
click at [1199, 436] on link "Design My Product" at bounding box center [1205, 436] width 129 height 36
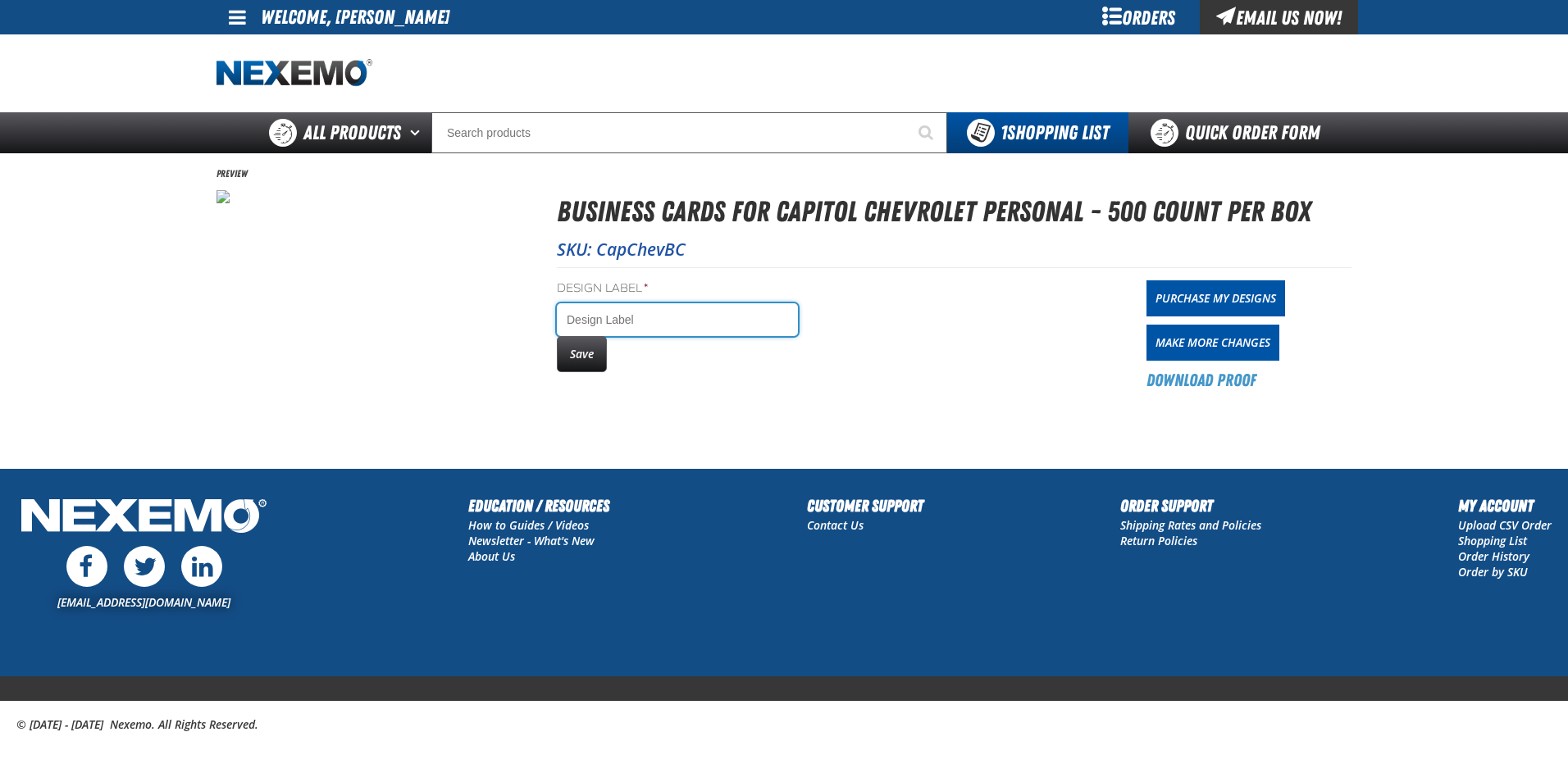
click at [659, 327] on input "Design Label *" at bounding box center [677, 320] width 241 height 33
type input "[PERSON_NAME]"
click at [579, 356] on button "Save" at bounding box center [581, 354] width 50 height 36
click at [1199, 296] on link "Purchase My Designs" at bounding box center [1215, 298] width 138 height 36
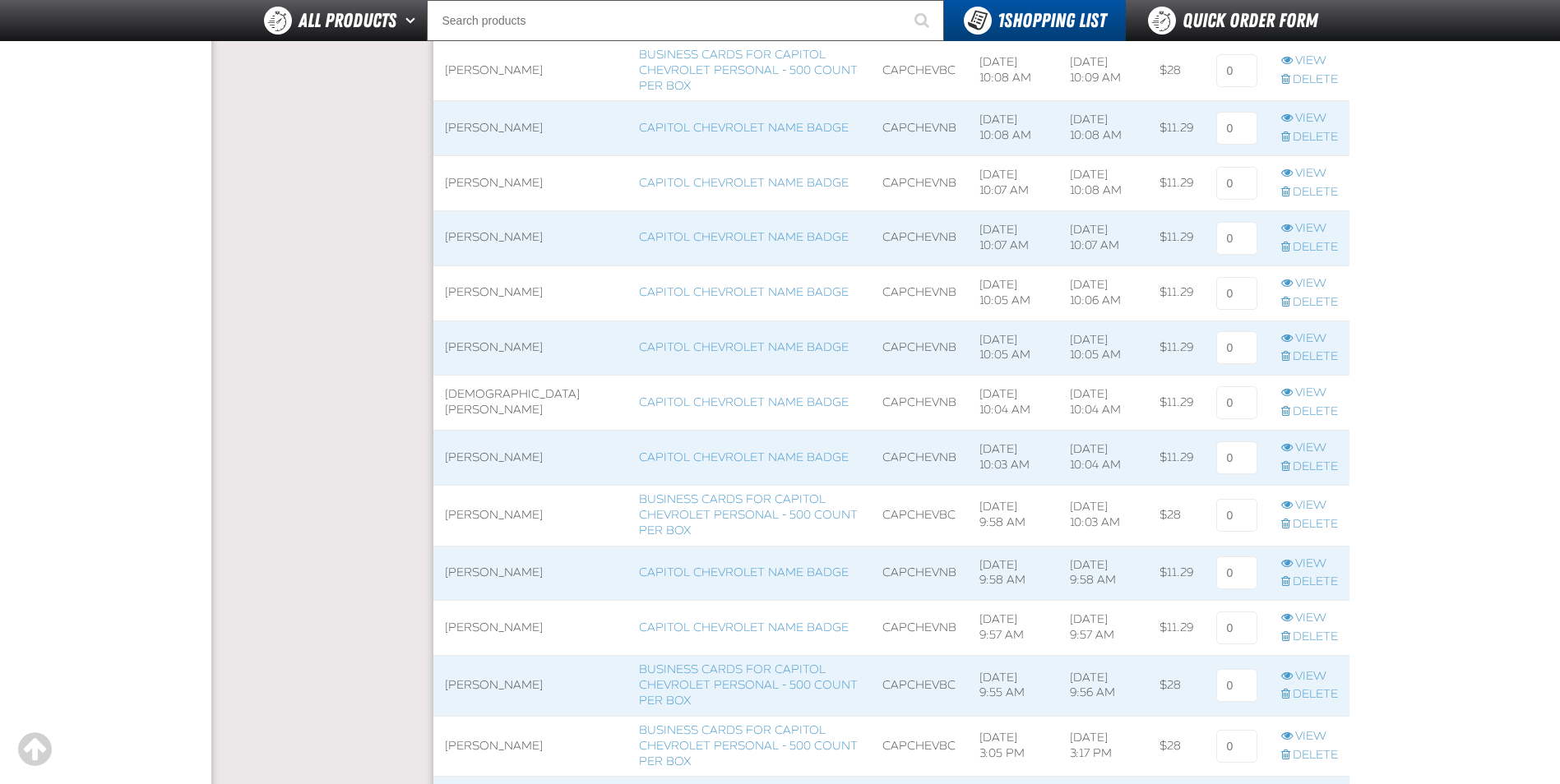
scroll to position [1398, 0]
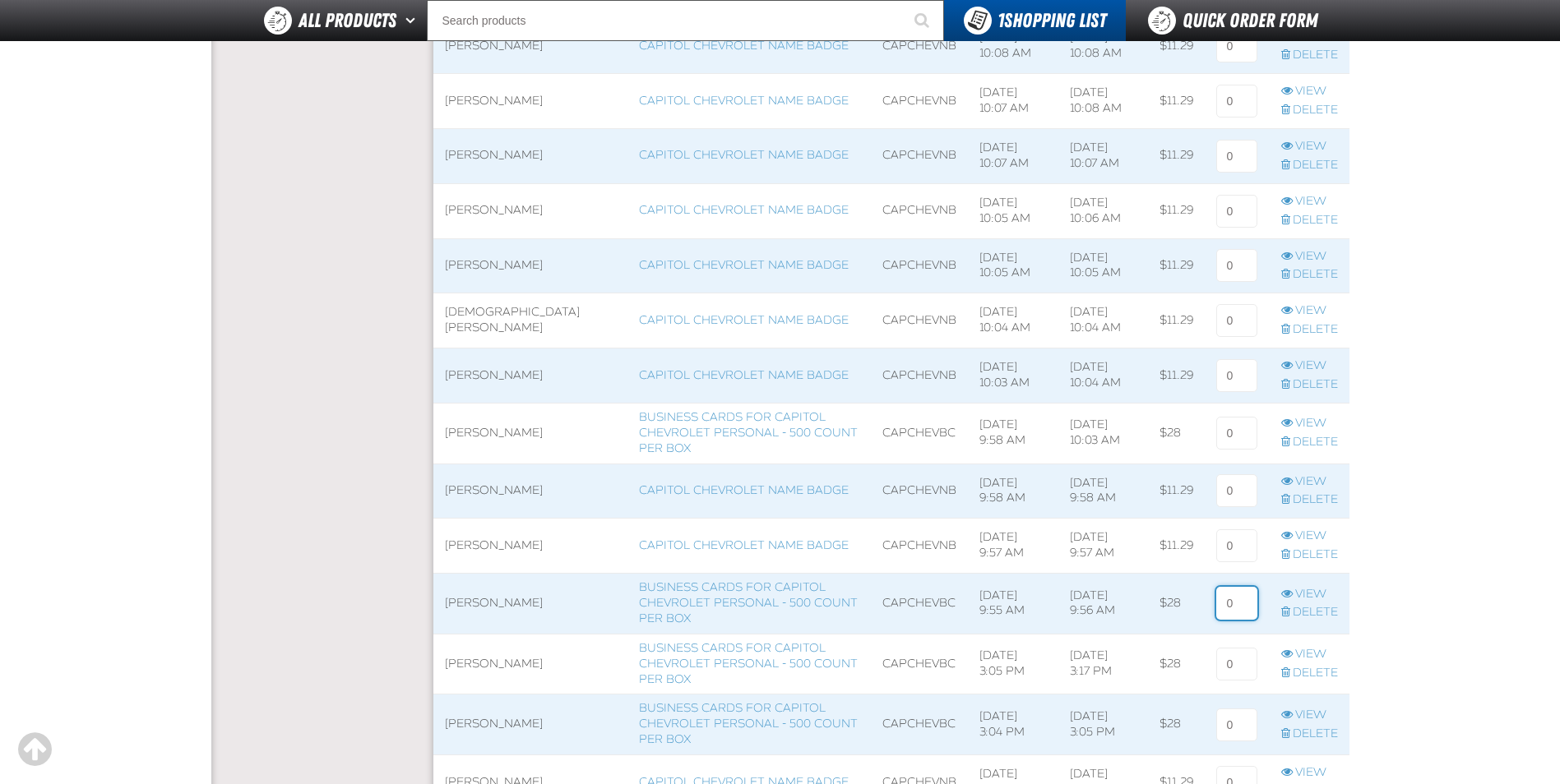
click at [1222, 600] on input at bounding box center [1237, 603] width 41 height 33
type input "1"
click at [1241, 546] on input at bounding box center [1237, 546] width 41 height 33
type input "1"
click at [1239, 480] on input at bounding box center [1237, 491] width 41 height 33
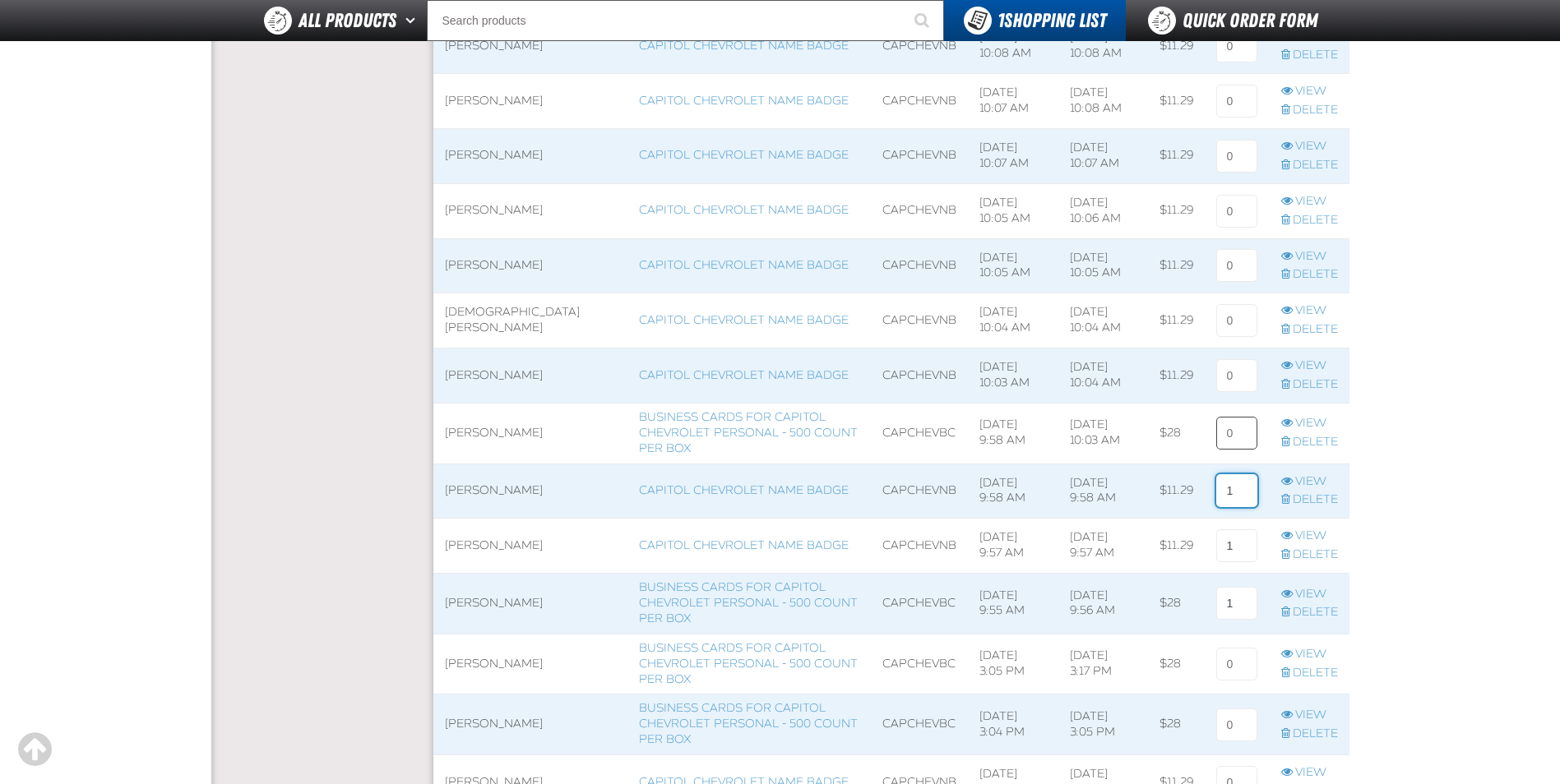
type input "1"
click at [1241, 433] on input at bounding box center [1237, 433] width 41 height 33
type input "1"
click at [1237, 376] on input at bounding box center [1237, 376] width 41 height 33
type input "1"
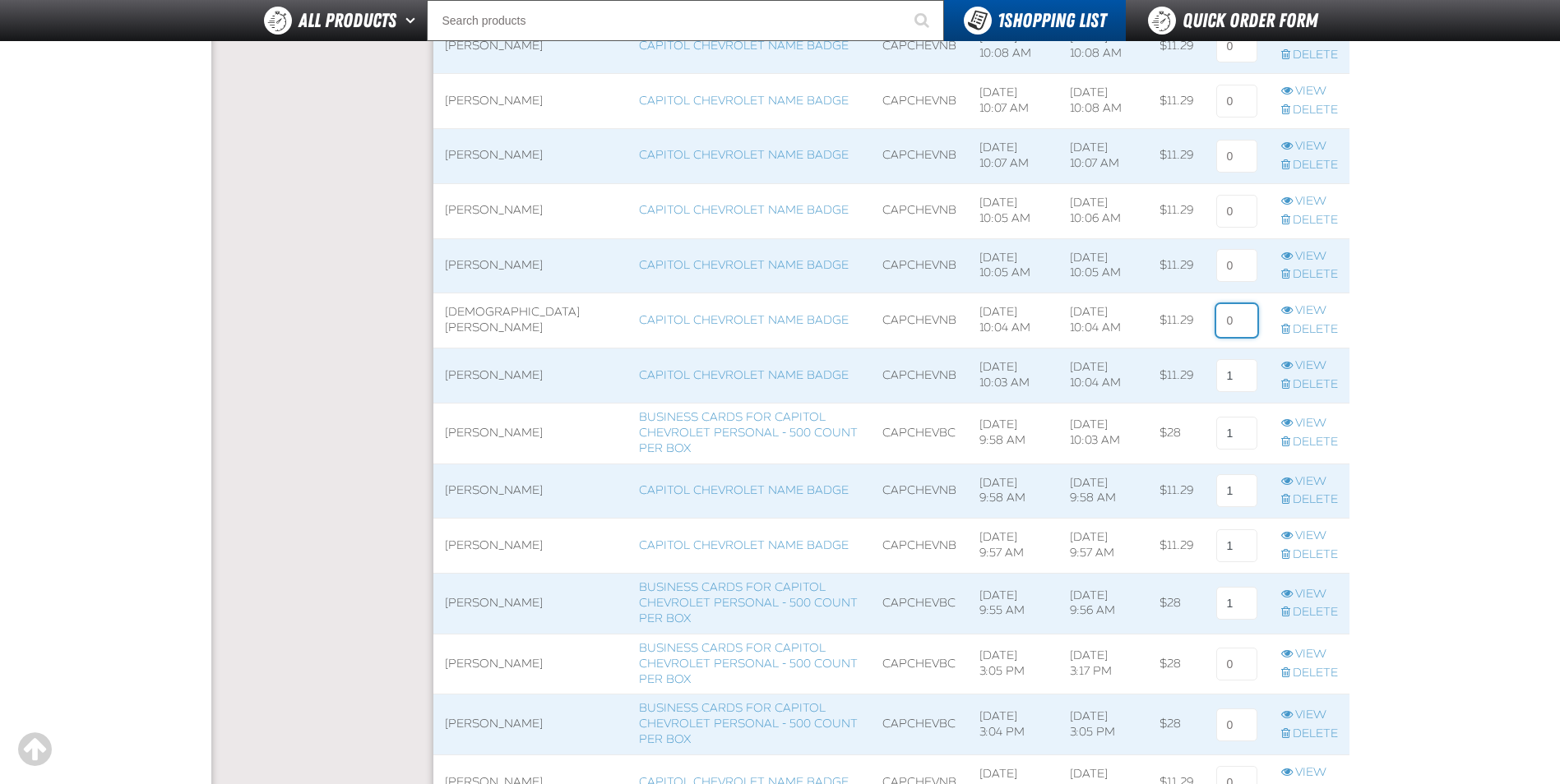
click at [1233, 323] on input at bounding box center [1237, 321] width 41 height 33
type input "1"
click at [1236, 276] on input at bounding box center [1237, 266] width 41 height 33
type input "1"
click at [1240, 217] on input at bounding box center [1237, 211] width 41 height 33
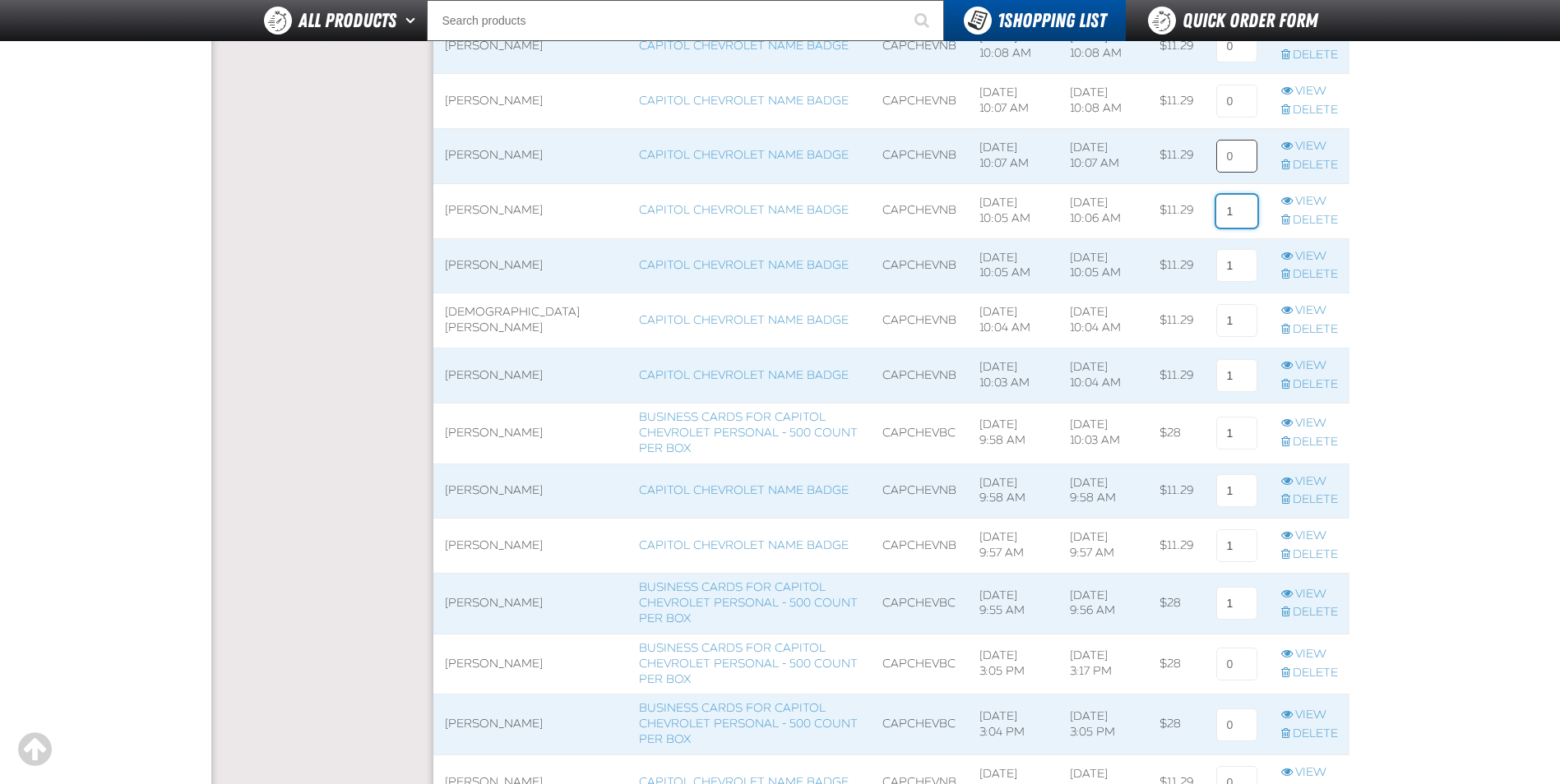
type input "1"
click at [1244, 162] on input at bounding box center [1237, 156] width 41 height 33
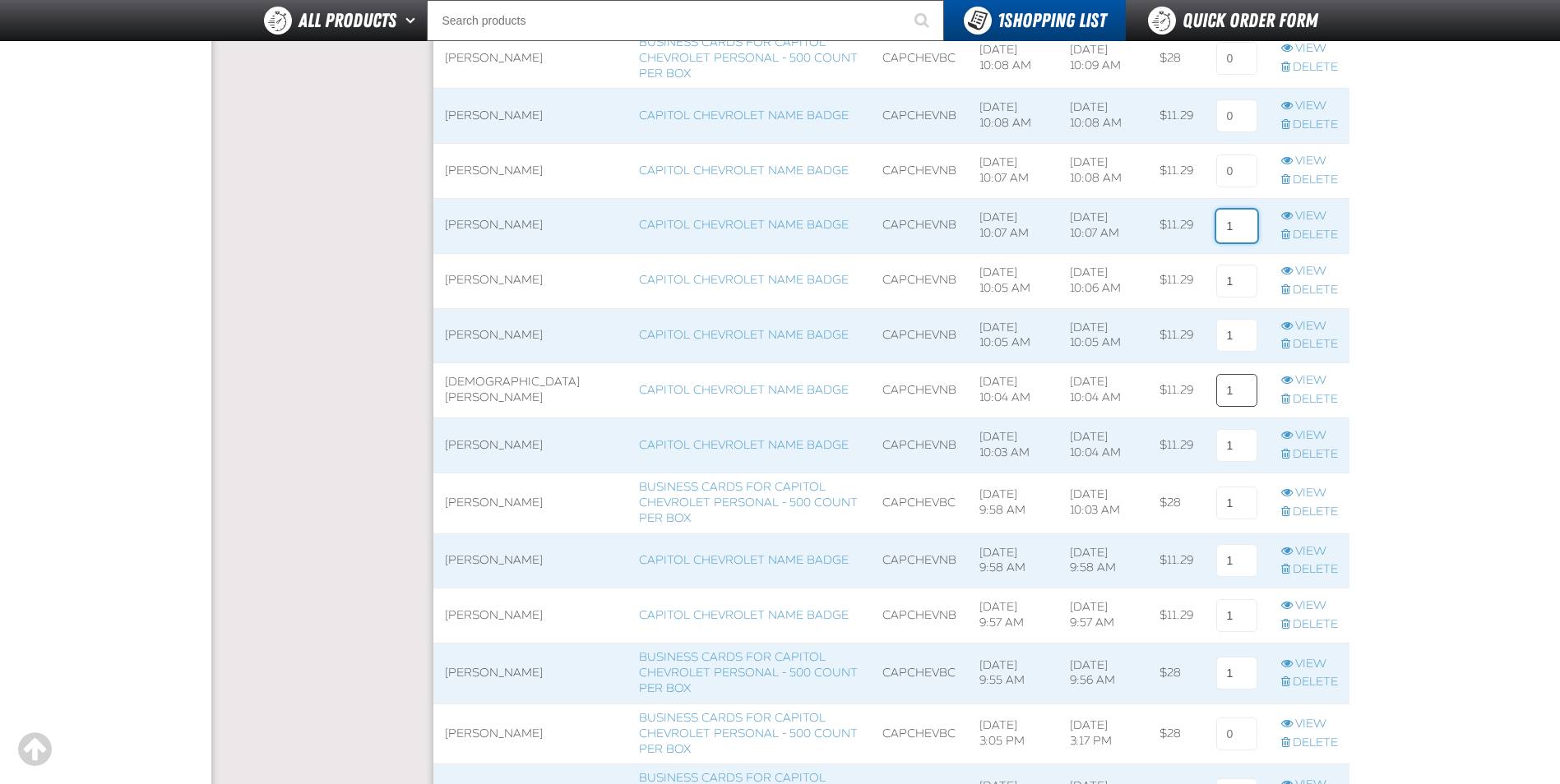
scroll to position [1233, 0]
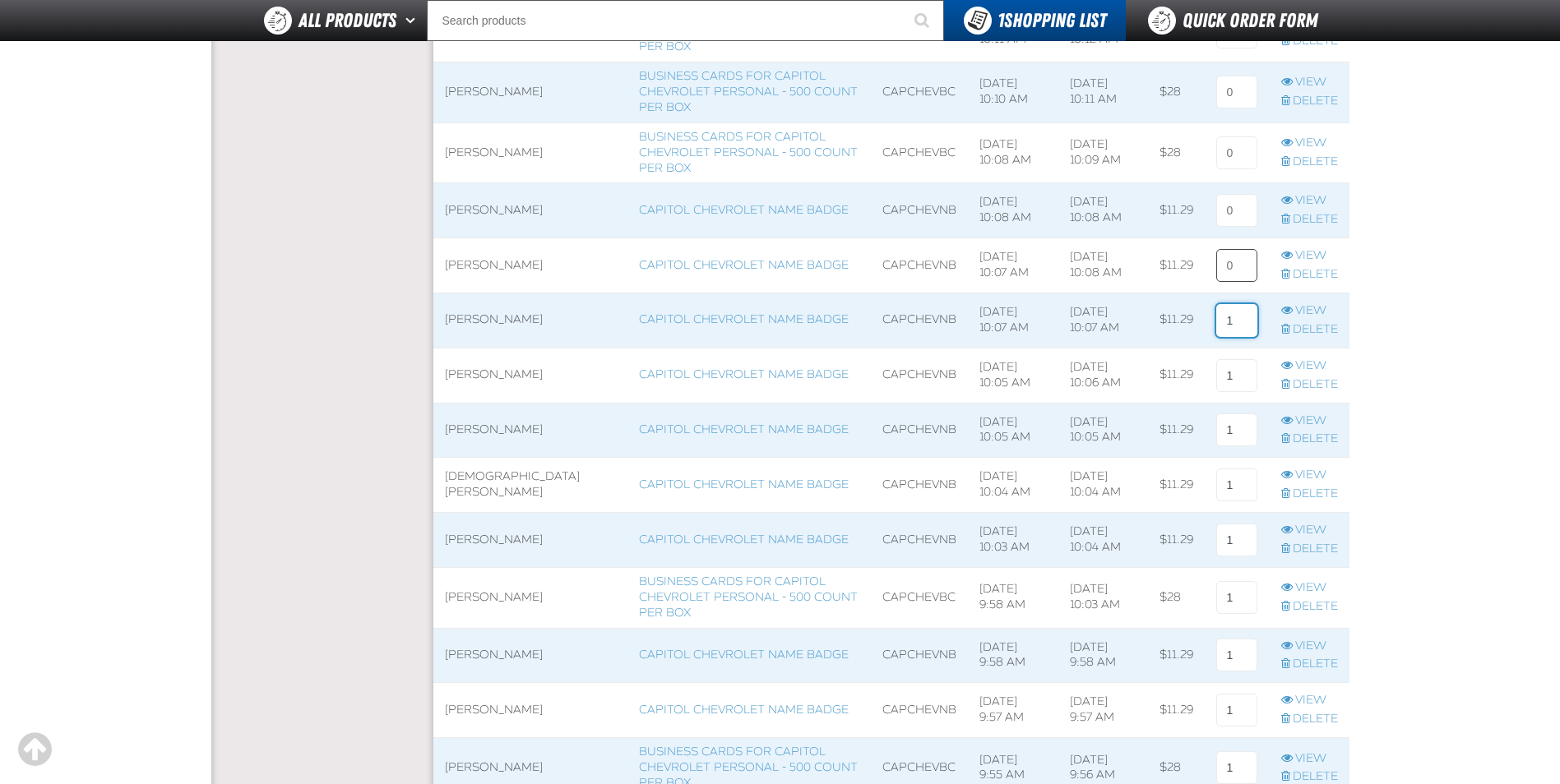
type input "1"
click at [1239, 272] on input at bounding box center [1237, 266] width 41 height 33
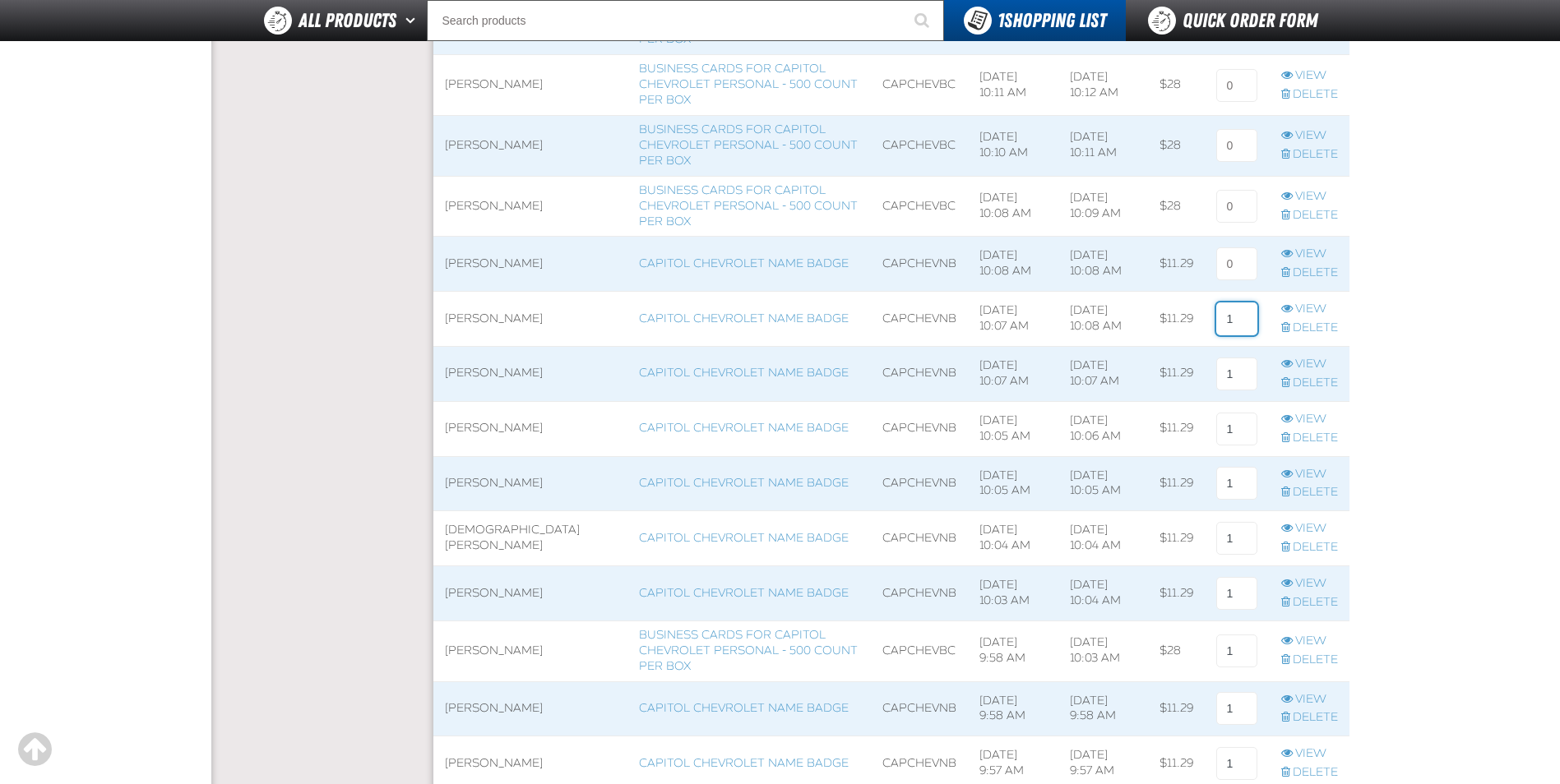
scroll to position [1151, 0]
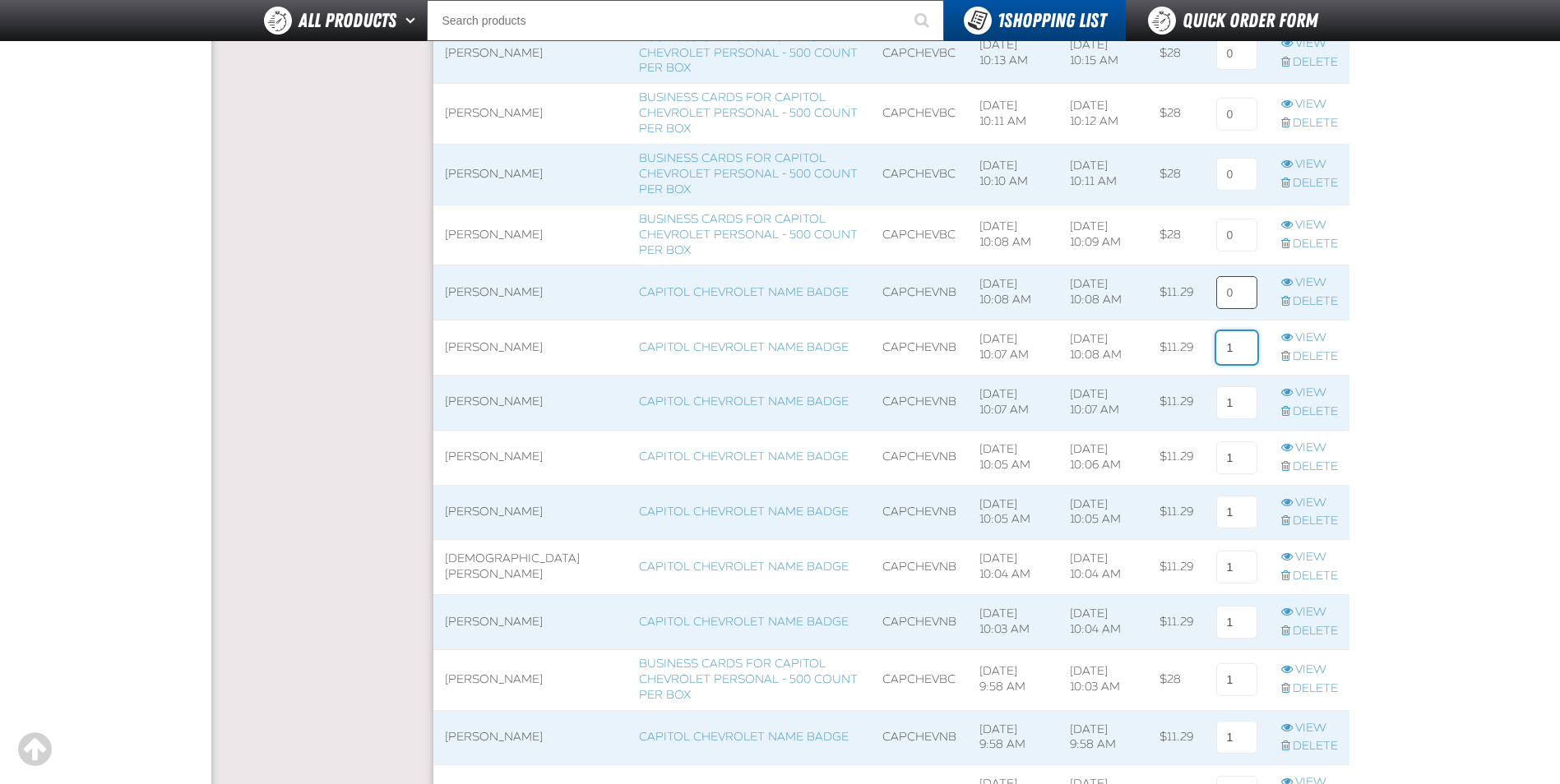
type input "1"
click at [1239, 293] on input at bounding box center [1237, 293] width 41 height 33
type input "1"
click at [1239, 234] on input at bounding box center [1237, 235] width 41 height 33
type input "1"
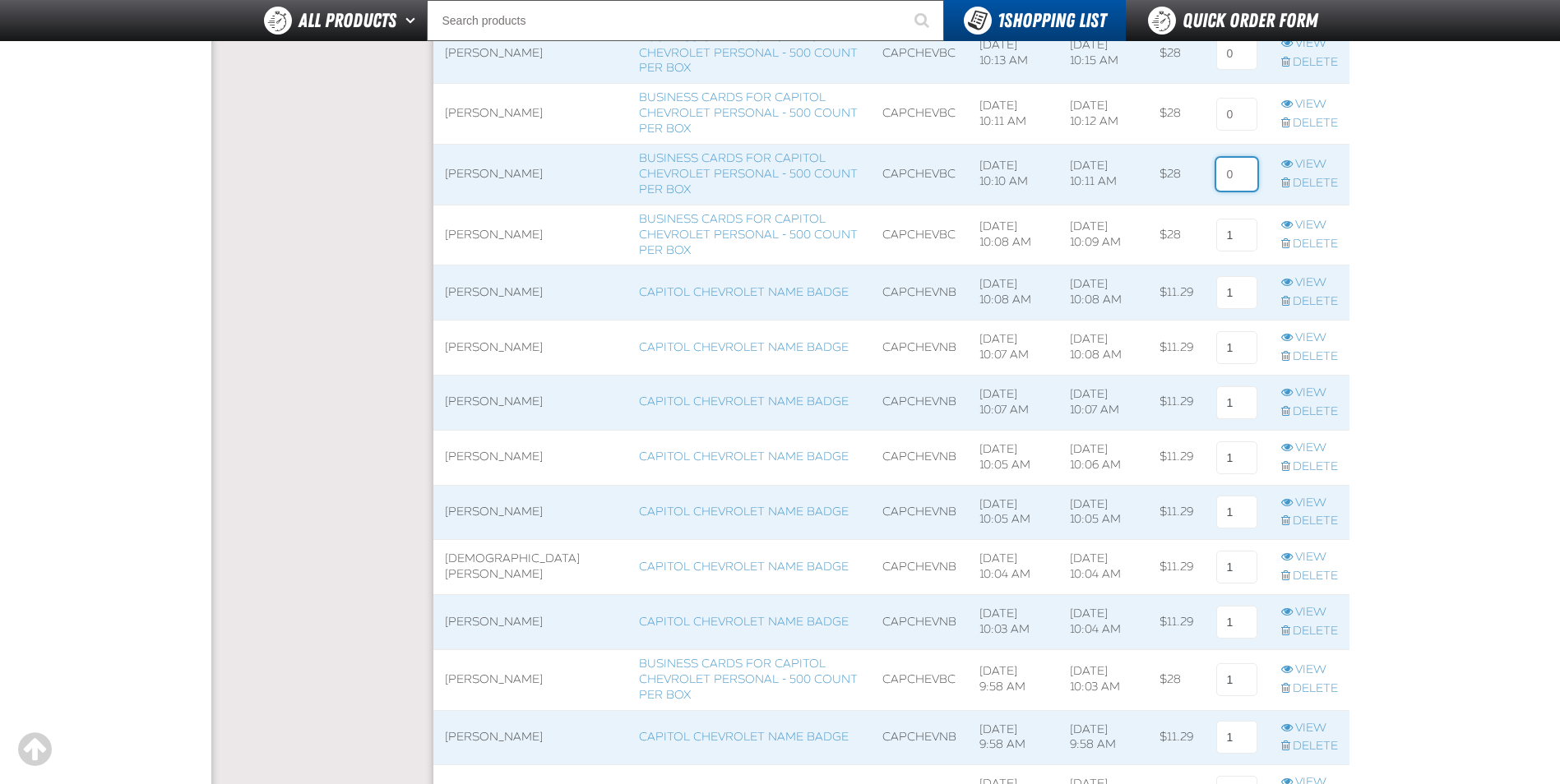
click at [1239, 183] on input at bounding box center [1237, 174] width 41 height 33
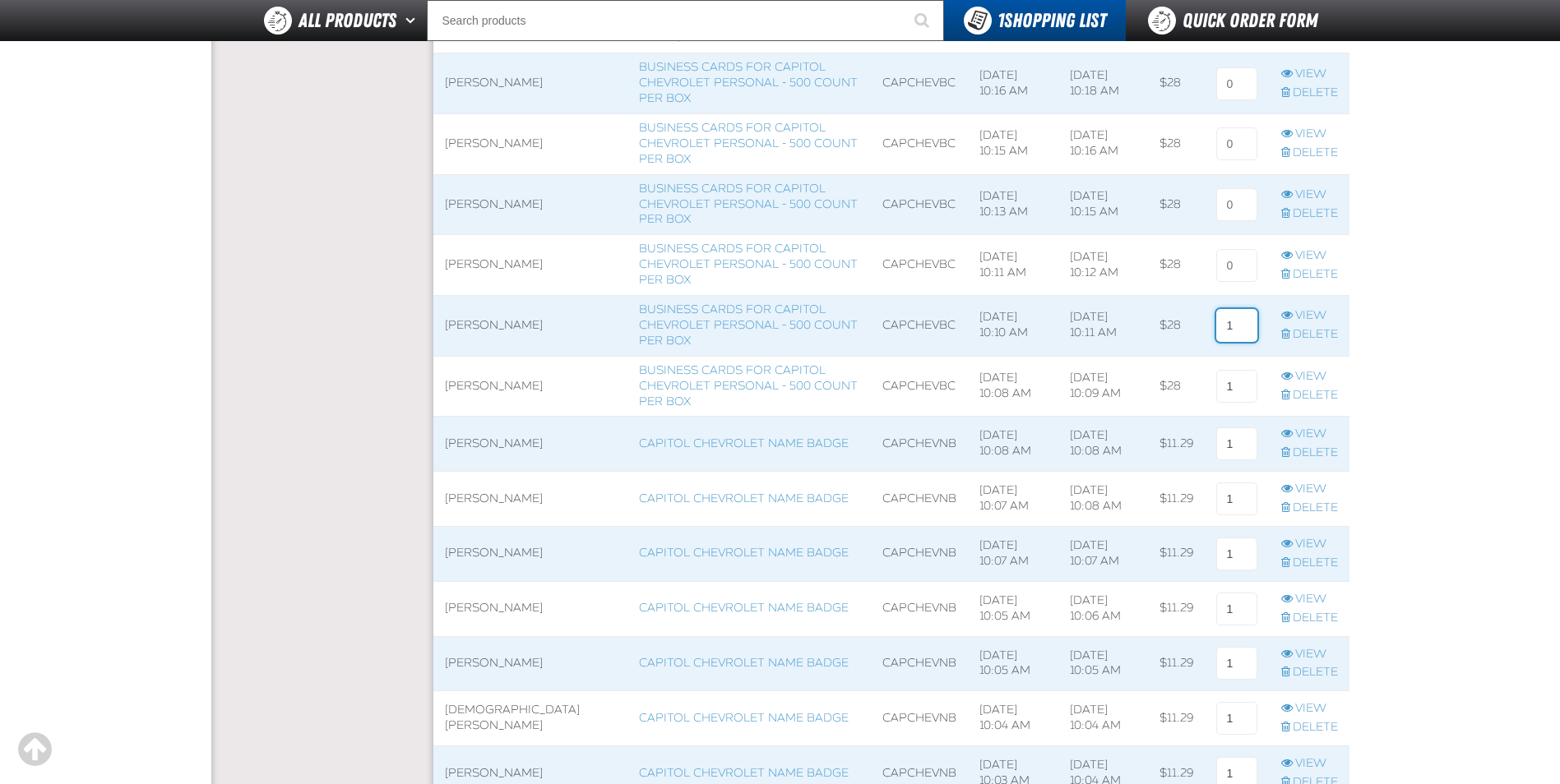
scroll to position [986, 0]
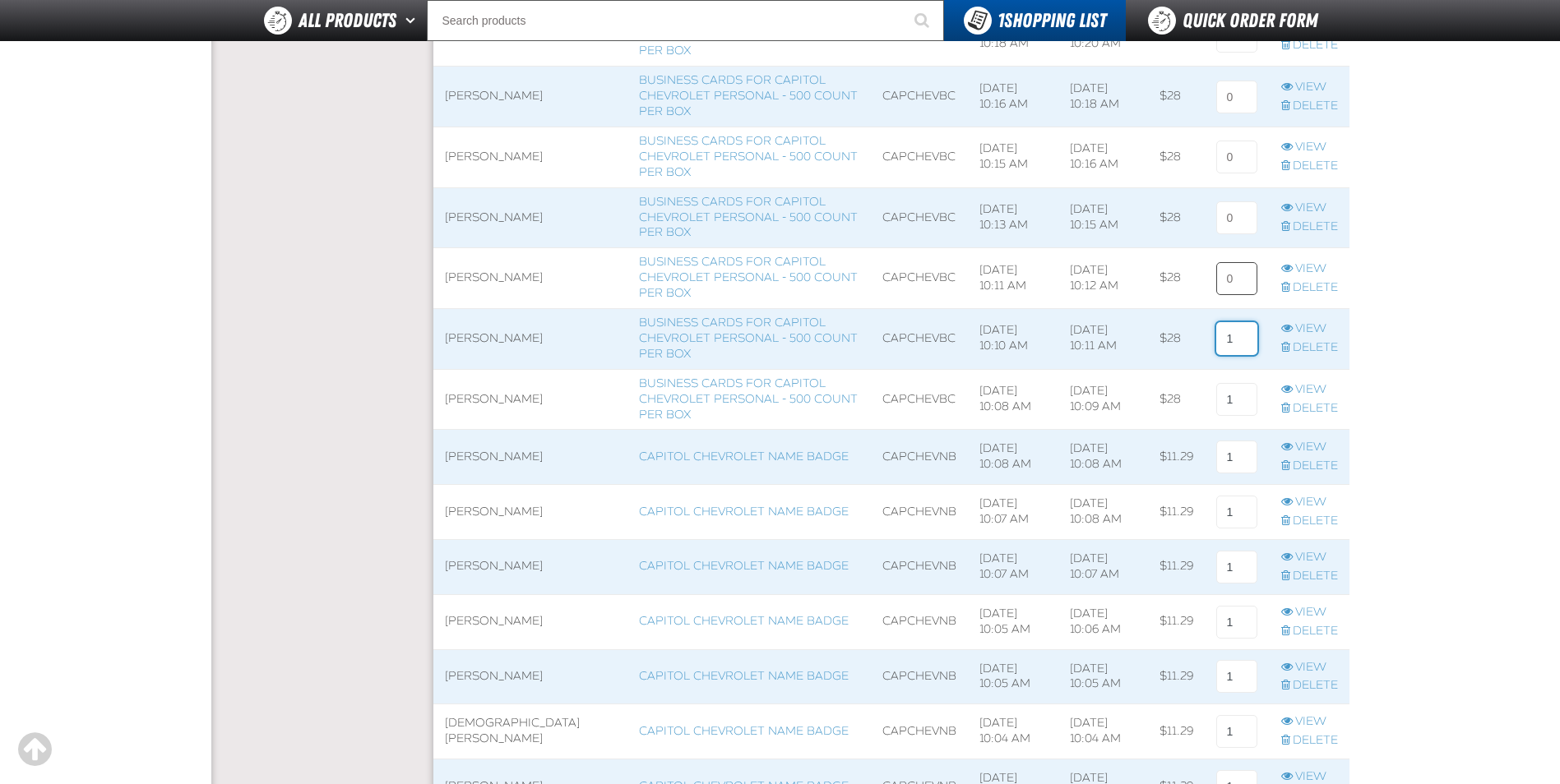
type input "1"
click at [1239, 282] on input at bounding box center [1237, 278] width 41 height 33
type input "1"
click at [1234, 217] on input at bounding box center [1237, 217] width 41 height 33
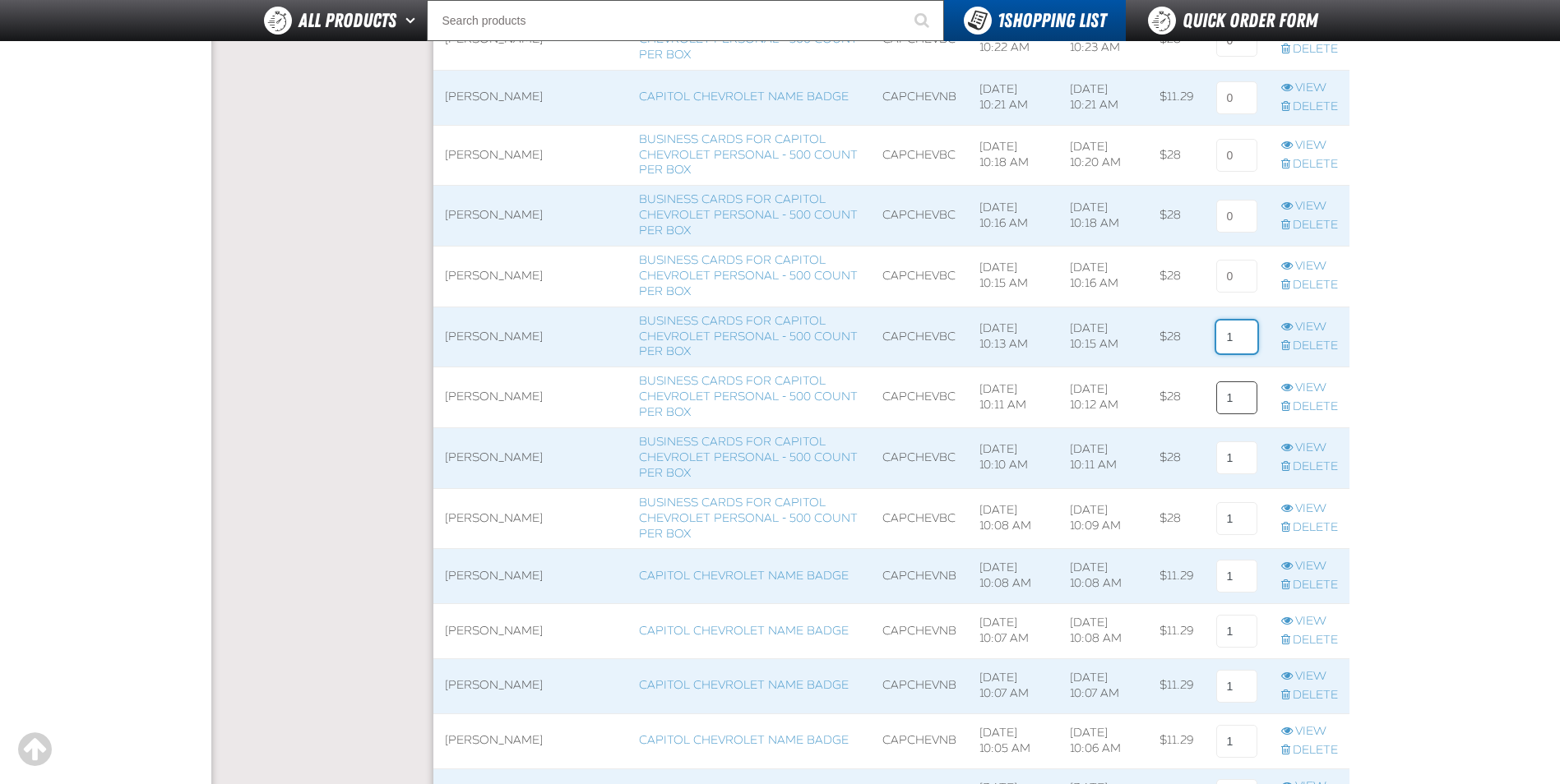
scroll to position [822, 0]
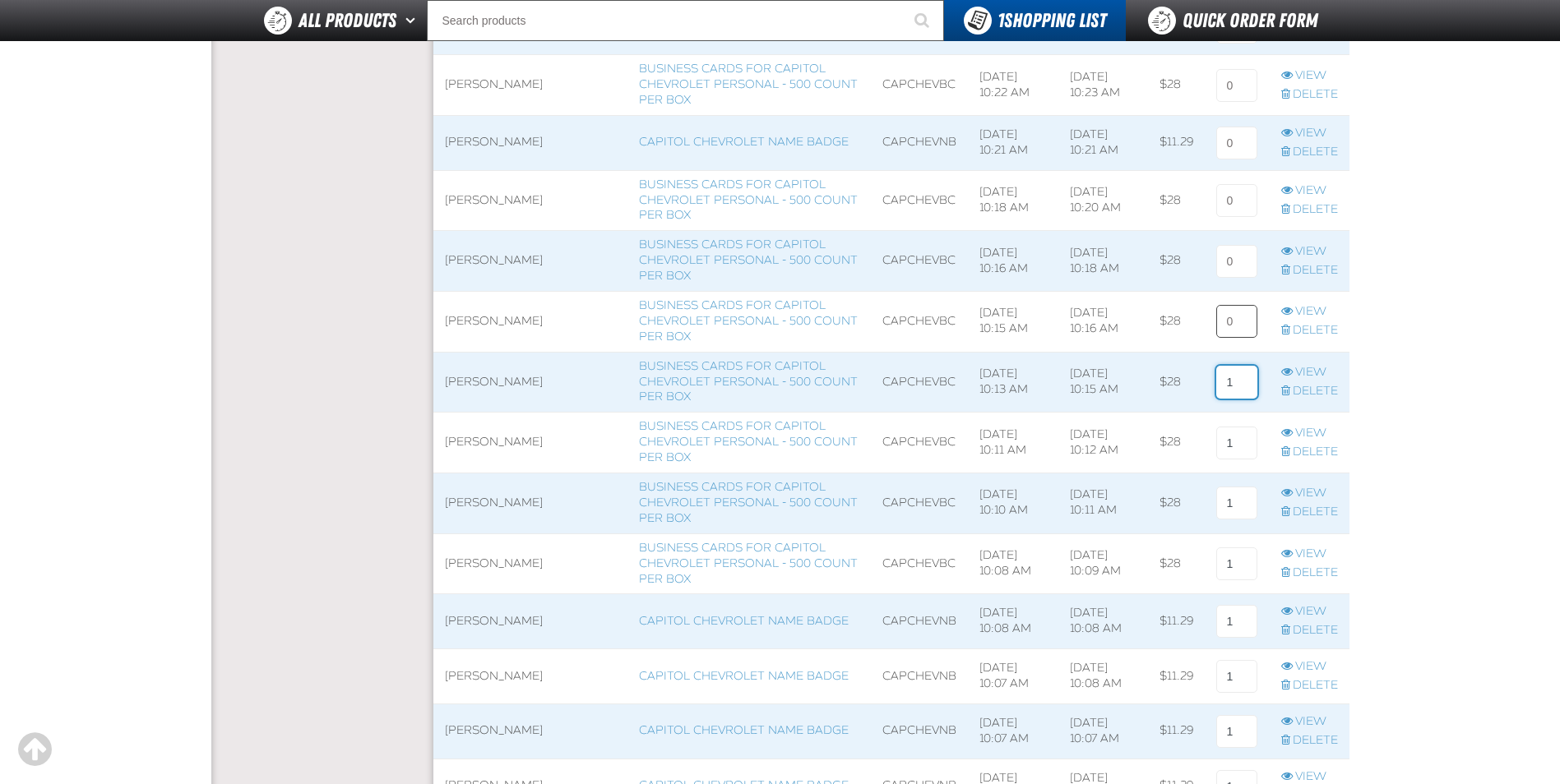
type input "1"
click at [1239, 321] on input at bounding box center [1237, 321] width 41 height 33
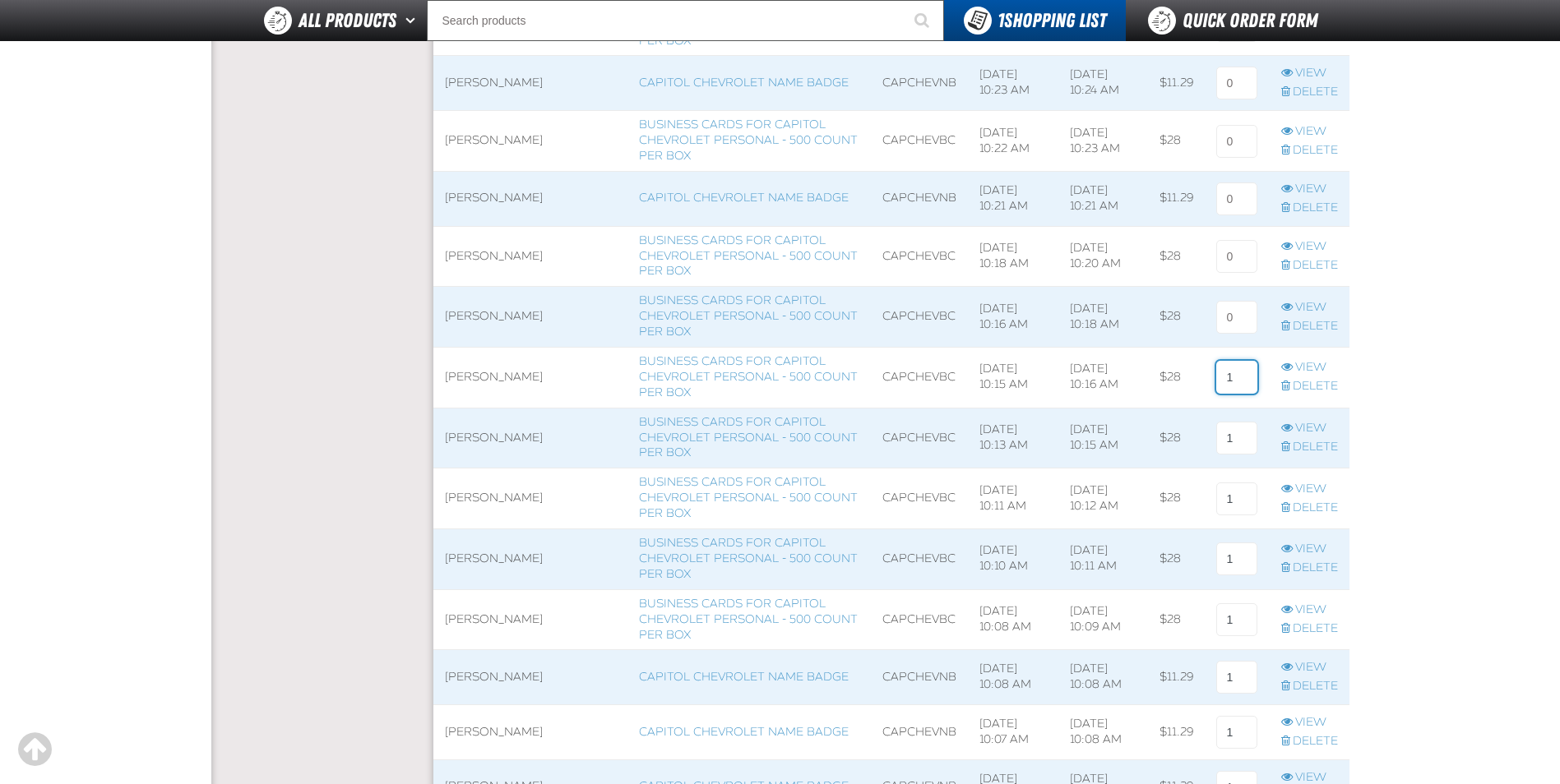
scroll to position [740, 0]
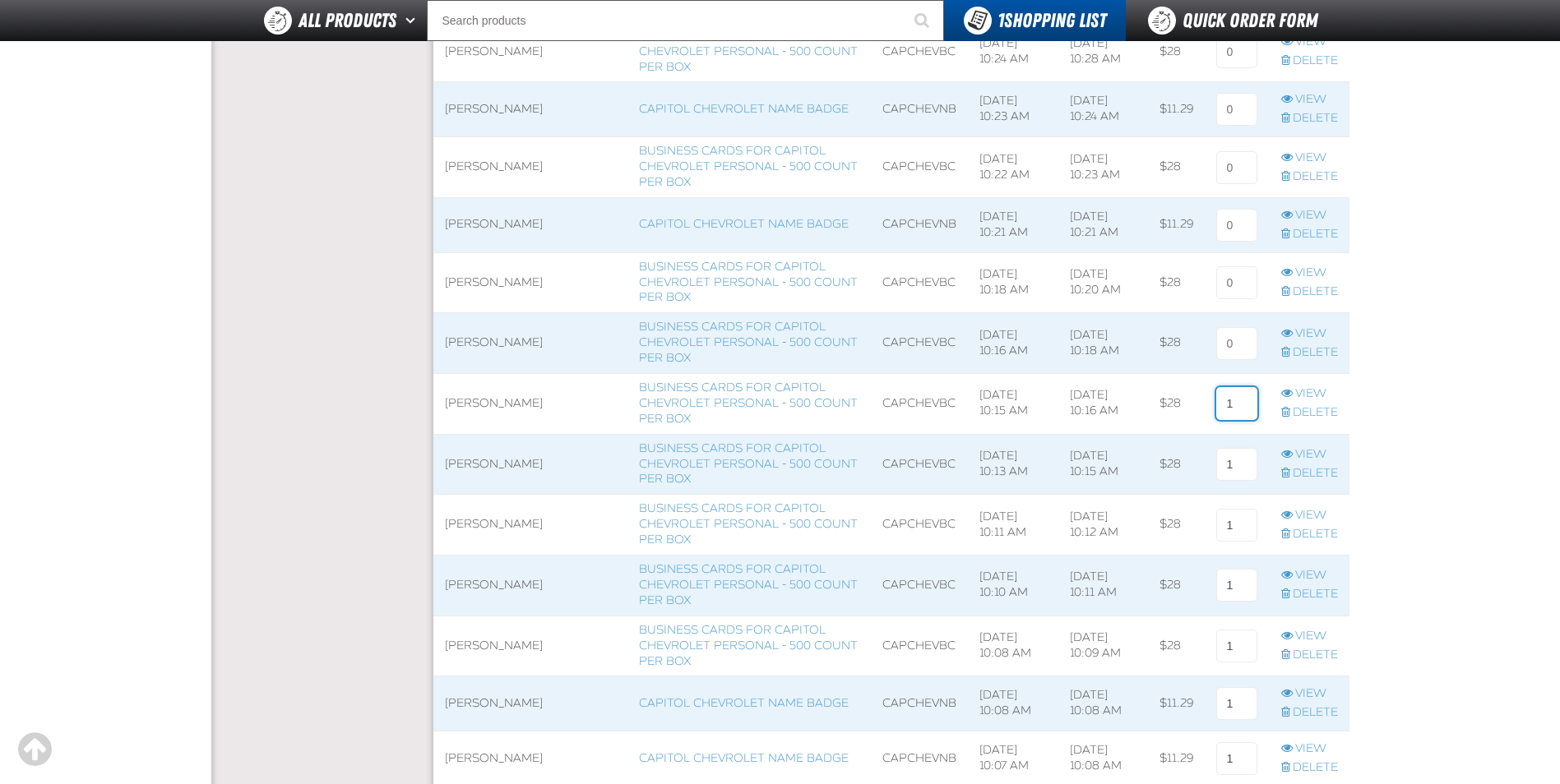
type input "1"
click at [1235, 334] on input at bounding box center [1237, 343] width 41 height 33
type input "1"
click at [1249, 280] on input at bounding box center [1237, 282] width 41 height 33
type input "1"
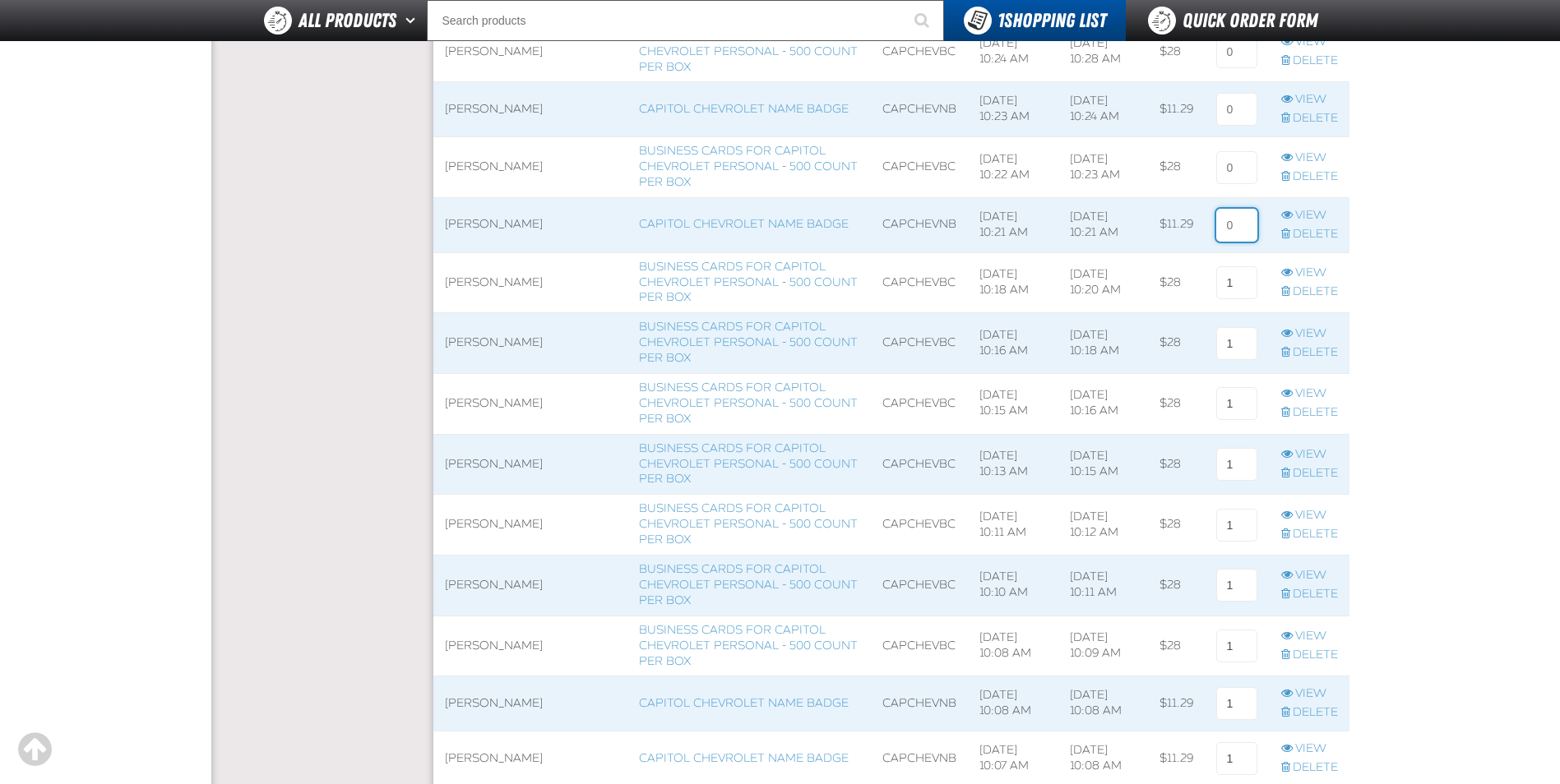
click at [1246, 232] on input at bounding box center [1237, 225] width 41 height 33
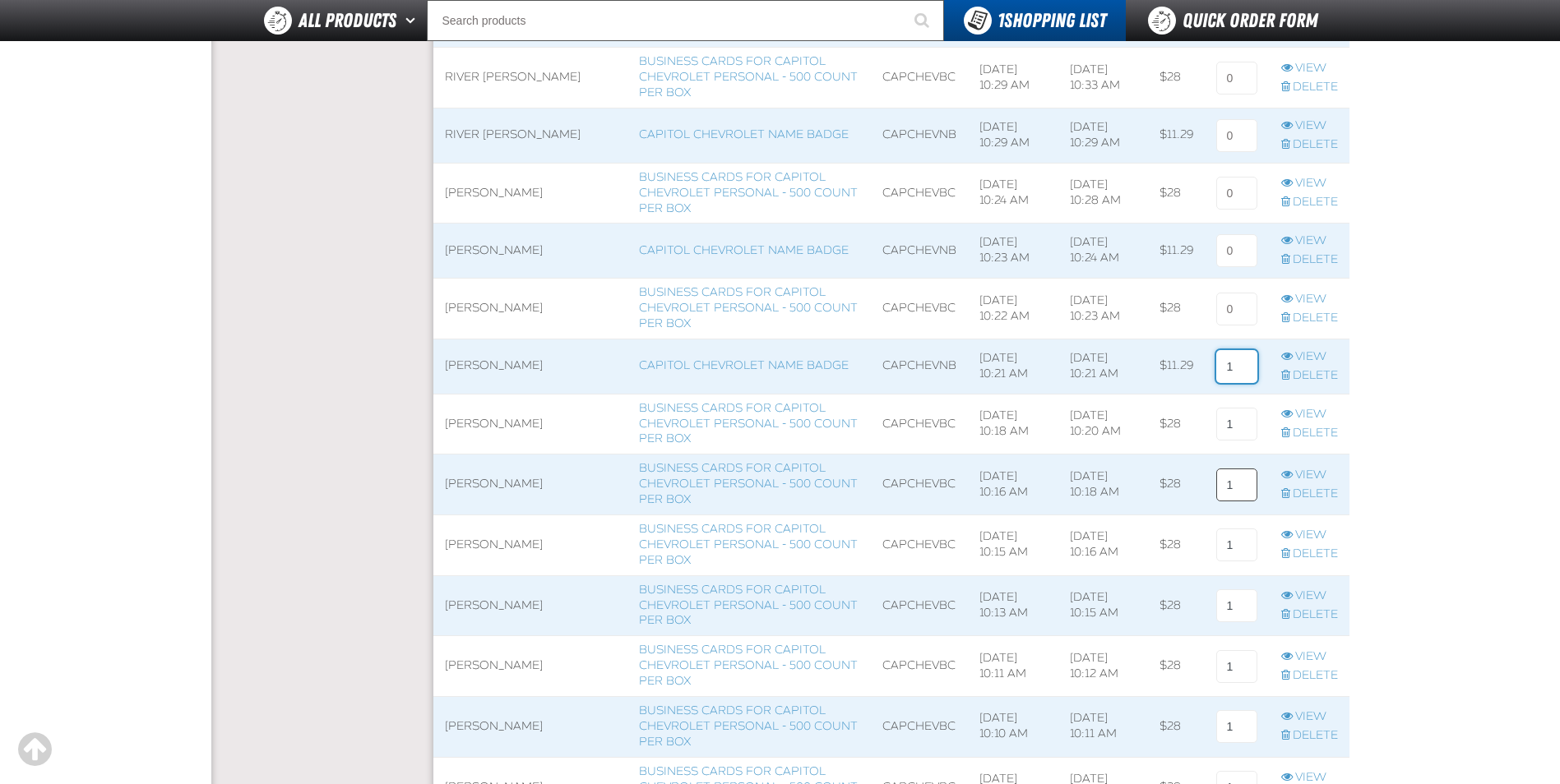
scroll to position [575, 0]
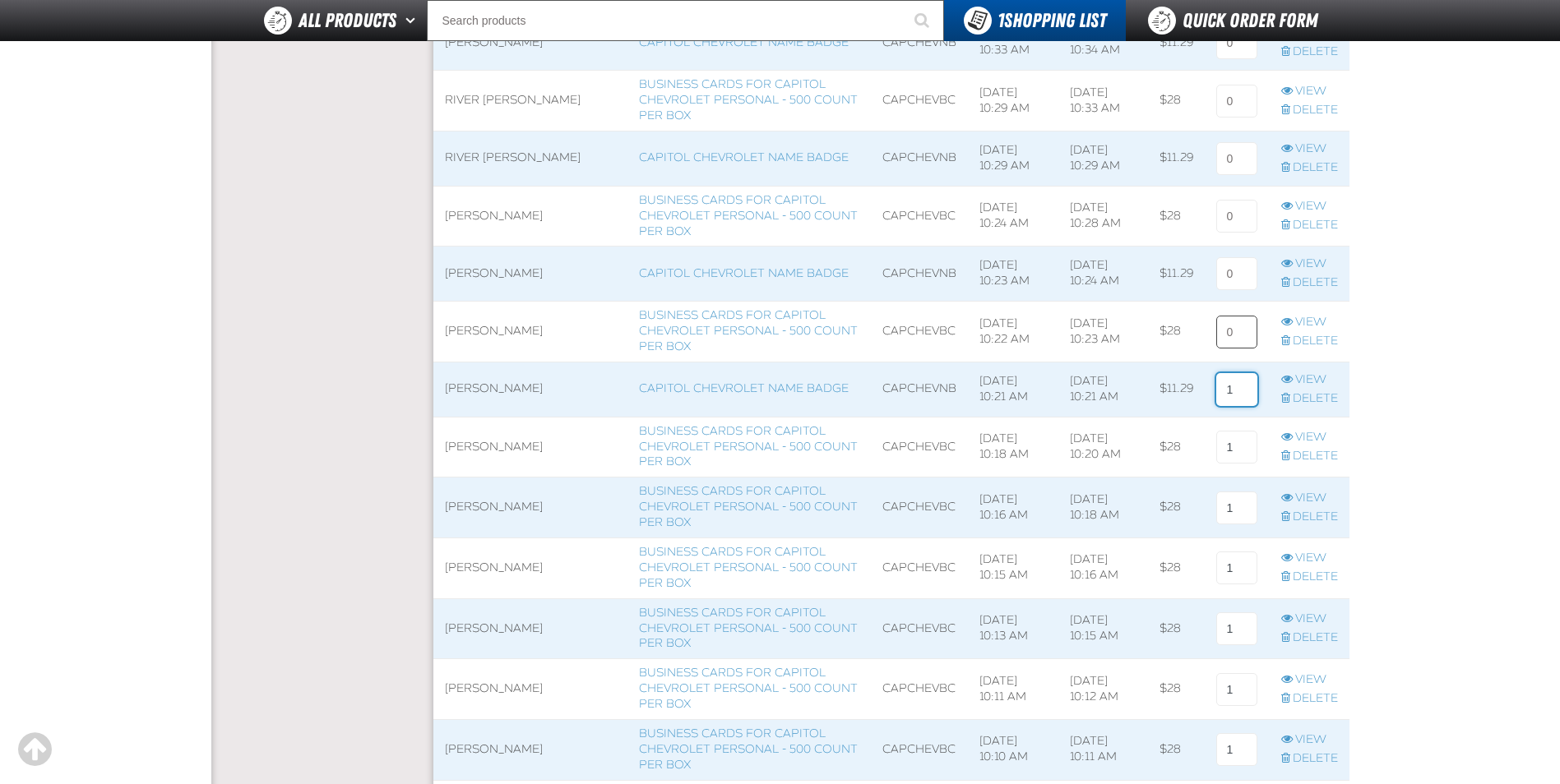
type input "1"
click at [1232, 343] on input at bounding box center [1237, 332] width 41 height 33
type input "1"
click at [1240, 282] on input at bounding box center [1237, 273] width 41 height 33
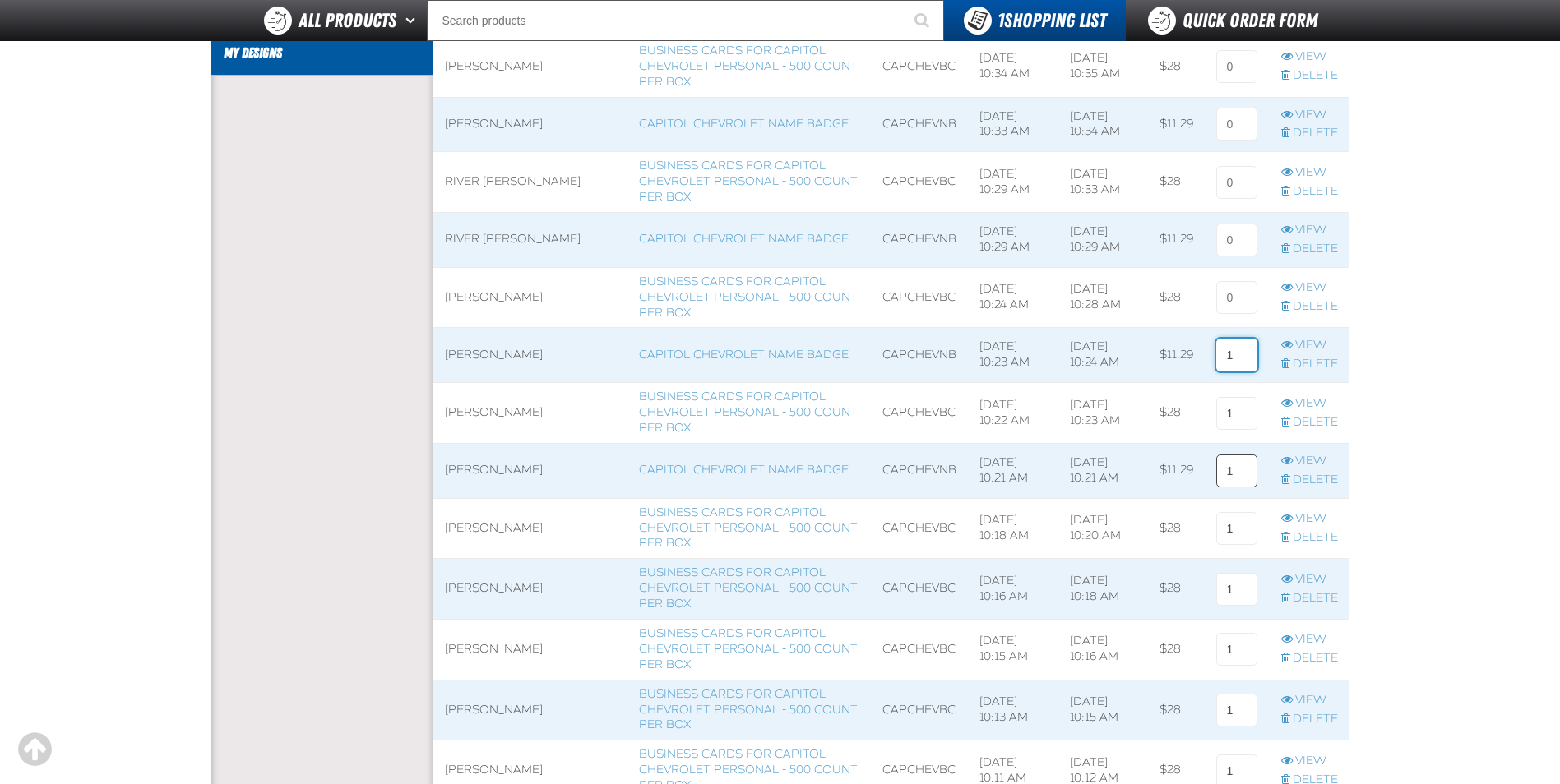
scroll to position [493, 0]
type input "1"
click at [1242, 304] on input at bounding box center [1237, 298] width 41 height 33
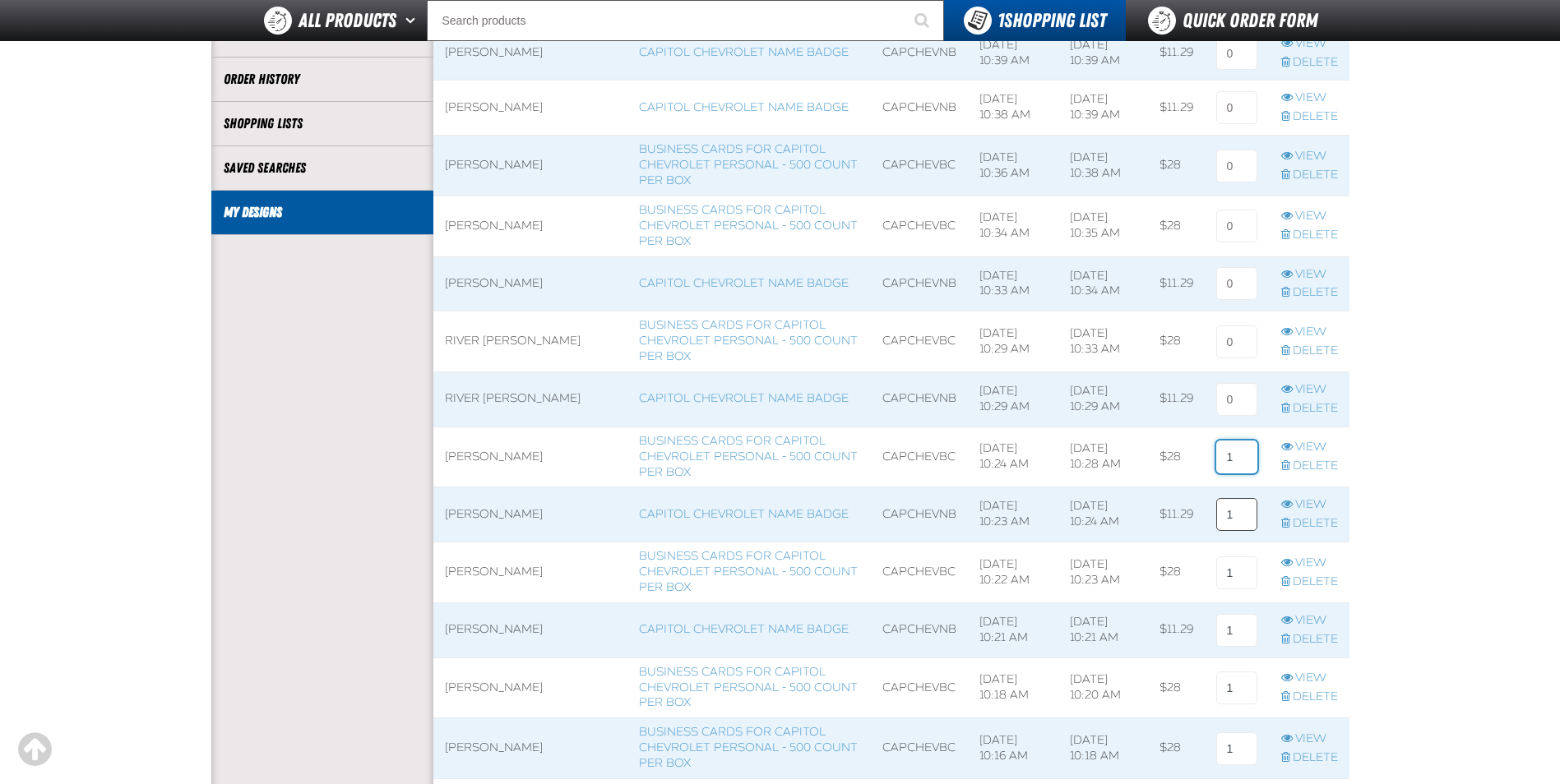
scroll to position [329, 0]
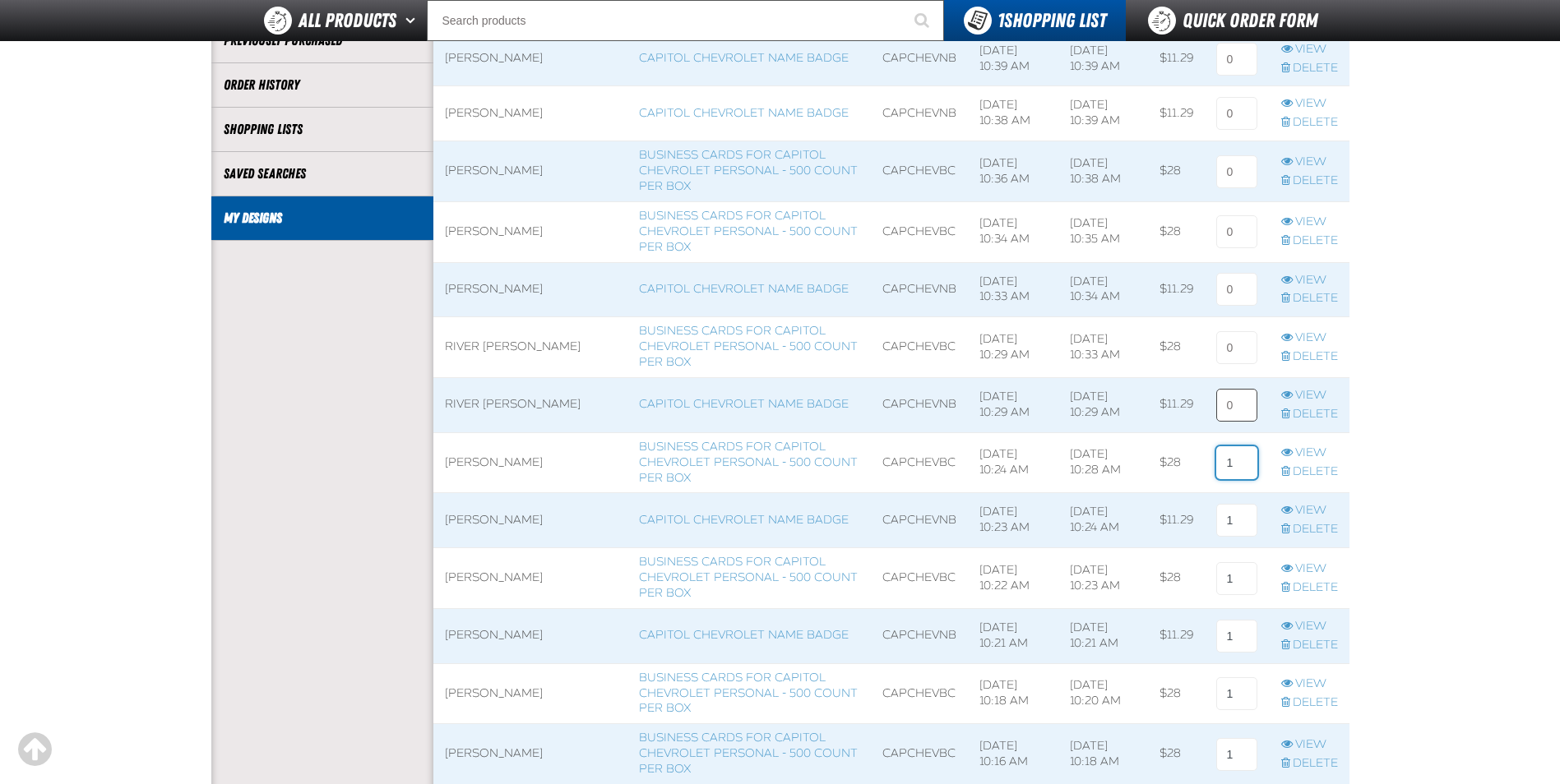
type input "1"
click at [1234, 398] on input at bounding box center [1237, 405] width 41 height 33
type input "1"
click at [1239, 343] on input at bounding box center [1237, 348] width 41 height 33
type input "1"
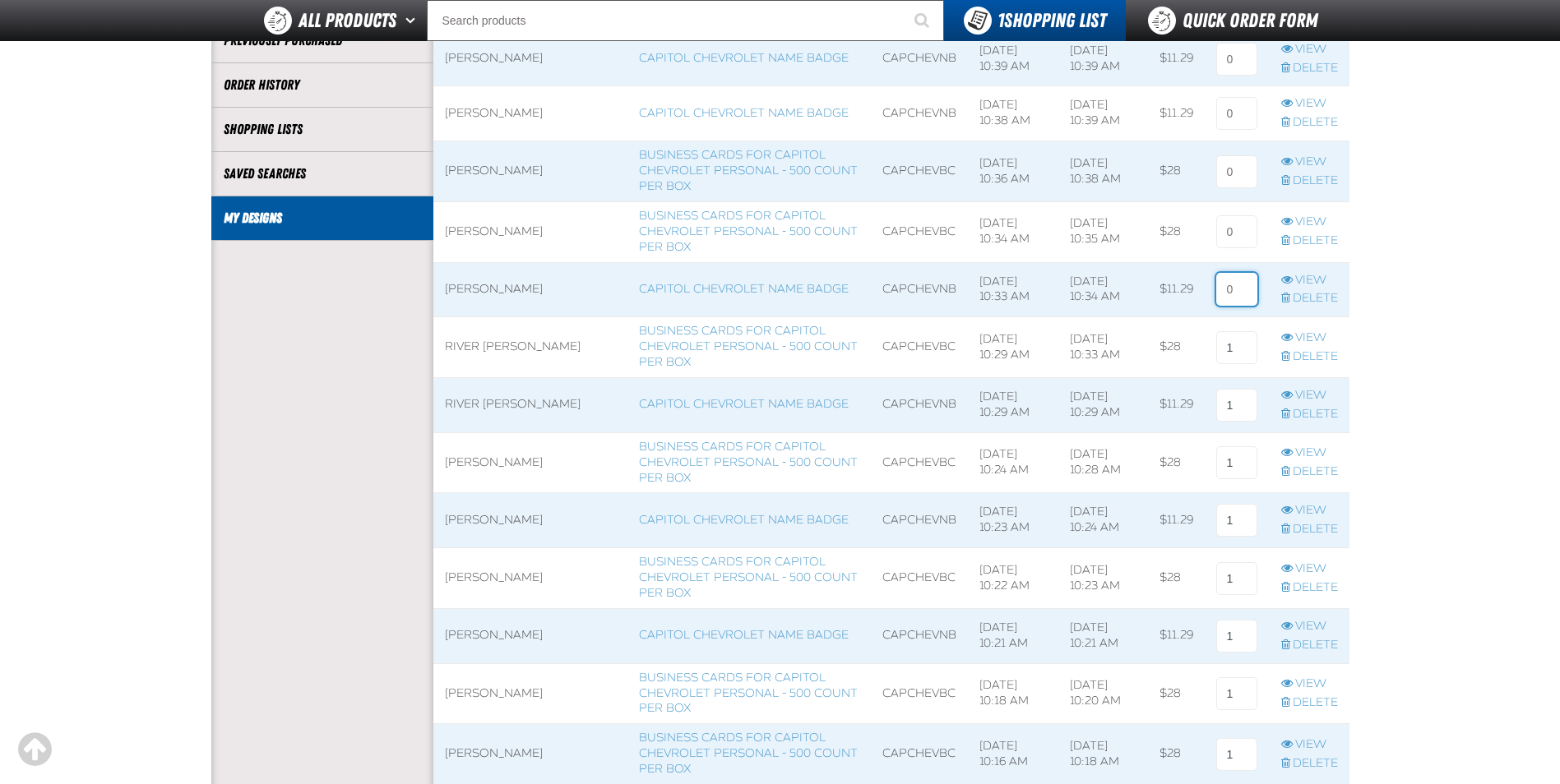
click at [1242, 299] on input at bounding box center [1237, 289] width 41 height 33
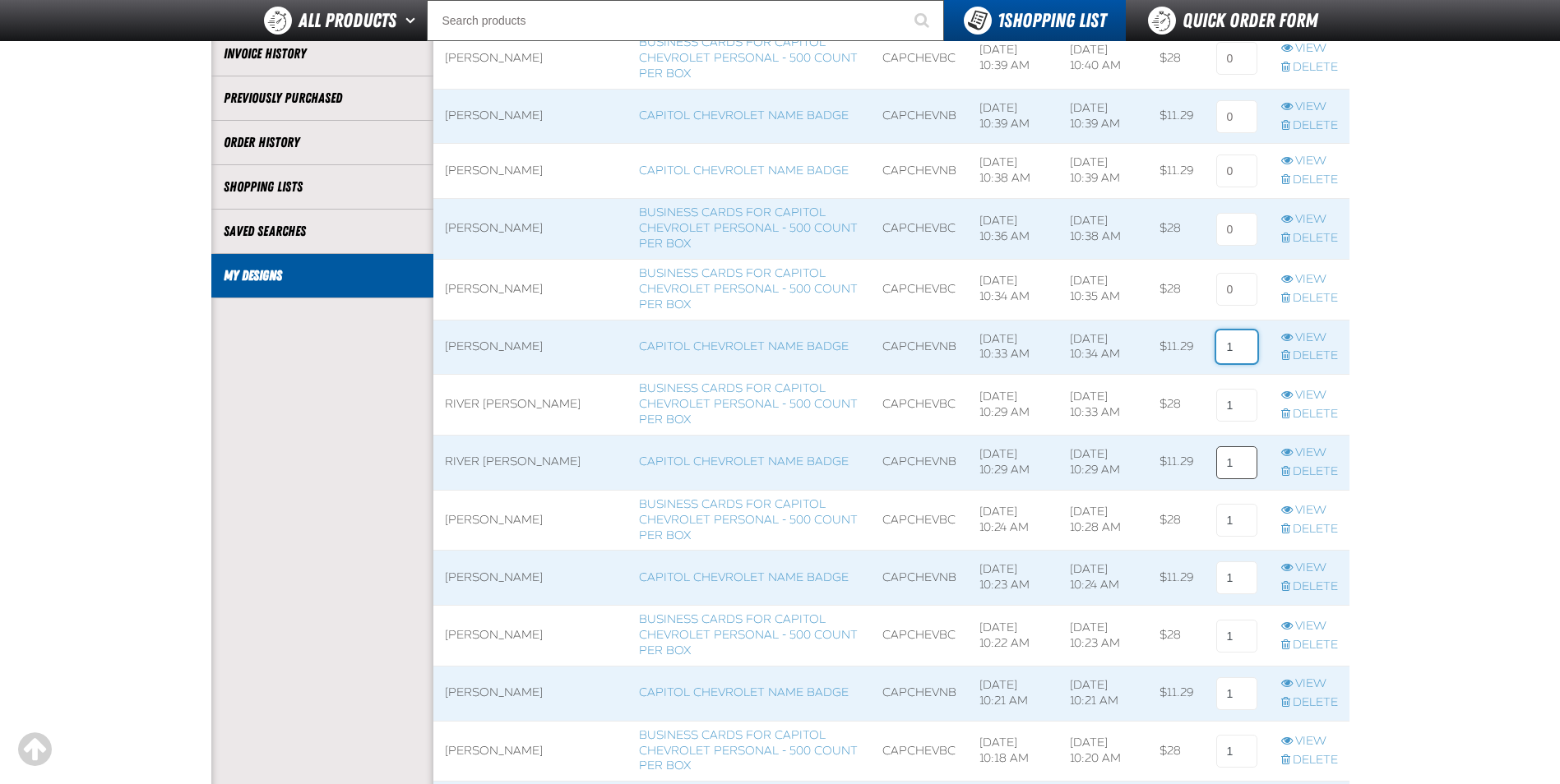
scroll to position [247, 0]
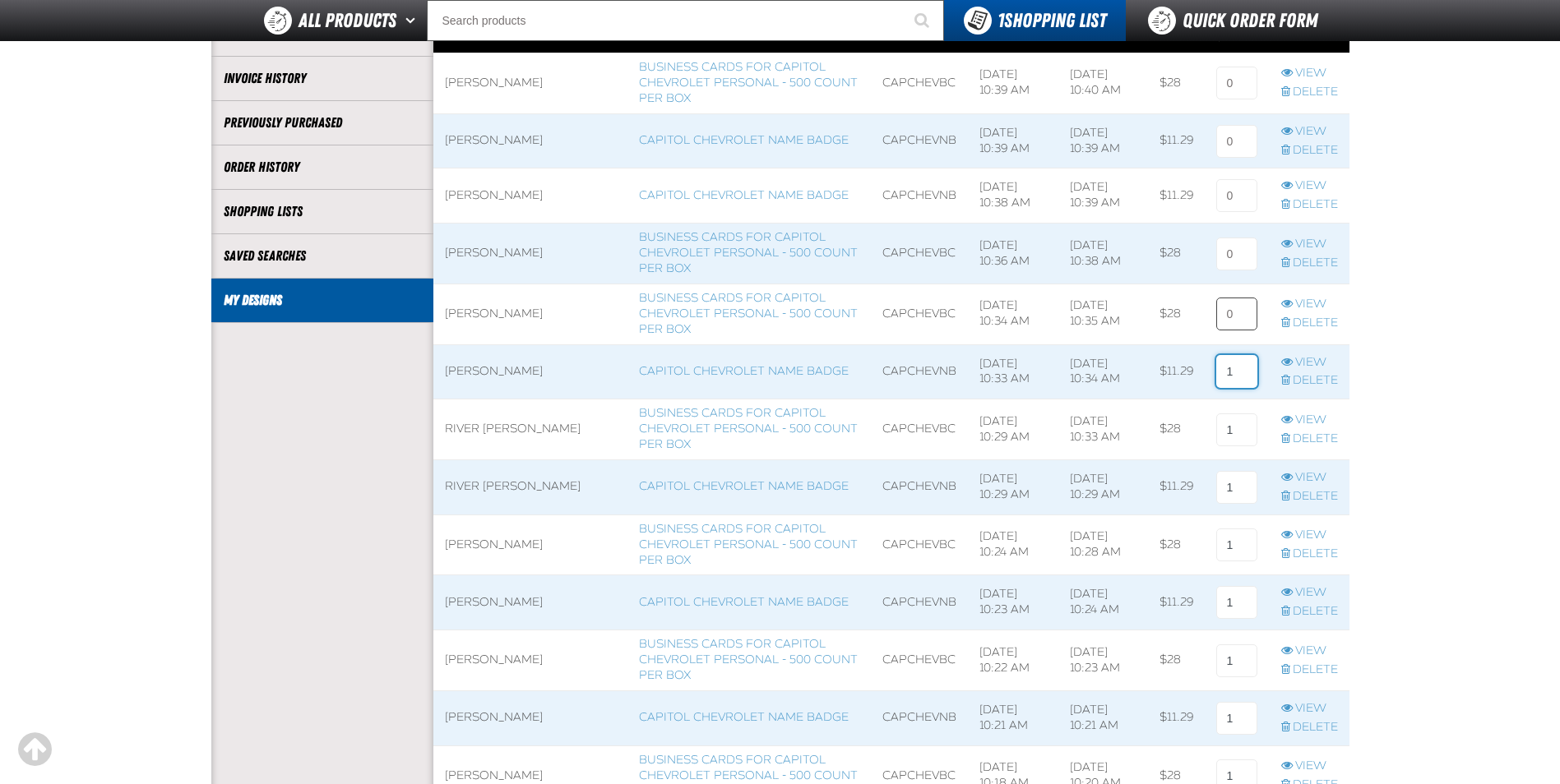
type input "1"
click at [1239, 316] on input at bounding box center [1237, 314] width 41 height 33
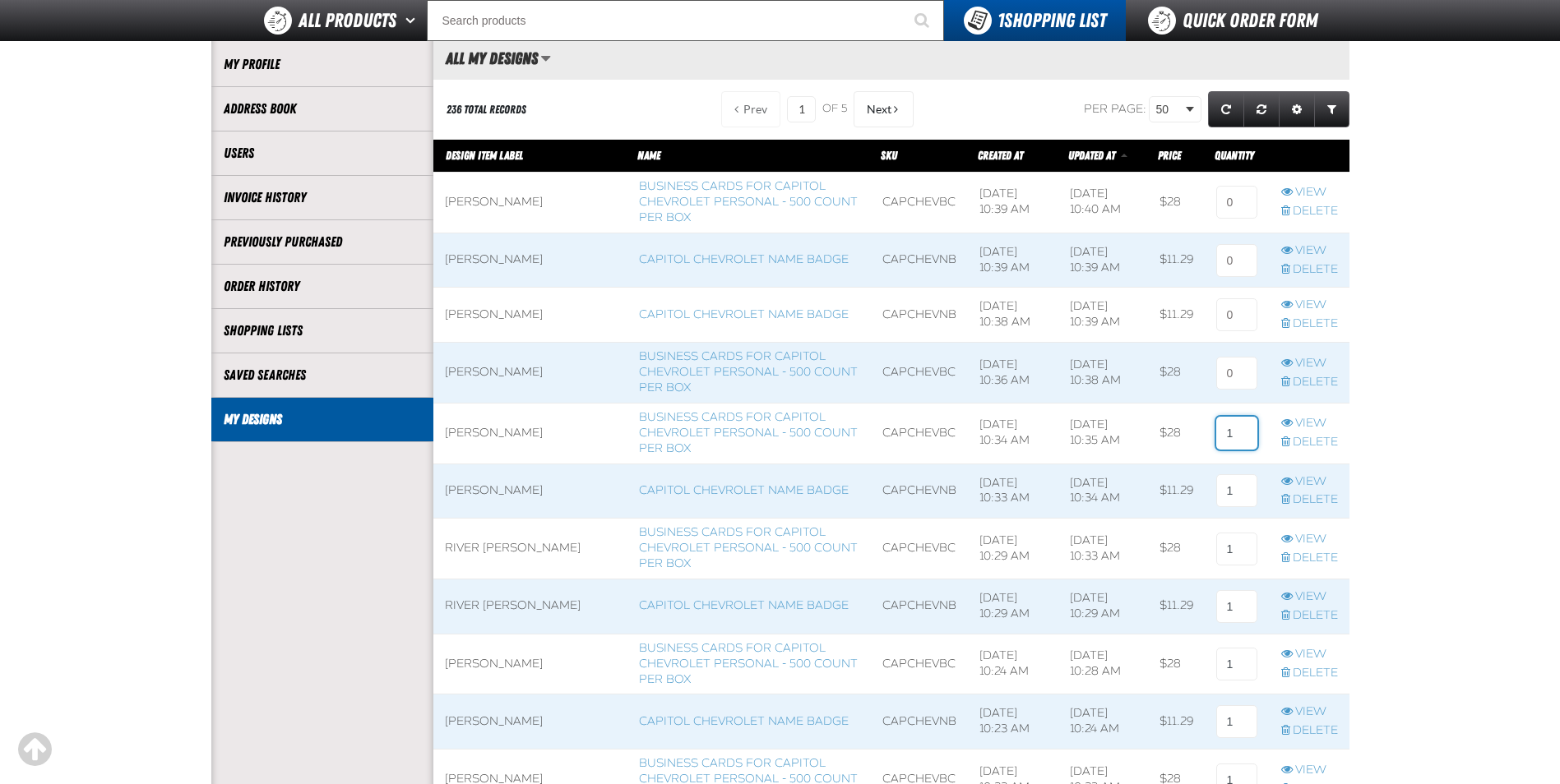
scroll to position [82, 0]
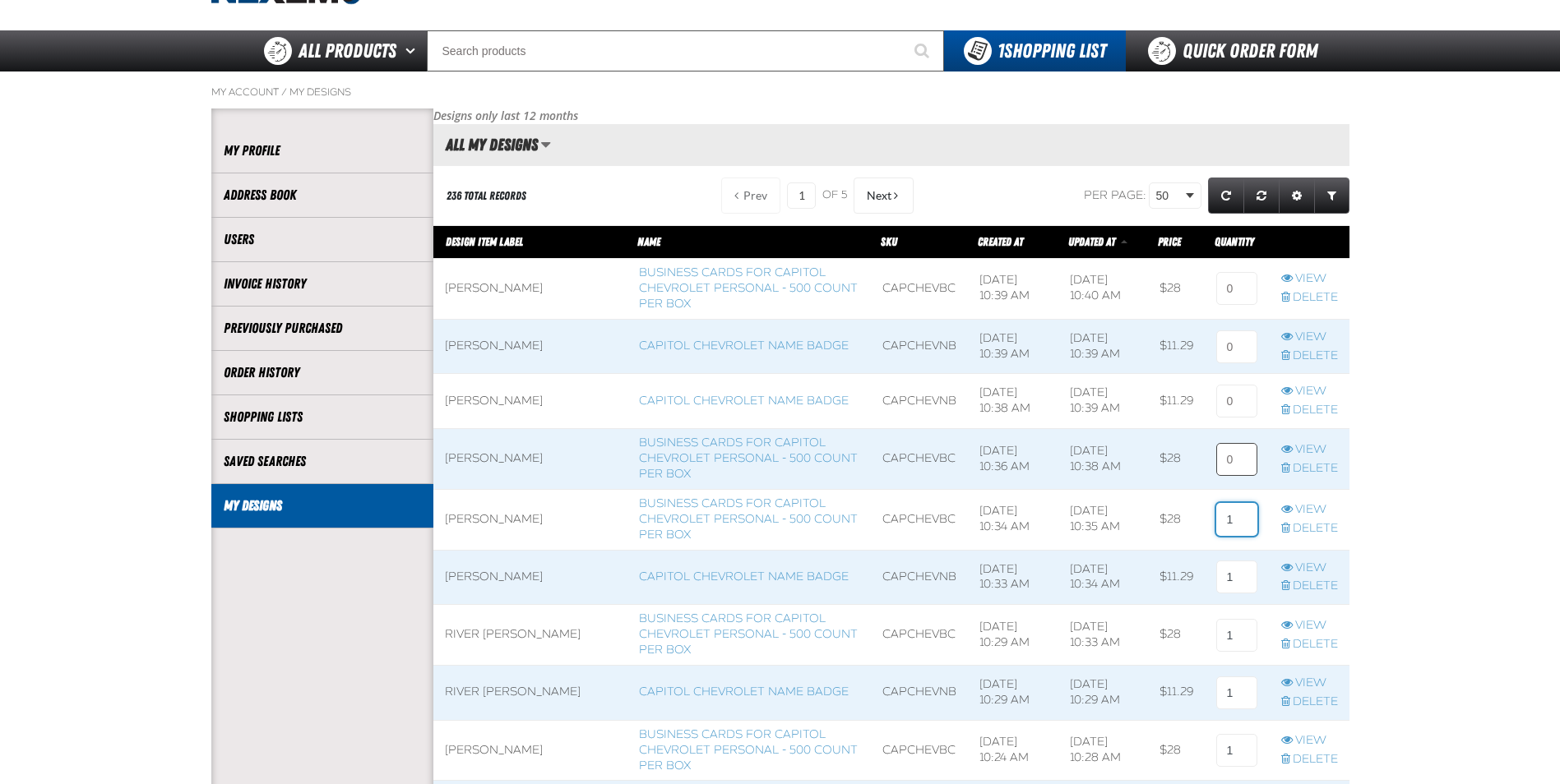
type input "1"
click at [1237, 456] on input at bounding box center [1237, 459] width 41 height 33
type input "1"
click at [1236, 397] on input at bounding box center [1237, 401] width 41 height 33
type input "1"
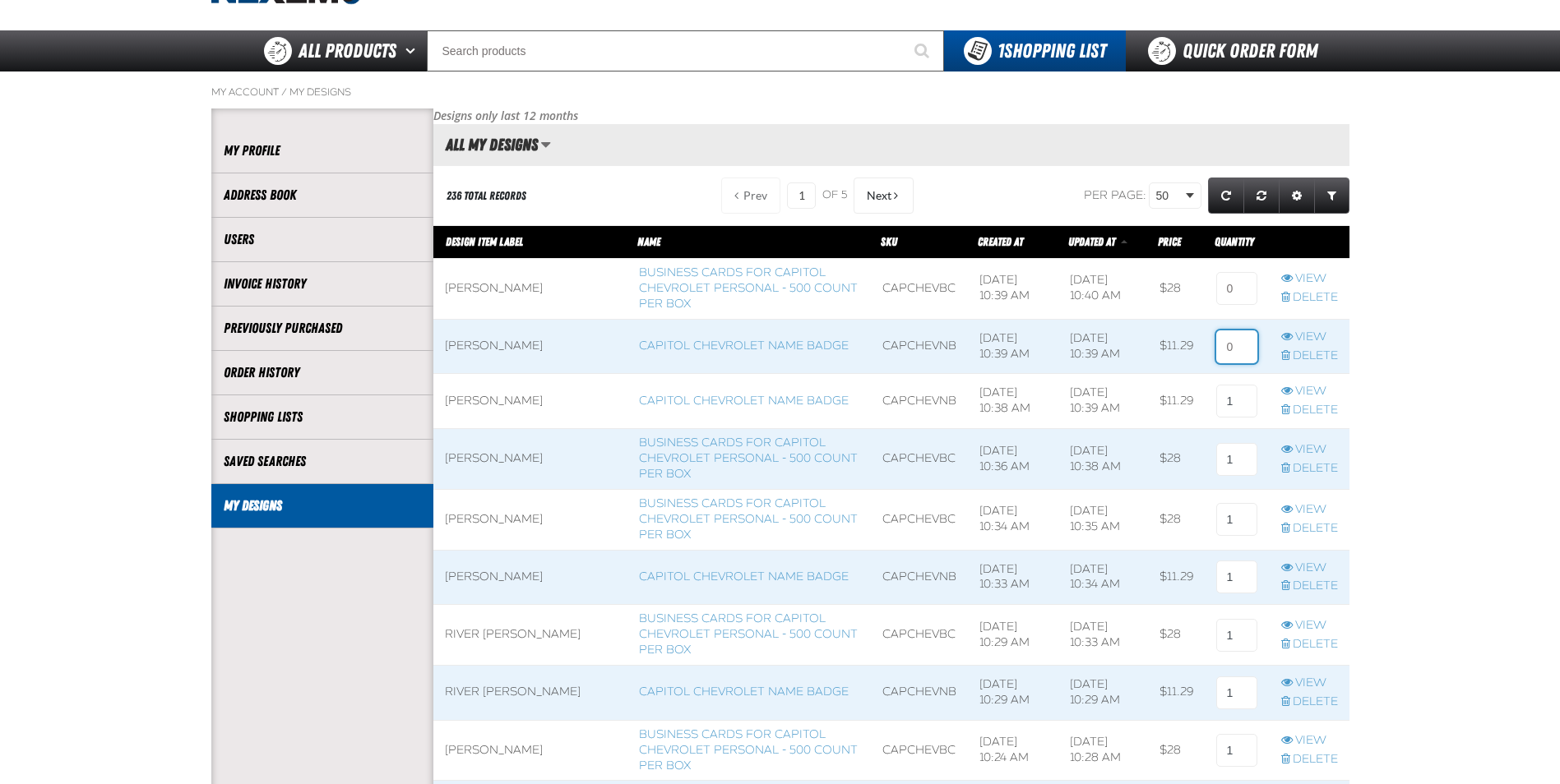
click at [1240, 350] on input at bounding box center [1237, 347] width 41 height 33
type input "1"
click at [1224, 285] on input at bounding box center [1237, 288] width 41 height 33
type input "1"
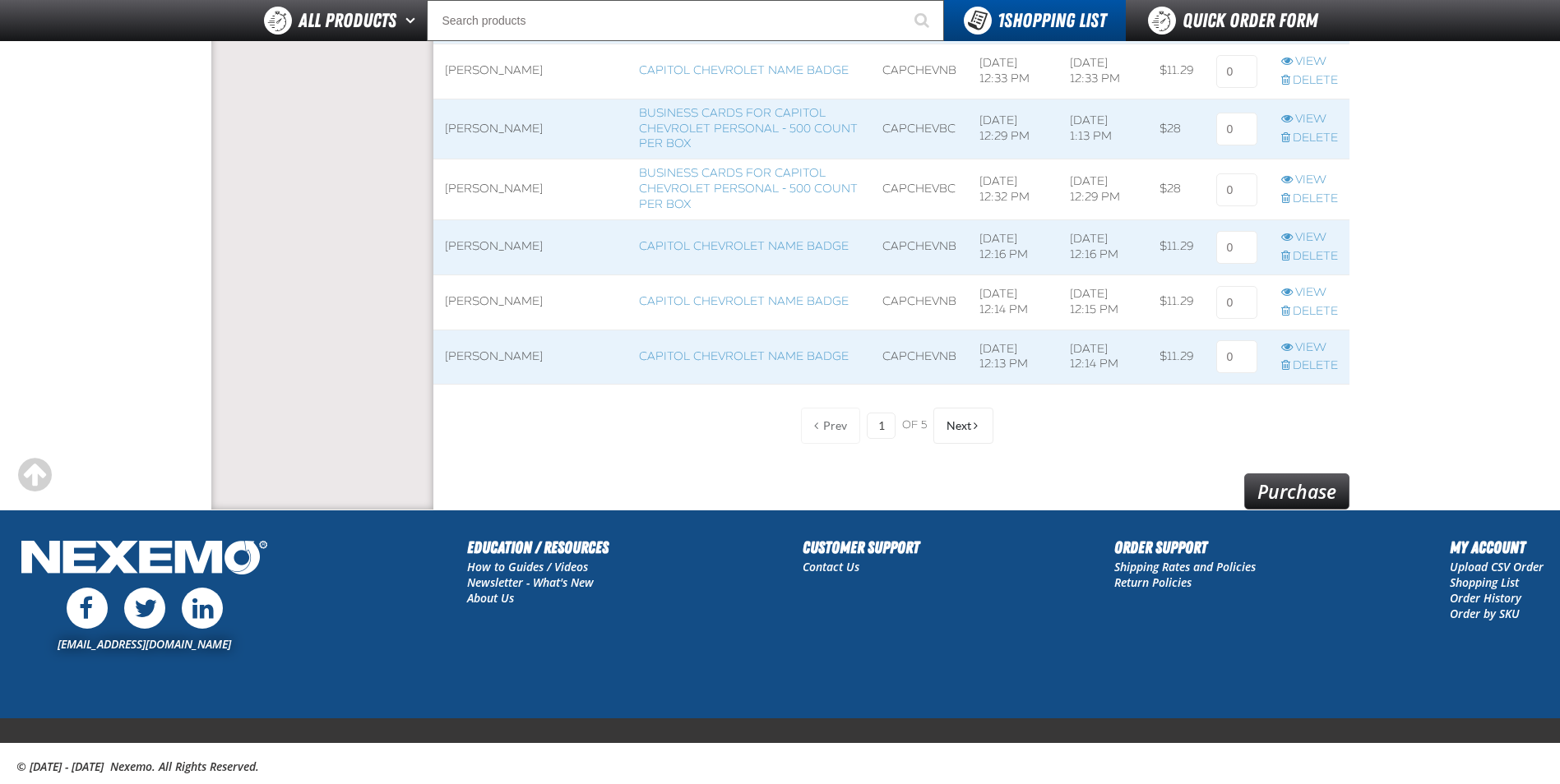
scroll to position [2842, 0]
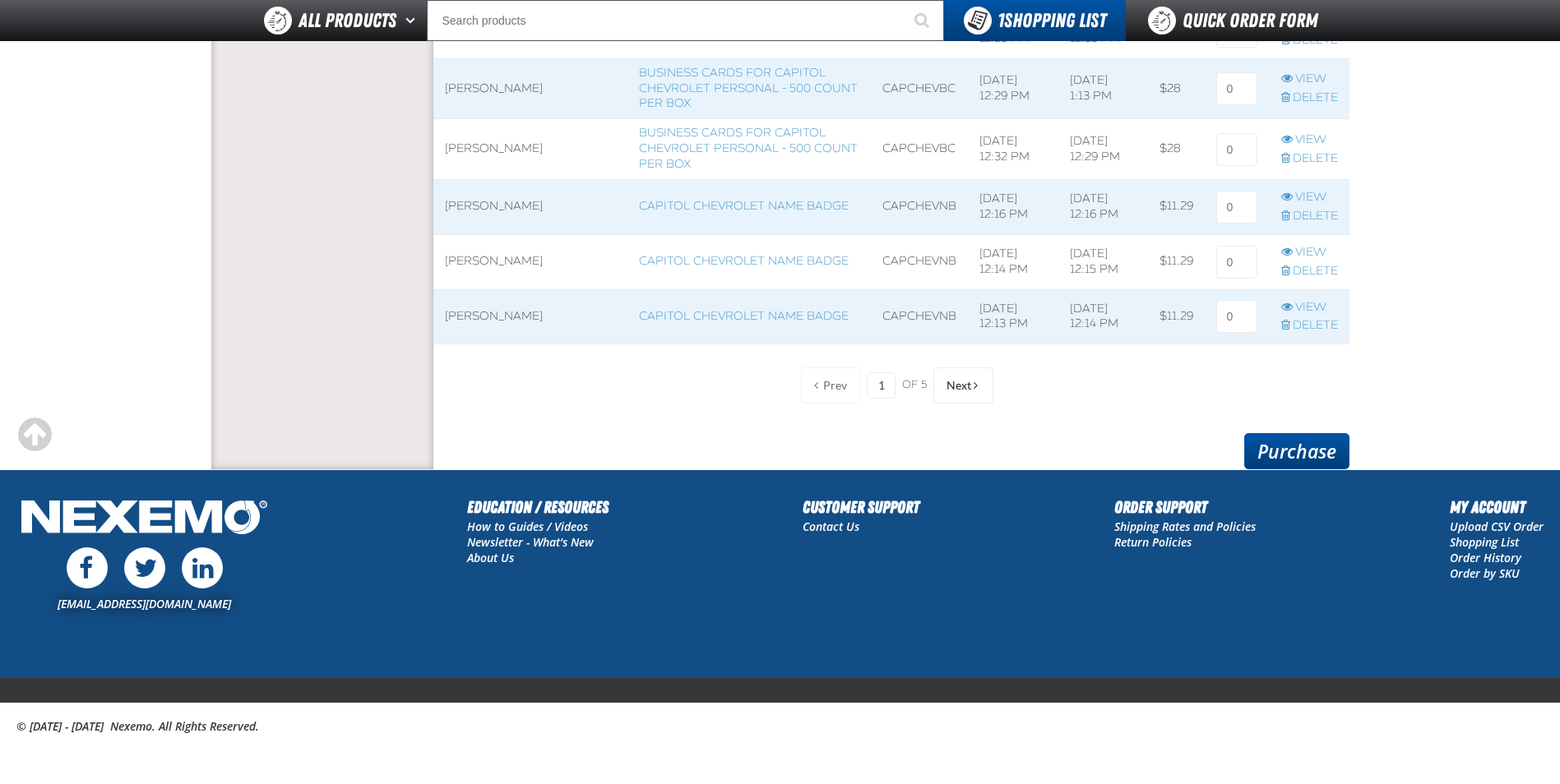
click at [1291, 443] on link "Purchase" at bounding box center [1297, 451] width 105 height 36
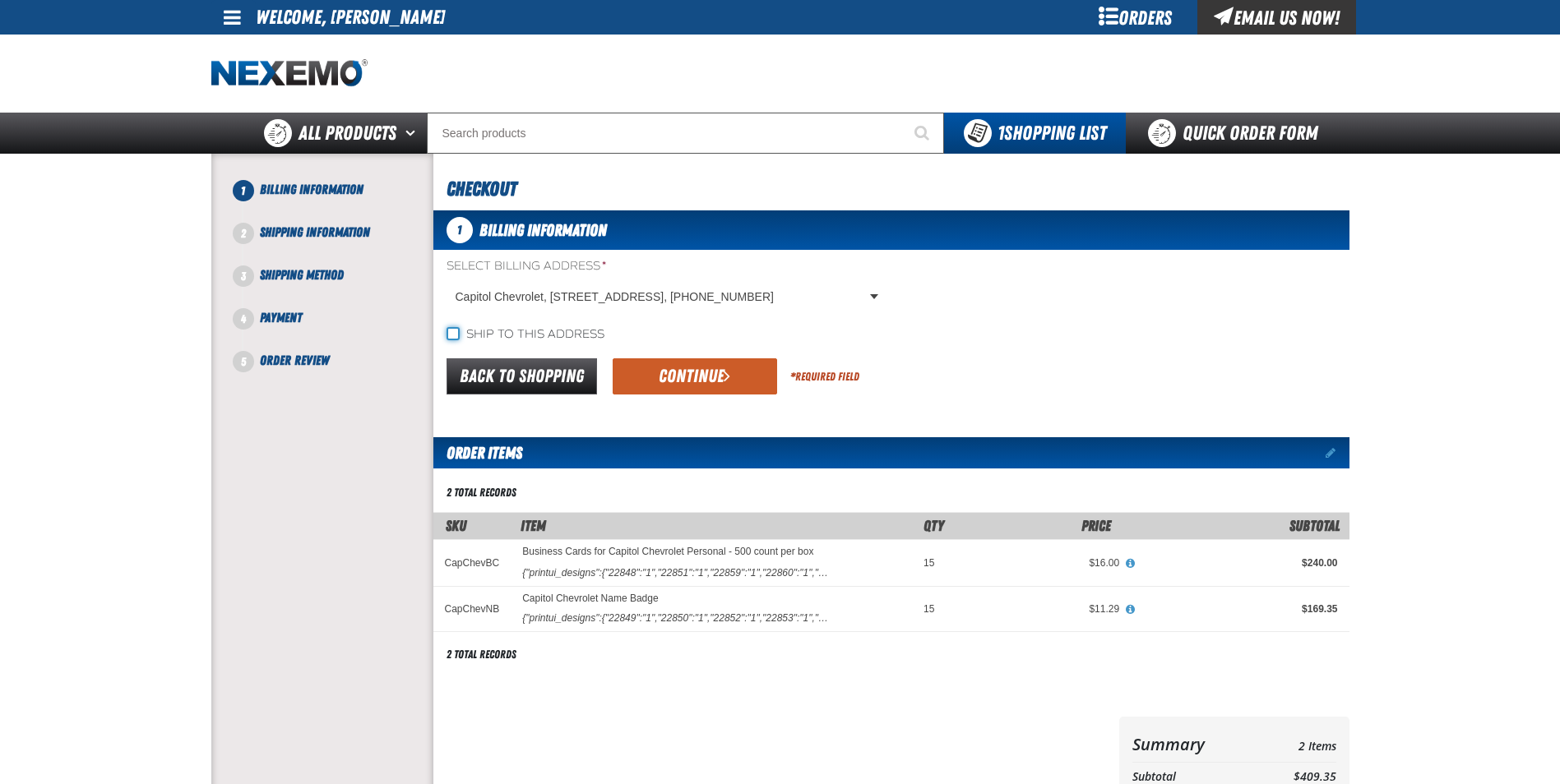
click at [452, 338] on input "Ship to this address" at bounding box center [453, 334] width 14 height 14
checkbox input "true"
click at [661, 369] on button "Continue" at bounding box center [695, 376] width 164 height 36
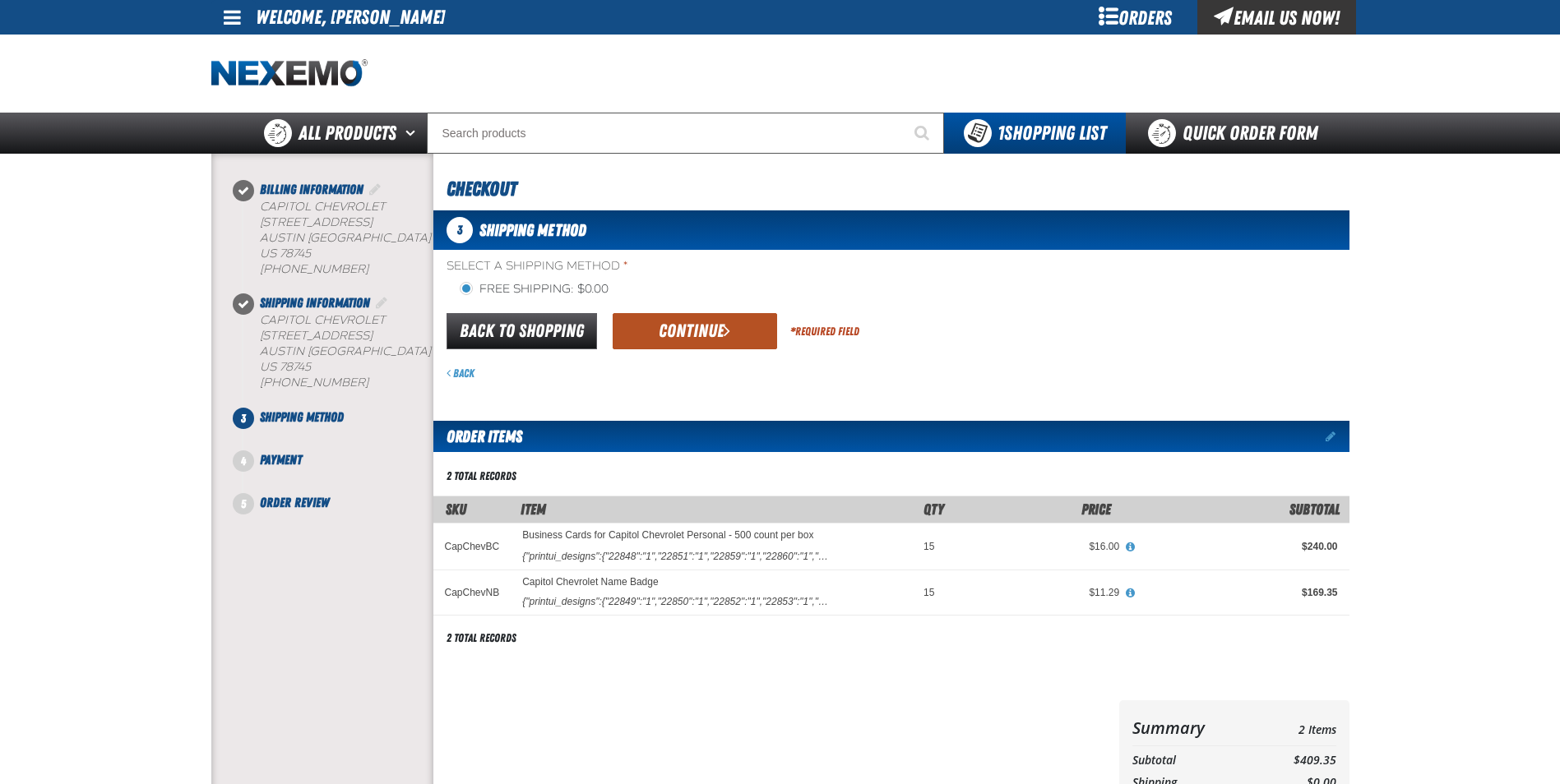
click at [679, 331] on button "Continue" at bounding box center [695, 331] width 164 height 36
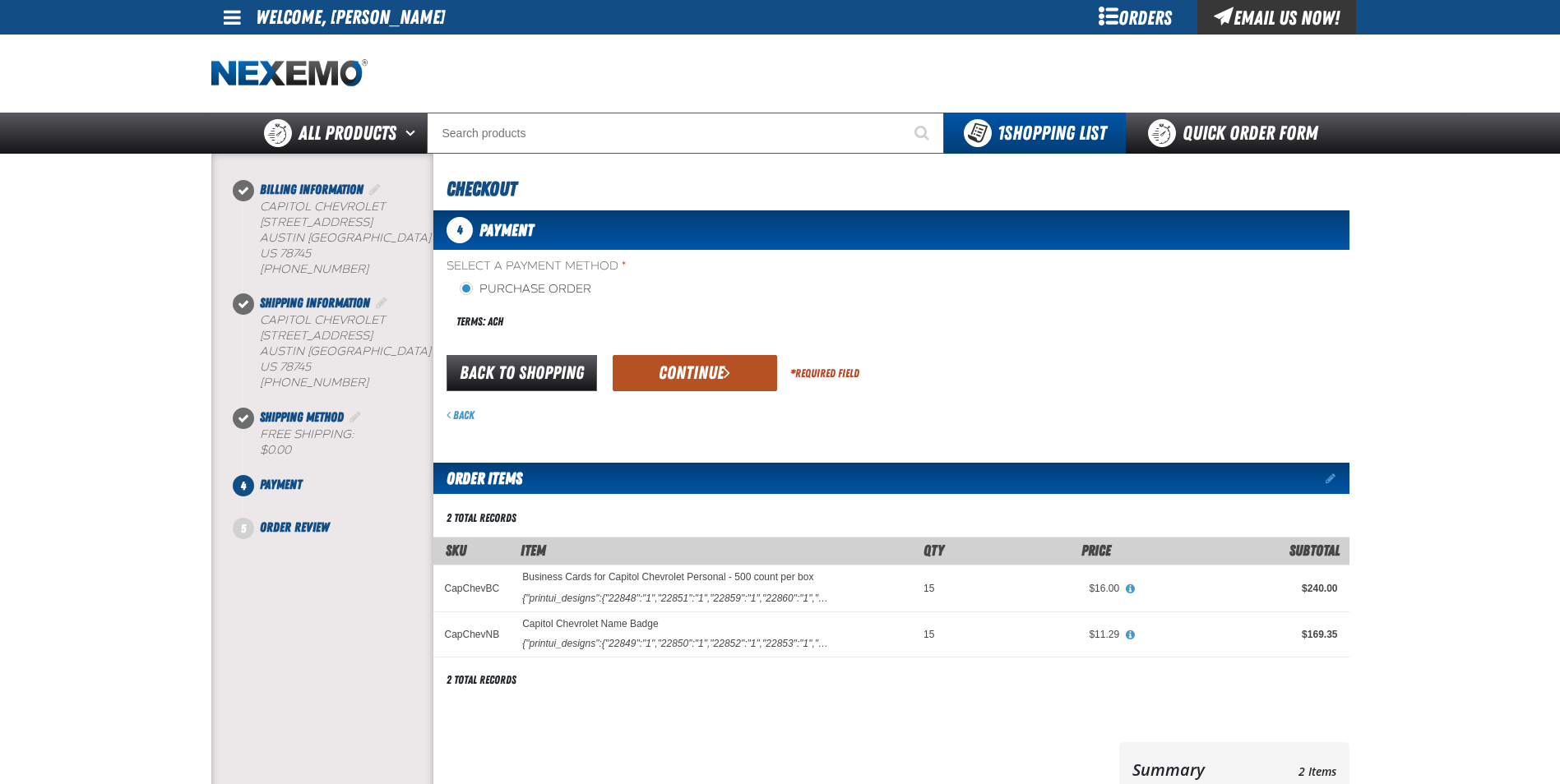
click at [682, 374] on button "Continue" at bounding box center [695, 373] width 164 height 36
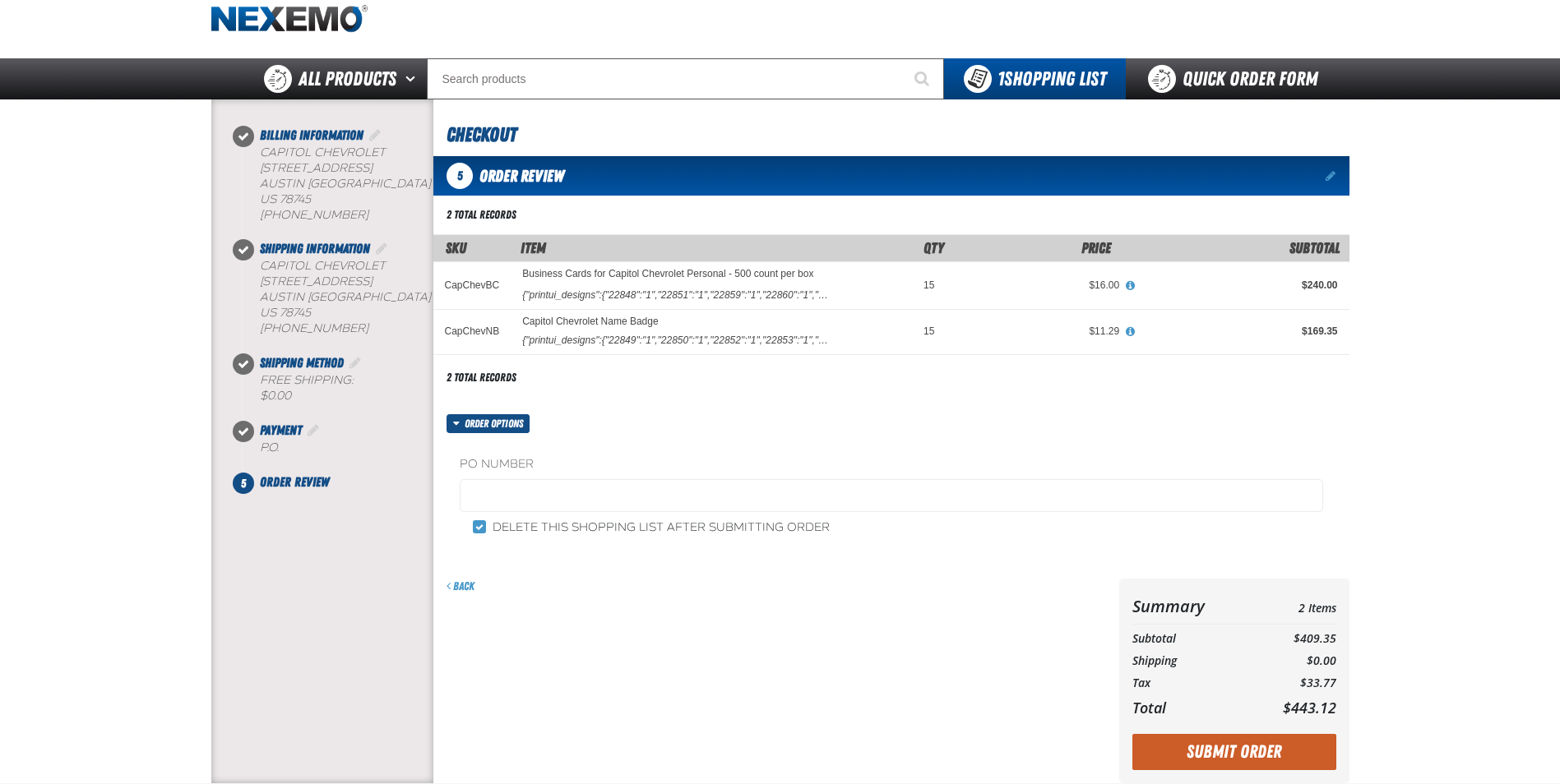
scroll to position [82, 0]
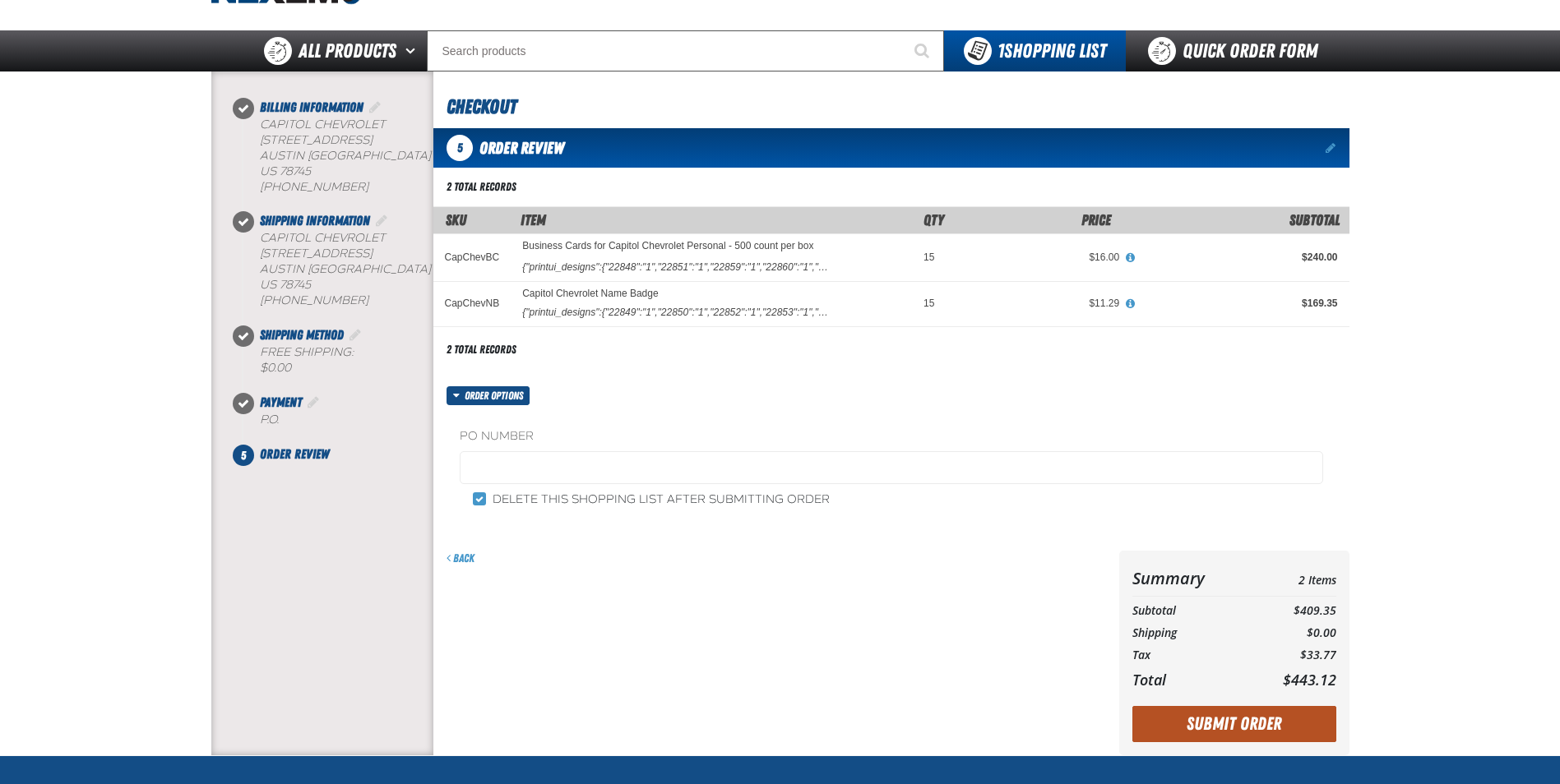
click at [1246, 721] on button "Submit Order" at bounding box center [1234, 724] width 204 height 36
